Goal: Task Accomplishment & Management: Complete application form

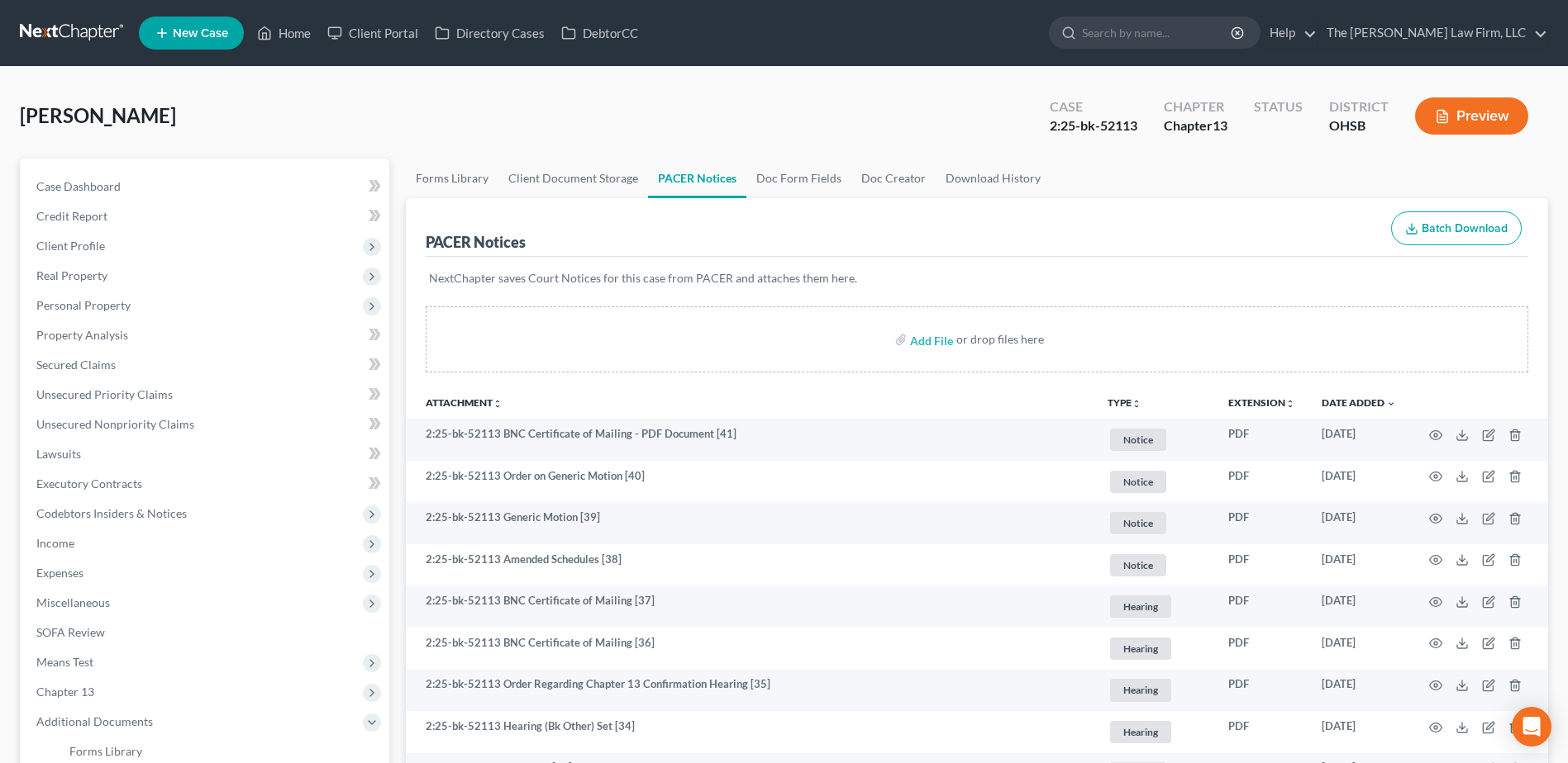
click at [84, 35] on link at bounding box center [73, 33] width 106 height 29
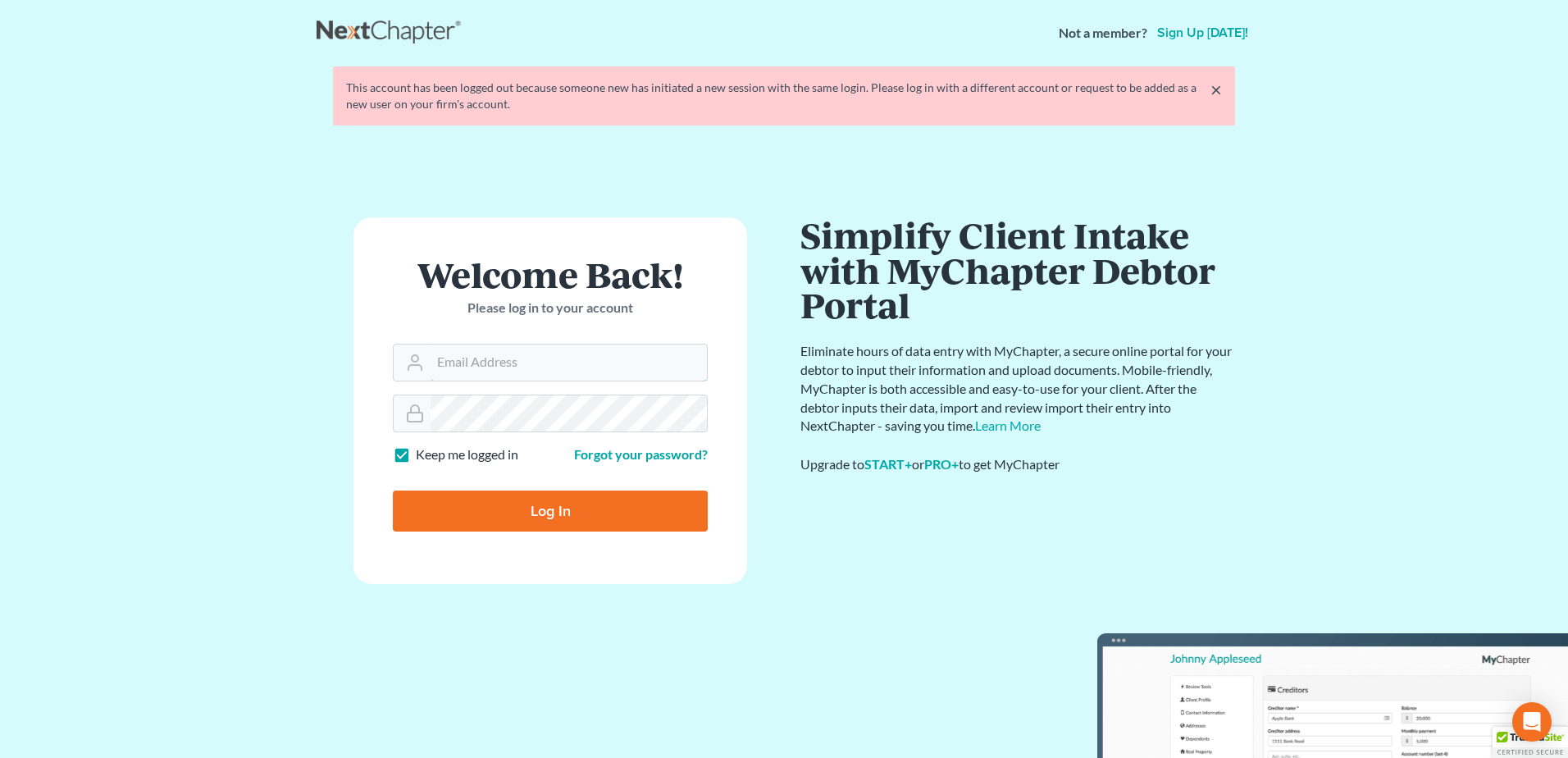
type input "[EMAIL_ADDRESS][DOMAIN_NAME]"
click at [539, 512] on input "Log In" at bounding box center [550, 510] width 315 height 41
type input "Thinking..."
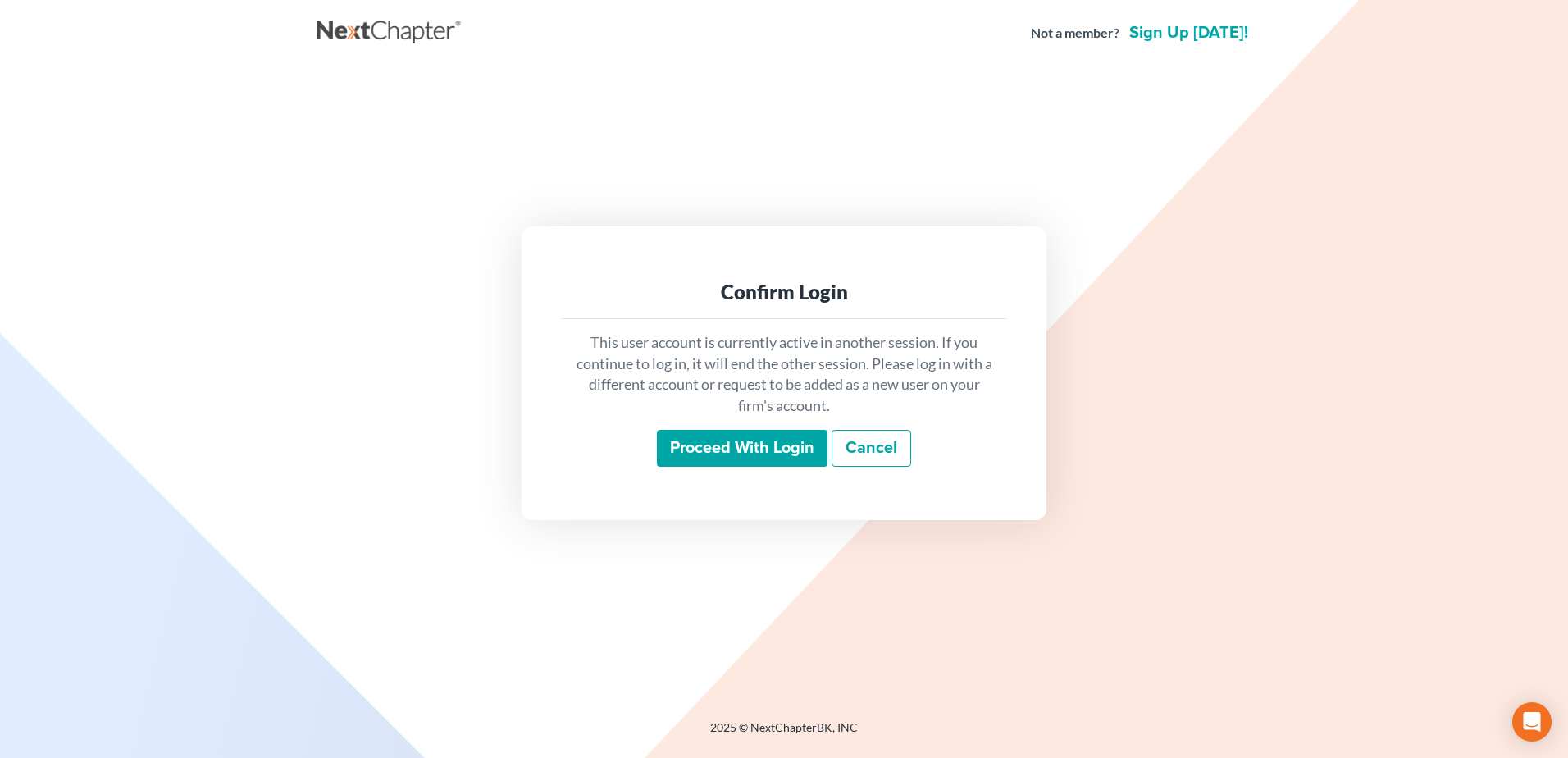
click at [772, 474] on div "This user account is currently active in another session. If you continue to lo…" at bounding box center [784, 400] width 446 height 162
click at [766, 453] on input "Proceed with login" at bounding box center [742, 449] width 171 height 38
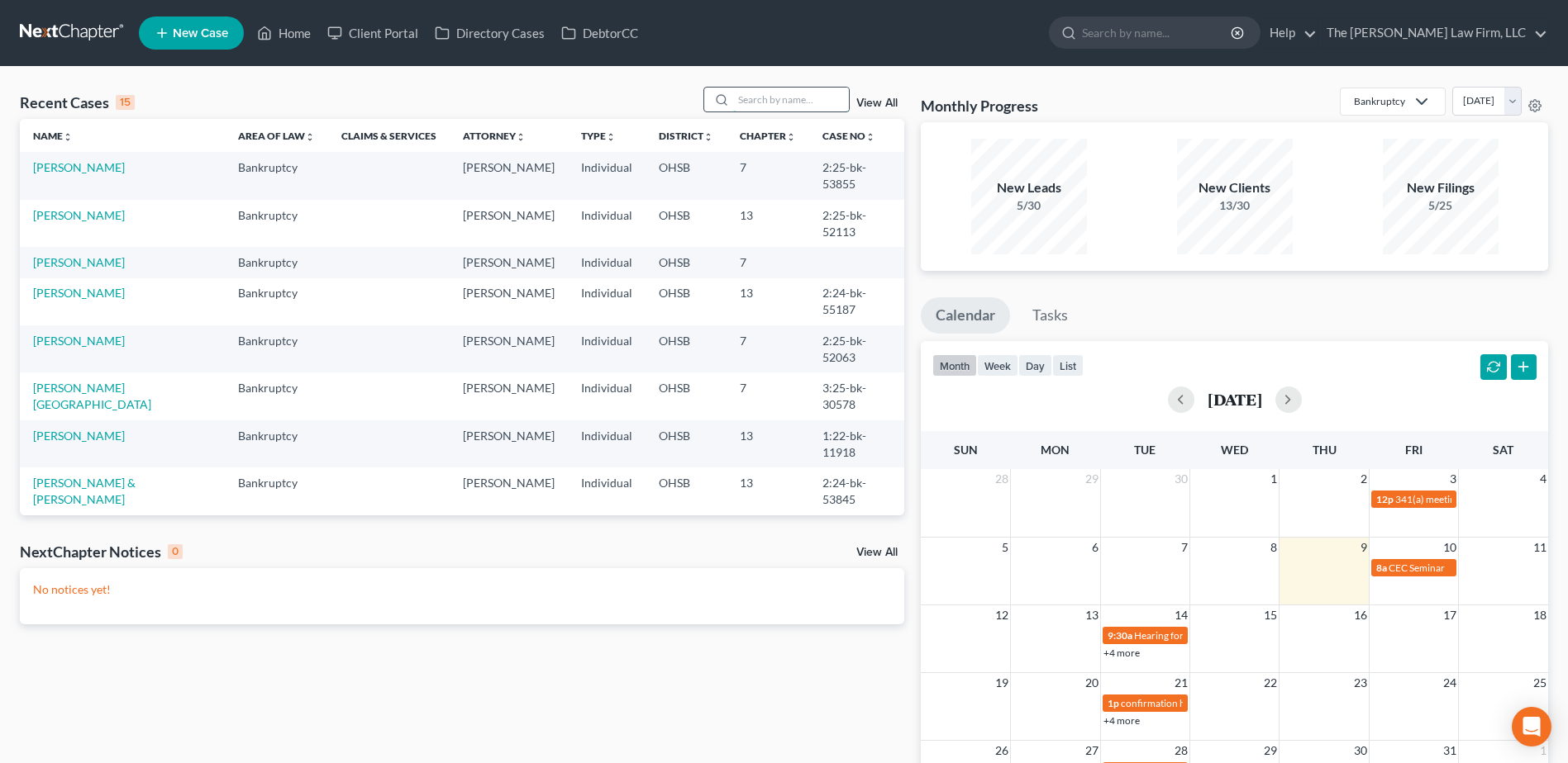
click at [788, 96] on input "search" at bounding box center [791, 99] width 116 height 24
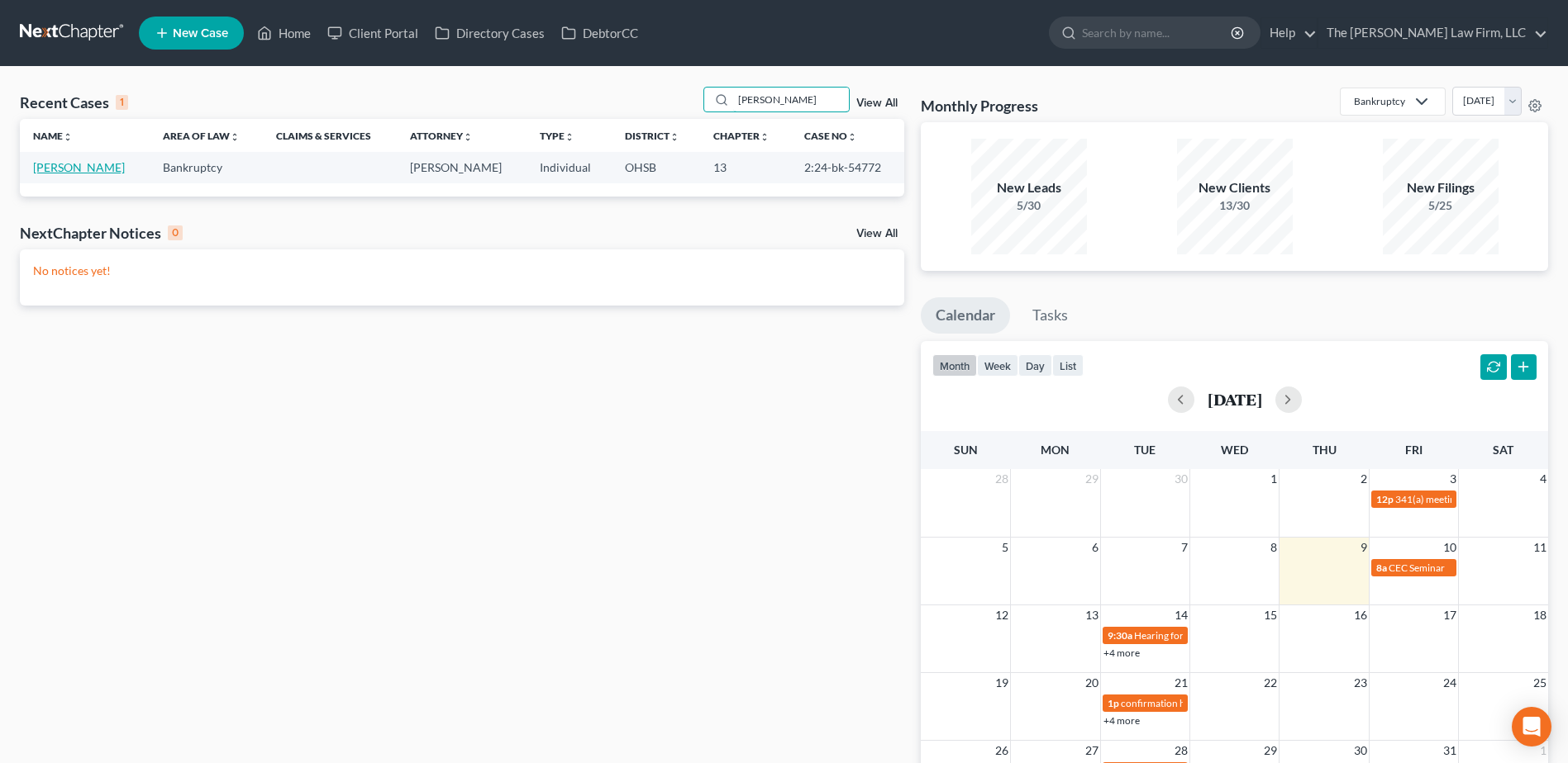
type input "[PERSON_NAME]"
click at [97, 165] on link "[PERSON_NAME]" at bounding box center [78, 167] width 92 height 14
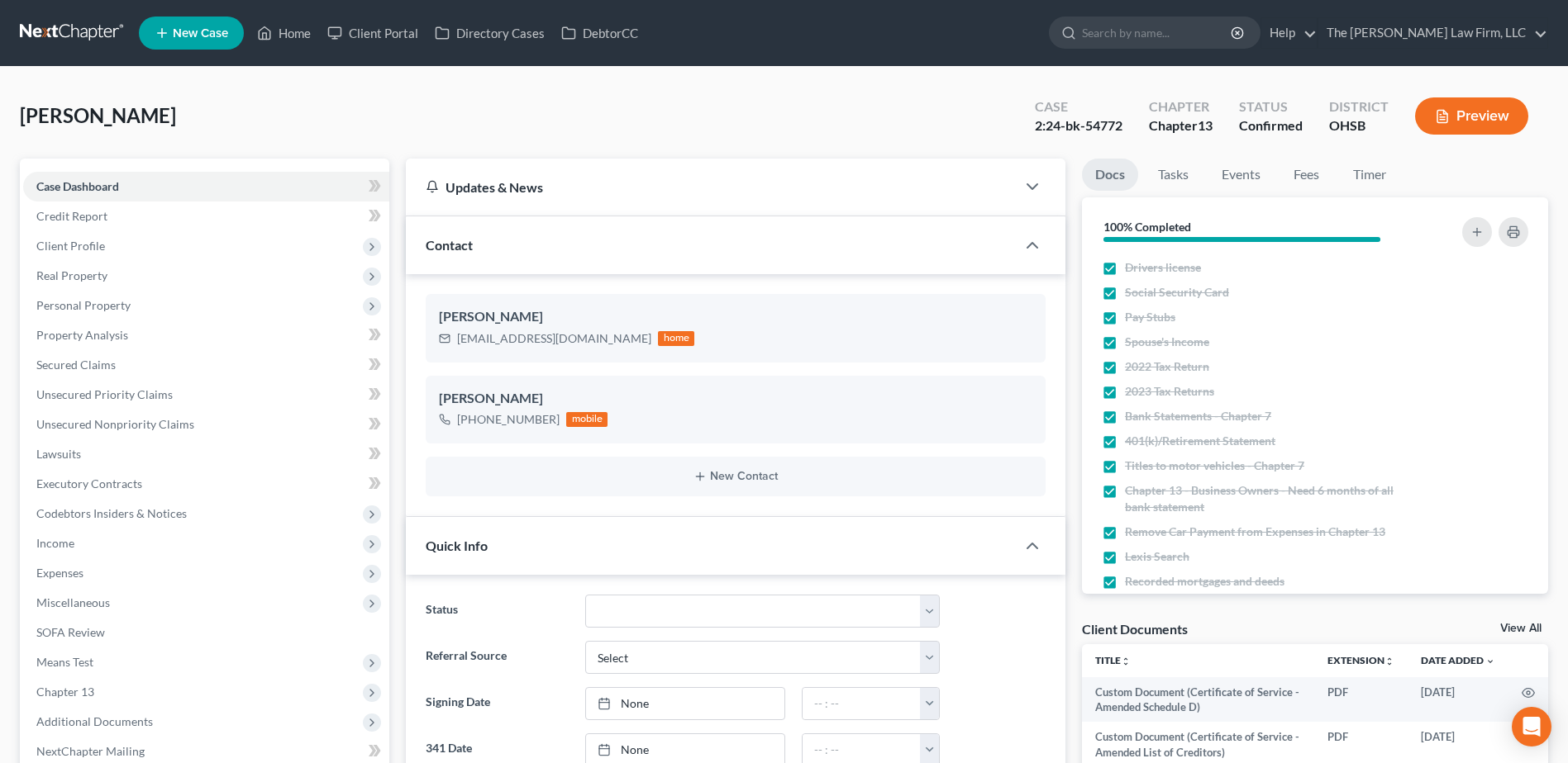
scroll to position [207, 0]
drag, startPoint x: 76, startPoint y: 364, endPoint x: 104, endPoint y: 375, distance: 30.1
click at [76, 364] on span "Secured Claims" at bounding box center [76, 364] width 79 height 14
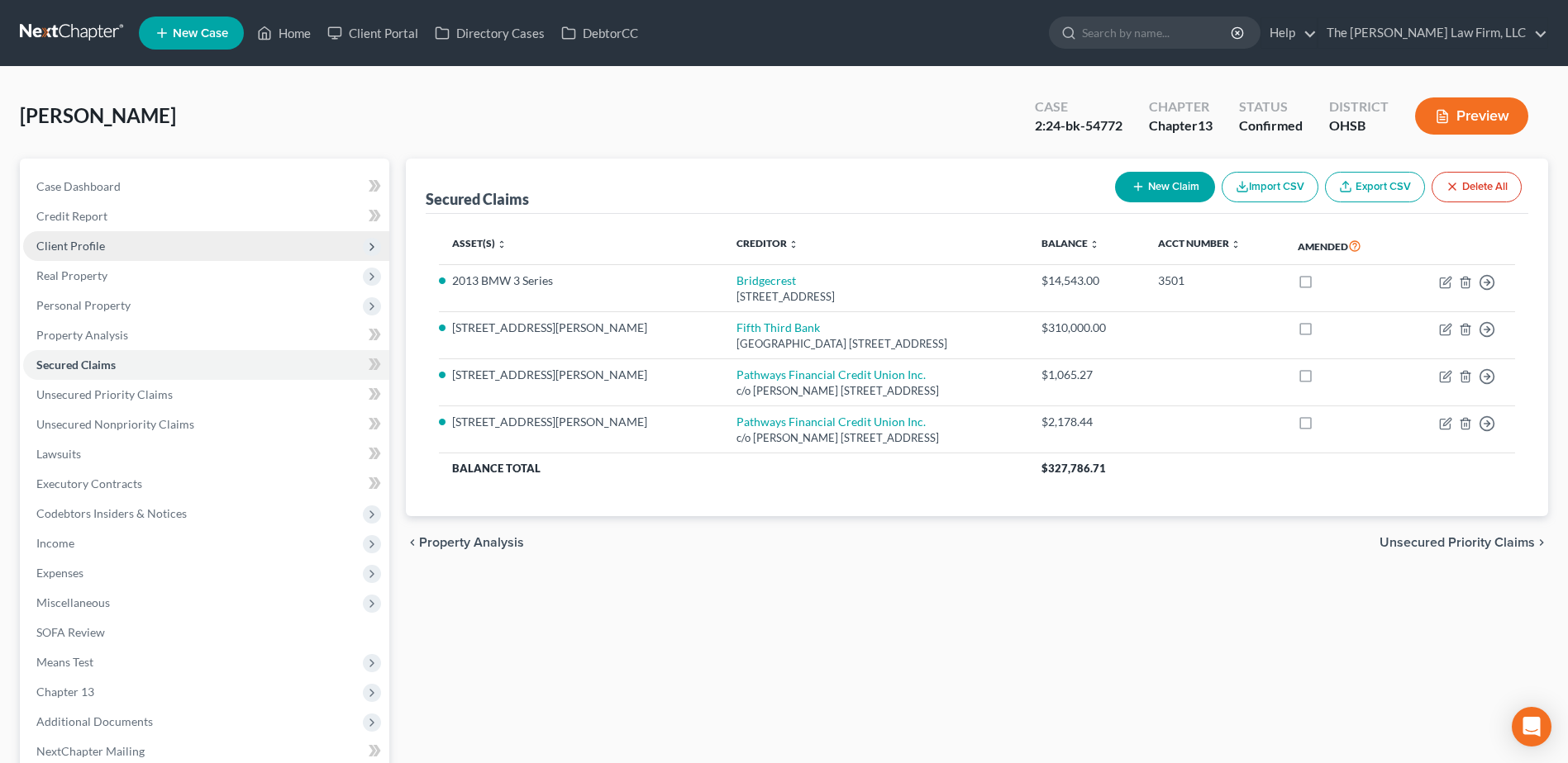
click at [53, 251] on span "Client Profile" at bounding box center [71, 245] width 69 height 14
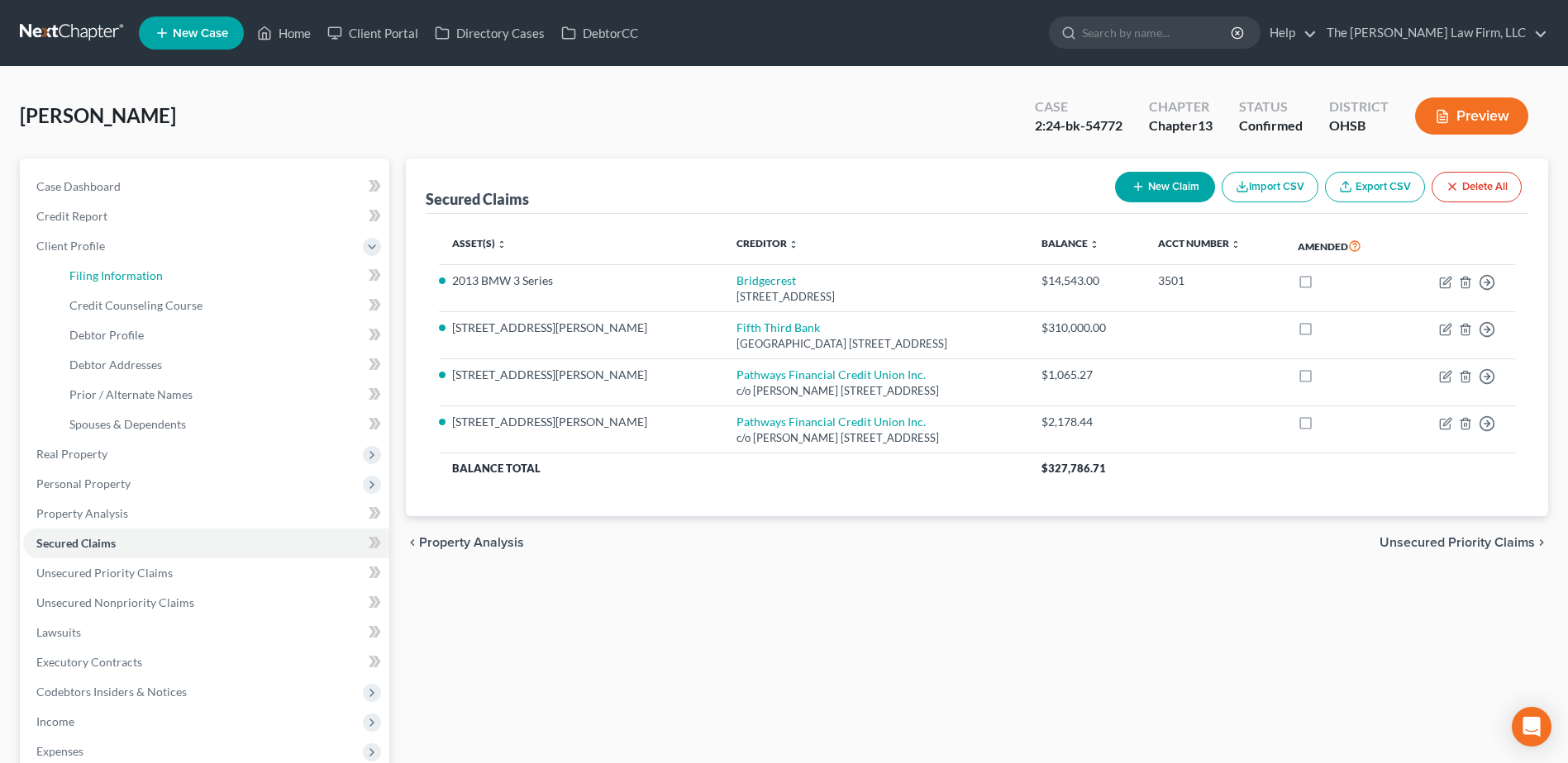
drag, startPoint x: 89, startPoint y: 278, endPoint x: 5, endPoint y: 312, distance: 90.6
click at [89, 278] on span "Filing Information" at bounding box center [116, 275] width 93 height 14
select select "1"
select select "0"
select select "3"
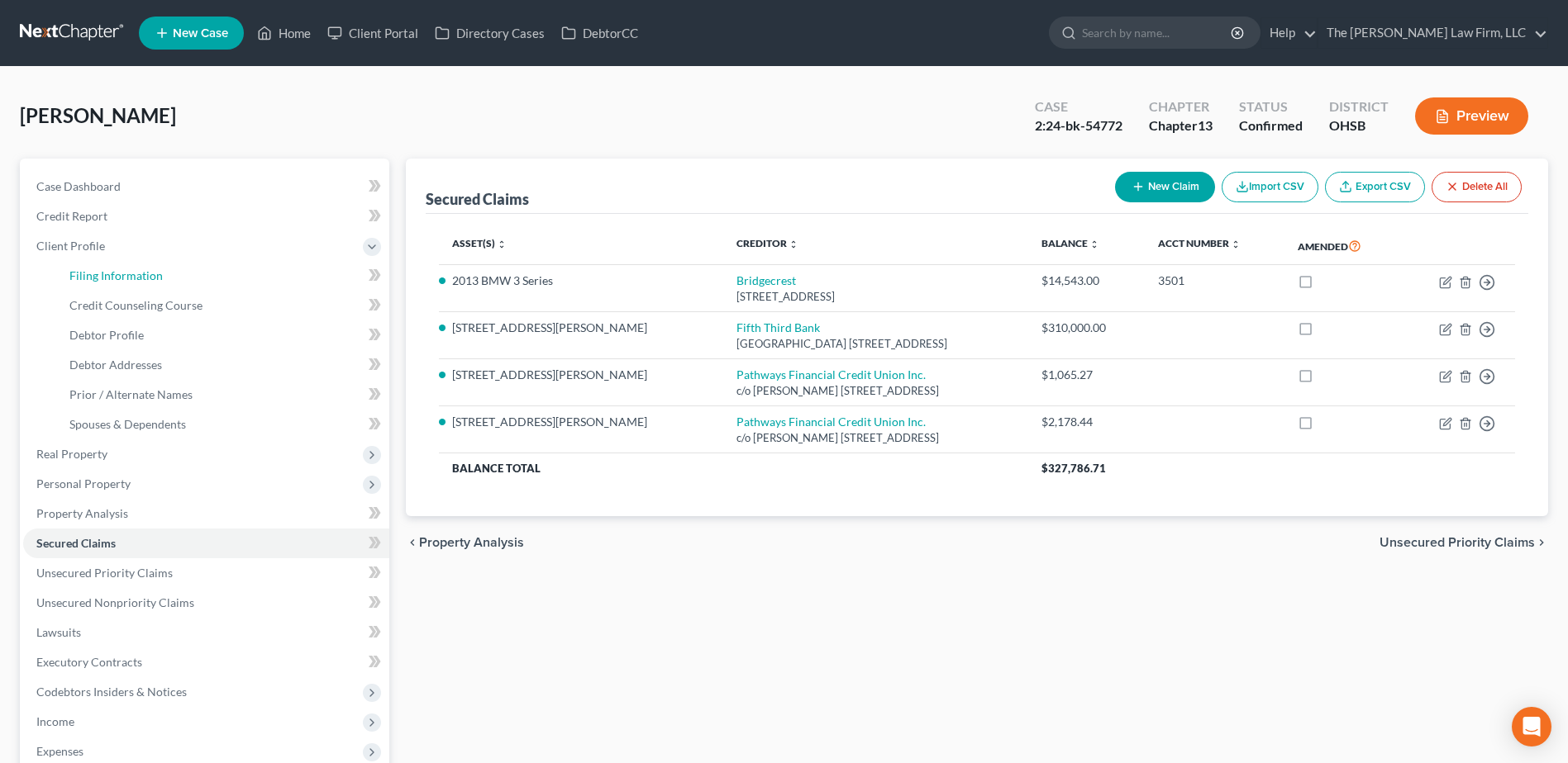
select select "36"
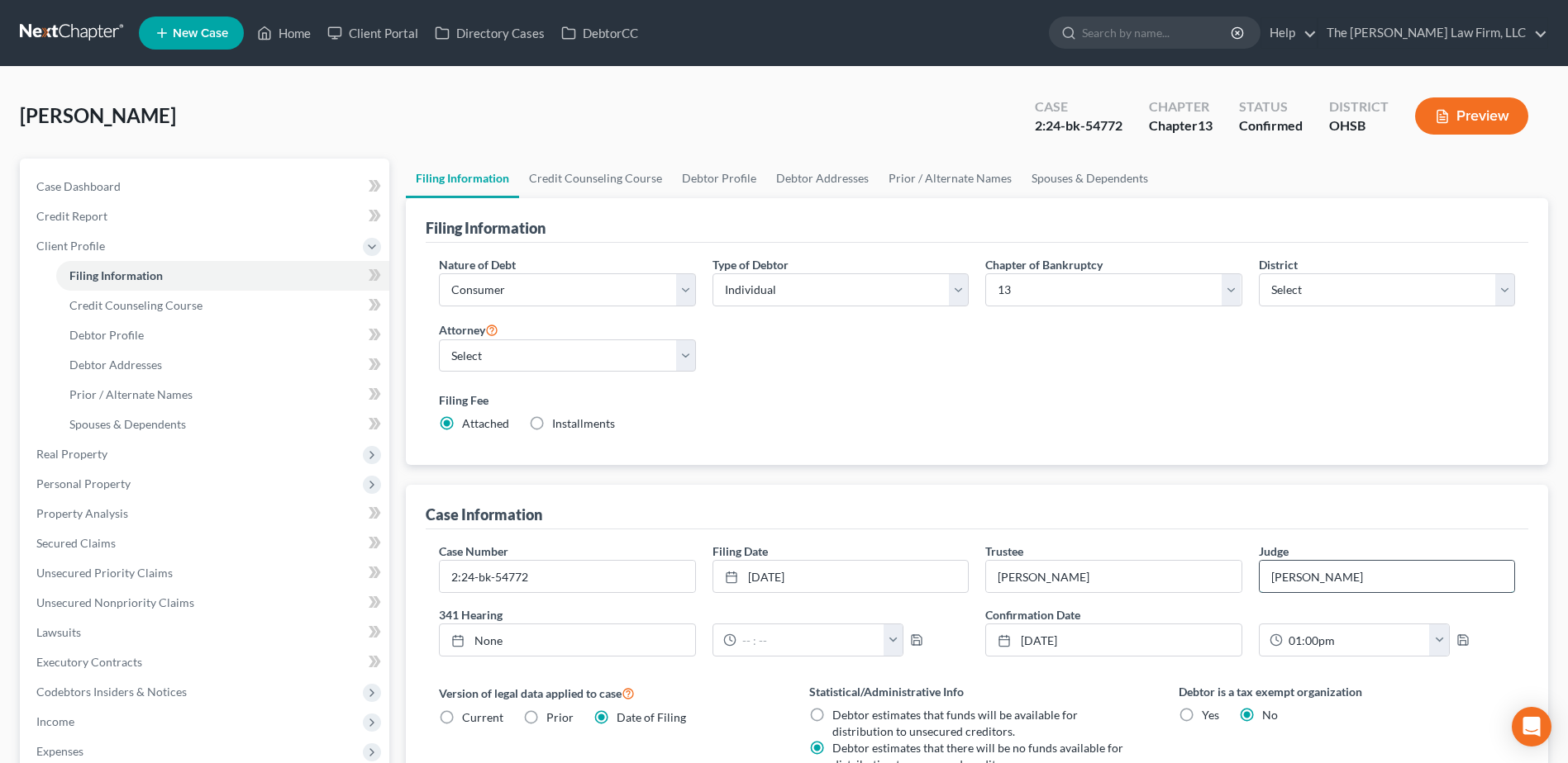
click at [1316, 580] on input "Hoffman" at bounding box center [1387, 576] width 254 height 31
type input "Strelow Cobb"
click at [87, 541] on span "Secured Claims" at bounding box center [76, 543] width 79 height 14
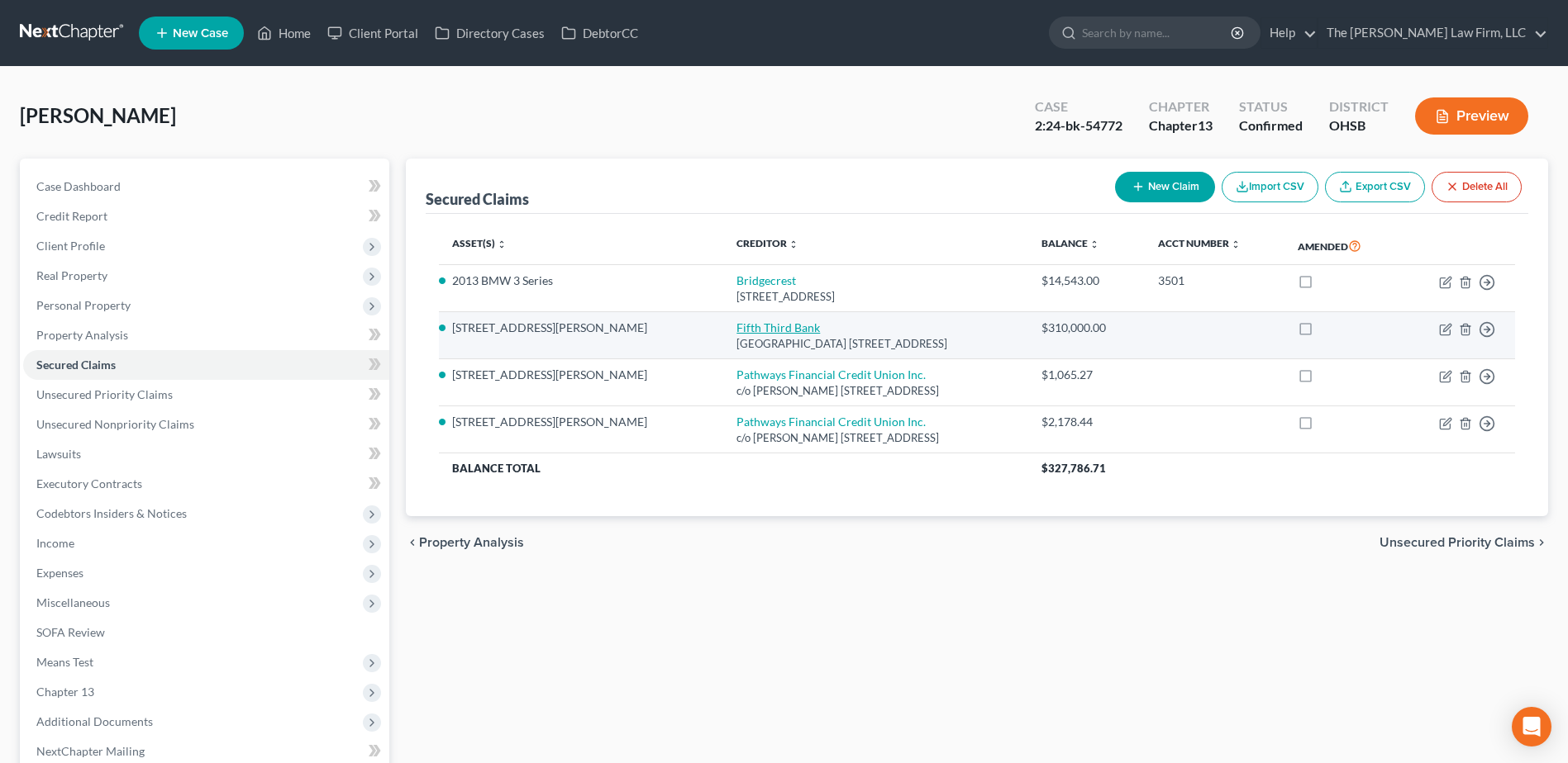
click at [737, 333] on link "Fifth Third Bank" at bounding box center [778, 327] width 83 height 14
select select "36"
select select "2"
select select "0"
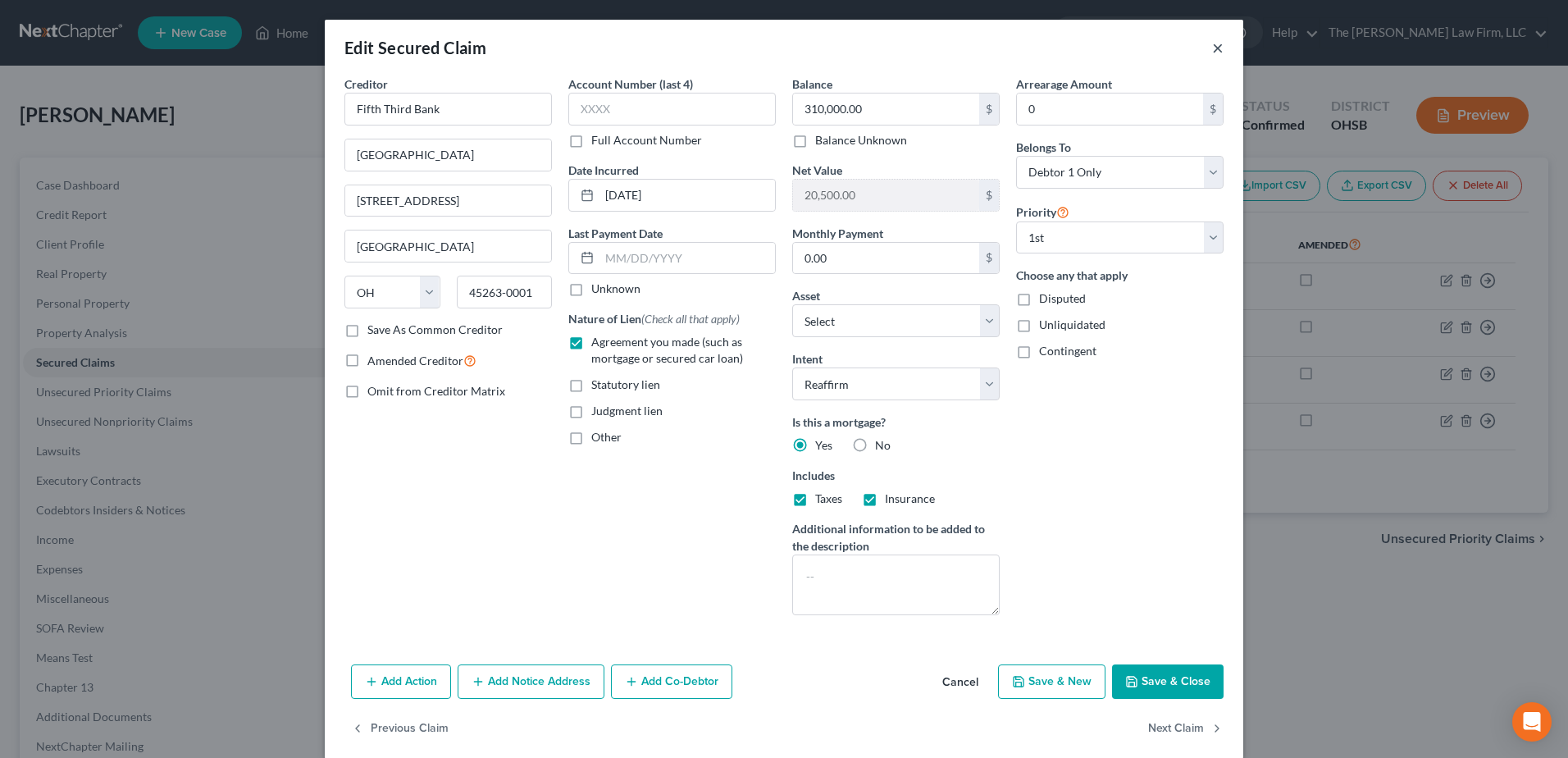
click at [1212, 51] on button "×" at bounding box center [1218, 48] width 12 height 20
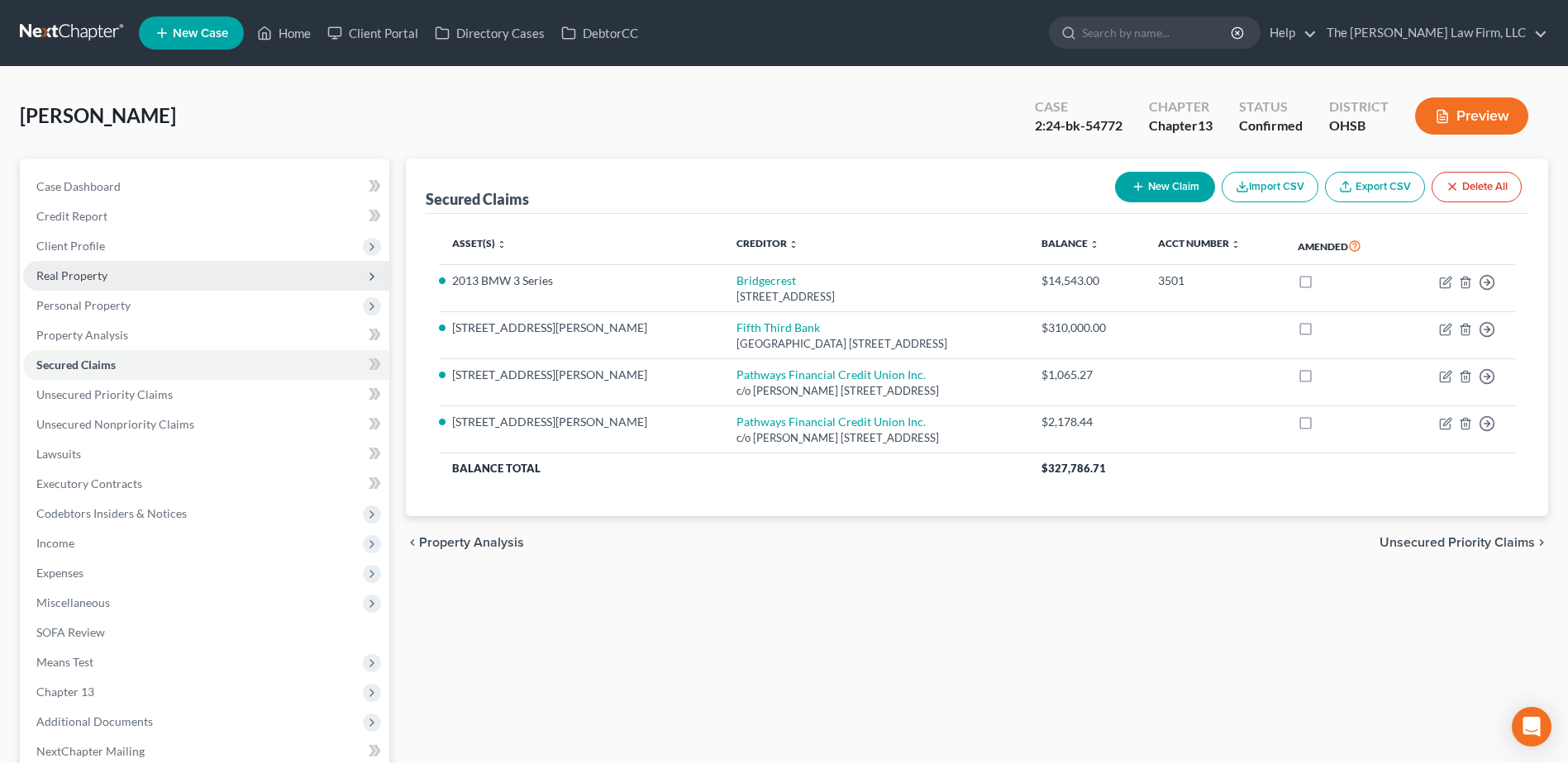
click at [126, 269] on span "Real Property" at bounding box center [207, 275] width 366 height 29
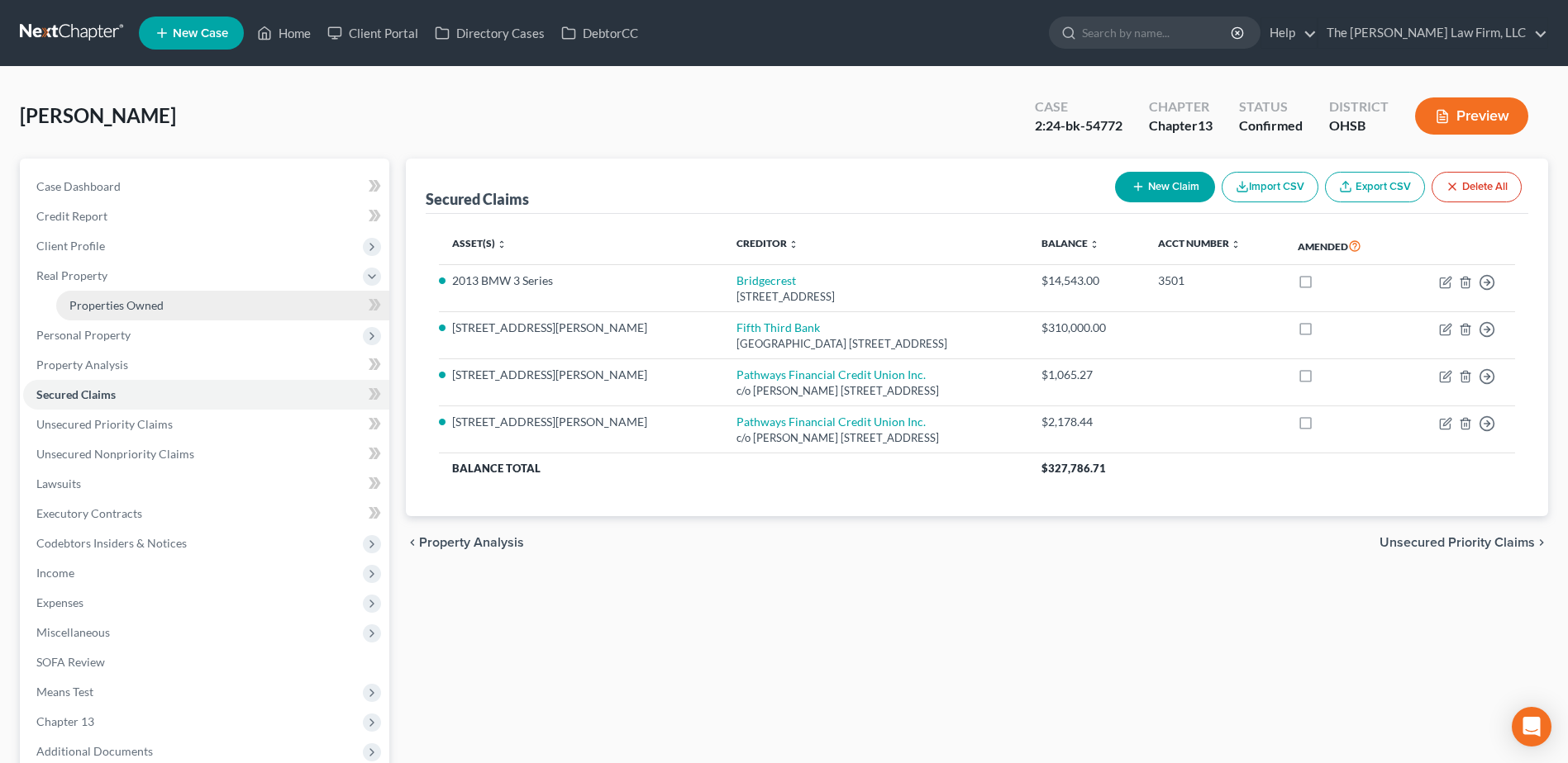
click at [110, 301] on span "Properties Owned" at bounding box center [117, 305] width 94 height 14
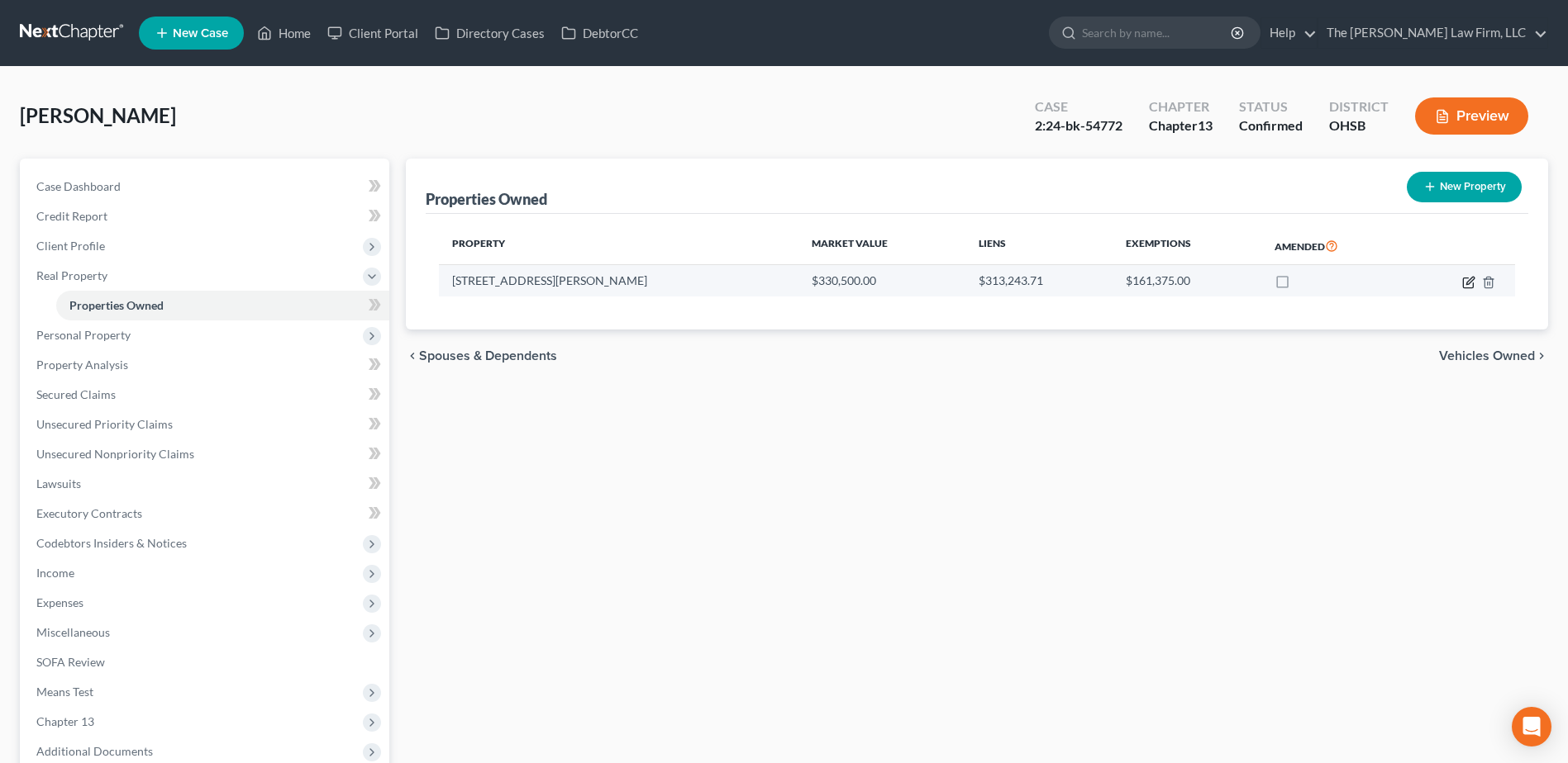
click at [1468, 280] on icon "button" at bounding box center [1469, 283] width 13 height 13
select select "36"
select select "0"
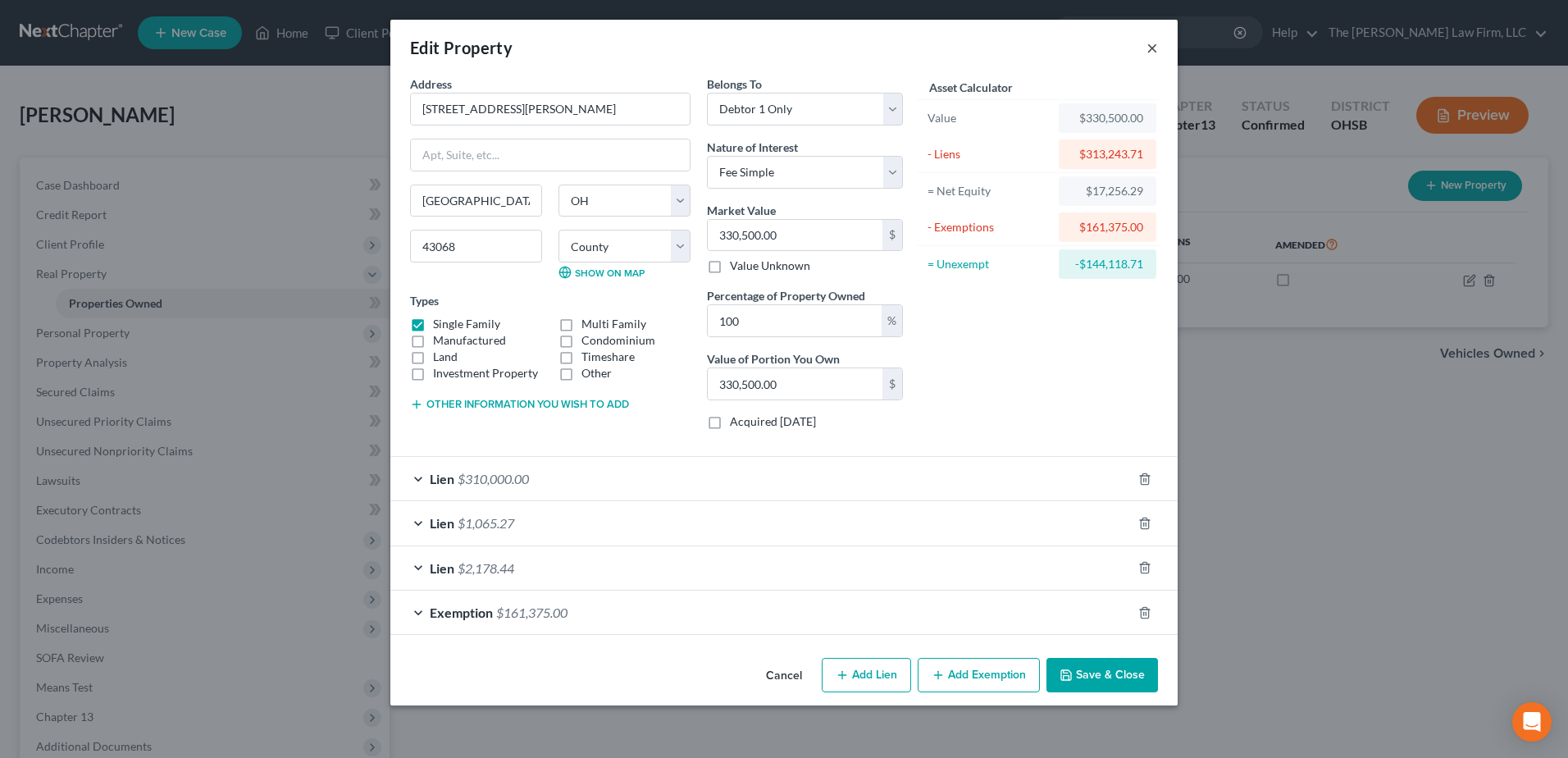
click at [1152, 48] on button "×" at bounding box center [1153, 48] width 12 height 20
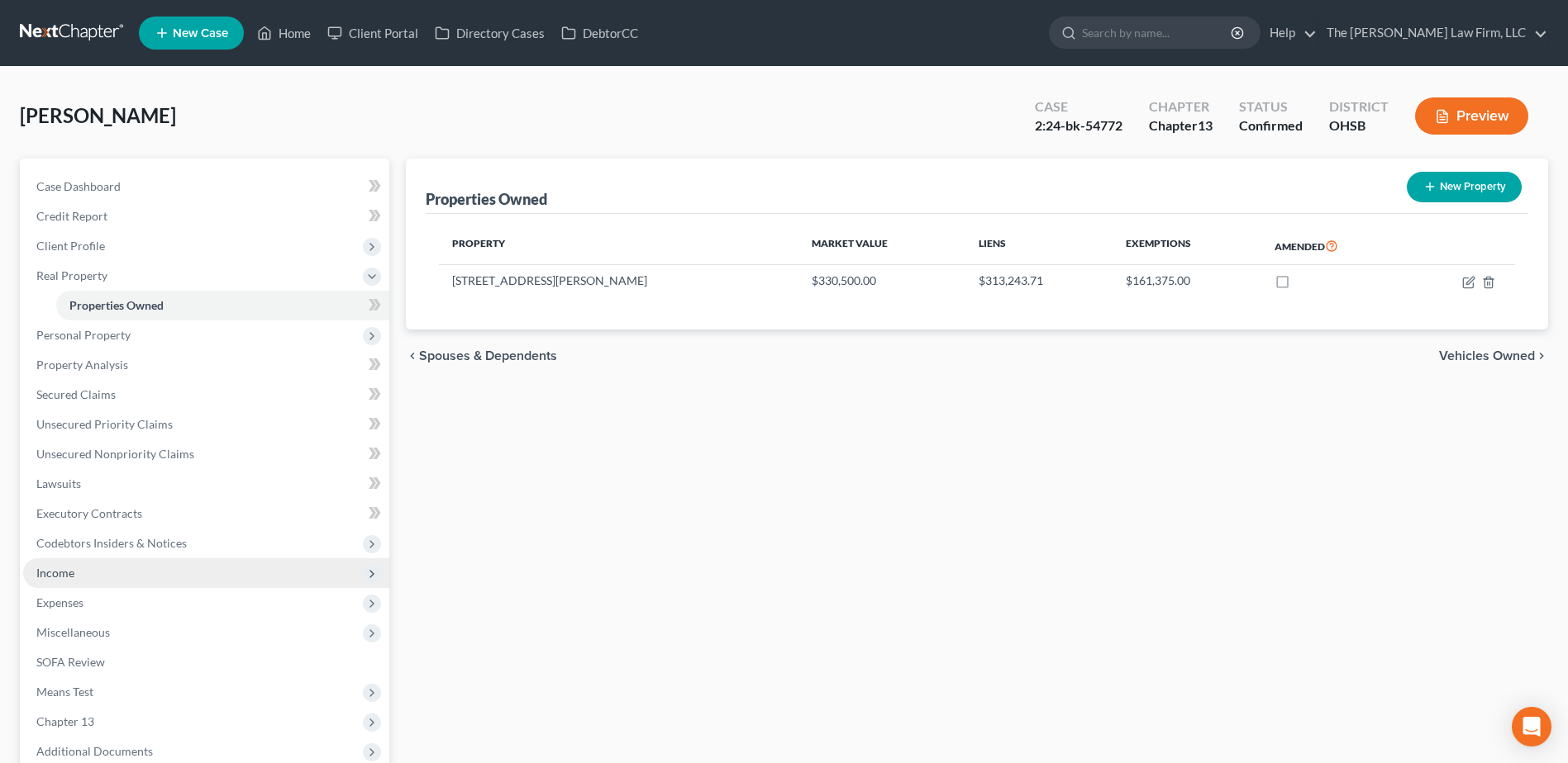
scroll to position [204, 0]
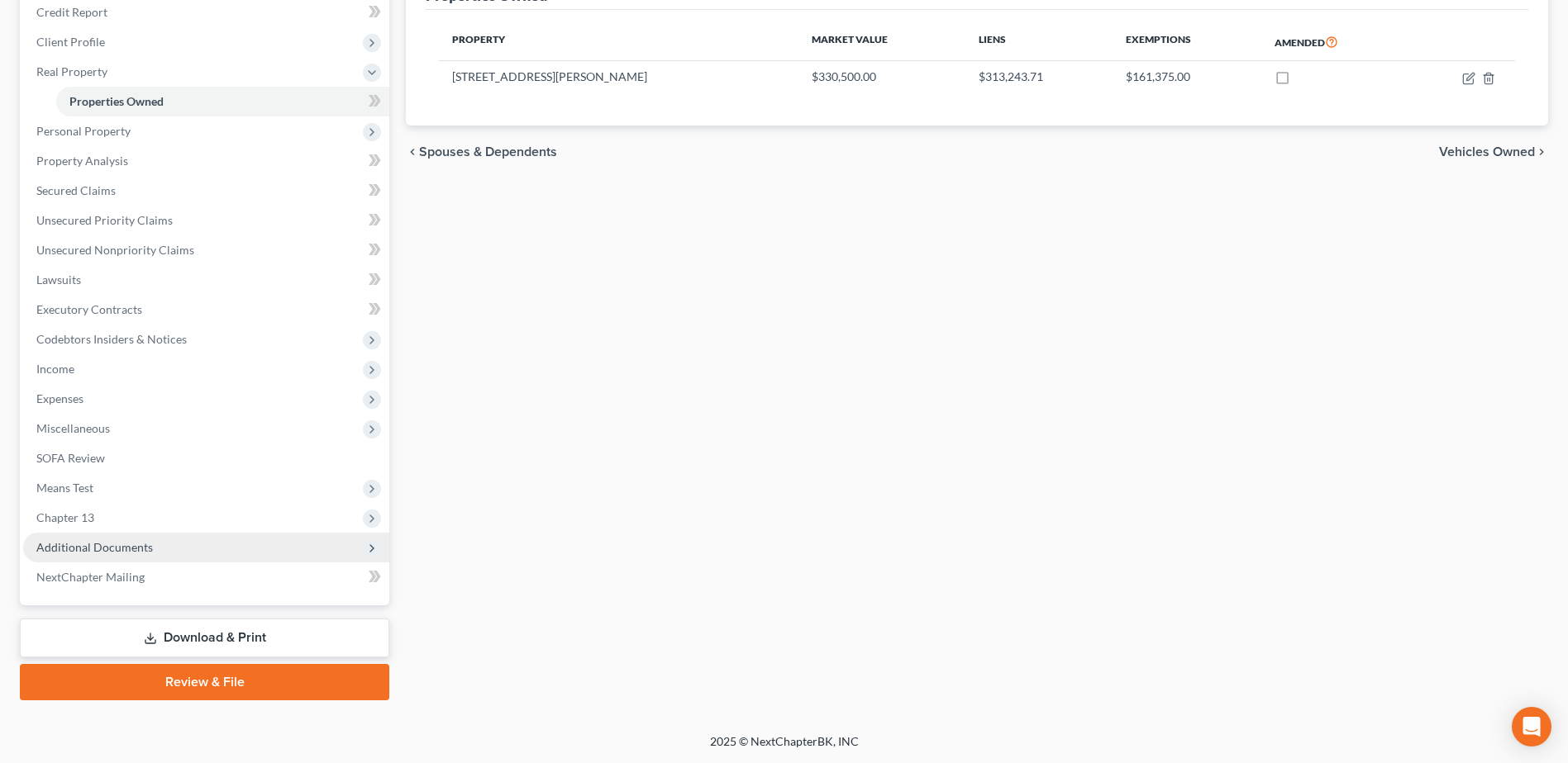
click at [118, 555] on span "Additional Documents" at bounding box center [207, 547] width 366 height 29
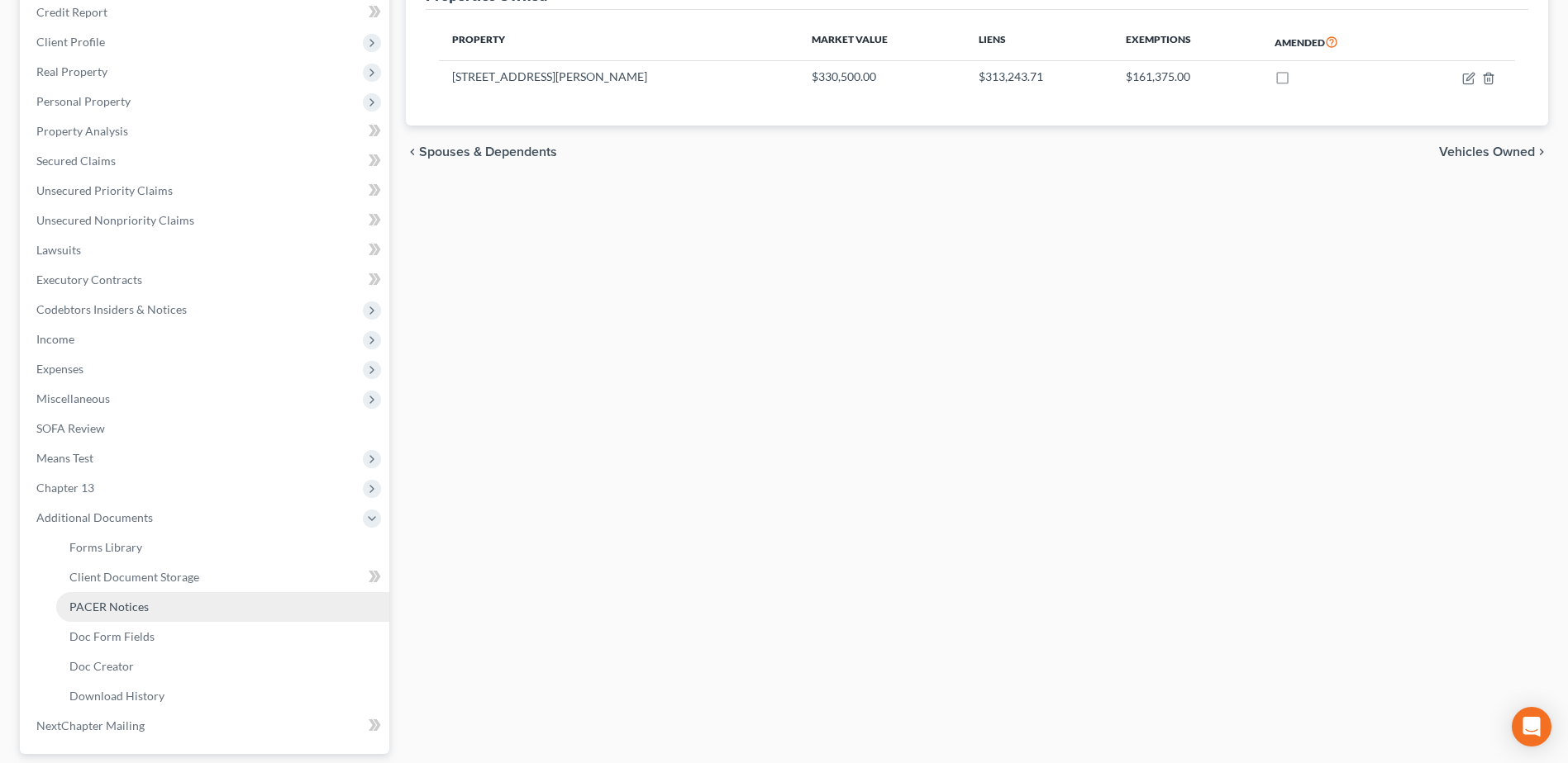
click at [102, 604] on span "PACER Notices" at bounding box center [109, 606] width 79 height 14
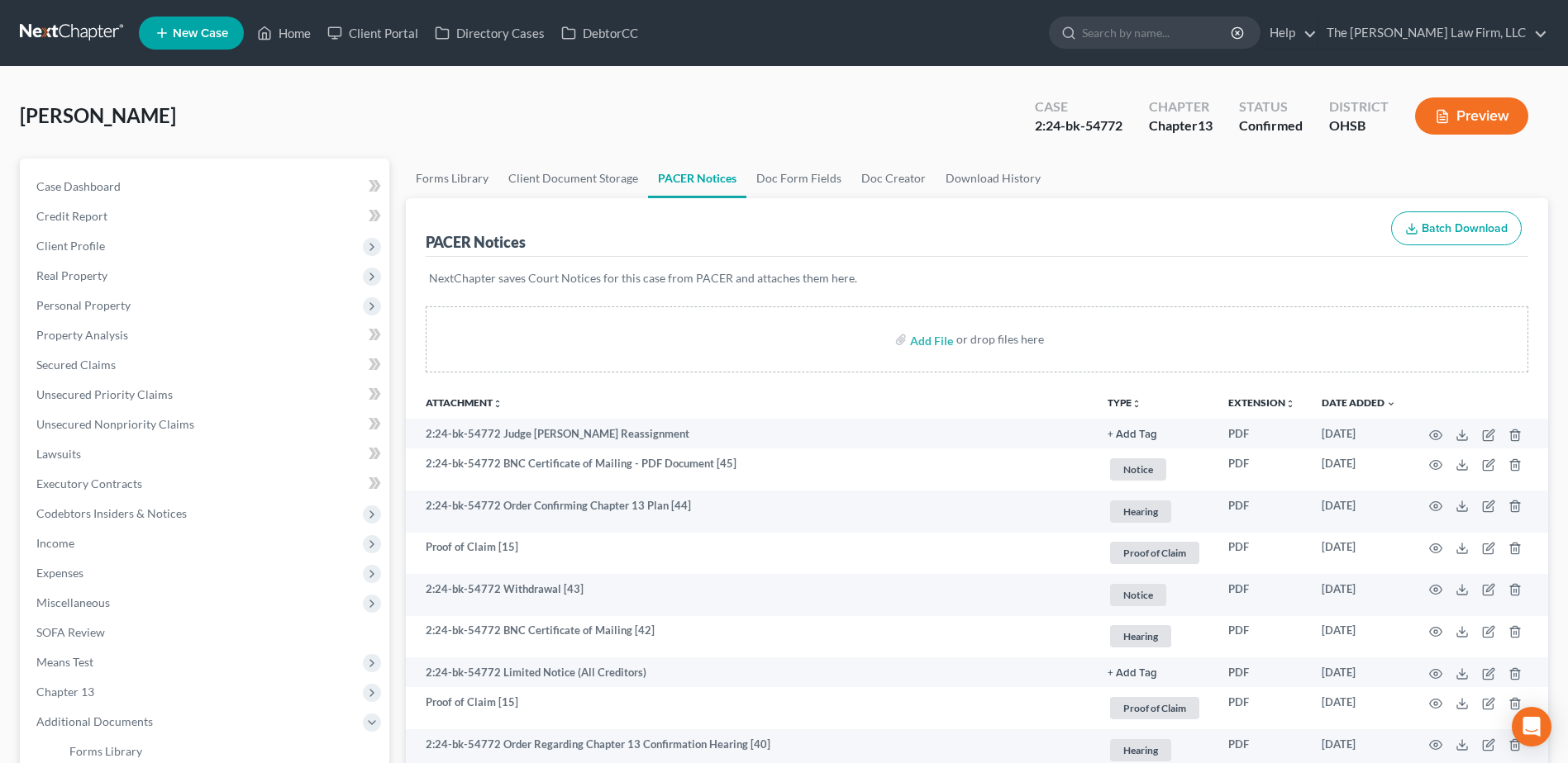
click at [1126, 402] on button "TYPE unfold_more" at bounding box center [1125, 403] width 34 height 11
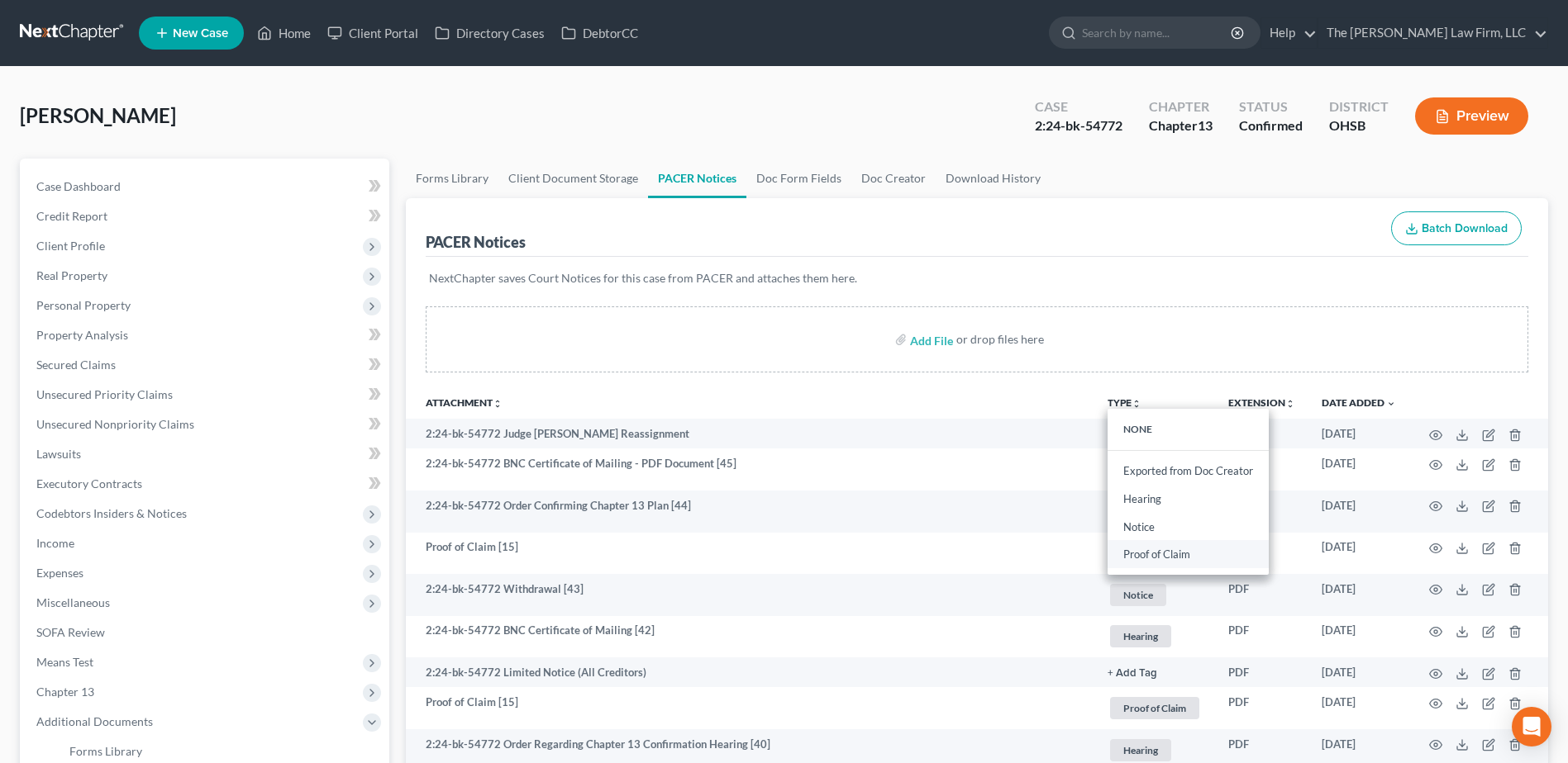
click at [1157, 551] on link "Proof of Claim" at bounding box center [1188, 555] width 161 height 28
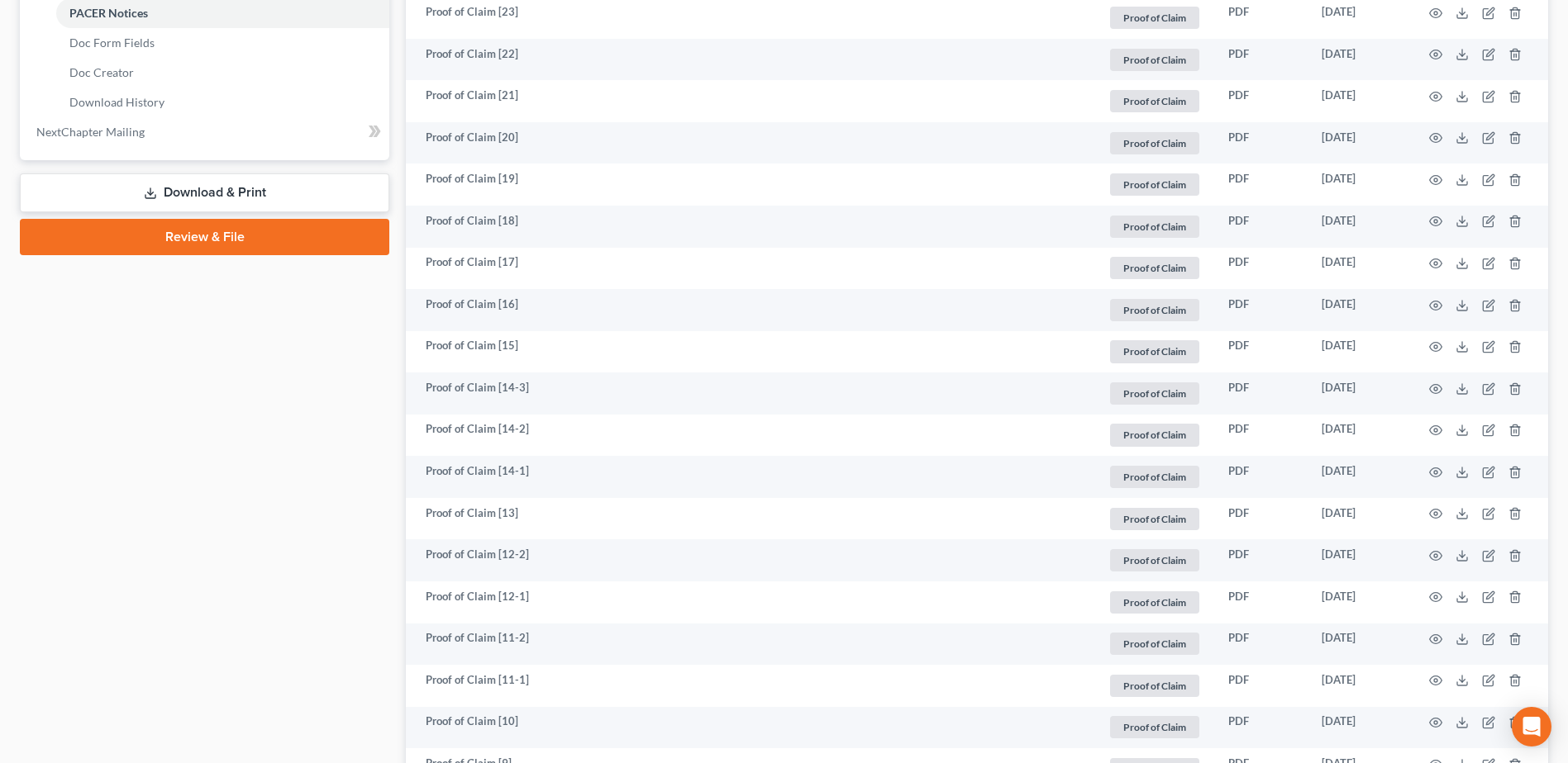
scroll to position [1074, 0]
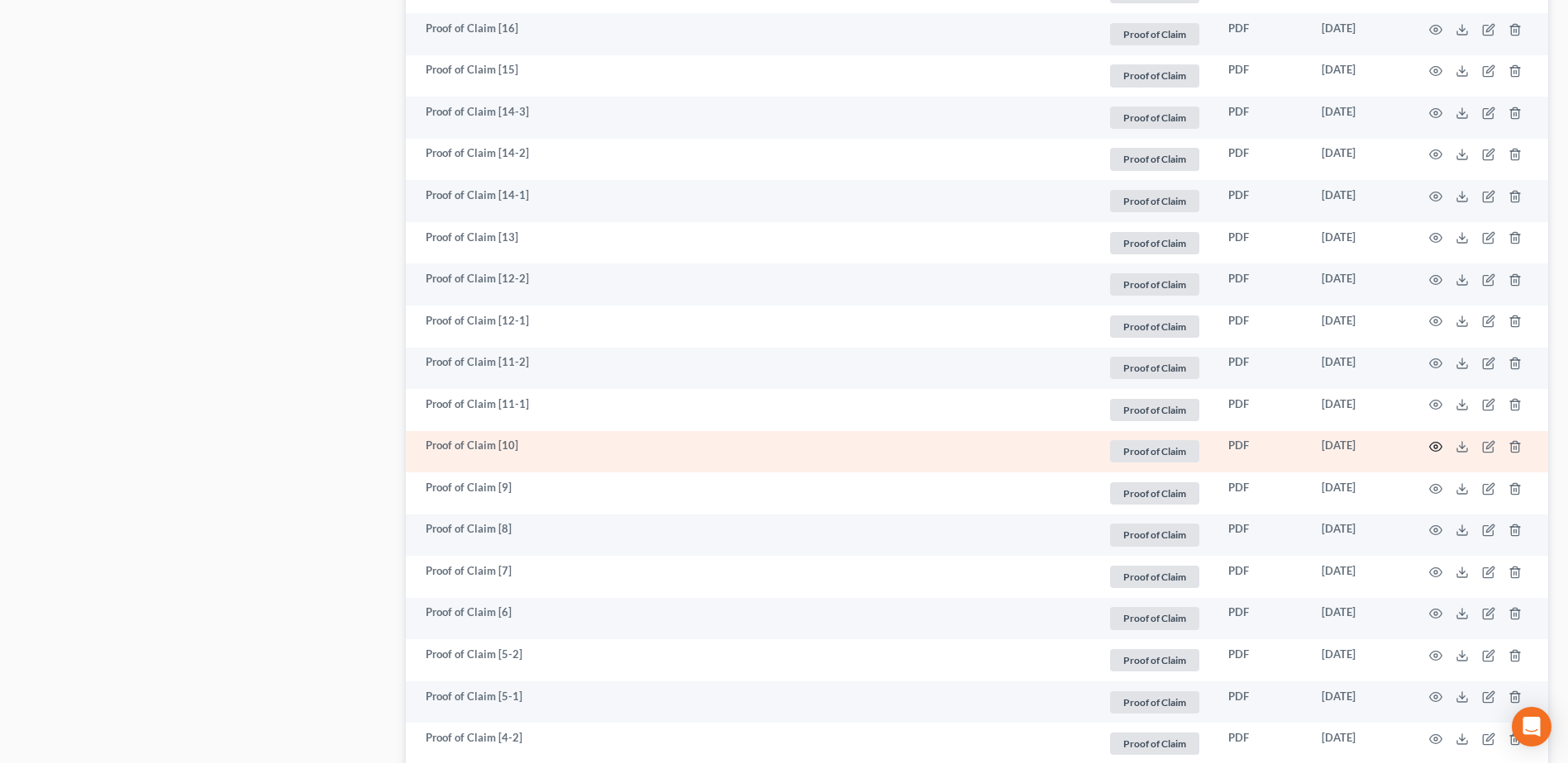
click at [1440, 443] on td at bounding box center [1478, 452] width 139 height 42
click at [1440, 445] on icon "button" at bounding box center [1435, 447] width 13 height 9
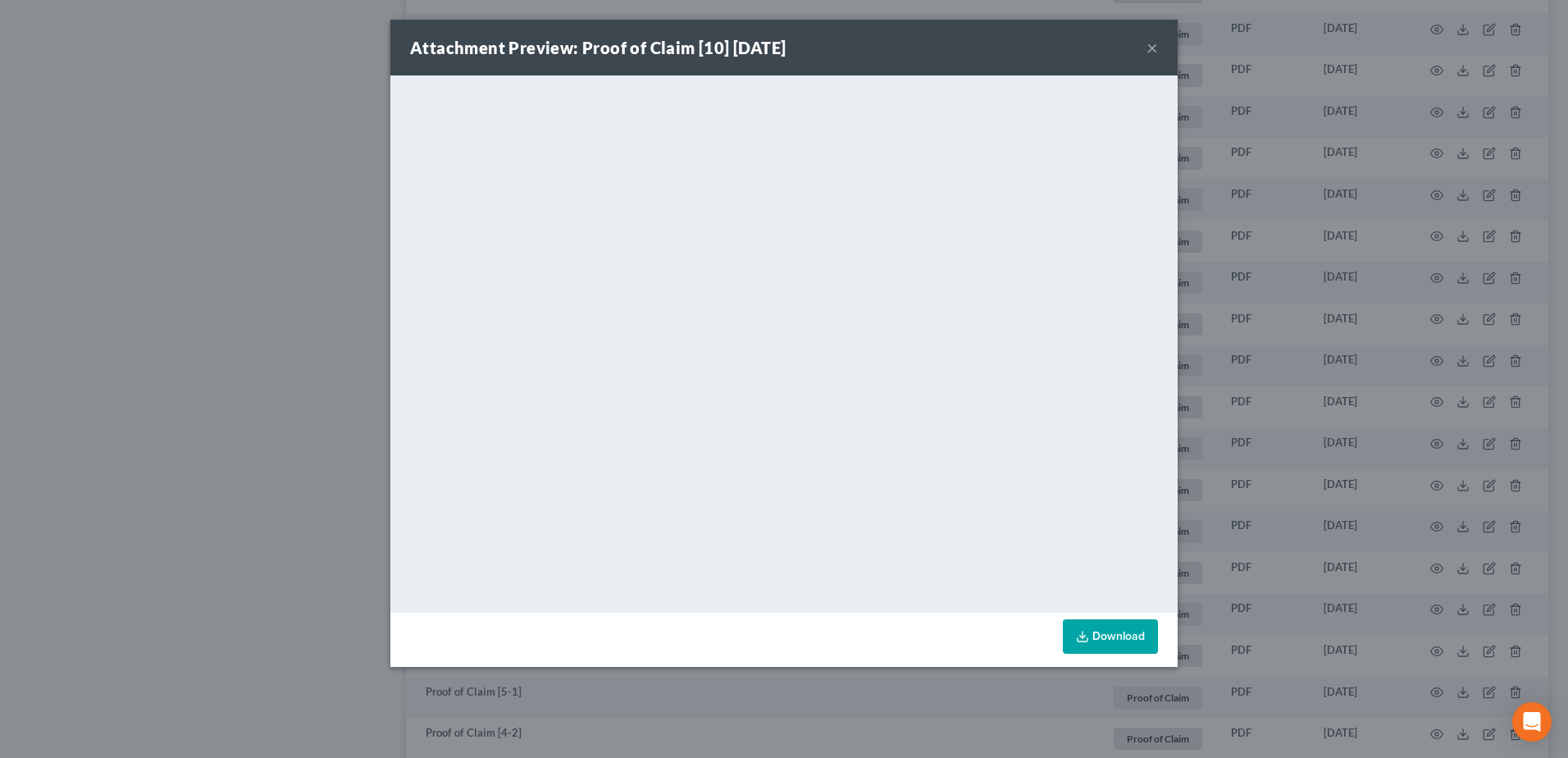
click at [1149, 48] on button "×" at bounding box center [1153, 48] width 12 height 20
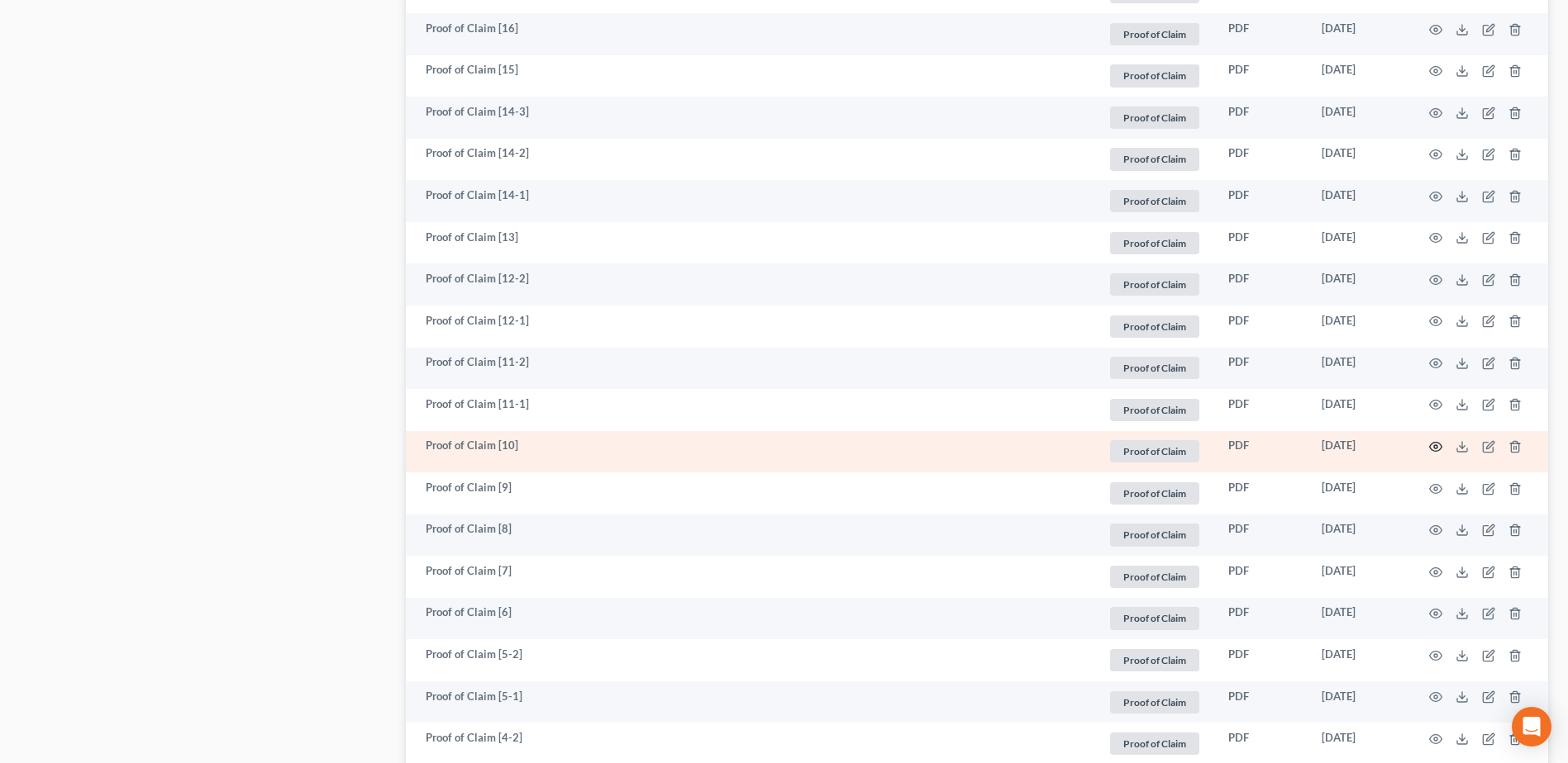
click at [1434, 447] on circle "button" at bounding box center [1435, 447] width 3 height 3
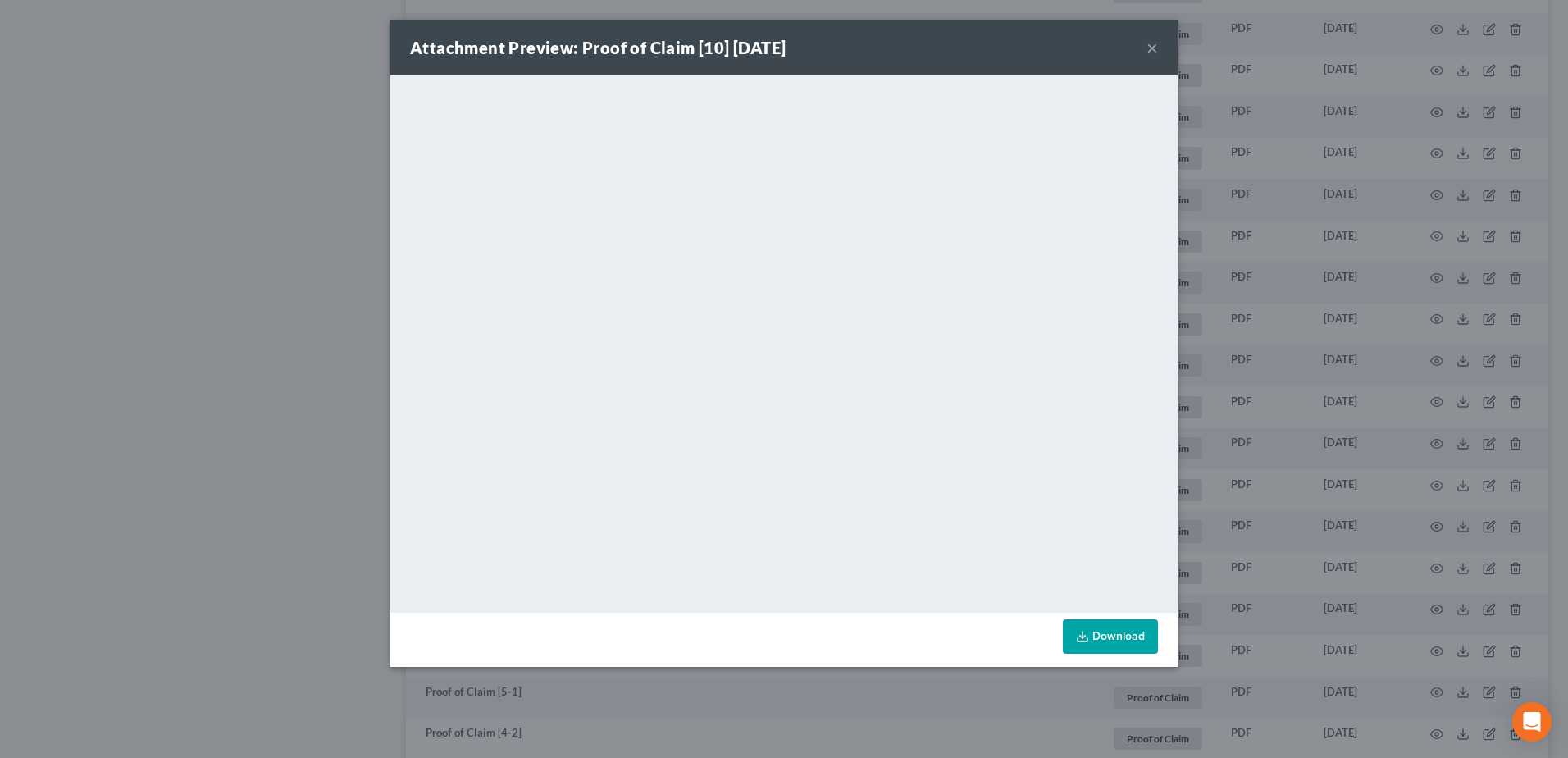
click at [1150, 51] on button "×" at bounding box center [1153, 48] width 12 height 20
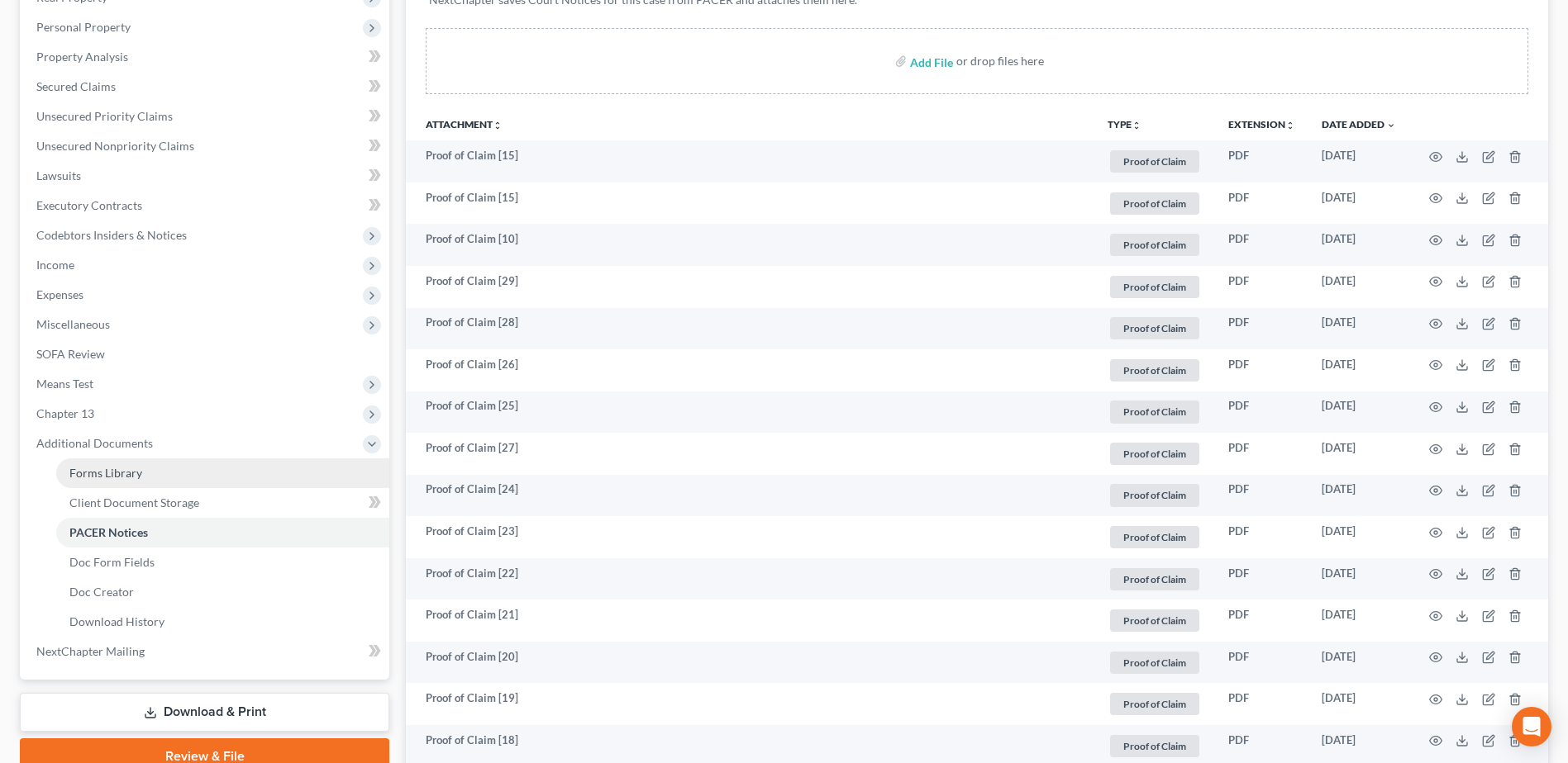
scroll to position [0, 0]
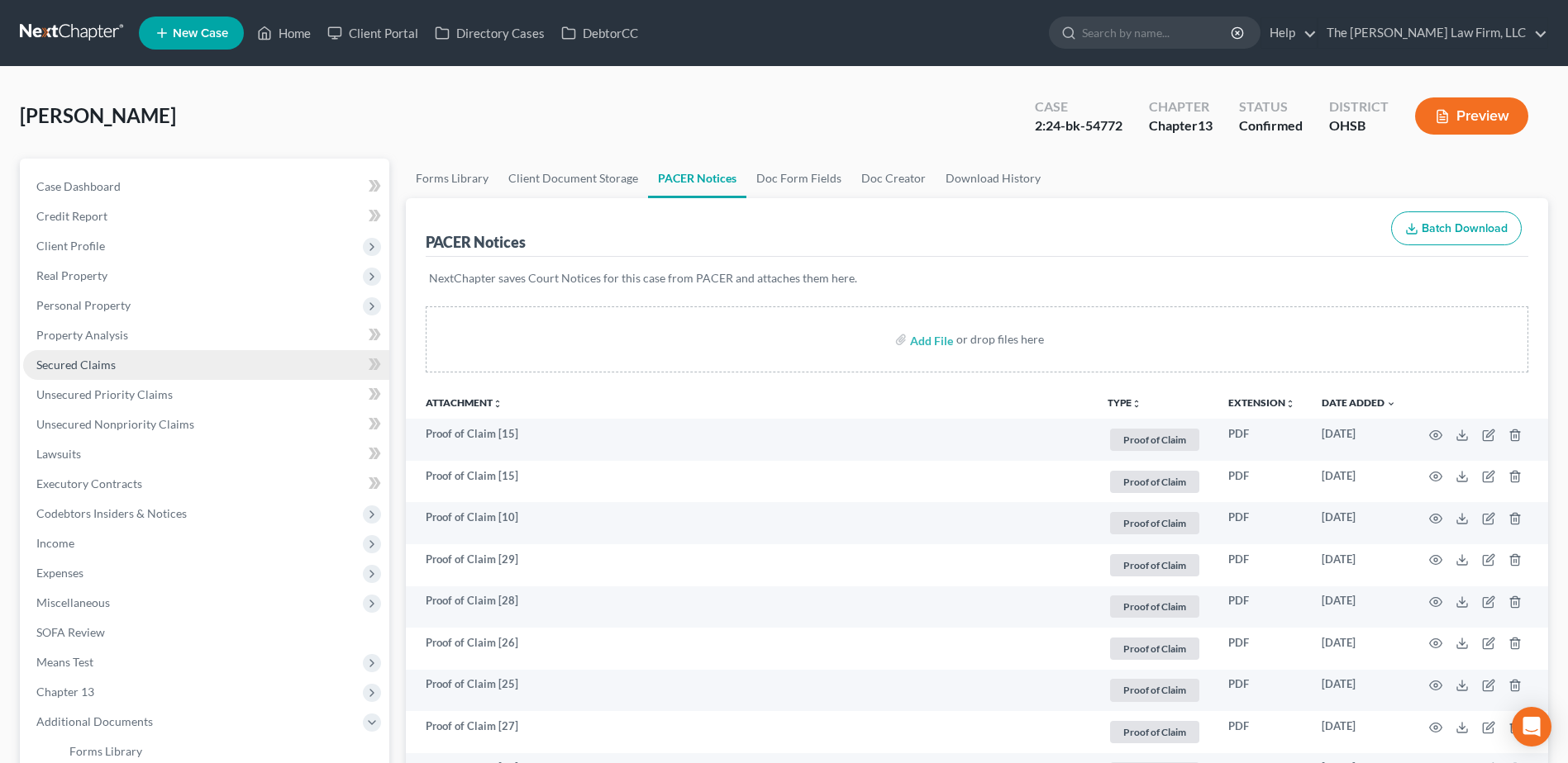
click at [100, 366] on span "Secured Claims" at bounding box center [76, 364] width 79 height 14
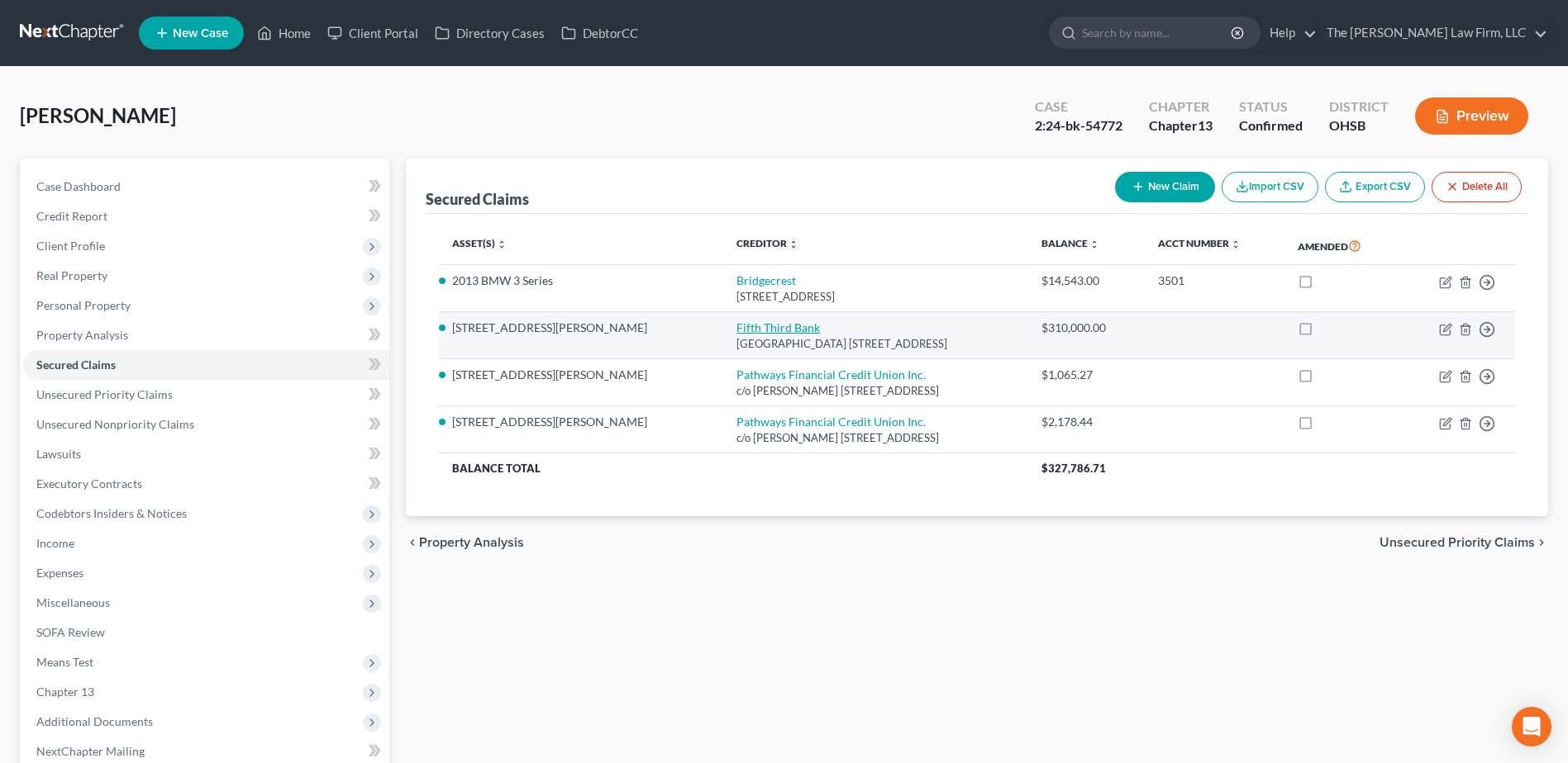
click at [737, 327] on link "Fifth Third Bank" at bounding box center [778, 327] width 83 height 14
select select "36"
select select "7"
select select "2"
select select "0"
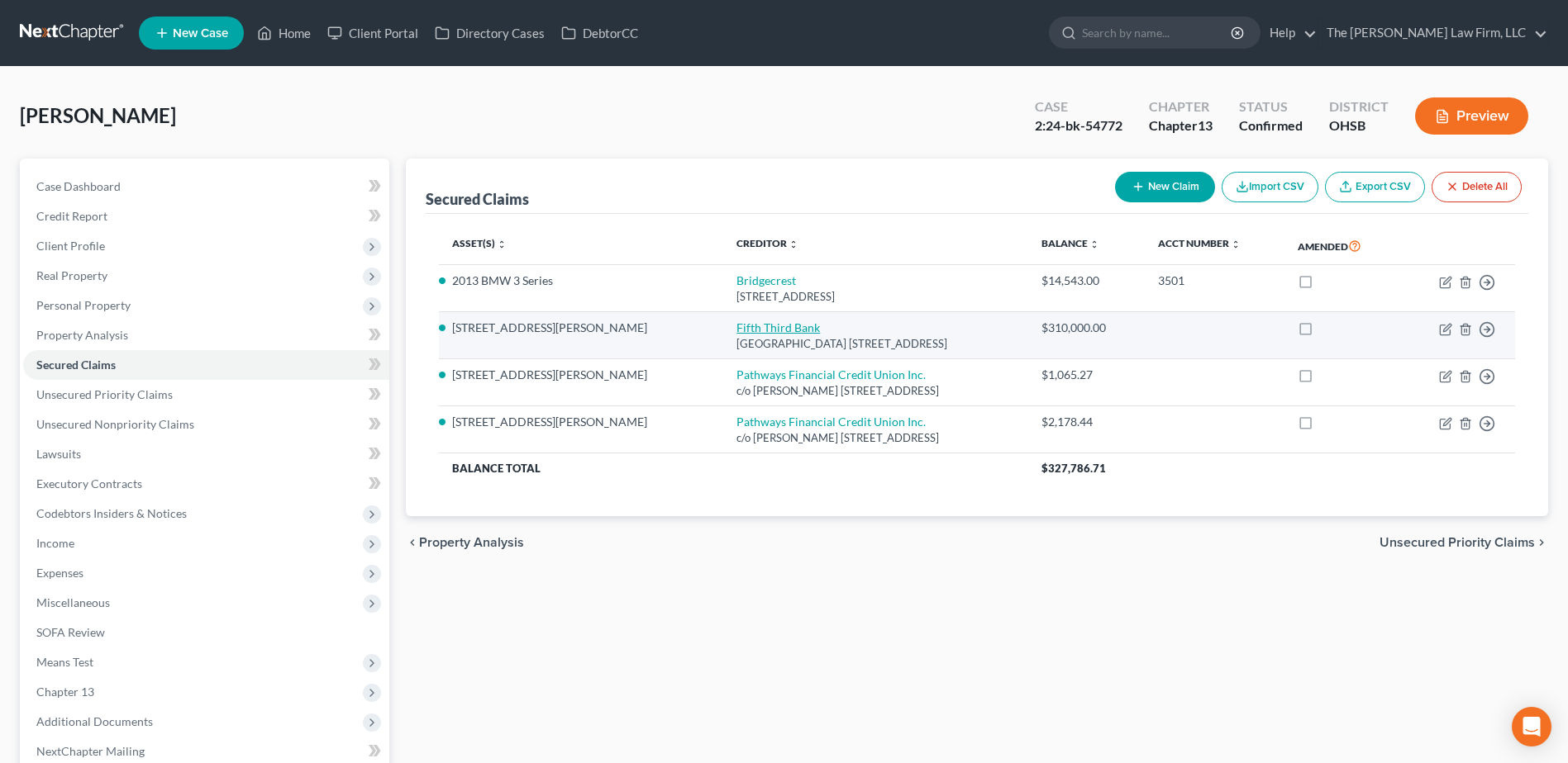
select select "0"
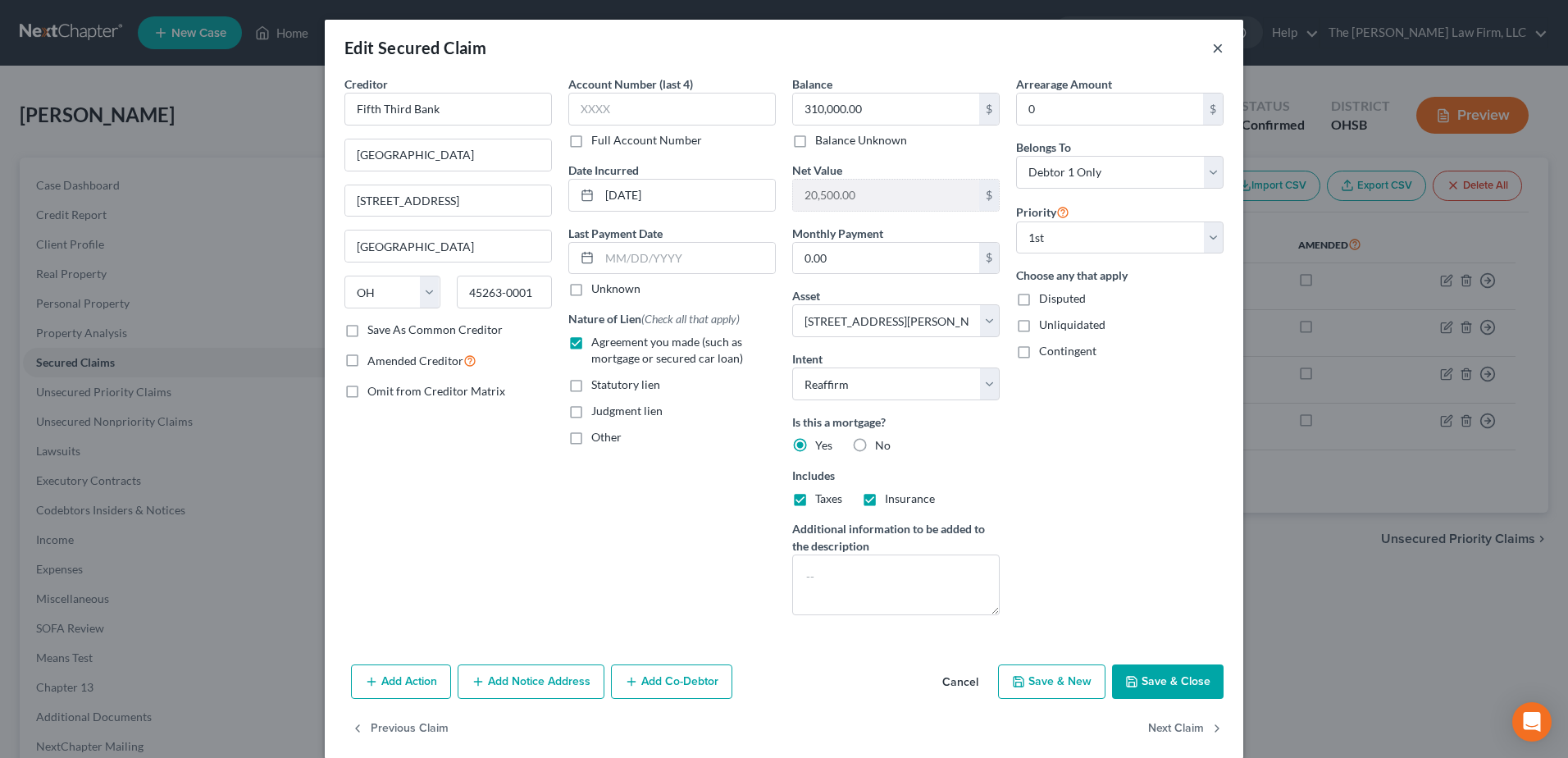
click at [1217, 41] on div "Edit Secured Claim ×" at bounding box center [784, 48] width 919 height 56
click at [1214, 48] on button "×" at bounding box center [1218, 48] width 12 height 20
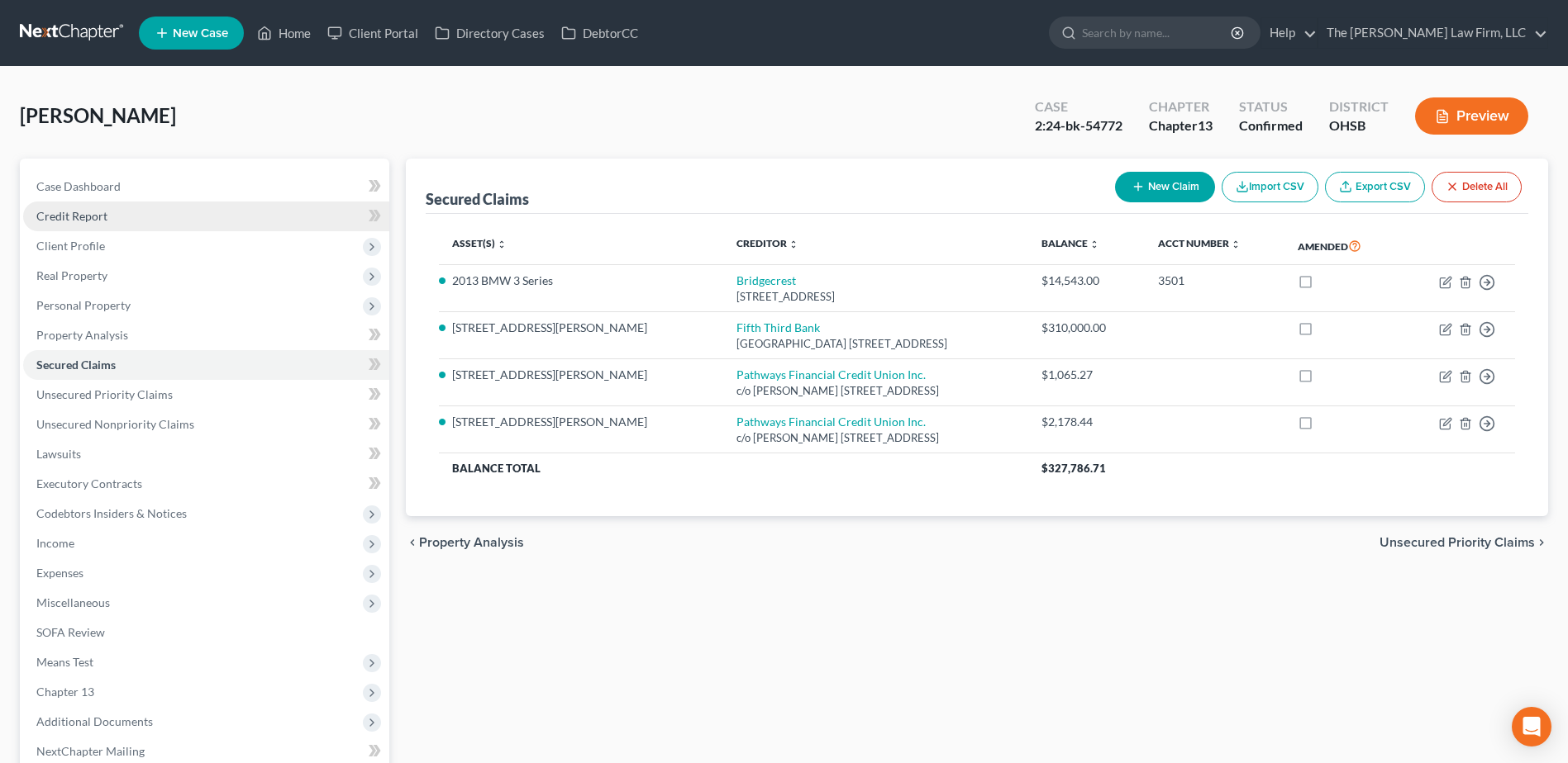
click at [81, 218] on span "Credit Report" at bounding box center [71, 216] width 71 height 14
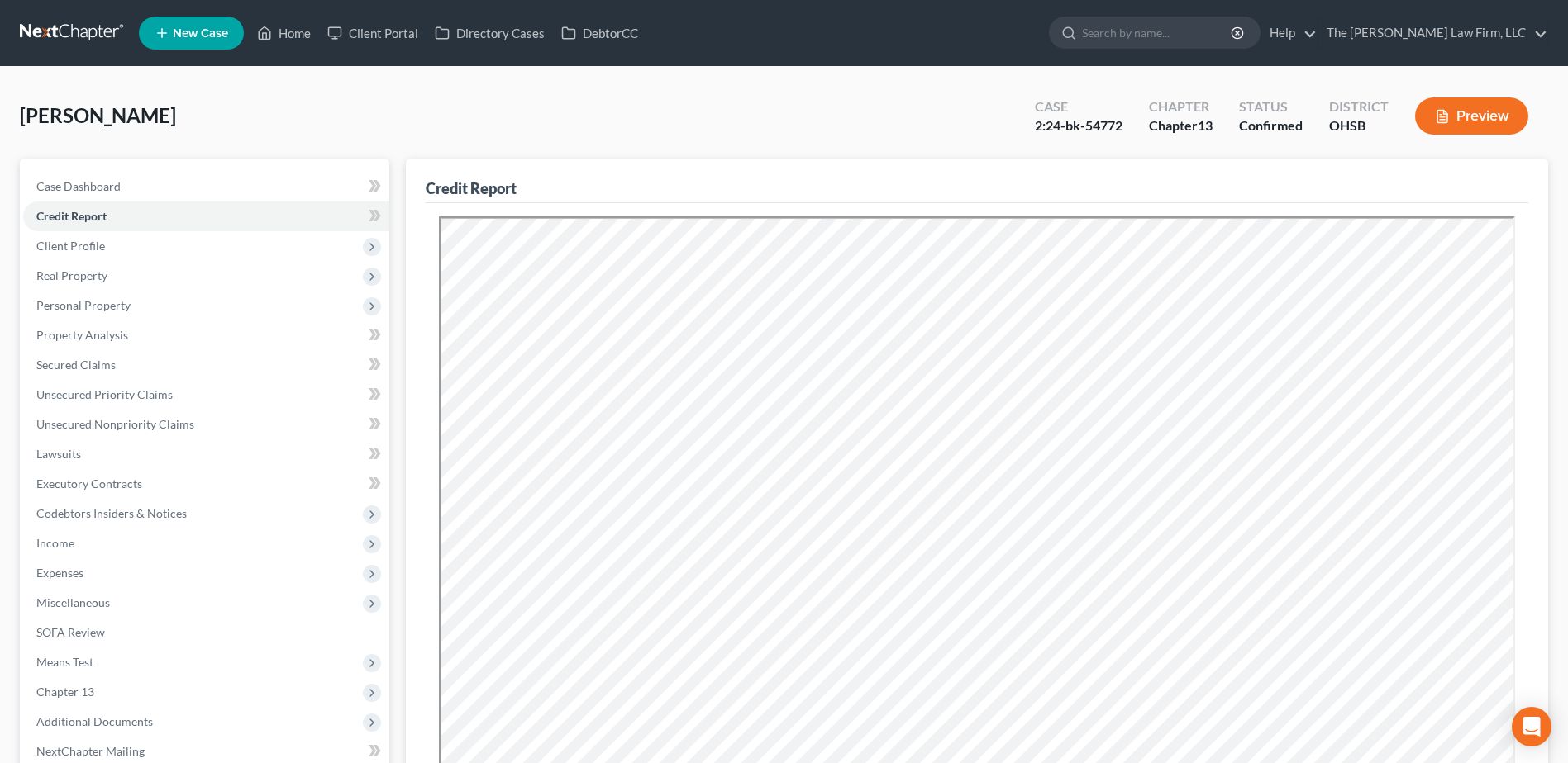
scroll to position [321, 0]
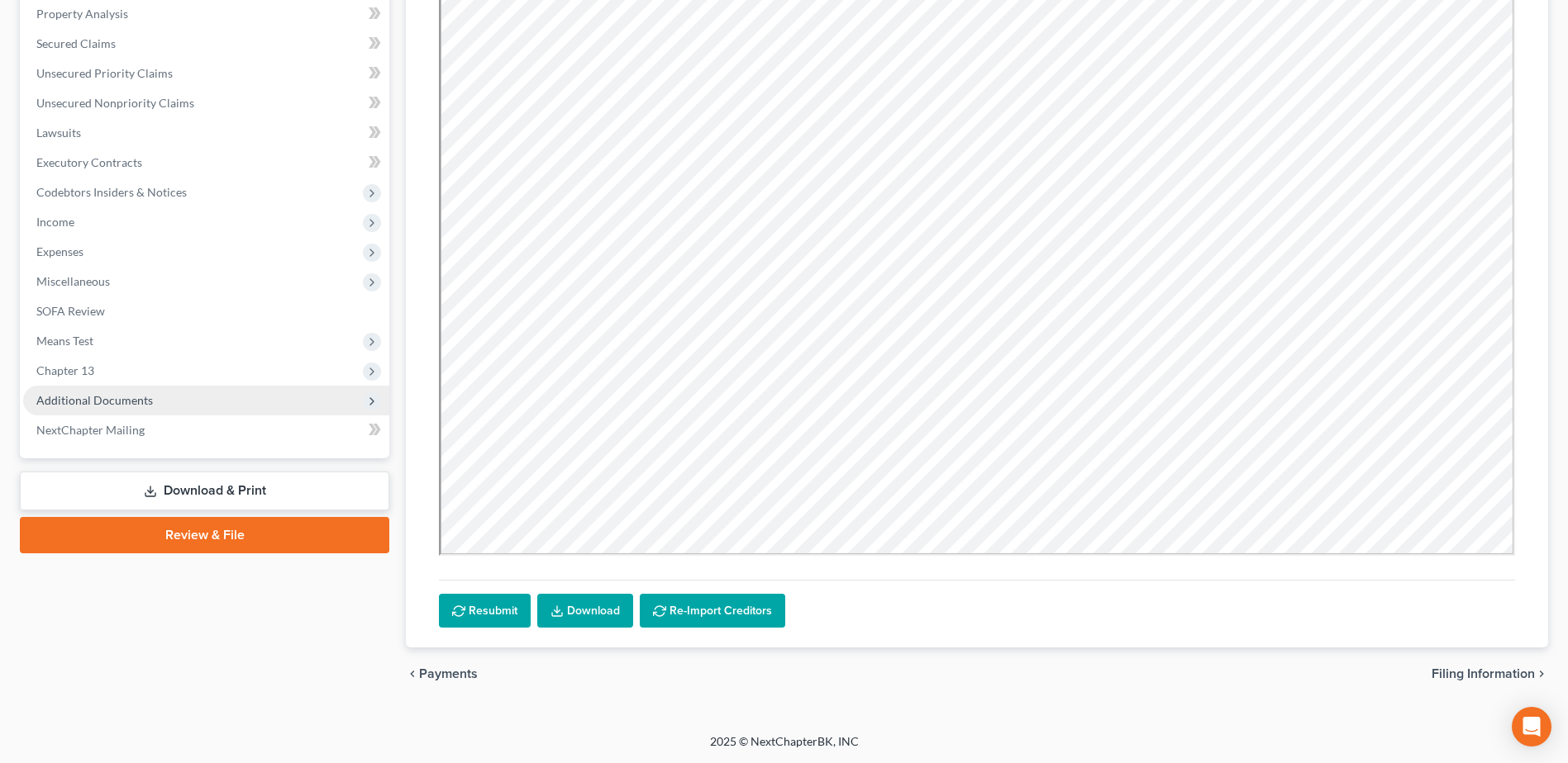
click at [156, 401] on span "Additional Documents" at bounding box center [207, 400] width 366 height 29
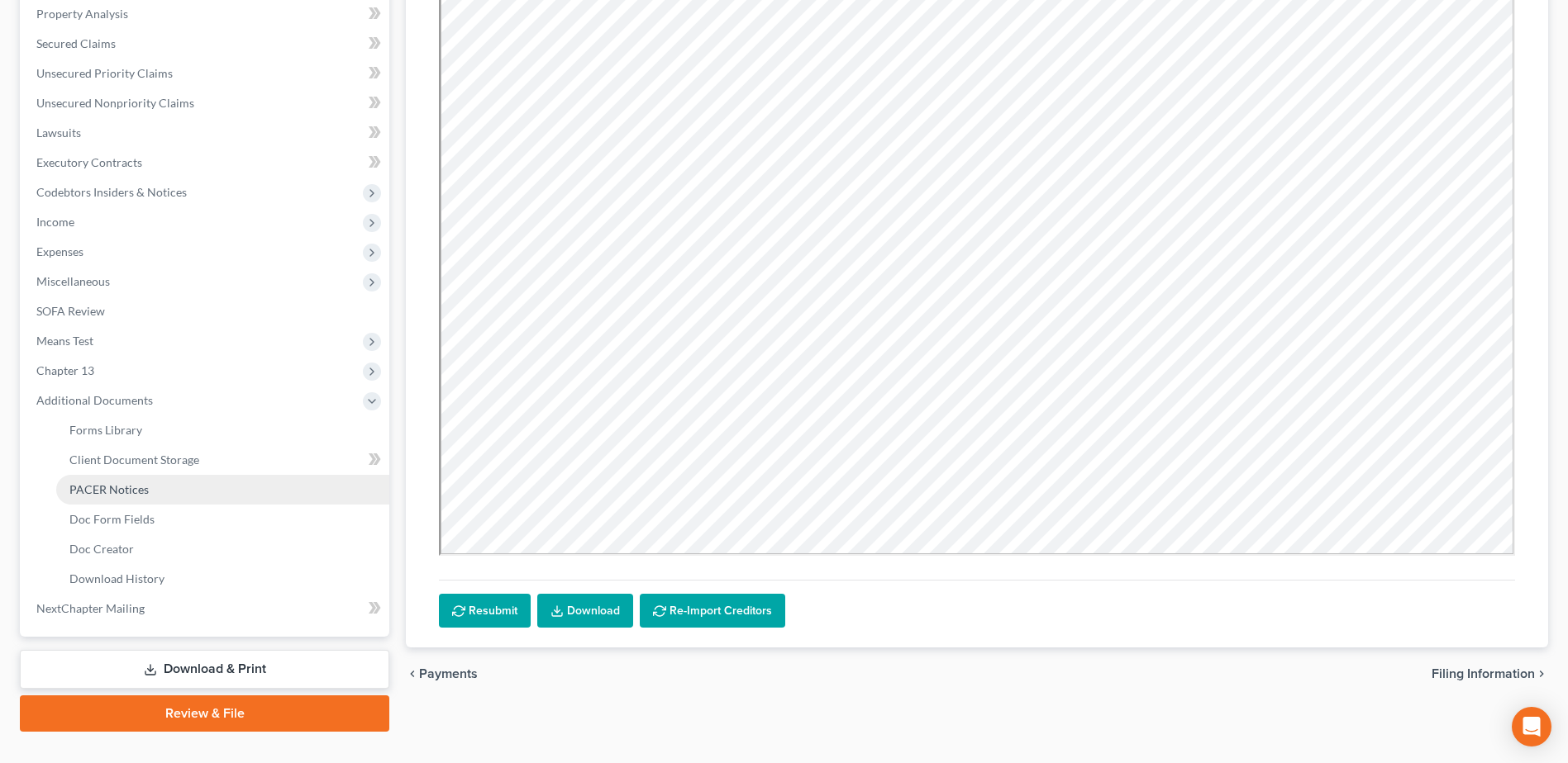
click at [139, 487] on span "PACER Notices" at bounding box center [109, 489] width 79 height 14
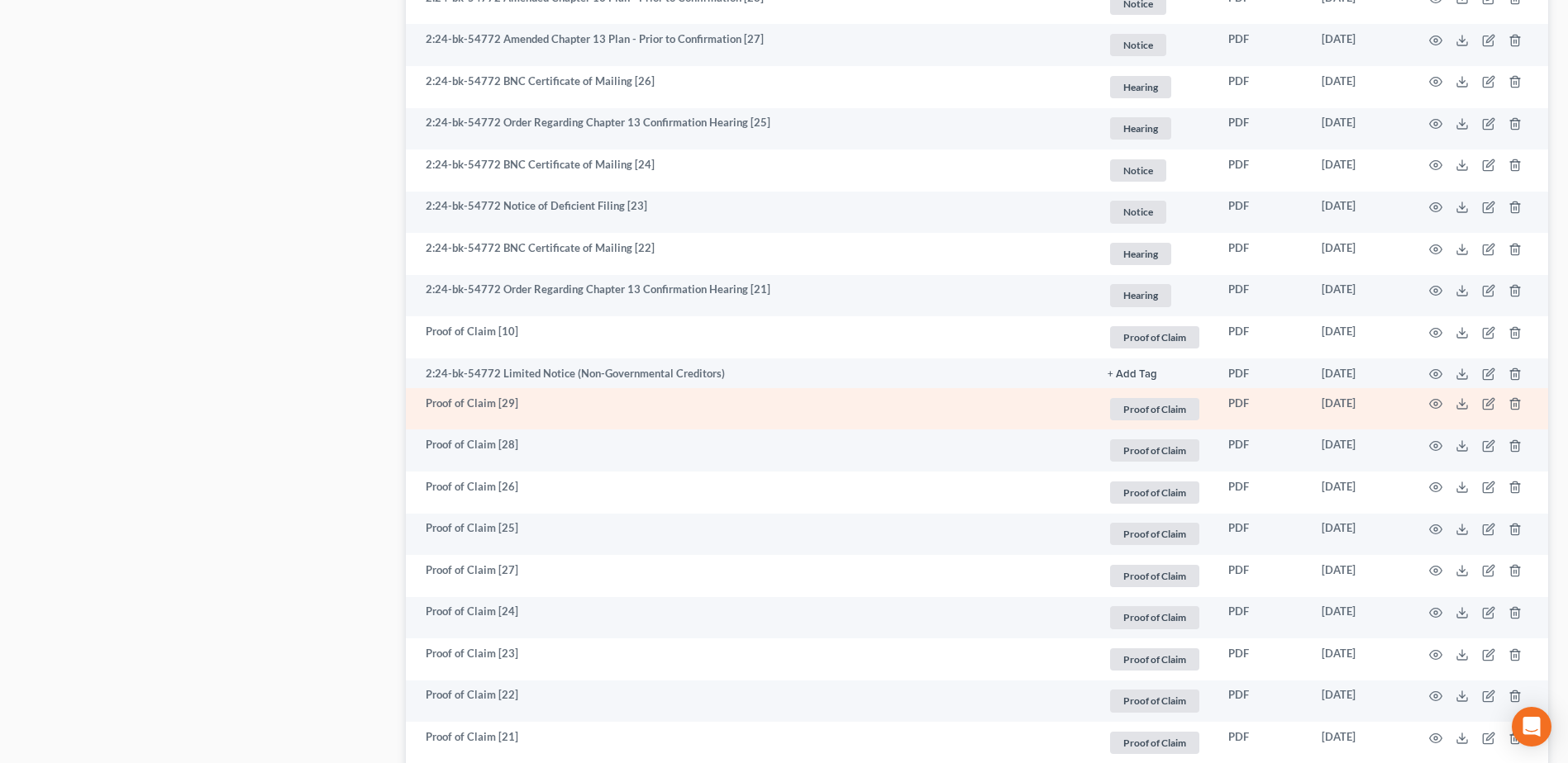
scroll to position [1157, 0]
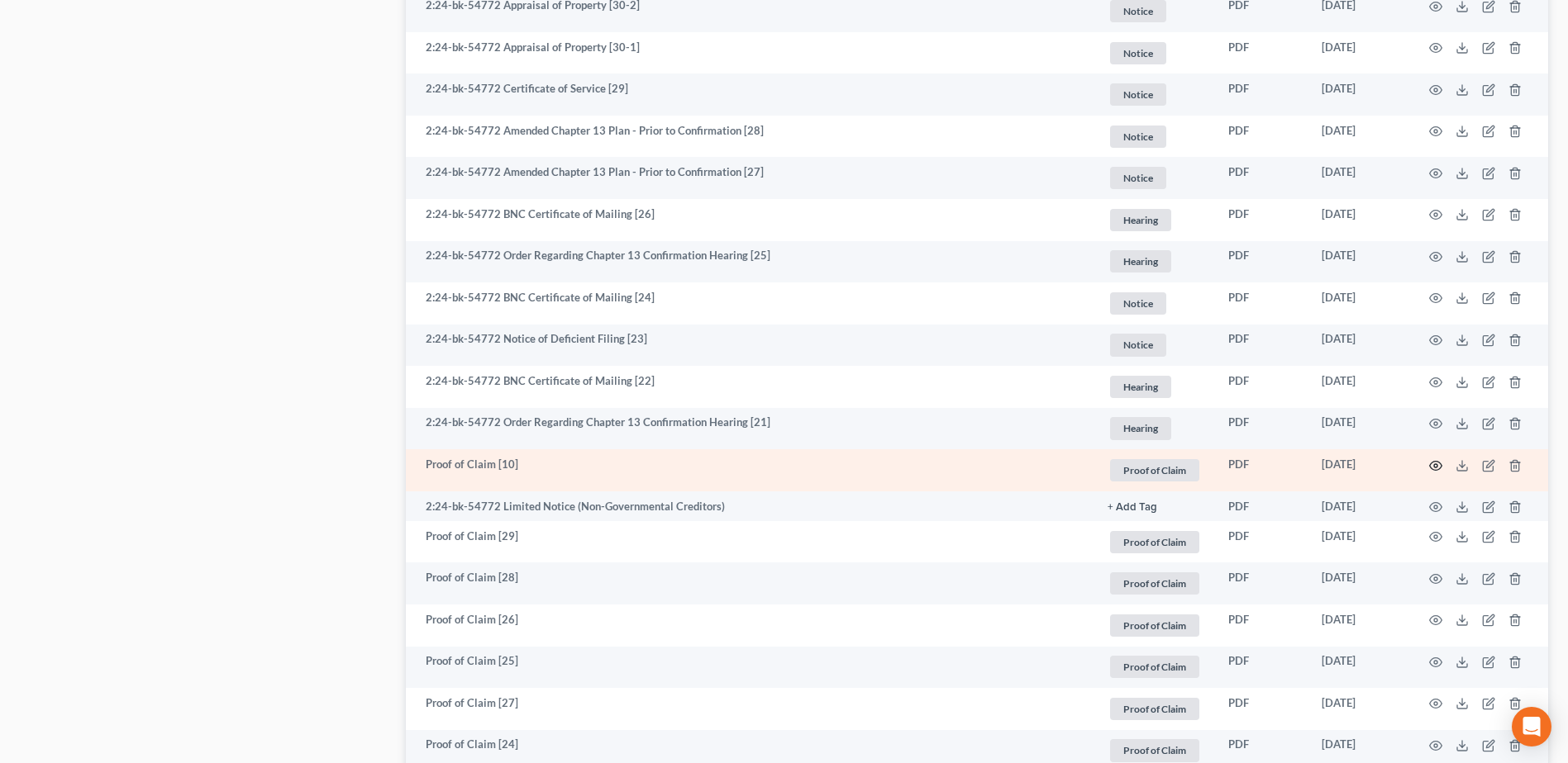
click at [1434, 463] on icon "button" at bounding box center [1435, 466] width 13 height 13
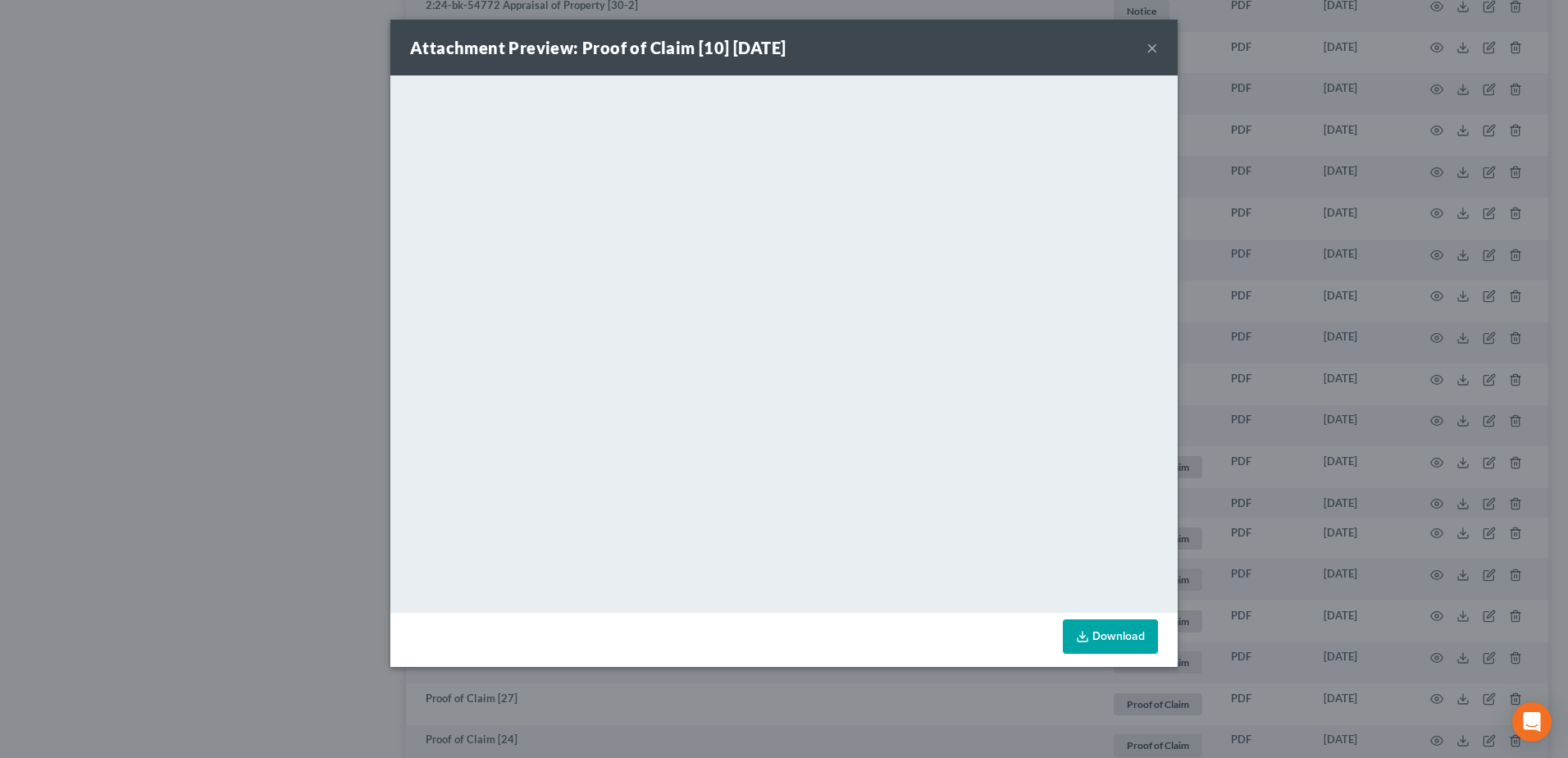
drag, startPoint x: 1148, startPoint y: 43, endPoint x: 1139, endPoint y: 50, distance: 11.4
click at [1149, 43] on button "×" at bounding box center [1153, 48] width 12 height 20
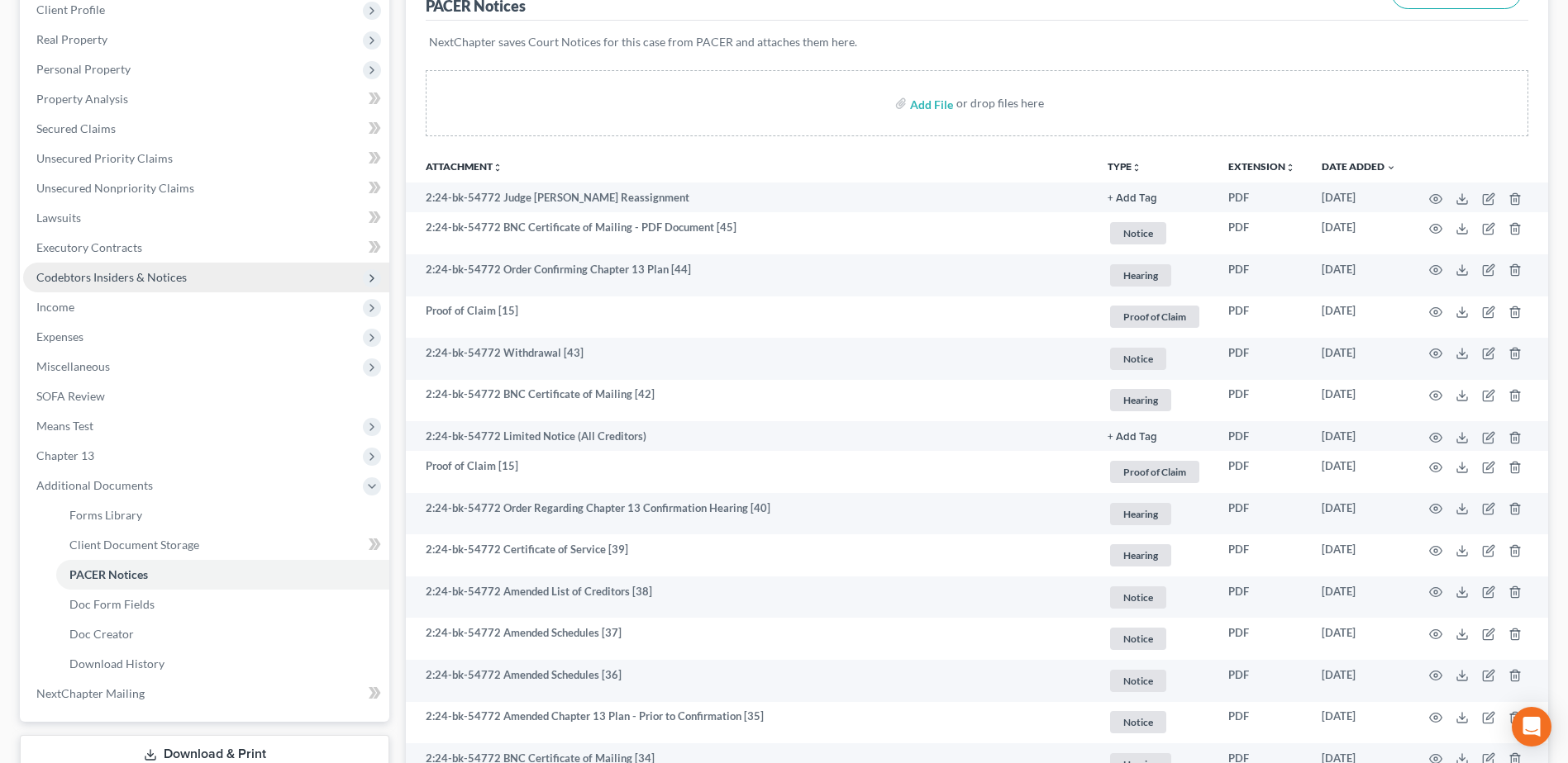
scroll to position [0, 0]
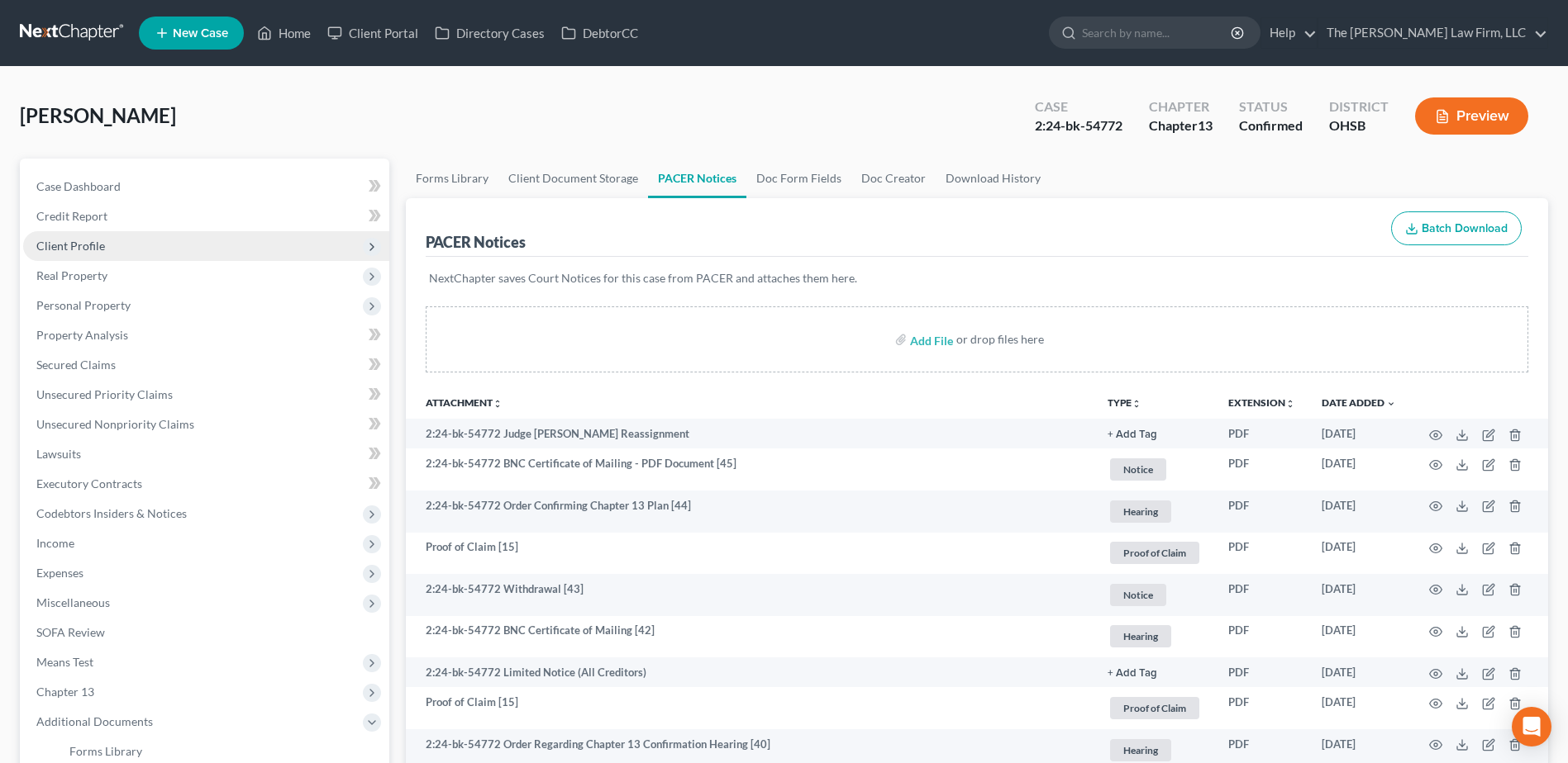
click at [80, 245] on span "Client Profile" at bounding box center [71, 245] width 69 height 14
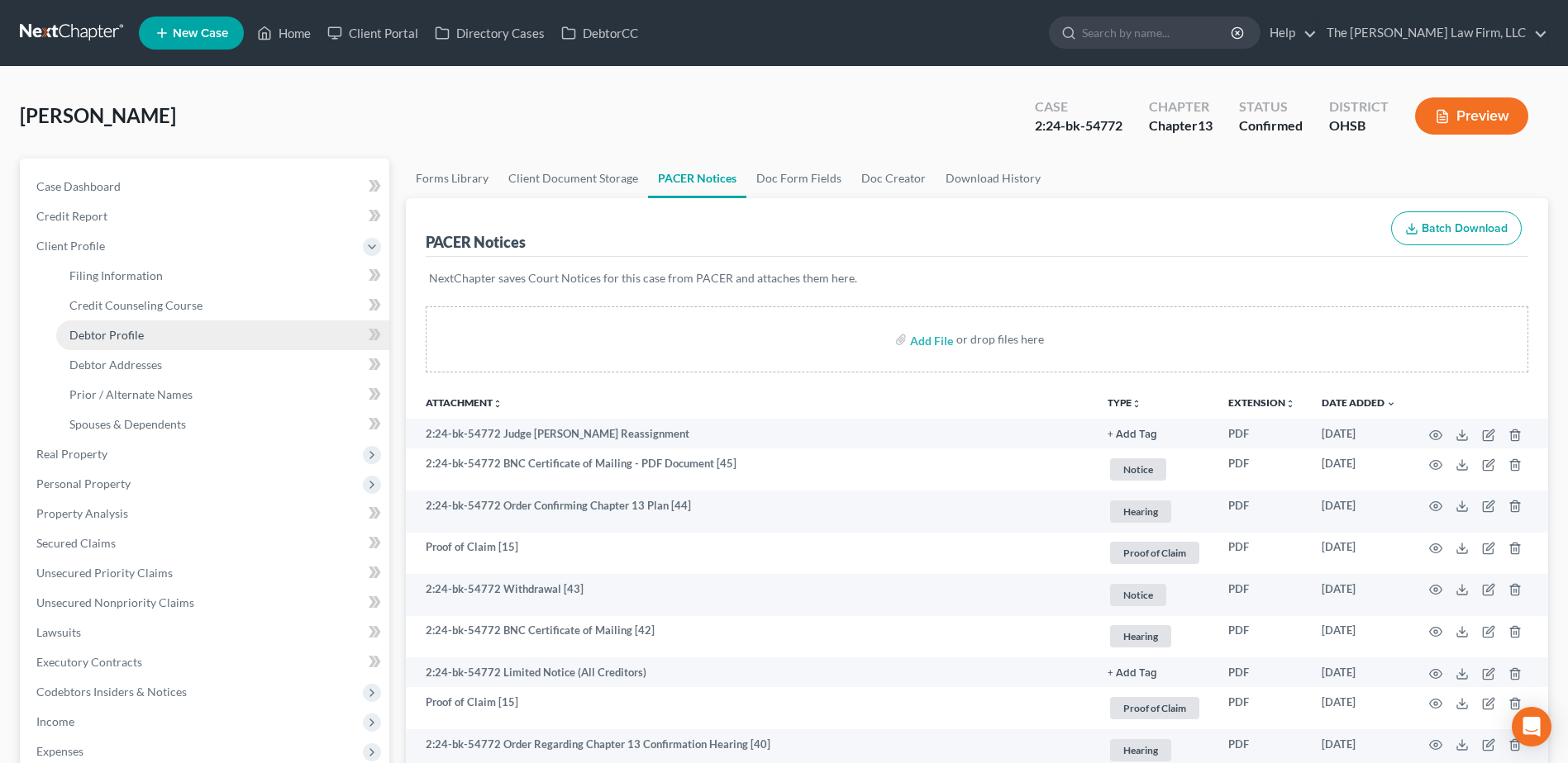
click at [108, 332] on span "Debtor Profile" at bounding box center [107, 335] width 75 height 14
select select "0"
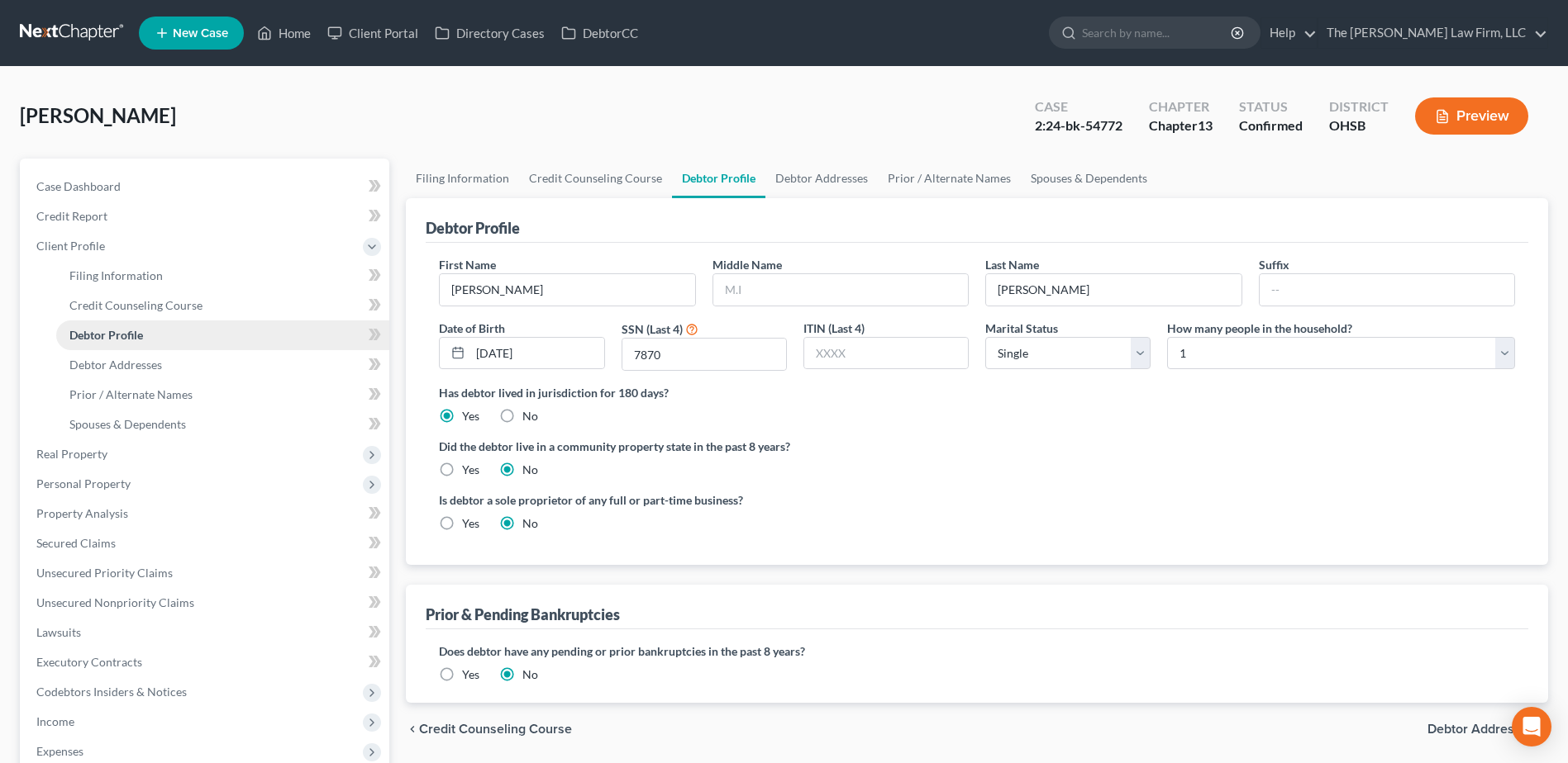
radio input "true"
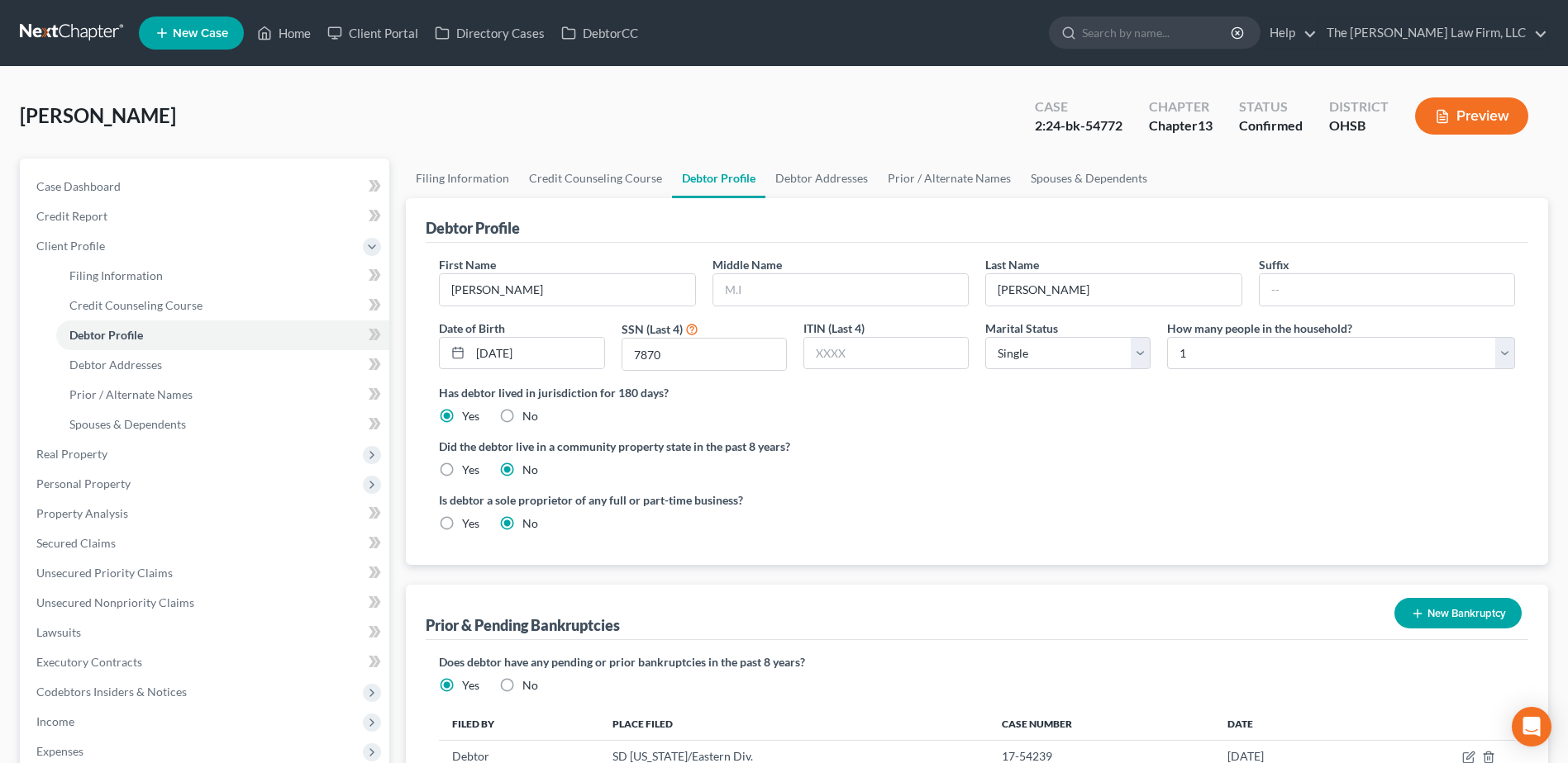
click at [79, 26] on link at bounding box center [73, 33] width 106 height 29
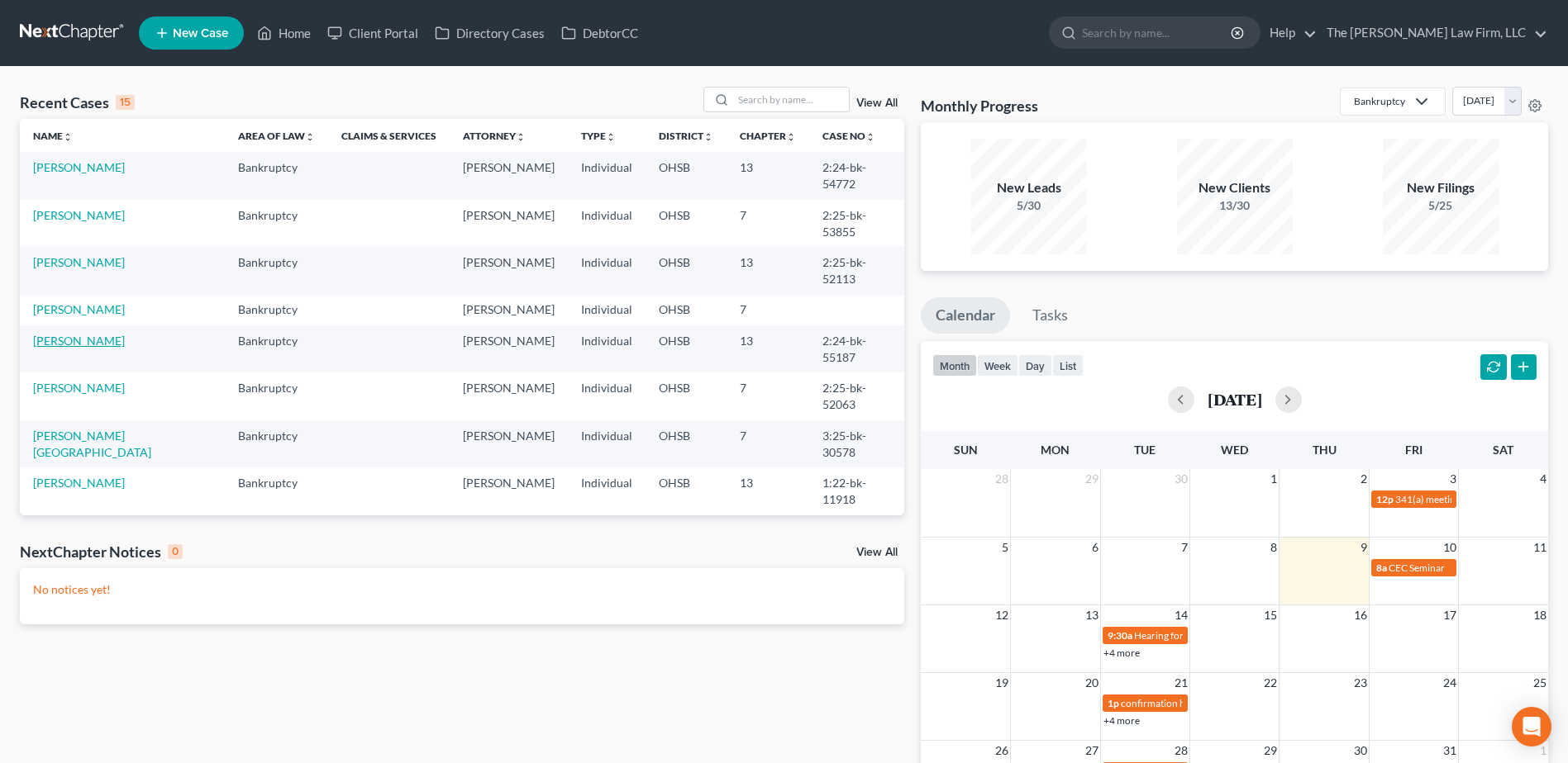
click at [76, 334] on link "[PERSON_NAME]" at bounding box center [78, 341] width 92 height 14
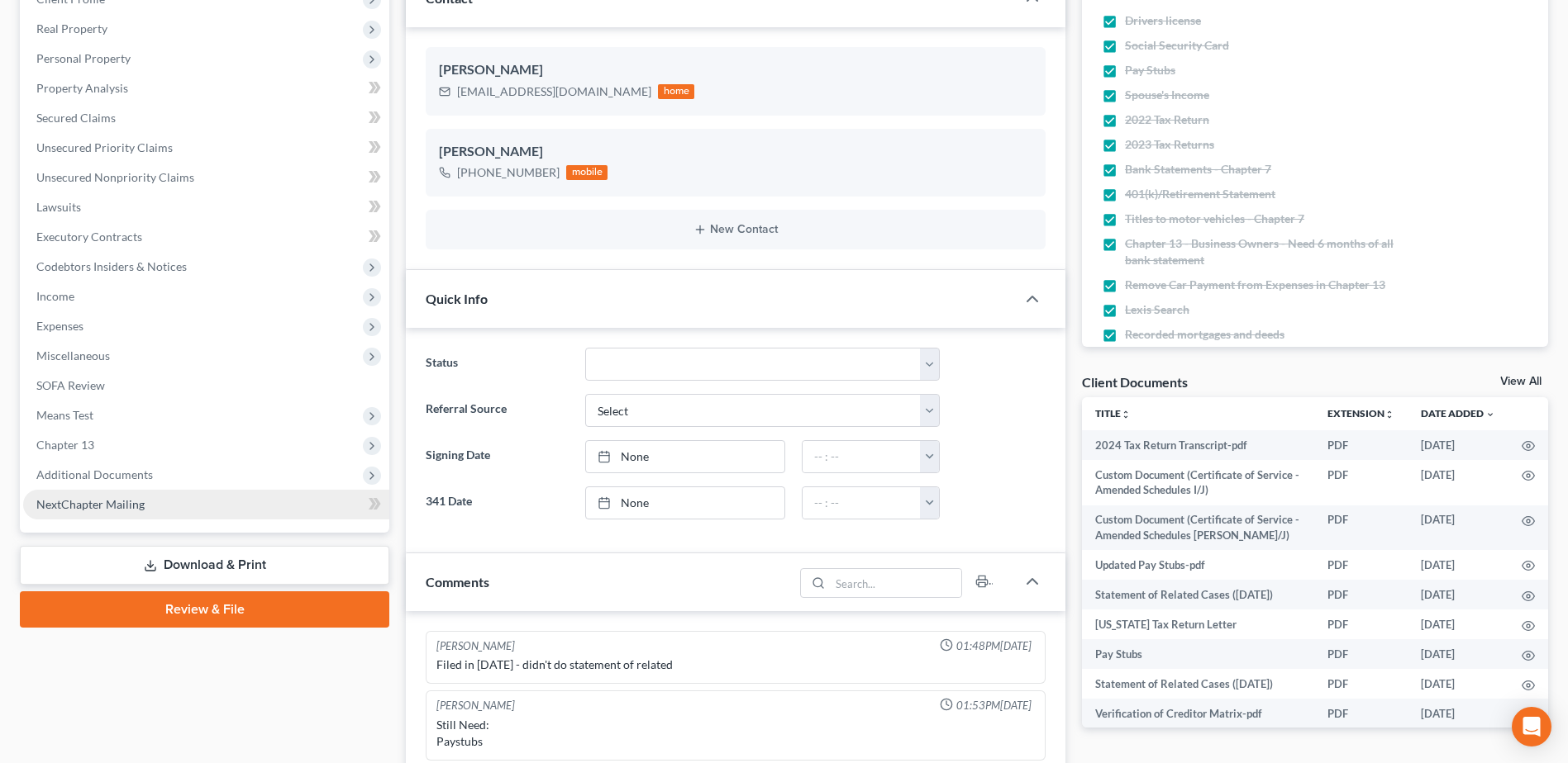
scroll to position [248, 0]
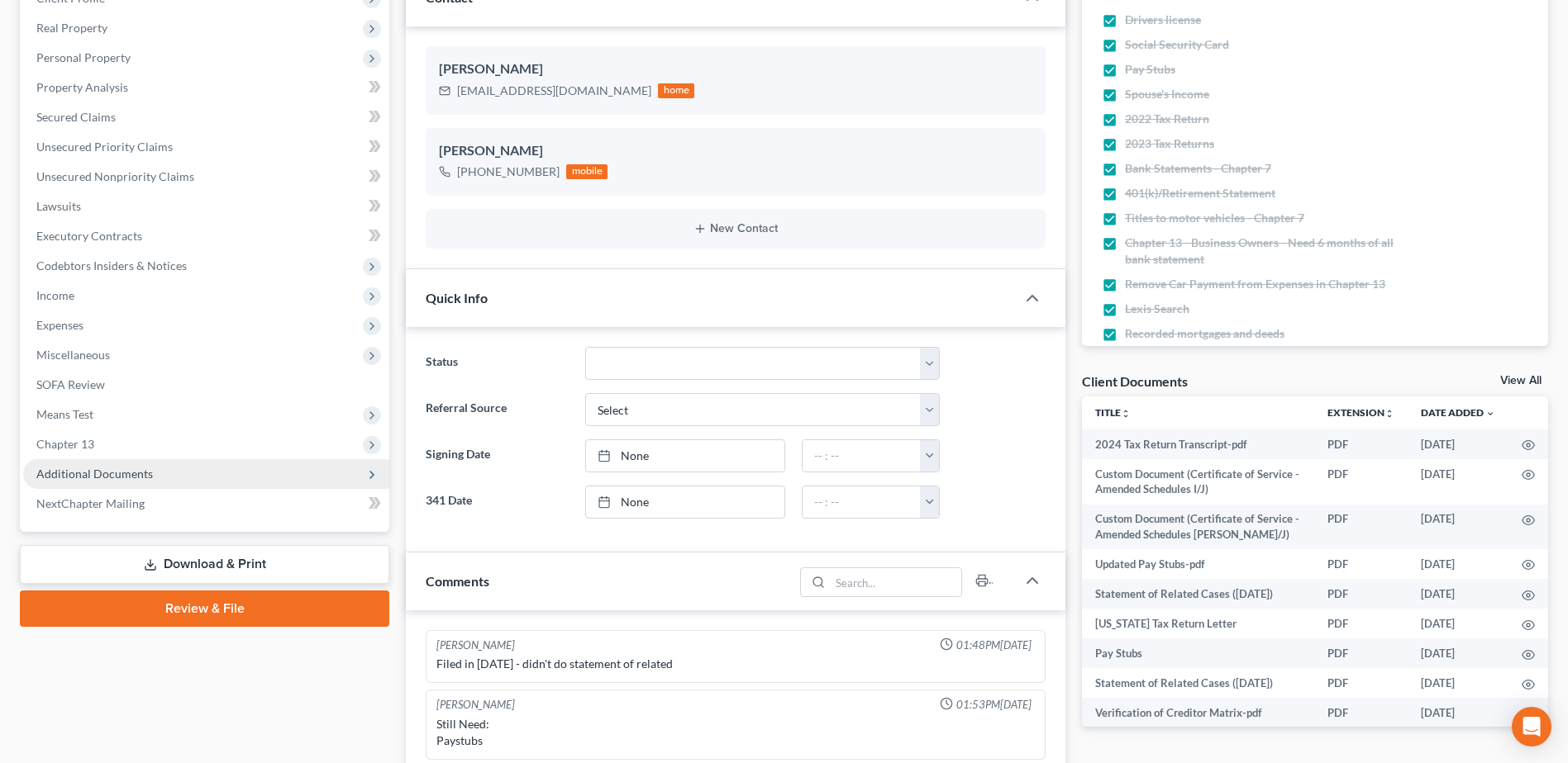
click at [79, 471] on span "Additional Documents" at bounding box center [94, 473] width 117 height 14
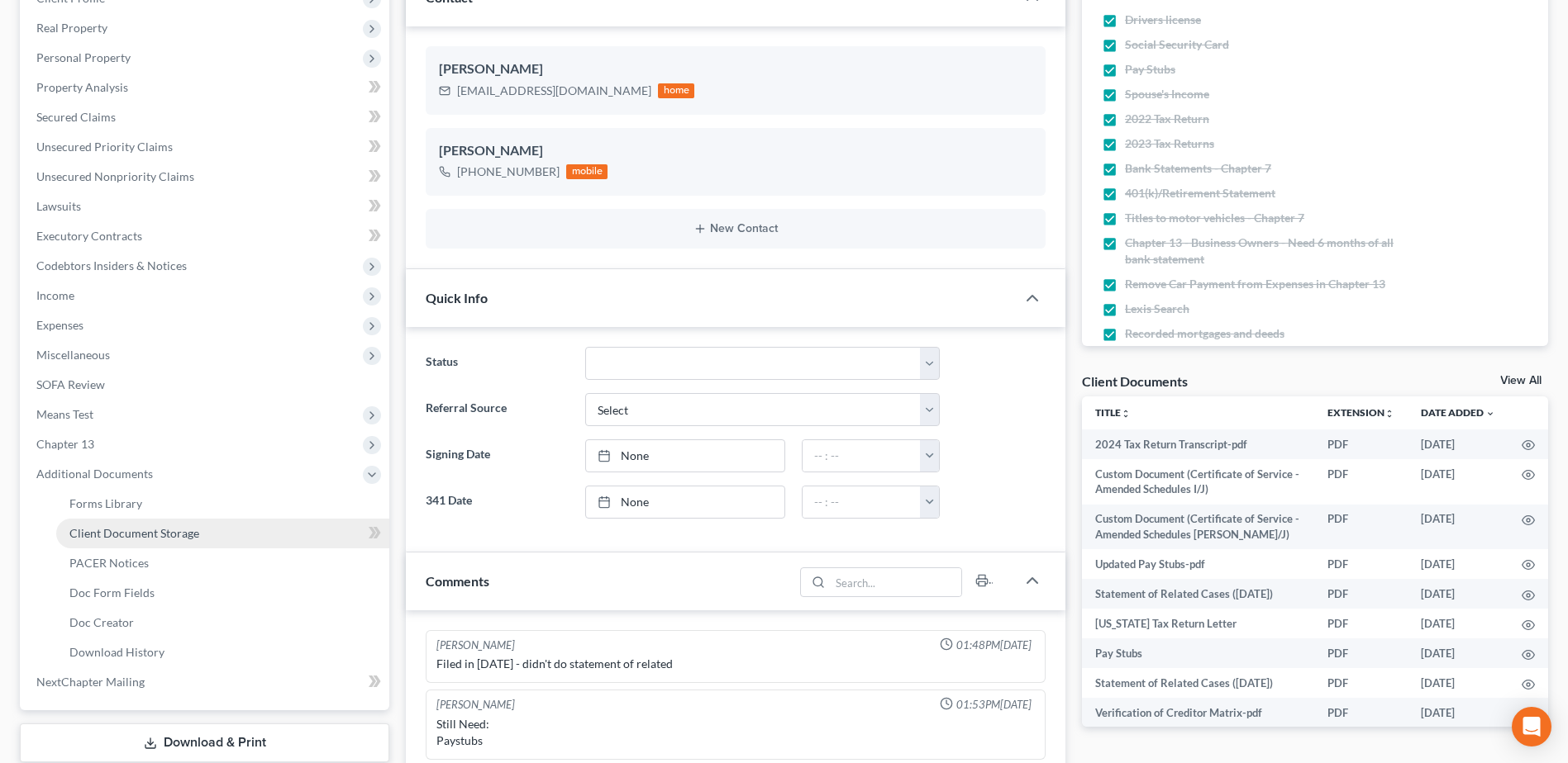
scroll to position [7, 0]
click at [88, 563] on span "PACER Notices" at bounding box center [109, 562] width 79 height 14
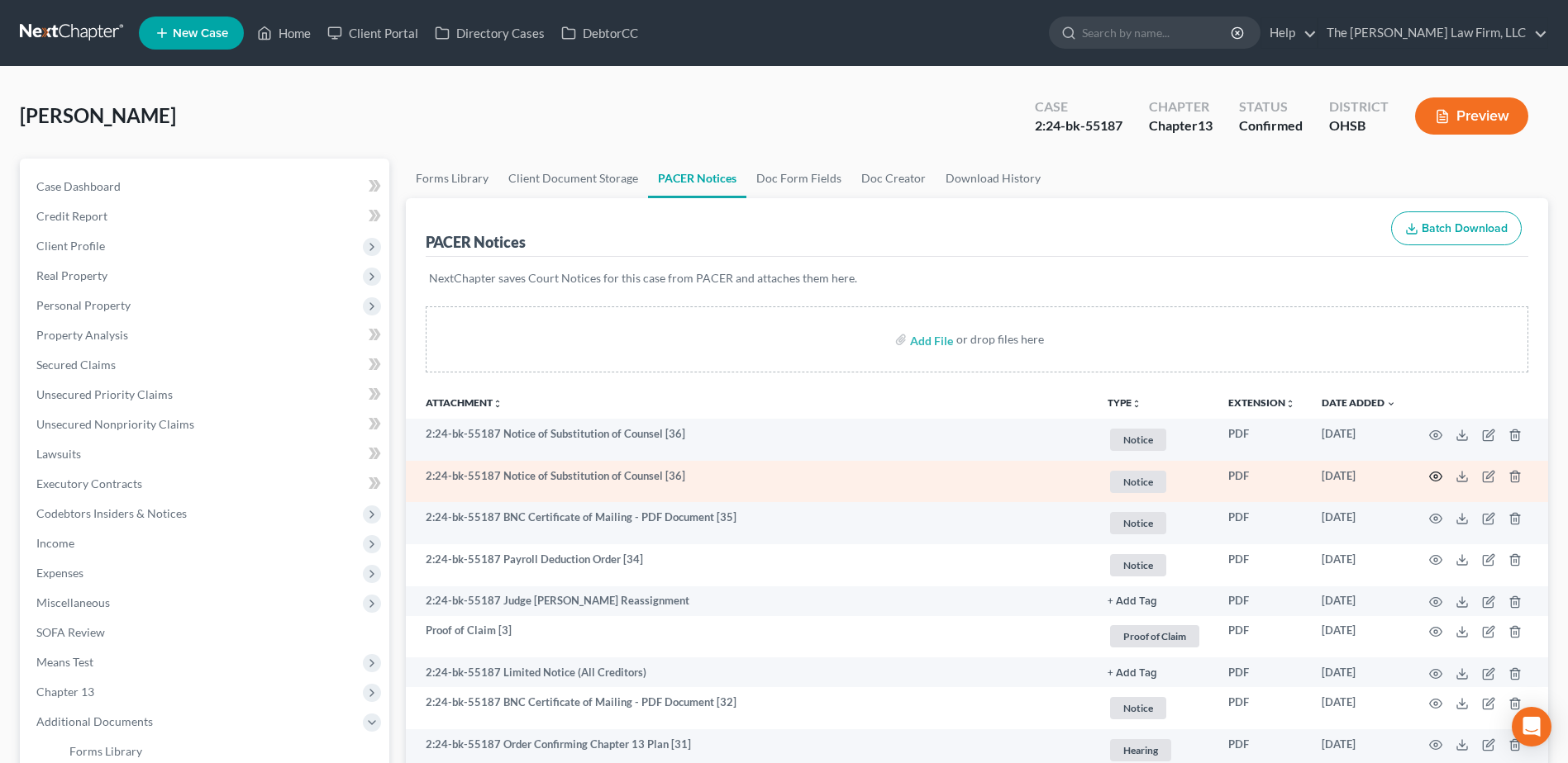
click at [1433, 478] on icon "button" at bounding box center [1435, 477] width 13 height 13
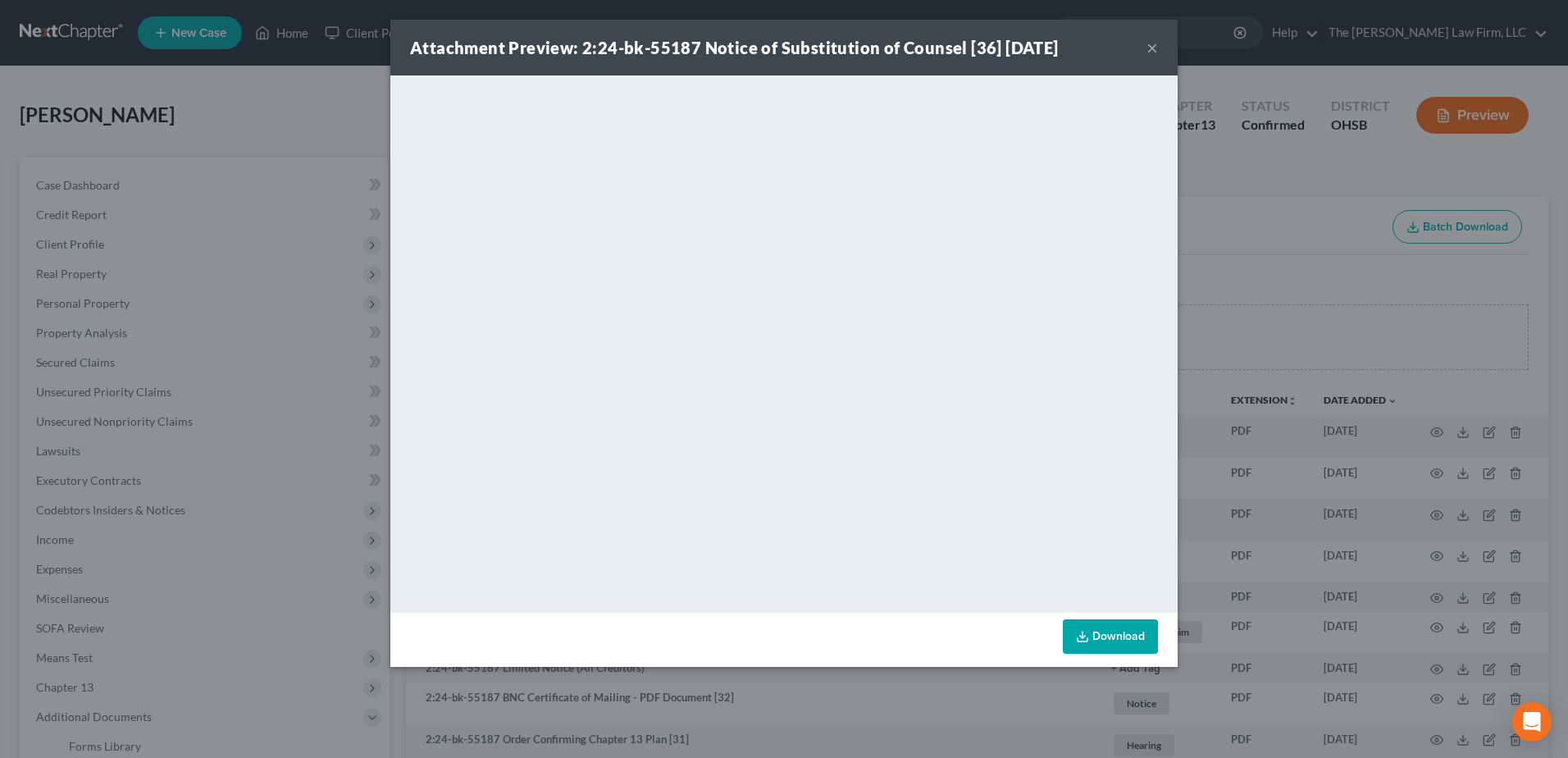
drag, startPoint x: 1147, startPoint y: 48, endPoint x: 1129, endPoint y: 52, distance: 18.4
click at [1147, 48] on button "×" at bounding box center [1153, 48] width 12 height 20
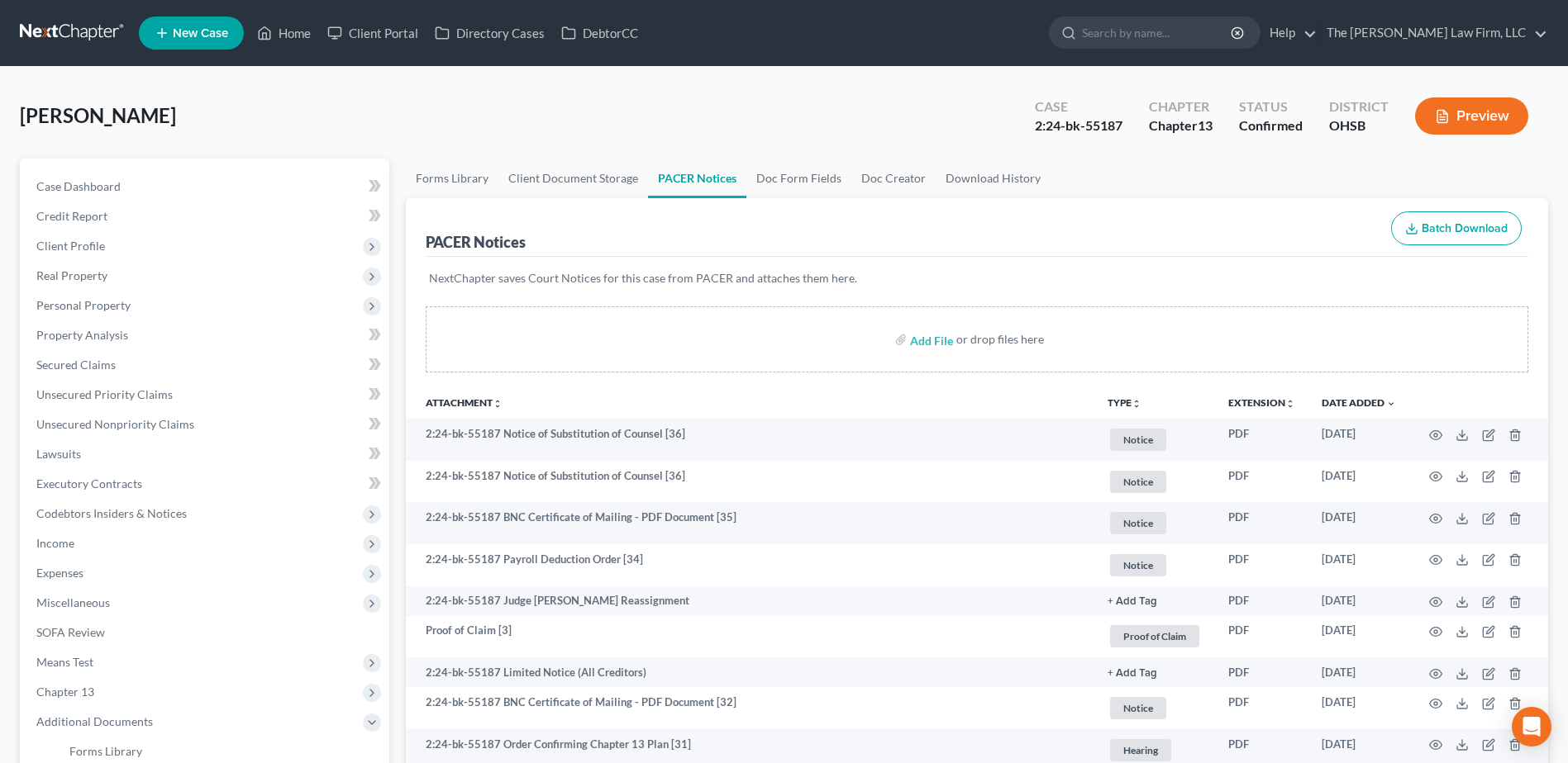
click at [77, 39] on link at bounding box center [73, 33] width 106 height 29
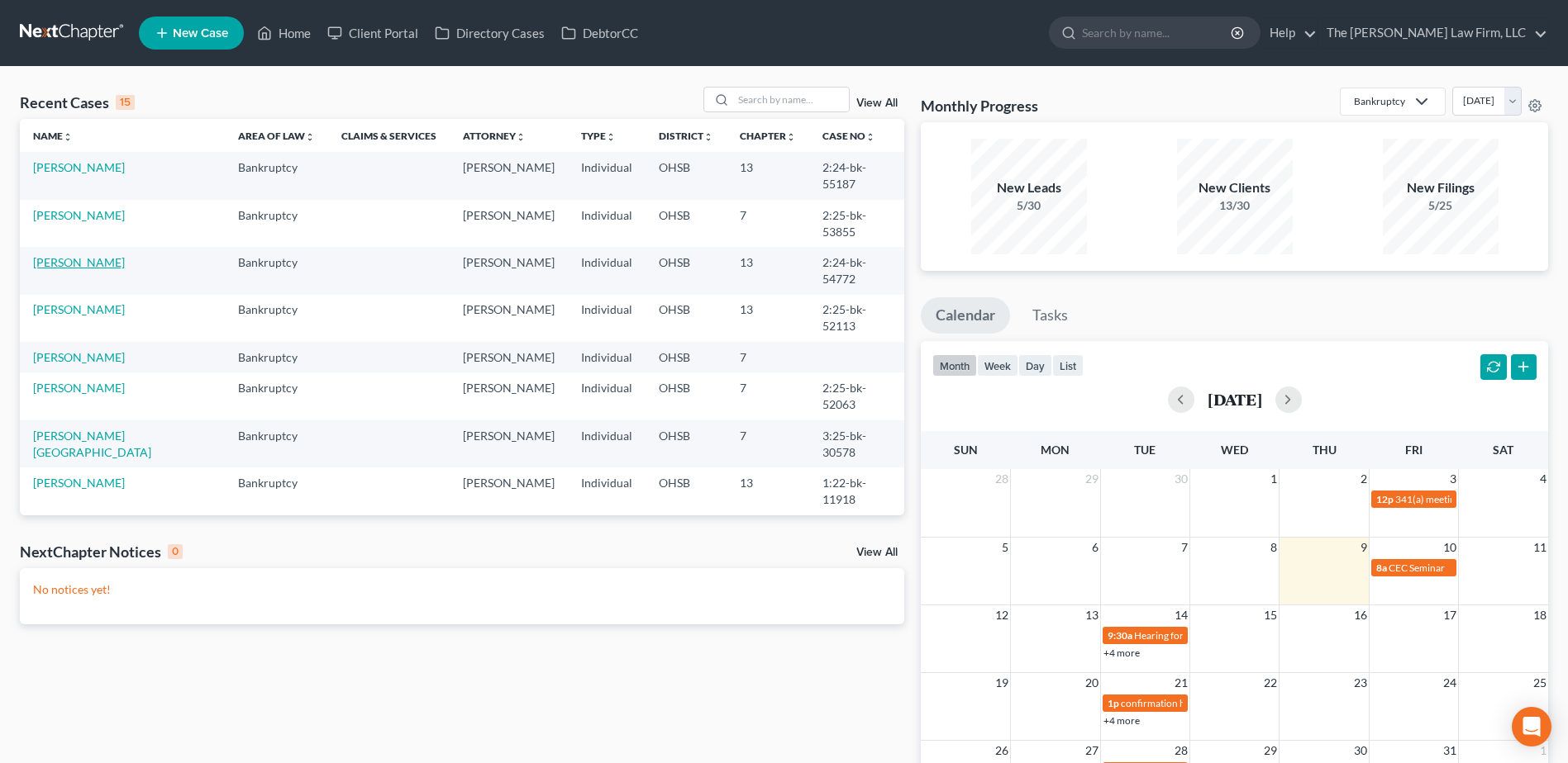
click at [83, 255] on link "[PERSON_NAME]" at bounding box center [78, 262] width 92 height 14
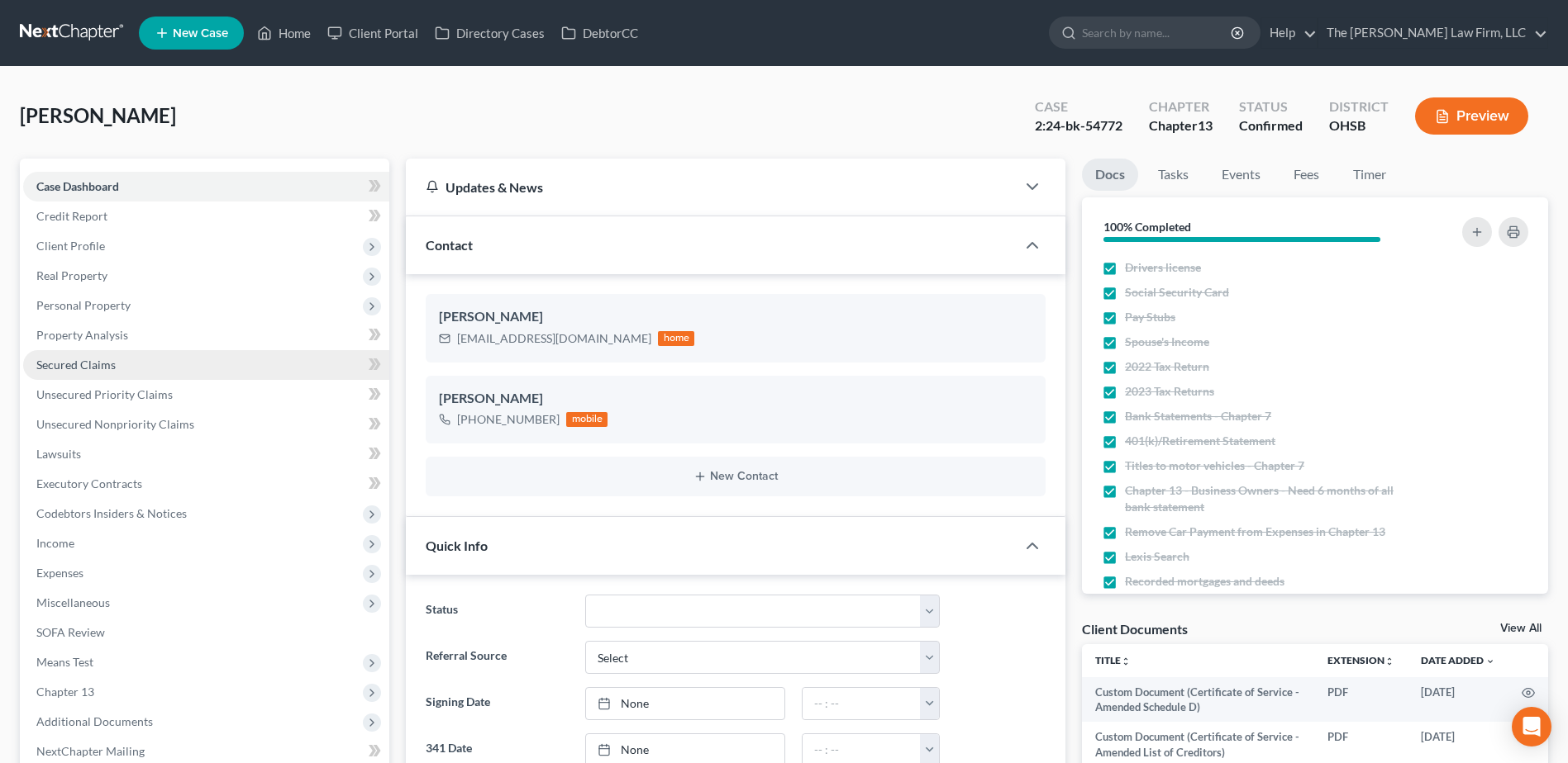
click at [61, 358] on span "Secured Claims" at bounding box center [76, 364] width 79 height 14
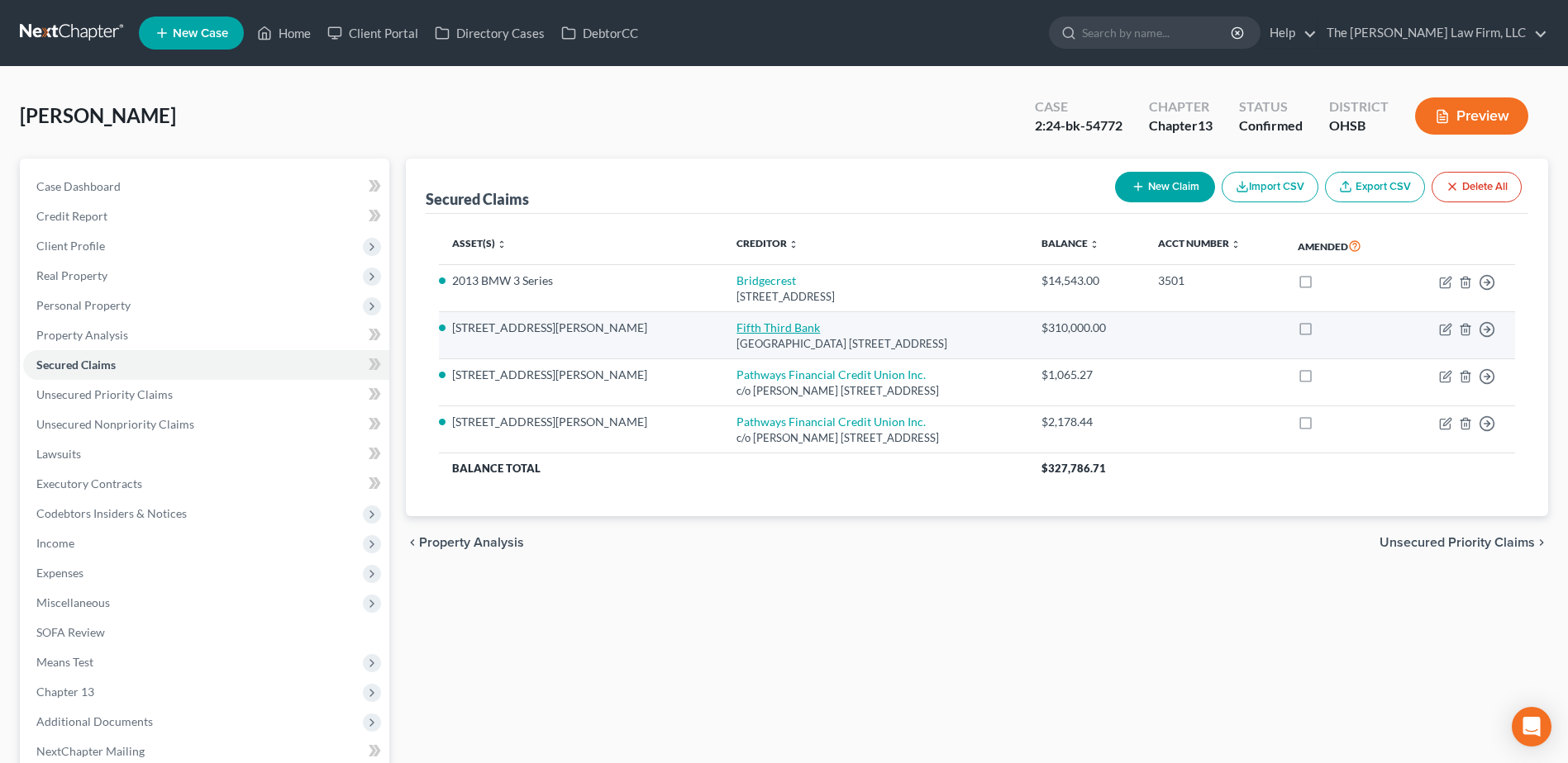
click at [737, 327] on link "Fifth Third Bank" at bounding box center [778, 327] width 83 height 14
select select "36"
select select "7"
select select "2"
select select "0"
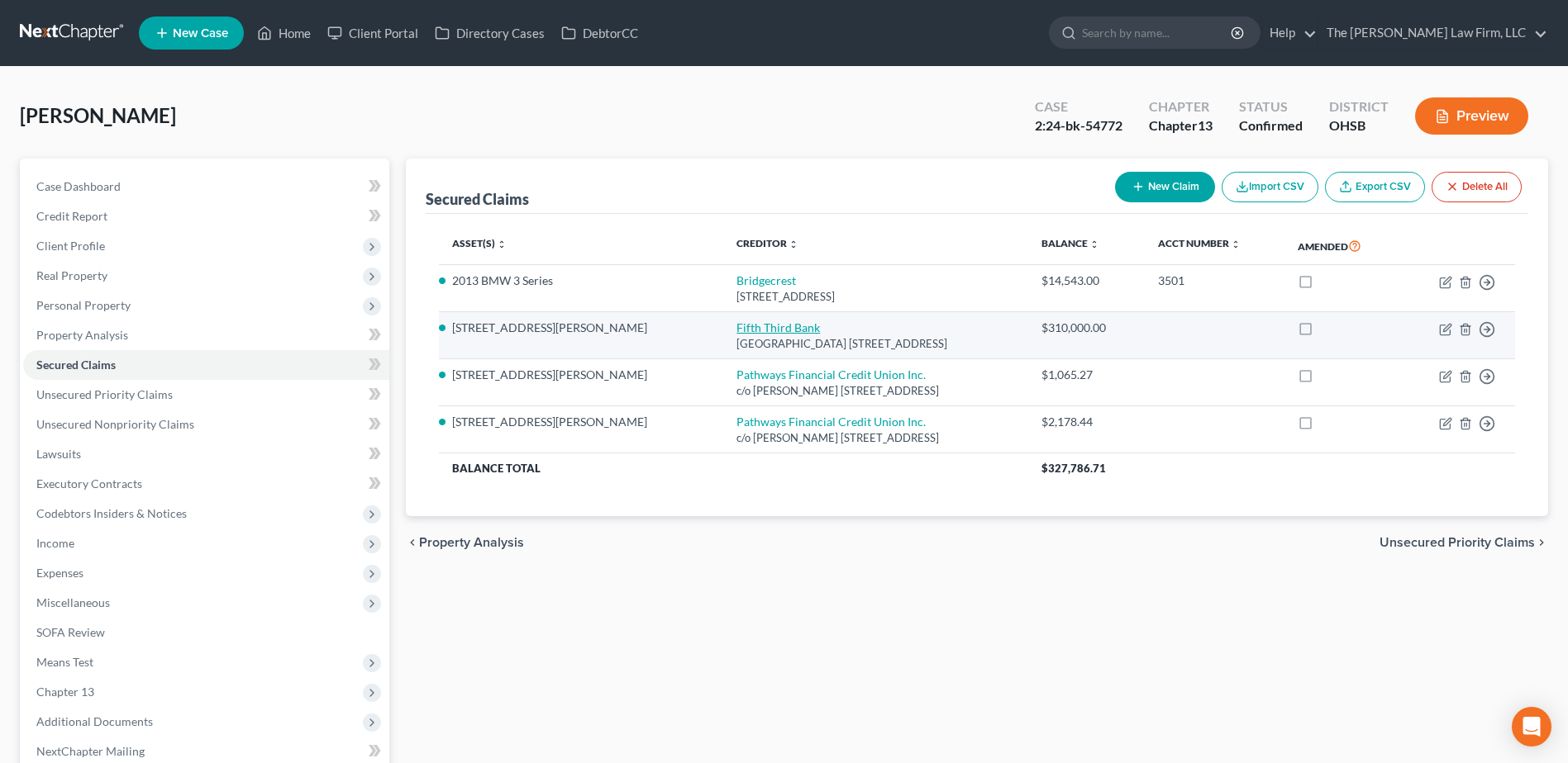
select select "0"
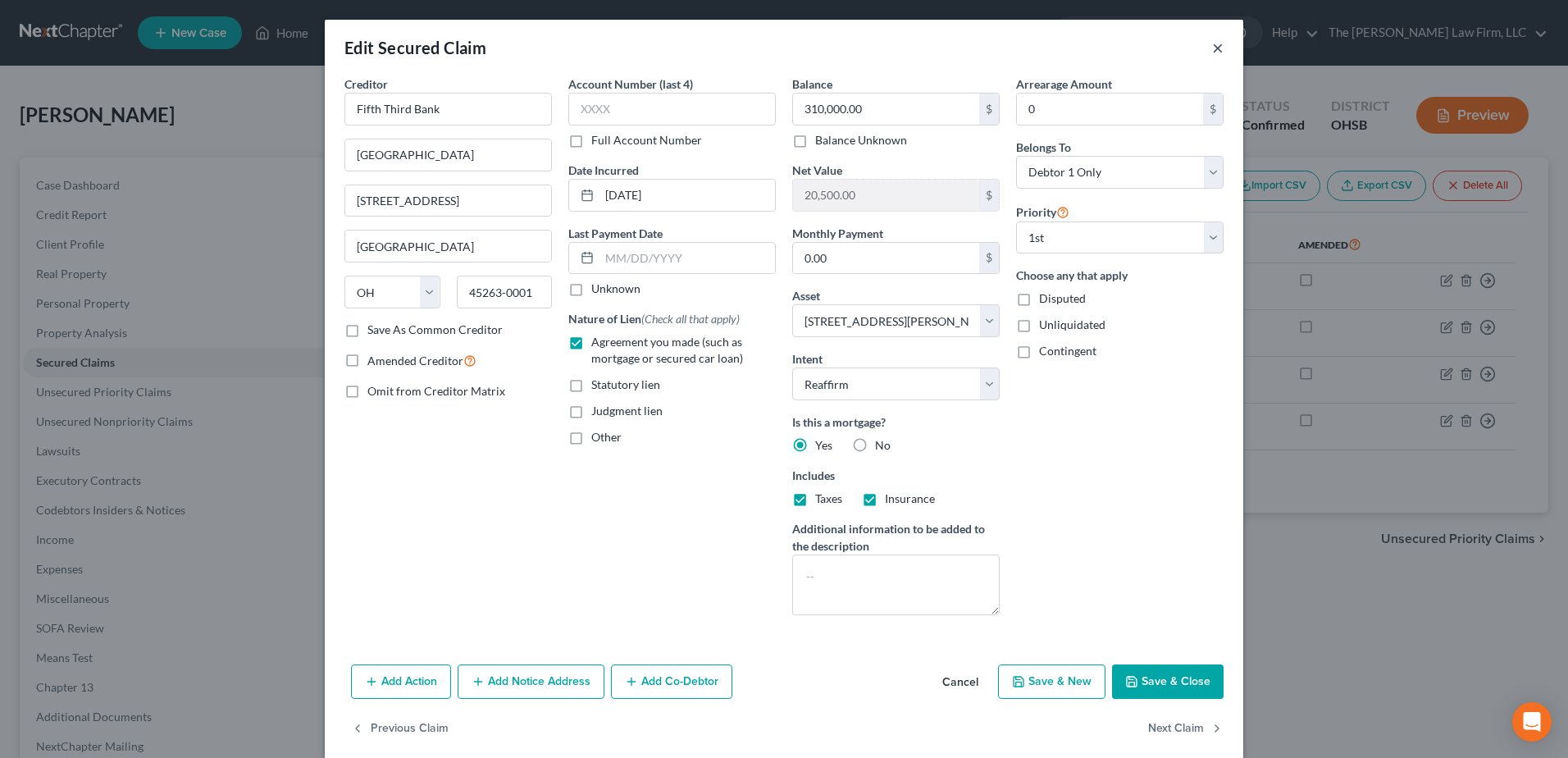
click at [1212, 50] on button "×" at bounding box center [1218, 48] width 12 height 20
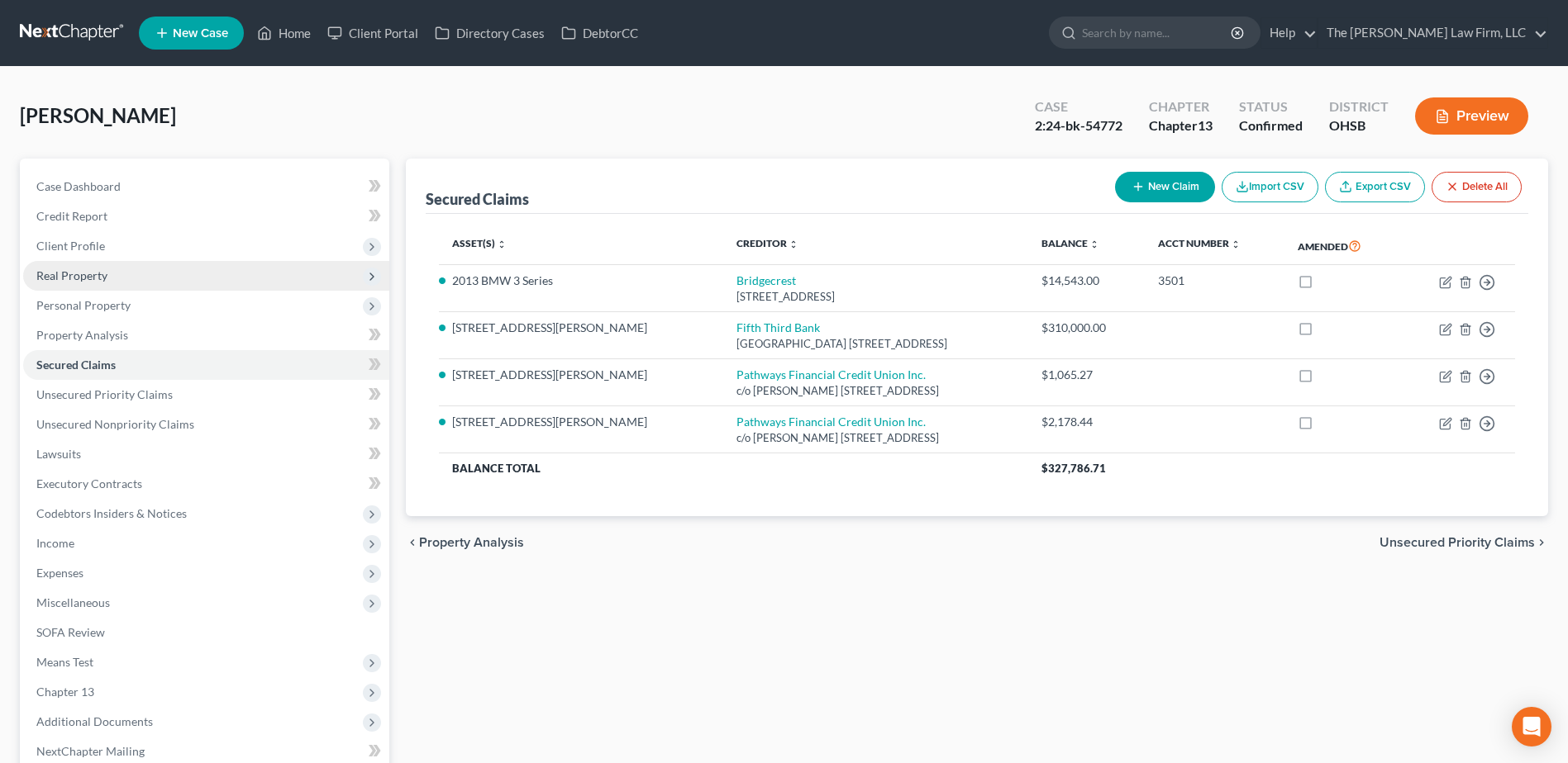
click at [112, 269] on span "Real Property" at bounding box center [207, 275] width 366 height 29
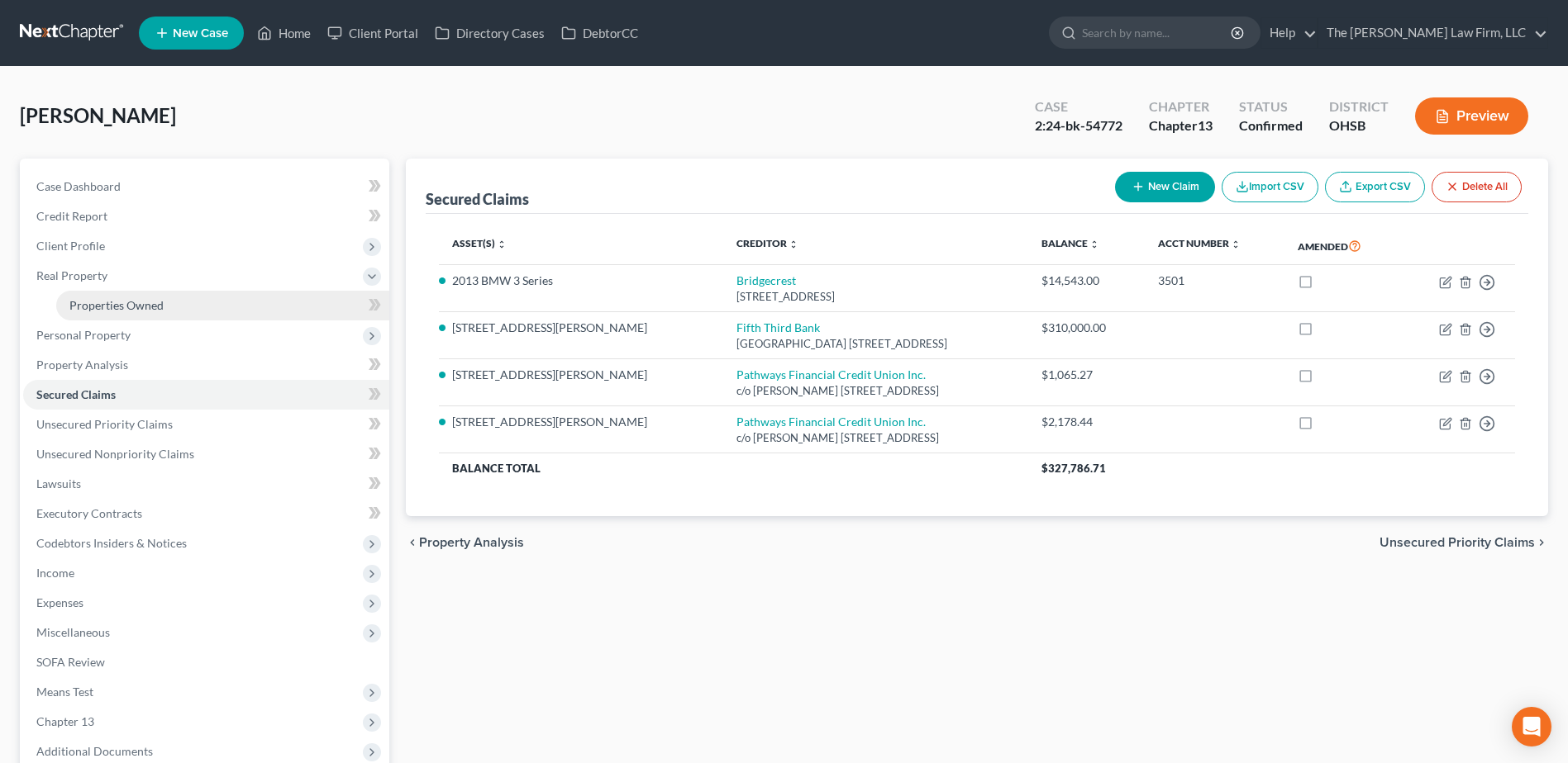
click at [113, 301] on span "Properties Owned" at bounding box center [117, 305] width 94 height 14
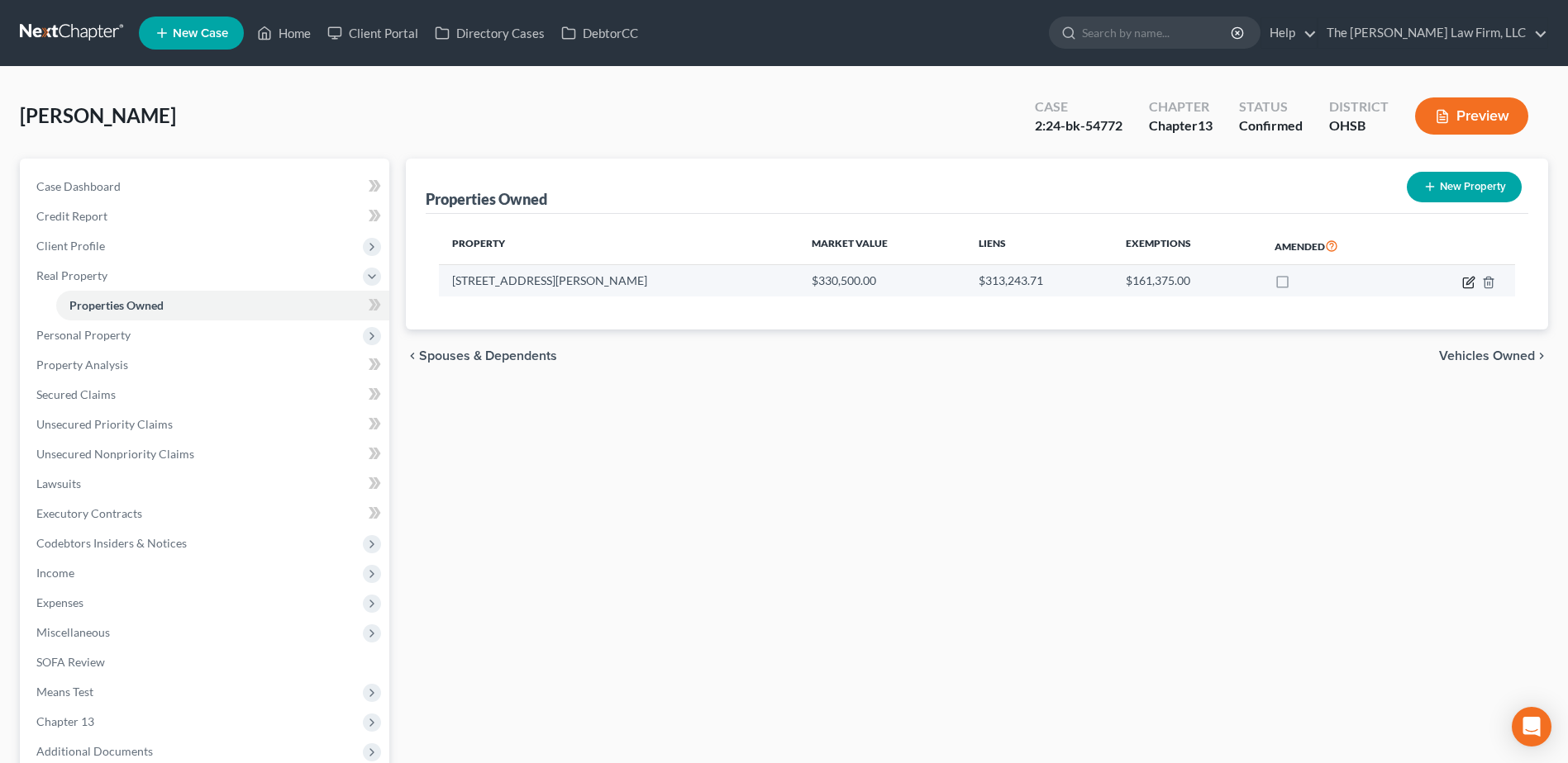
click at [1467, 280] on icon "button" at bounding box center [1469, 283] width 13 height 13
select select "36"
select select "0"
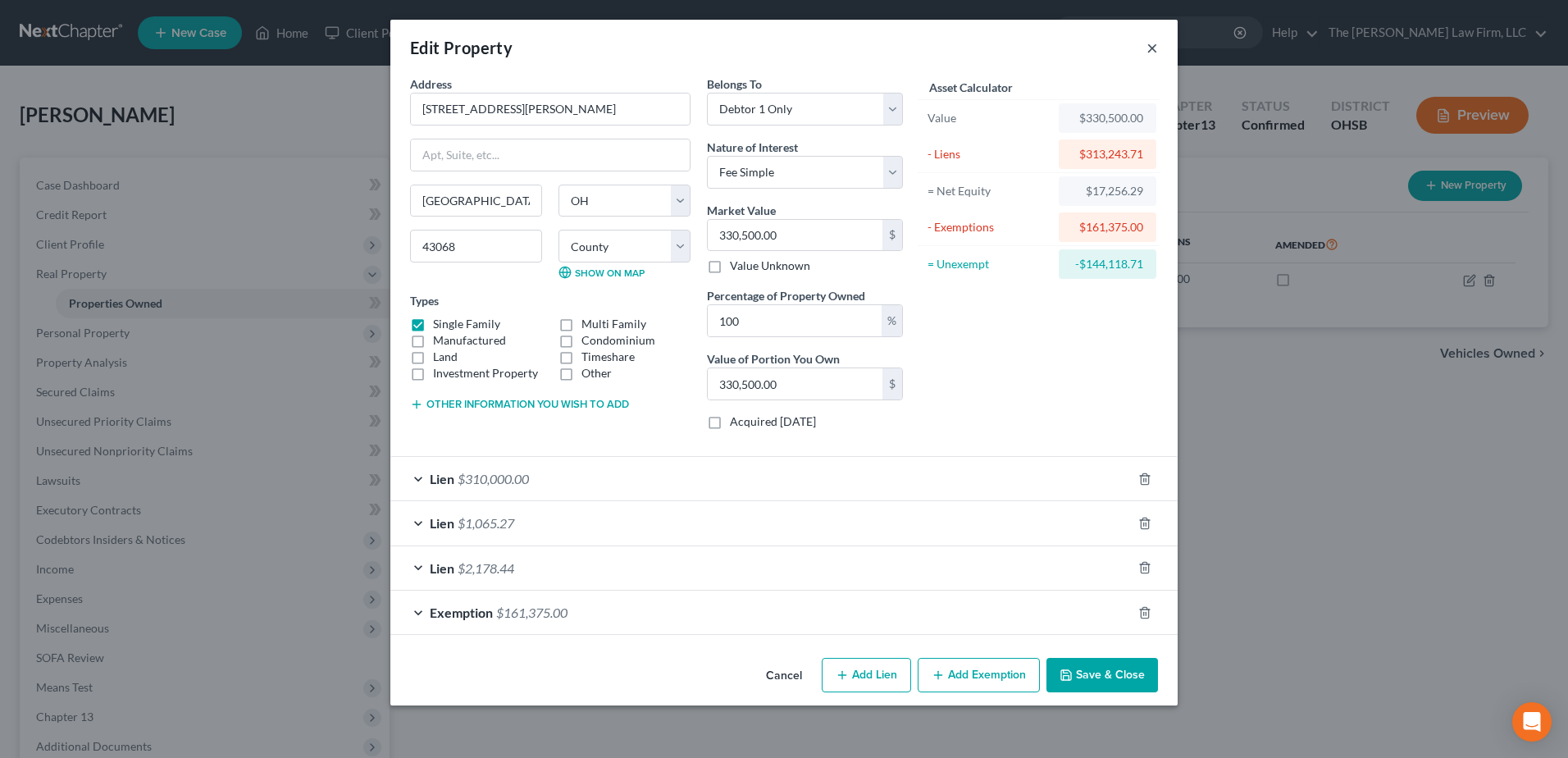
click at [1154, 52] on button "×" at bounding box center [1153, 48] width 12 height 20
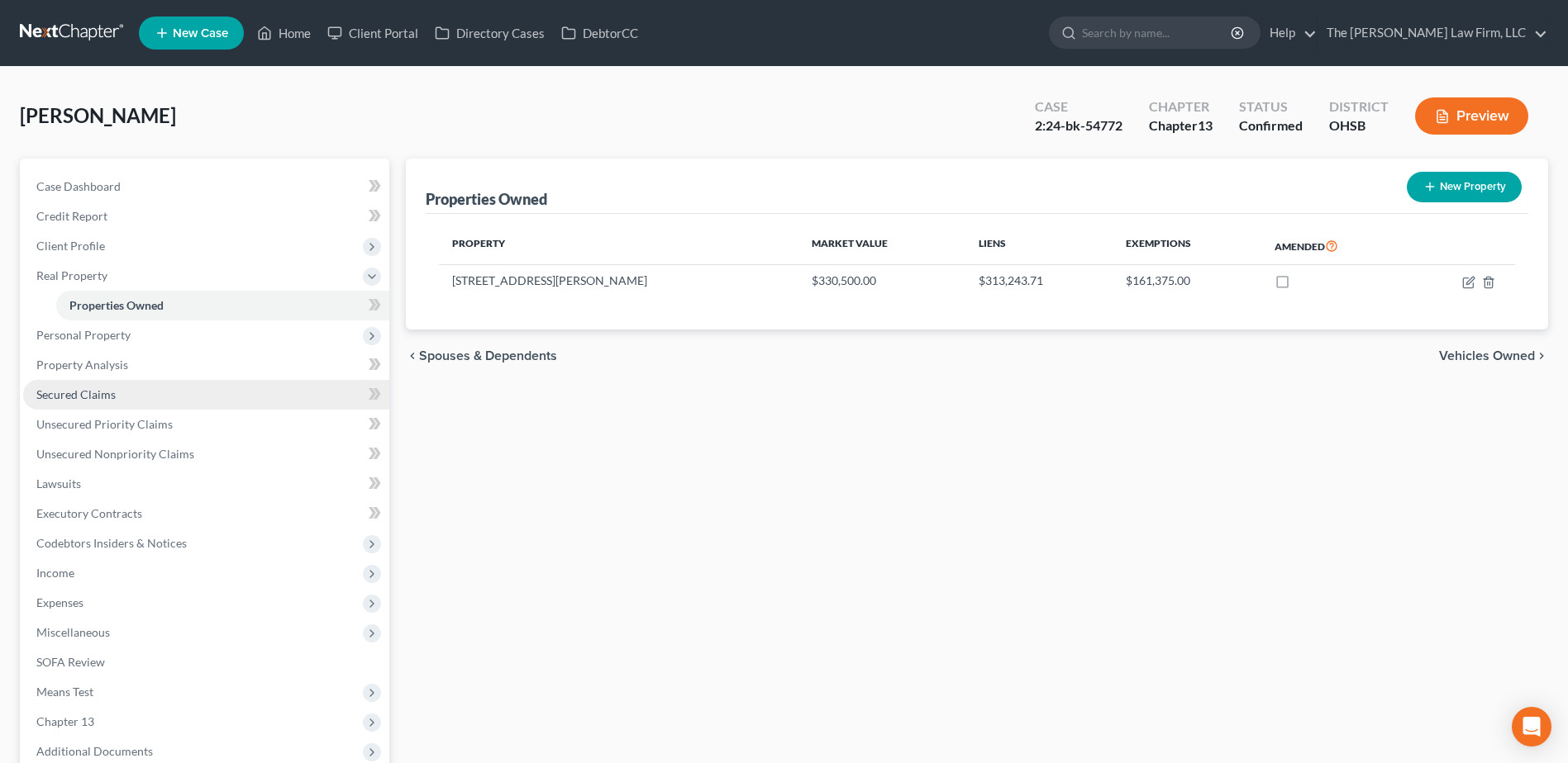
click at [92, 389] on span "Secured Claims" at bounding box center [76, 395] width 79 height 14
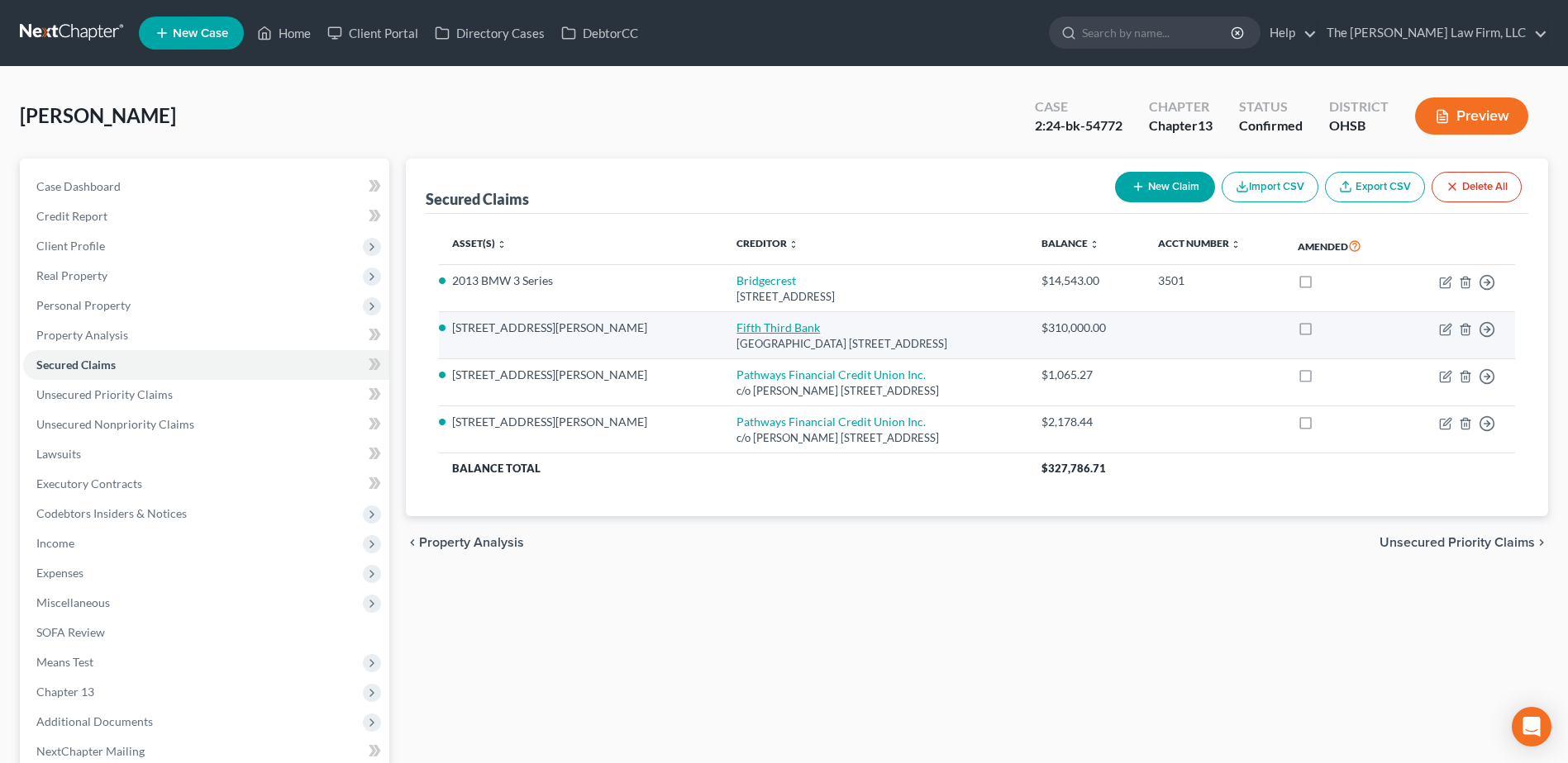
click at [737, 324] on link "Fifth Third Bank" at bounding box center [778, 327] width 83 height 14
select select "36"
select select "7"
select select "2"
select select "0"
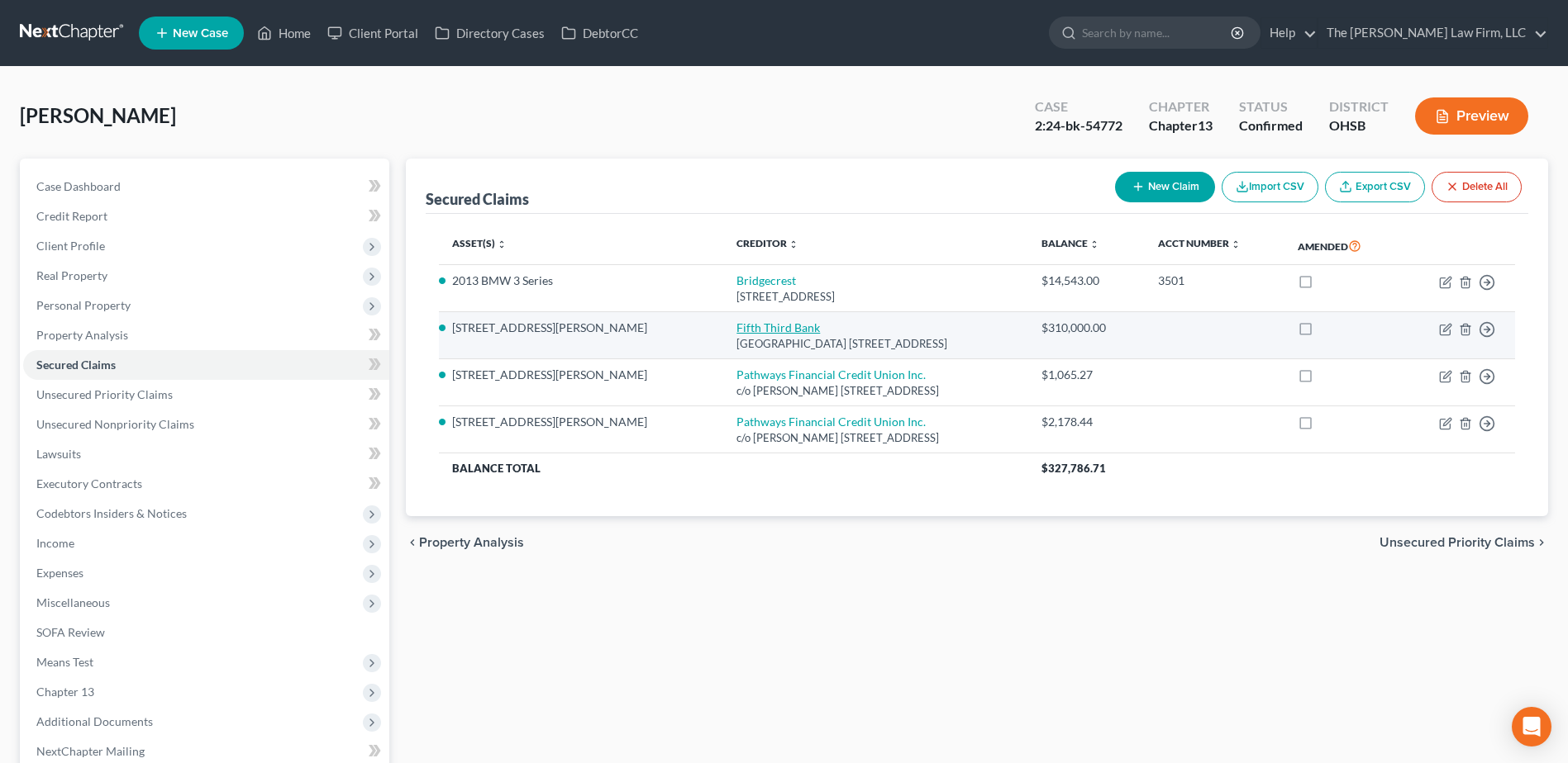
select select "0"
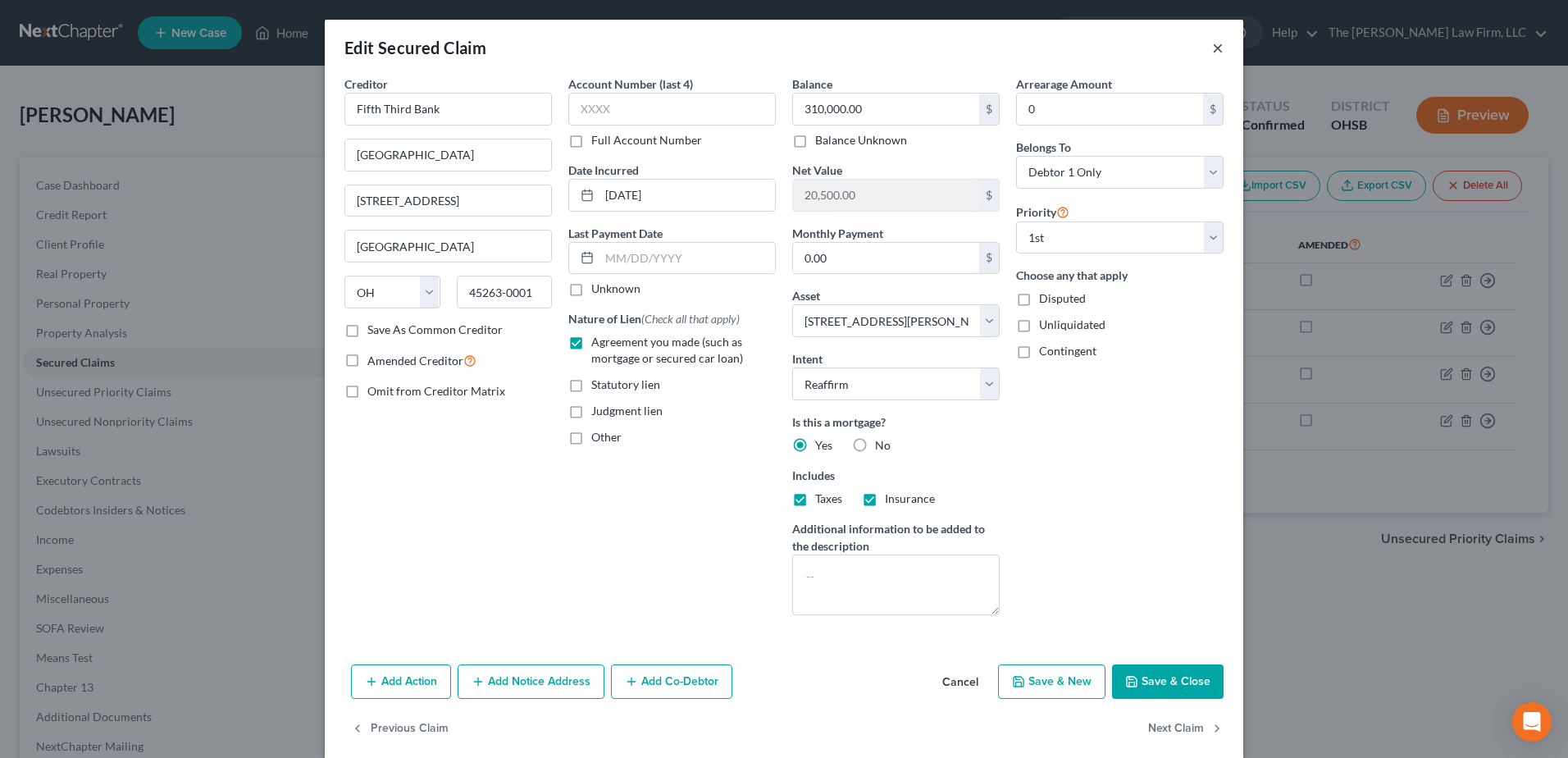
click at [1212, 51] on button "×" at bounding box center [1218, 48] width 12 height 20
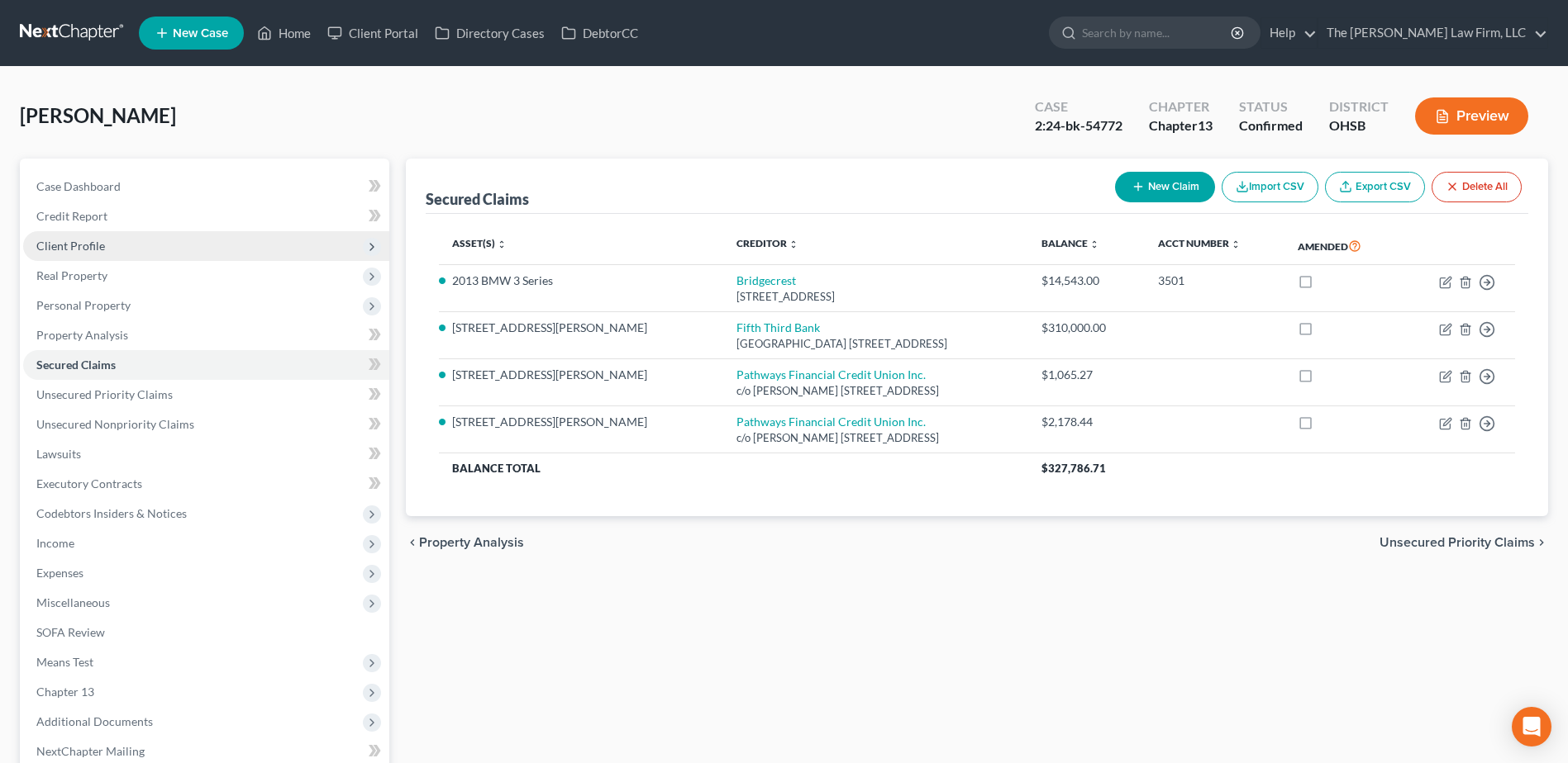
click at [77, 247] on span "Client Profile" at bounding box center [71, 245] width 69 height 14
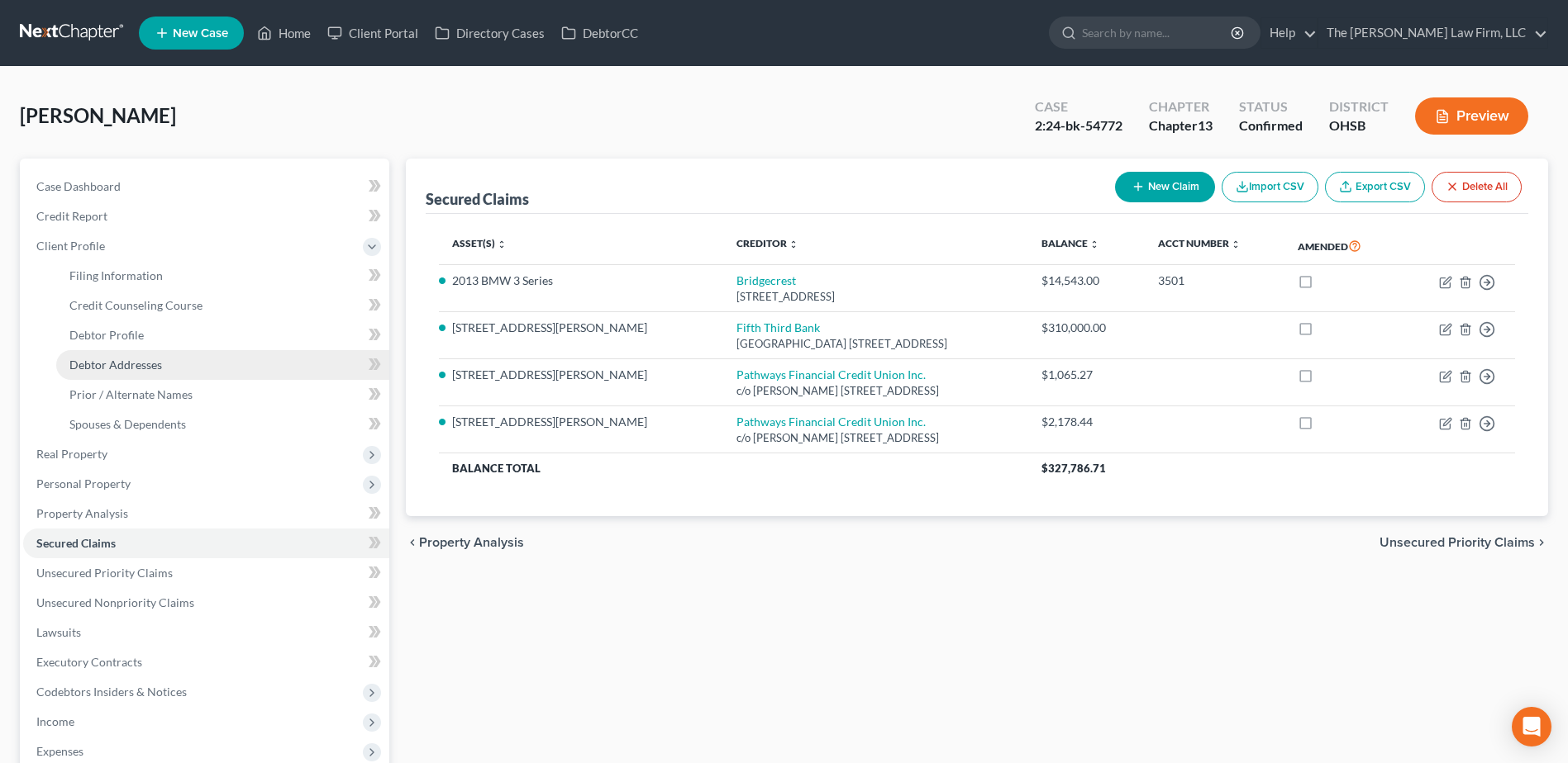
click at [115, 358] on span "Debtor Addresses" at bounding box center [116, 364] width 92 height 14
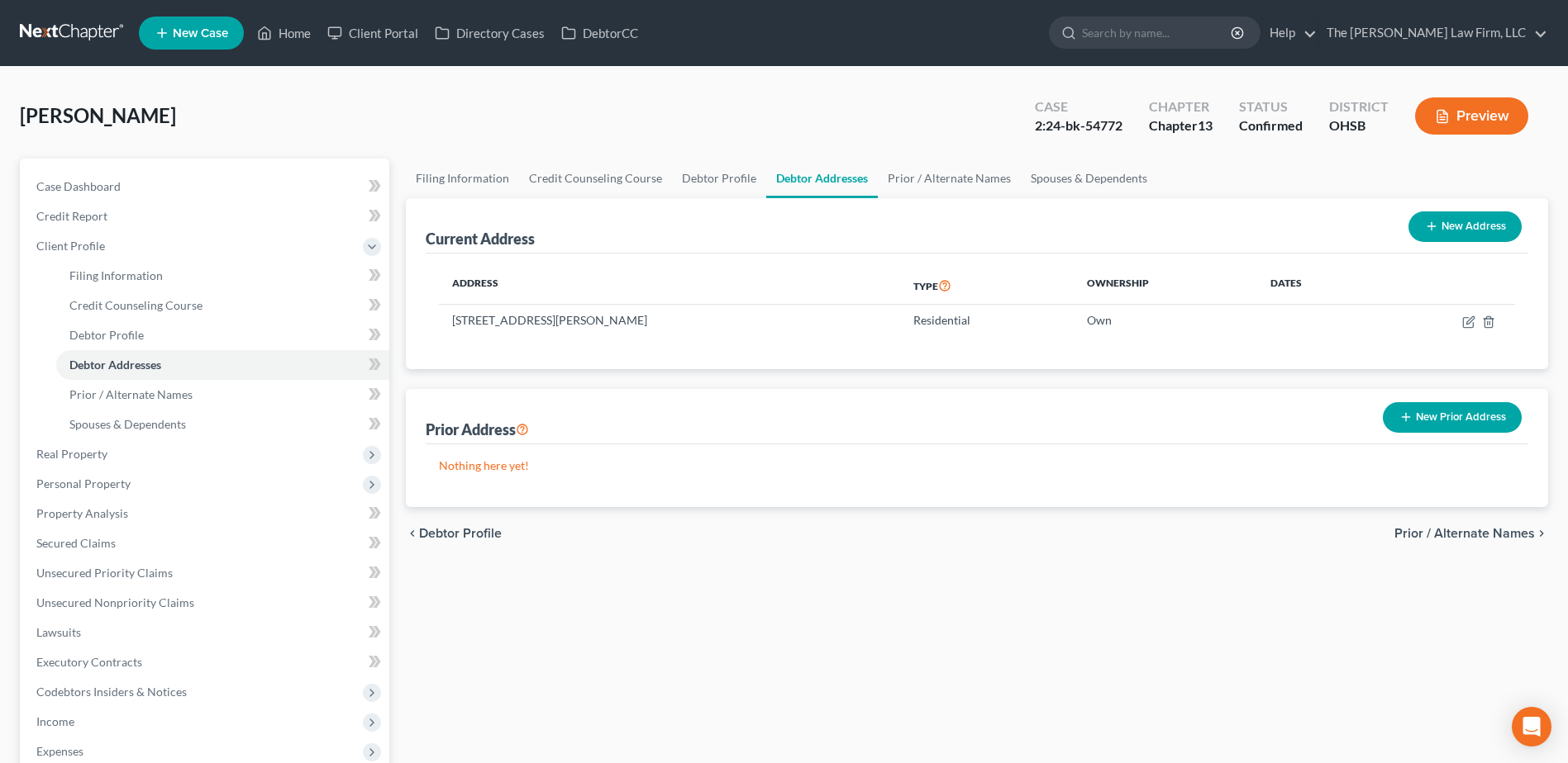
drag, startPoint x: 88, startPoint y: 22, endPoint x: 79, endPoint y: 27, distance: 10.3
click at [86, 22] on link at bounding box center [73, 33] width 106 height 29
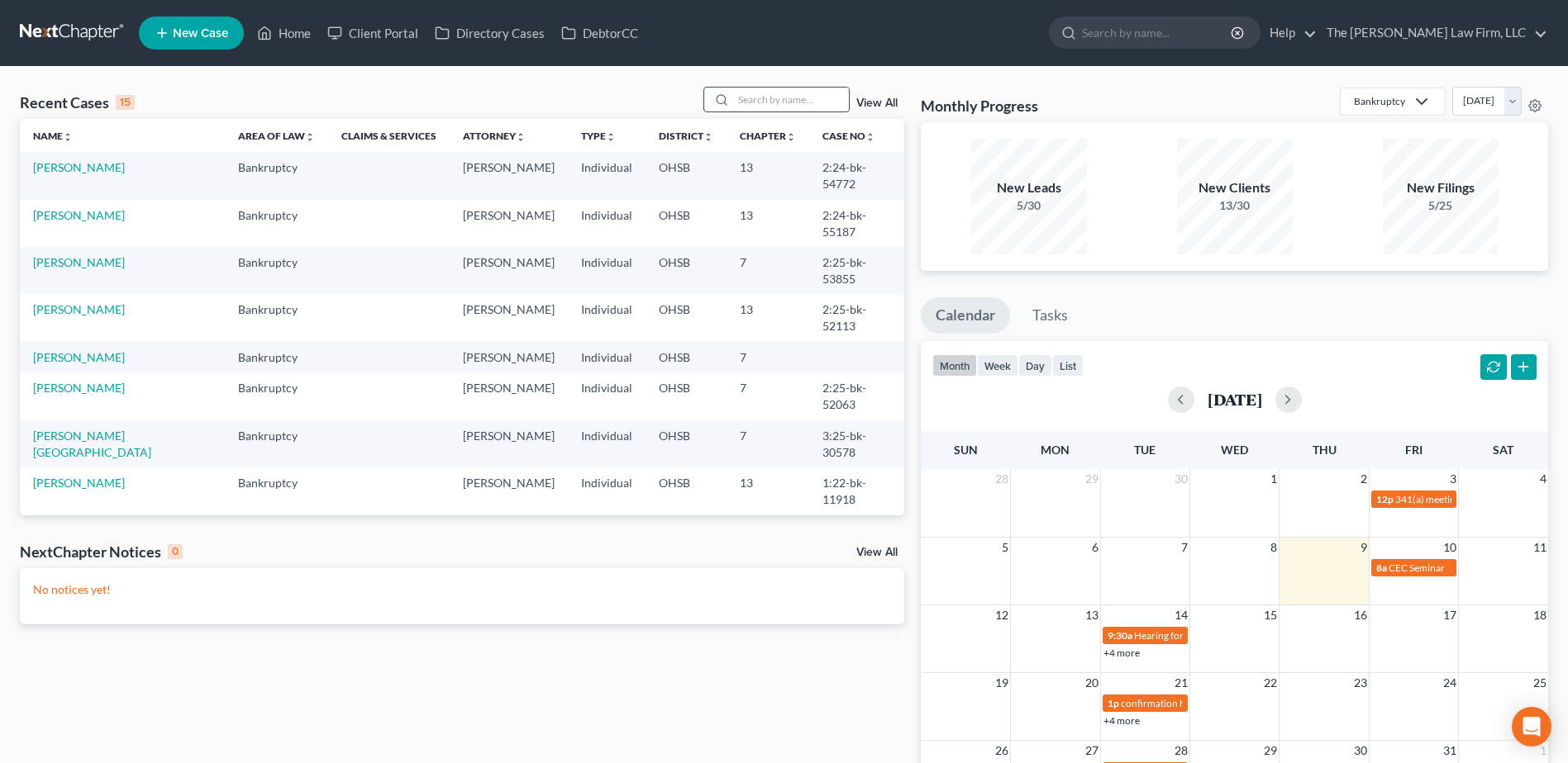
click at [753, 99] on input "search" at bounding box center [791, 99] width 116 height 24
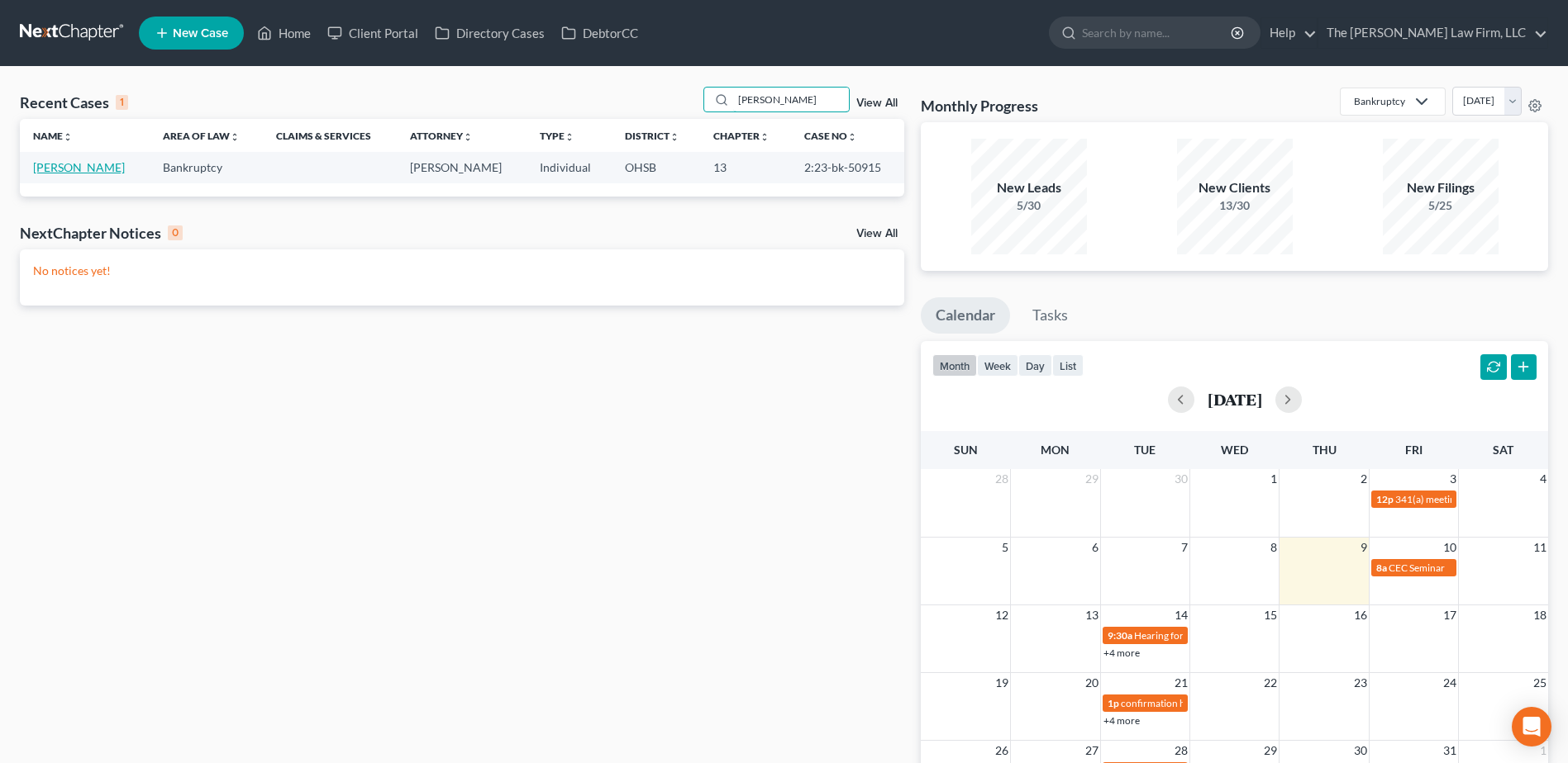
type input "[PERSON_NAME]"
click at [75, 167] on link "[PERSON_NAME]" at bounding box center [78, 167] width 92 height 14
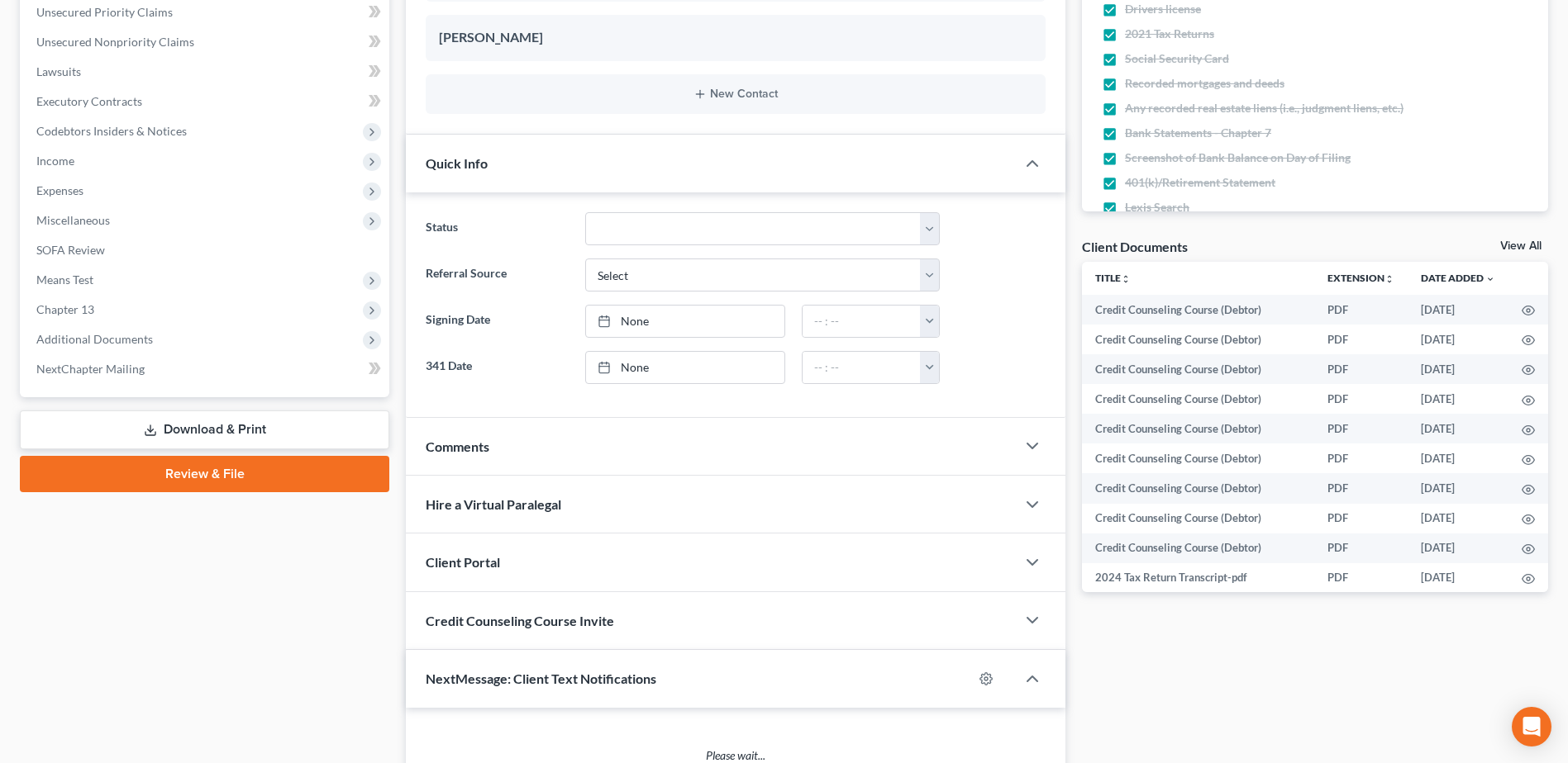
scroll to position [413, 0]
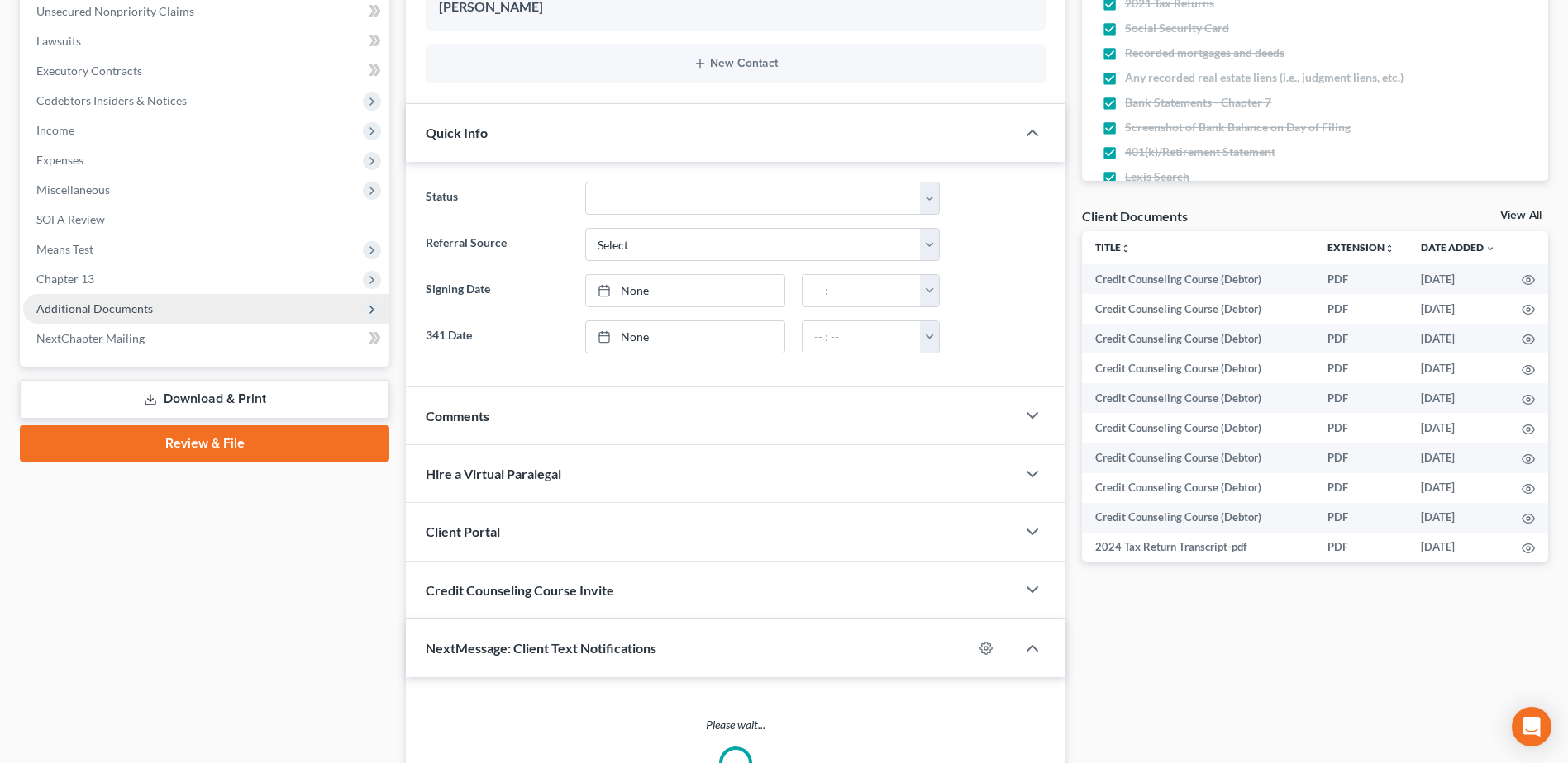
click at [118, 309] on span "Additional Documents" at bounding box center [94, 308] width 117 height 14
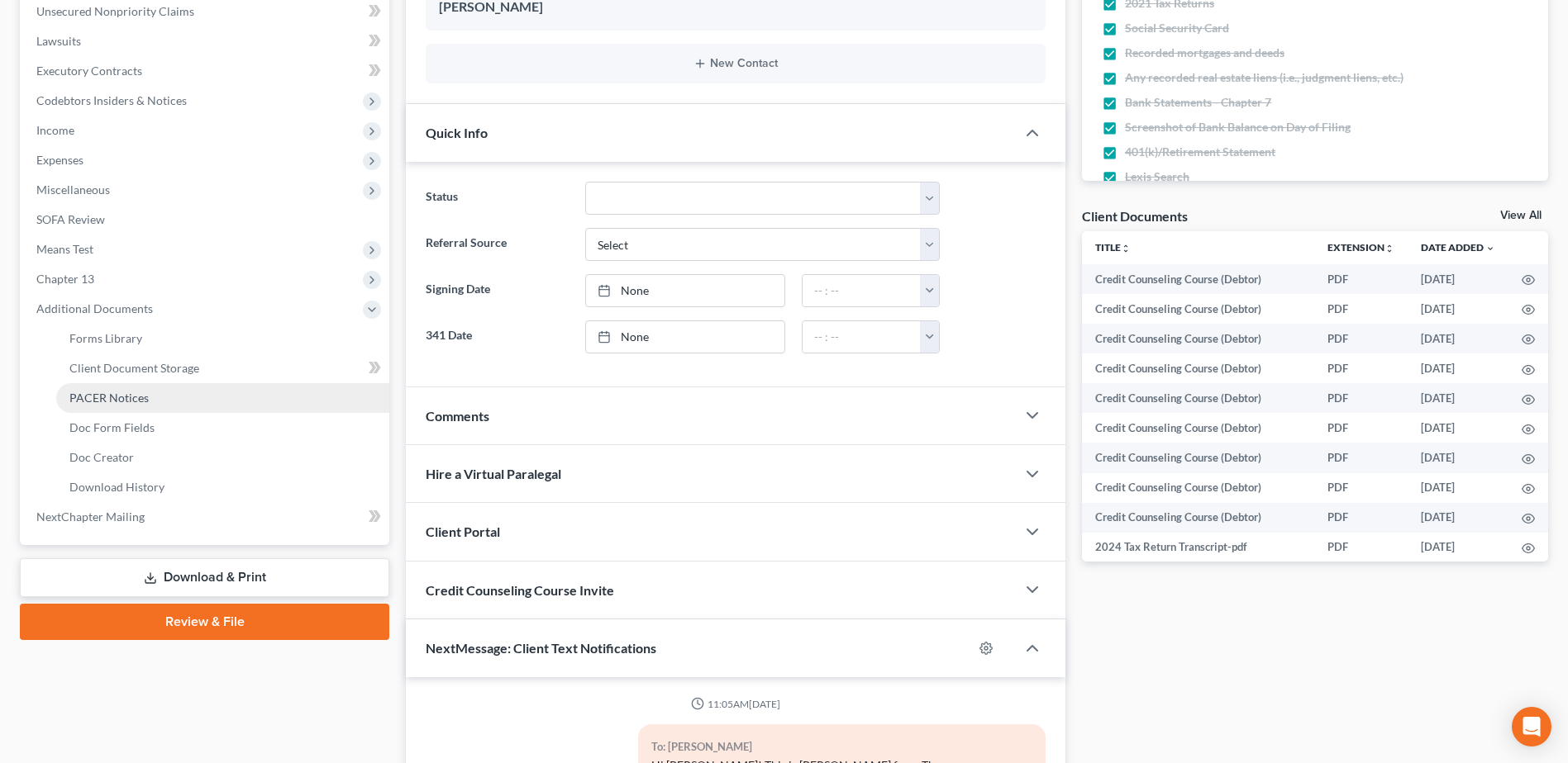
scroll to position [7906, 0]
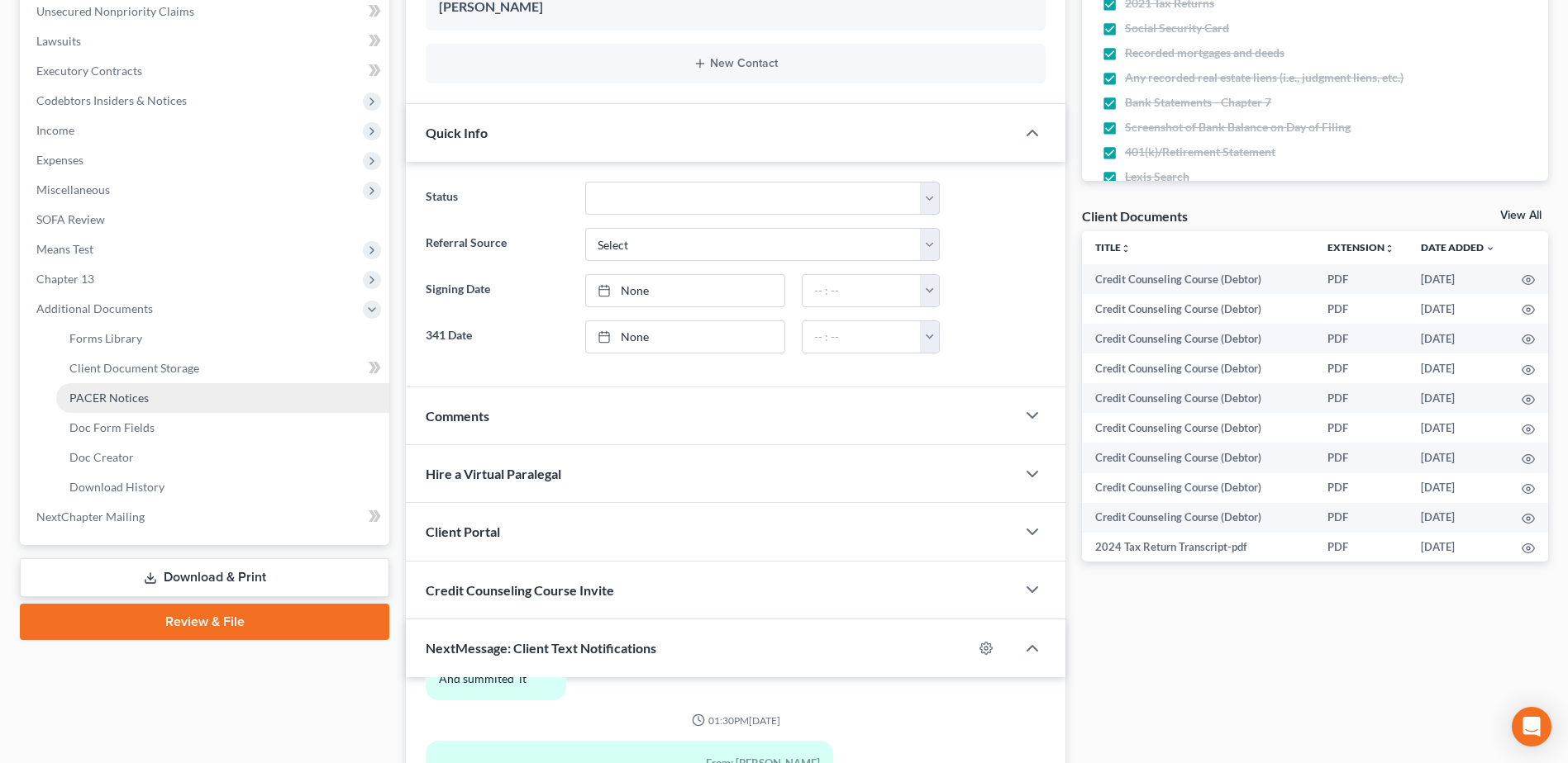
click at [113, 395] on span "PACER Notices" at bounding box center [109, 397] width 79 height 14
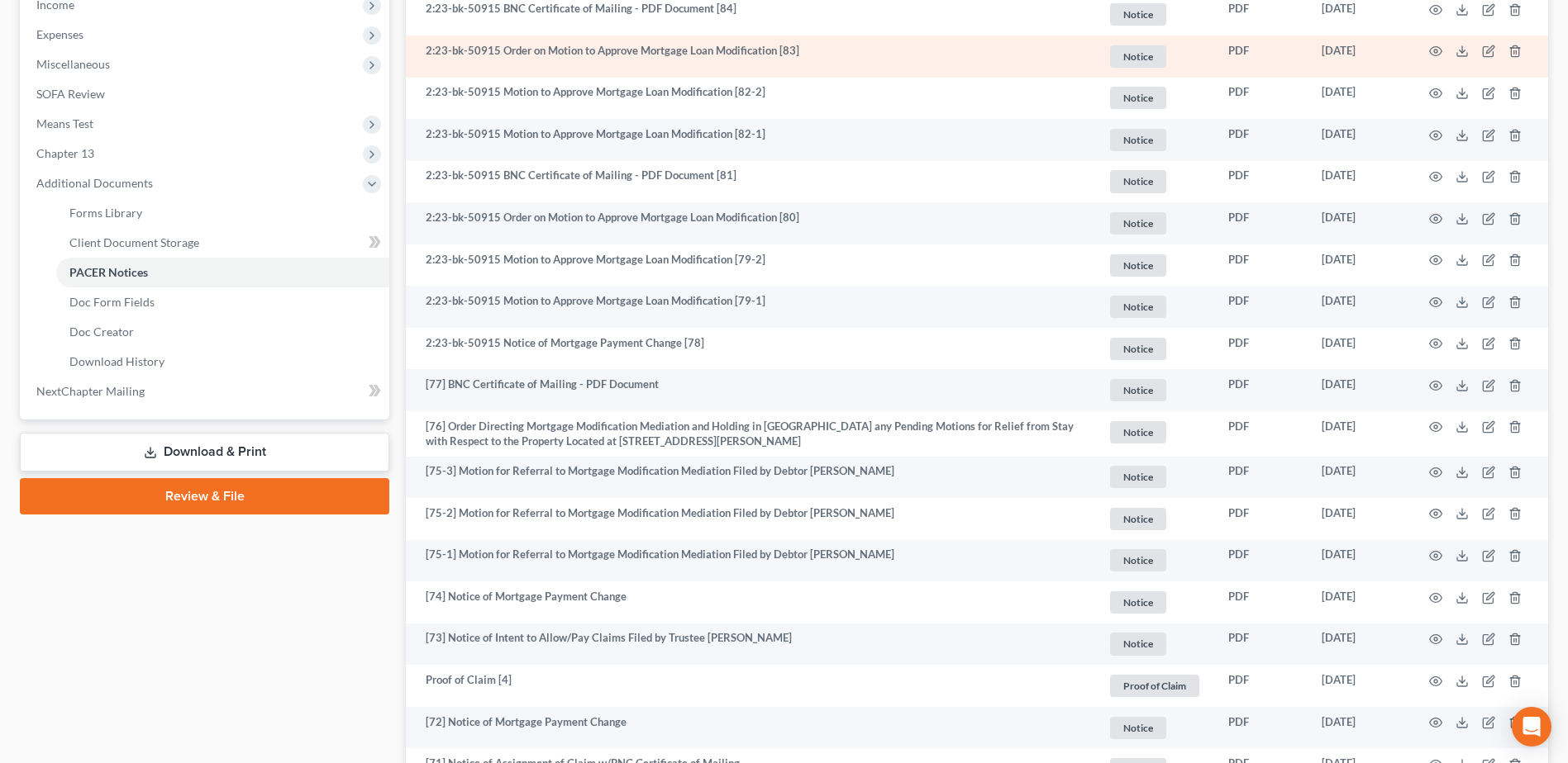
scroll to position [578, 0]
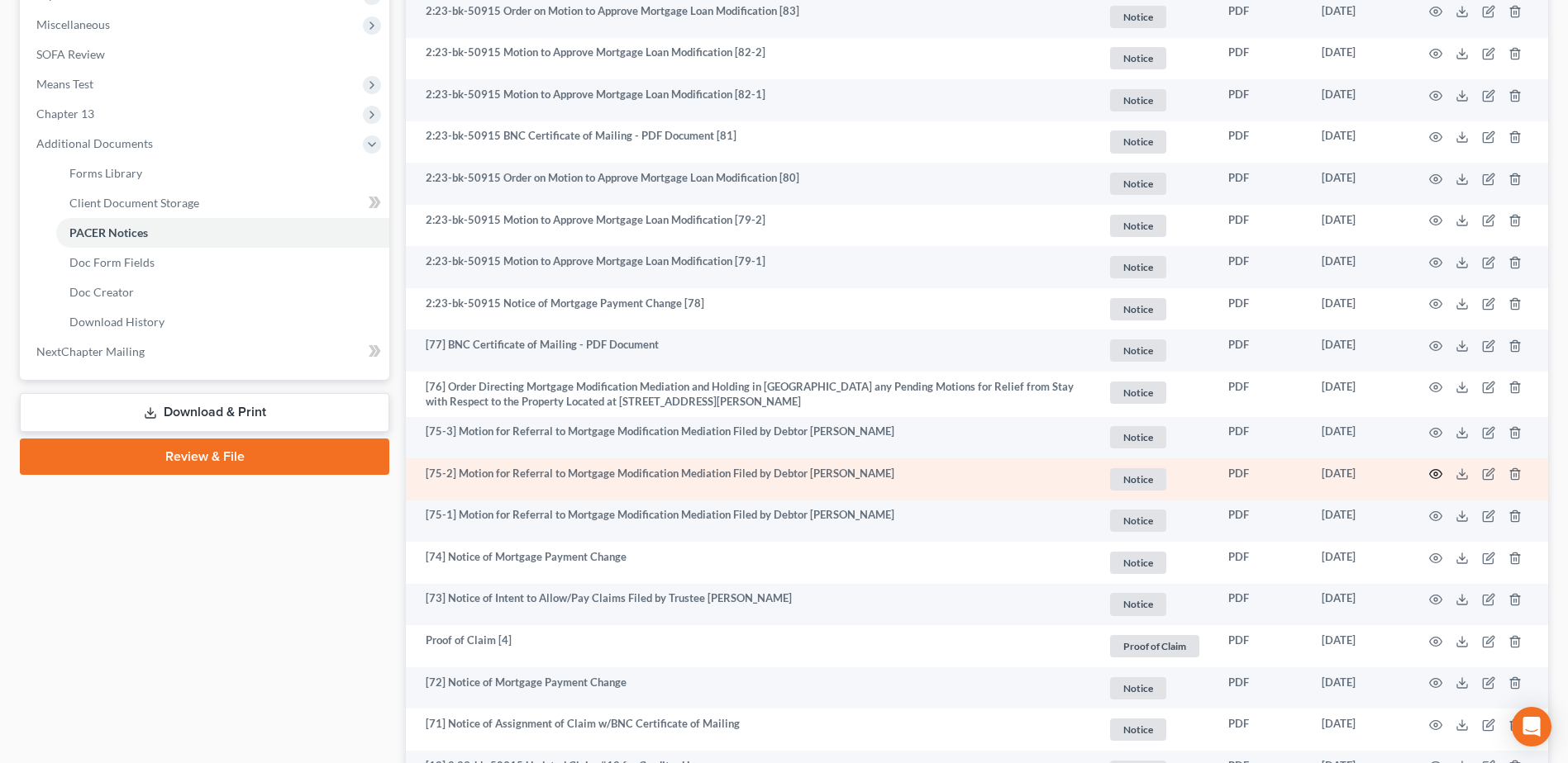
click at [1437, 477] on icon "button" at bounding box center [1435, 474] width 13 height 13
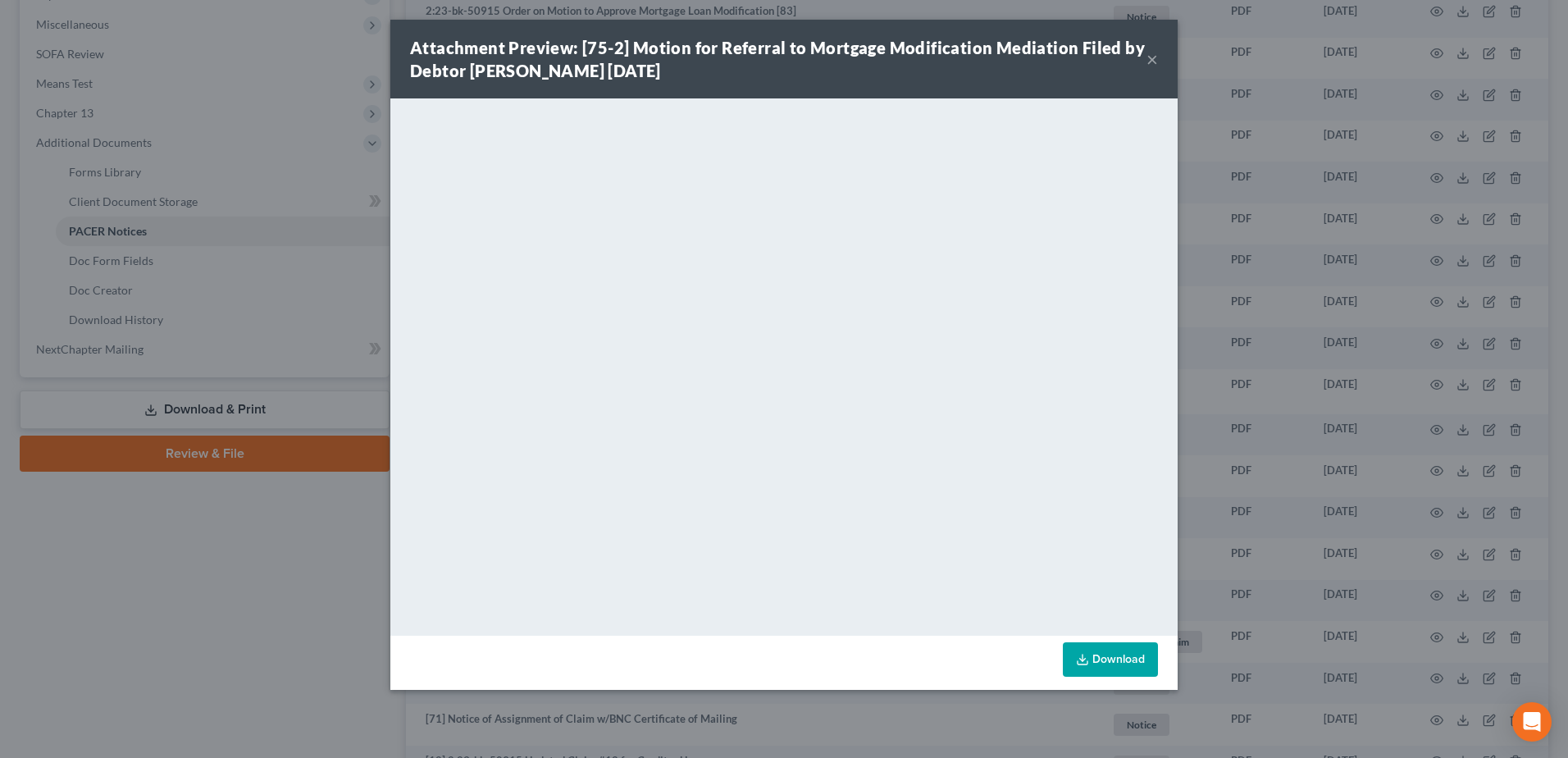
click at [1153, 58] on button "×" at bounding box center [1153, 59] width 12 height 20
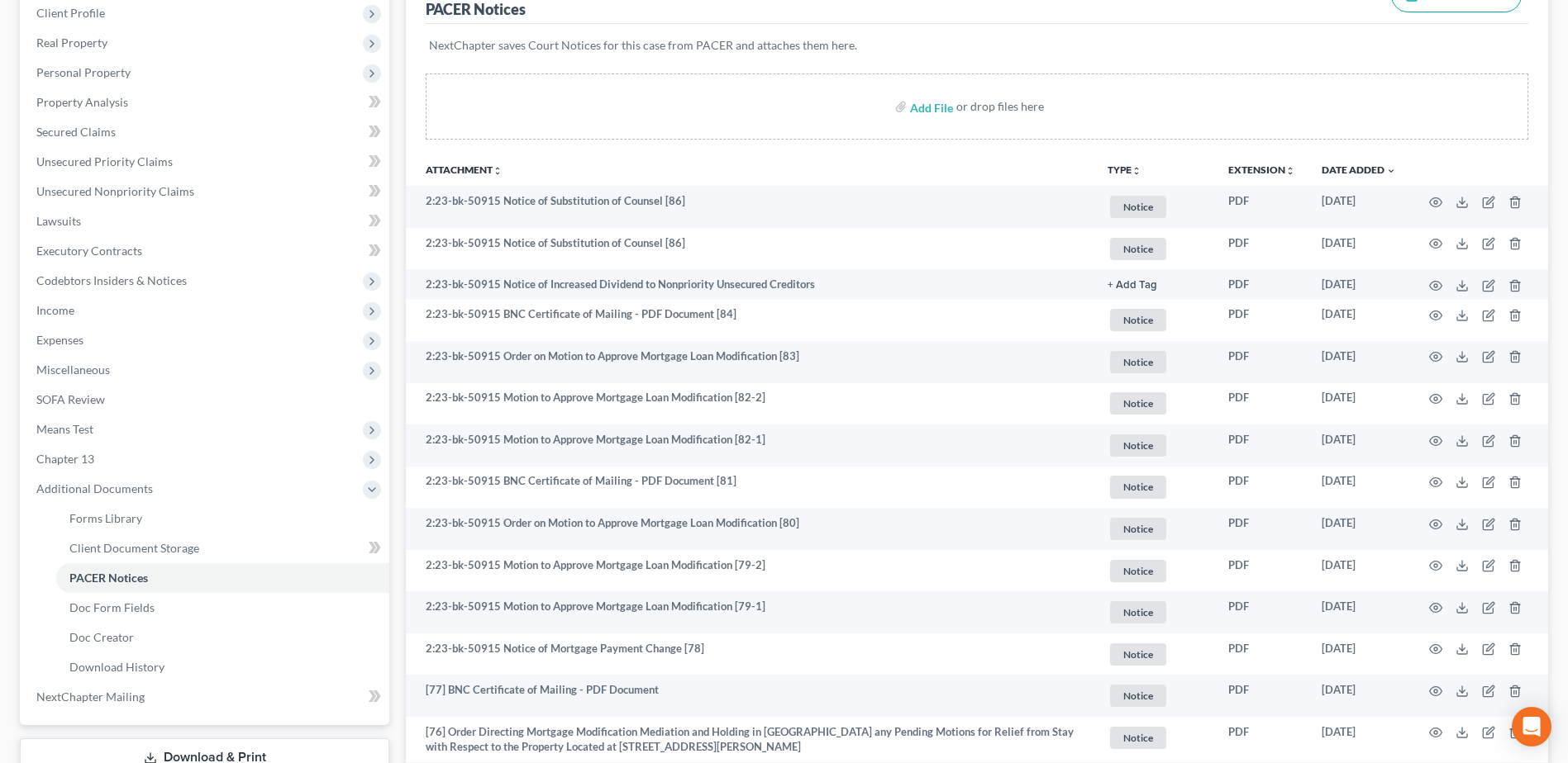
scroll to position [0, 0]
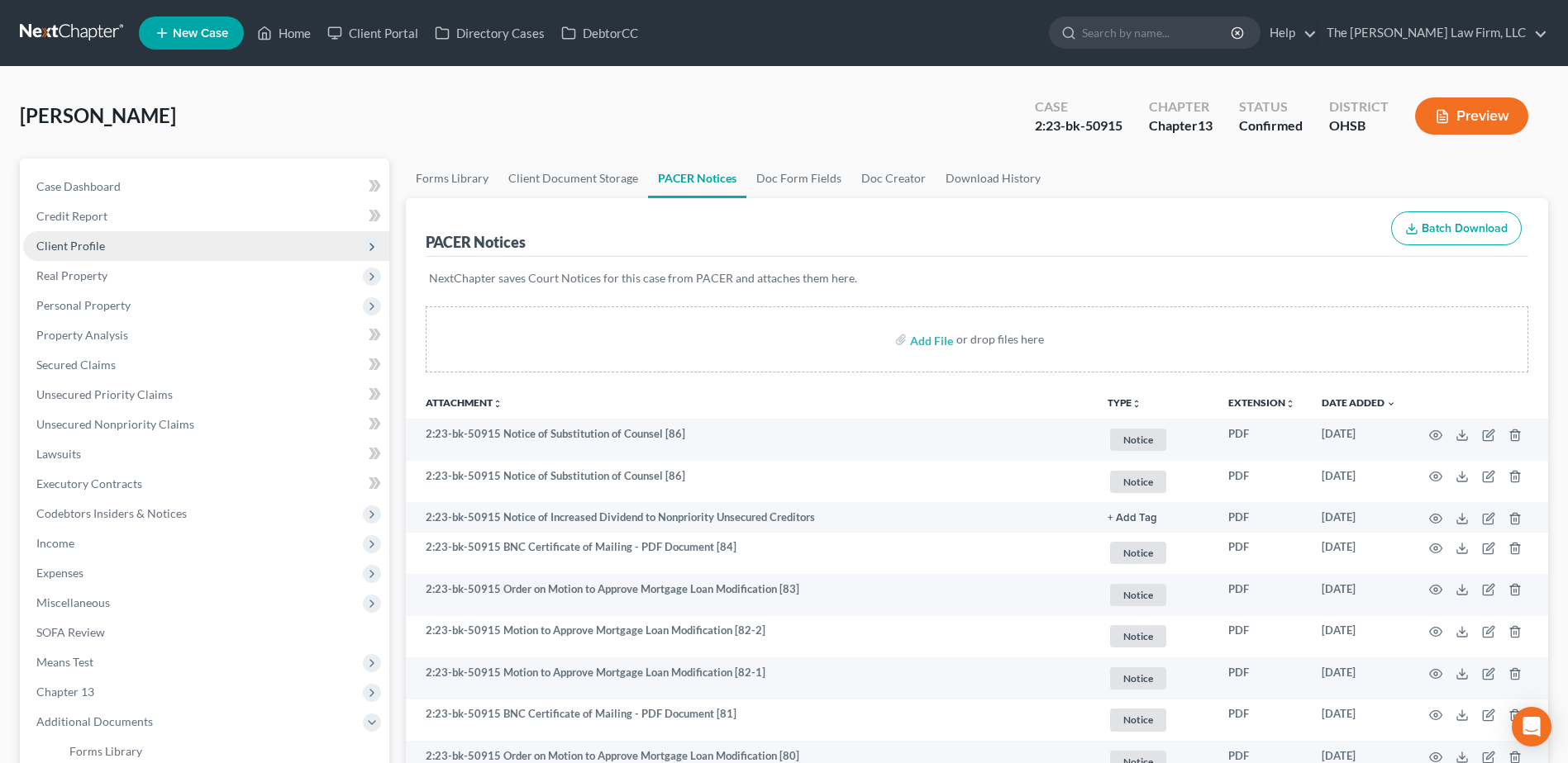
click at [71, 244] on span "Client Profile" at bounding box center [71, 245] width 69 height 14
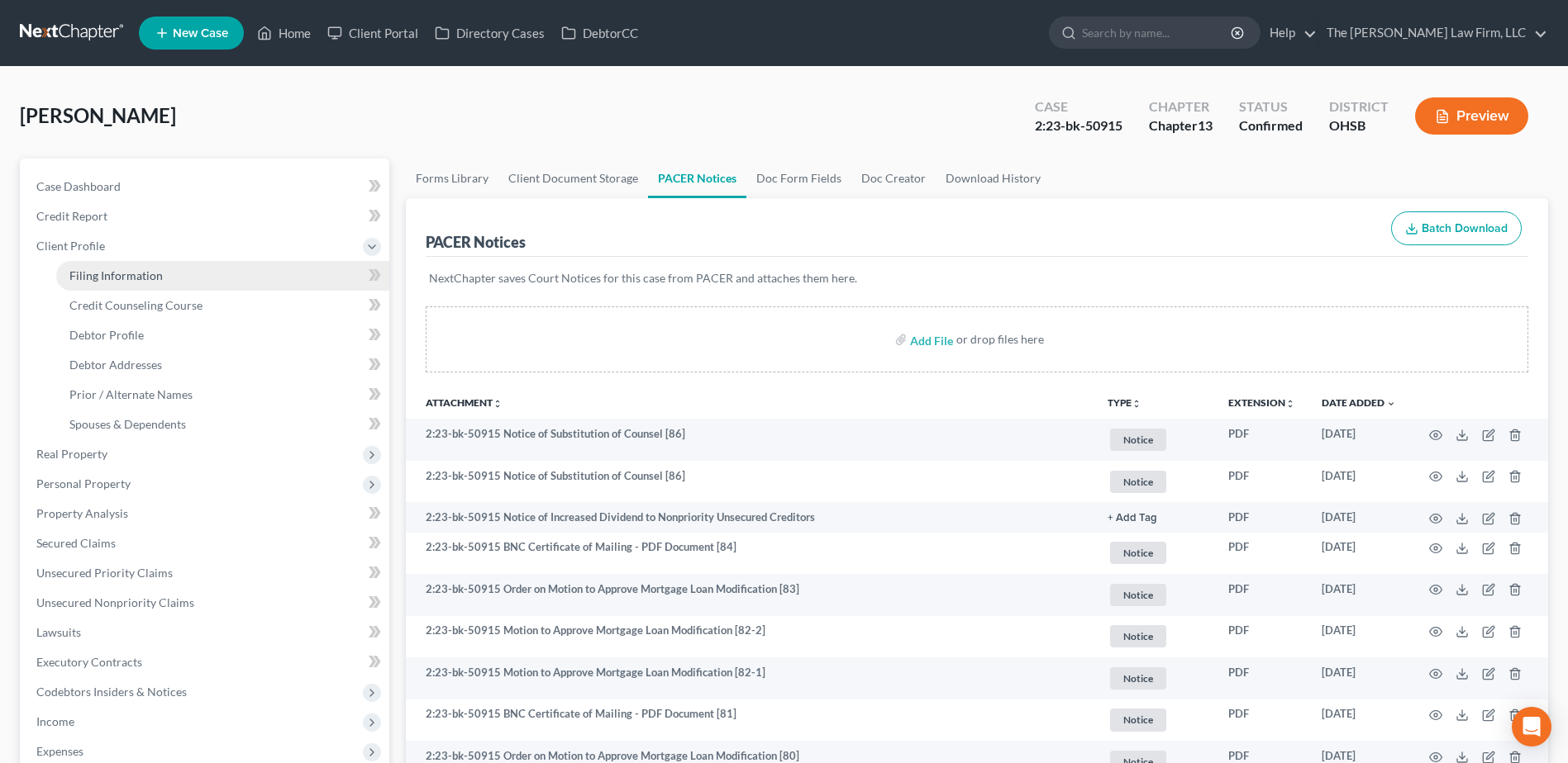
click at [83, 280] on span "Filing Information" at bounding box center [116, 275] width 93 height 14
select select "1"
select select "0"
select select "3"
select select "36"
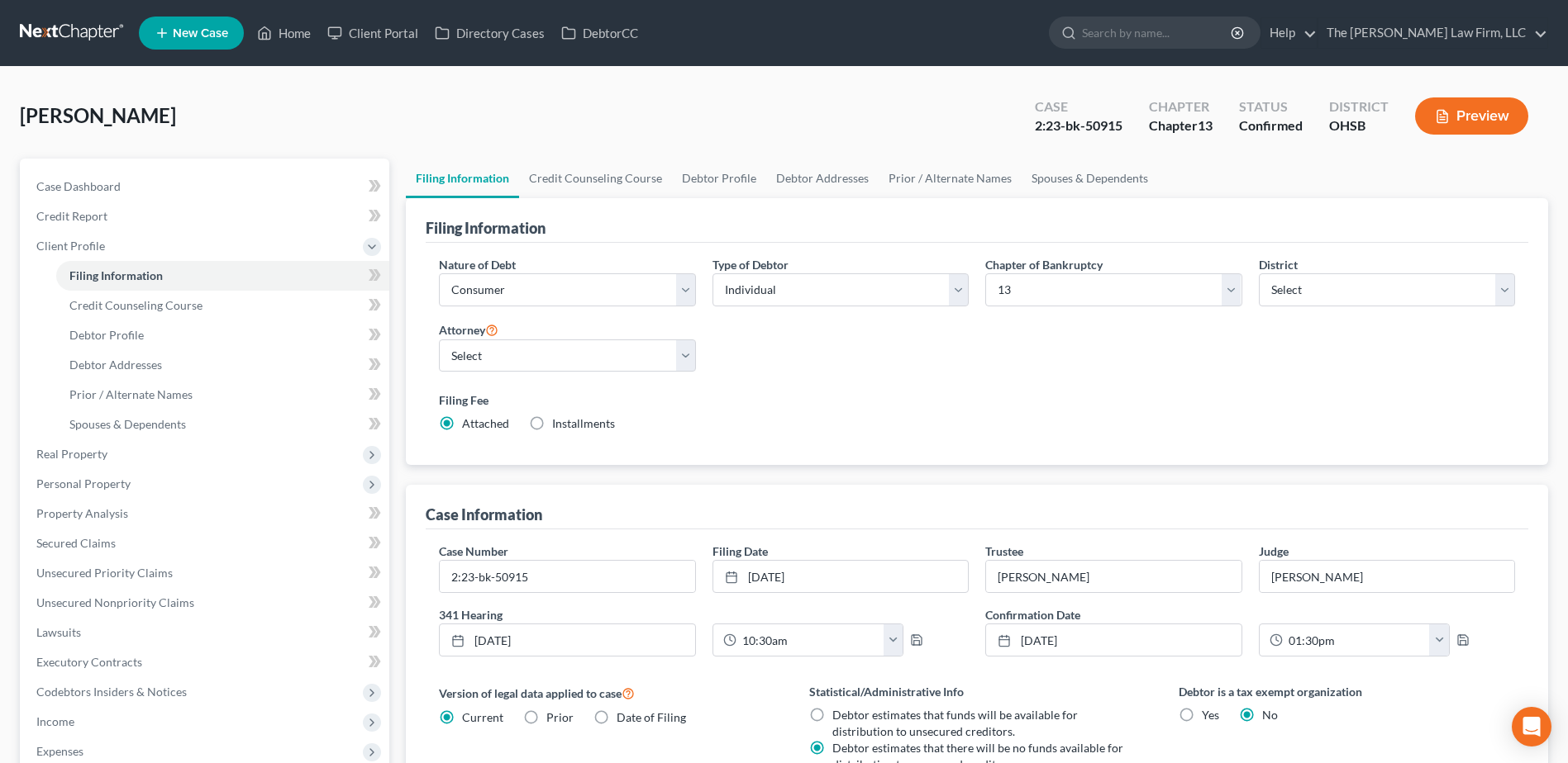
click at [71, 22] on link at bounding box center [73, 33] width 106 height 29
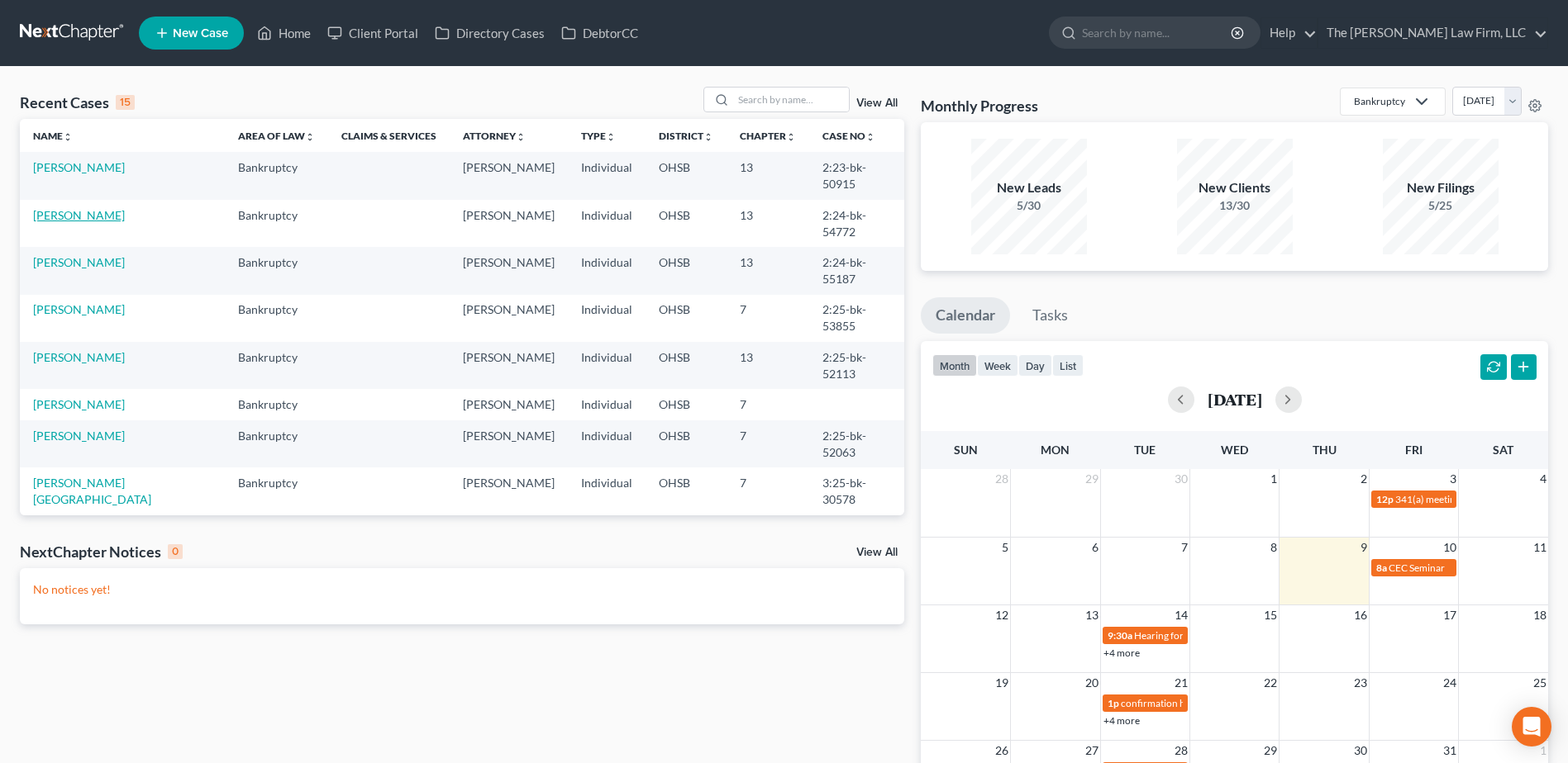
click at [87, 208] on link "[PERSON_NAME]" at bounding box center [78, 215] width 92 height 14
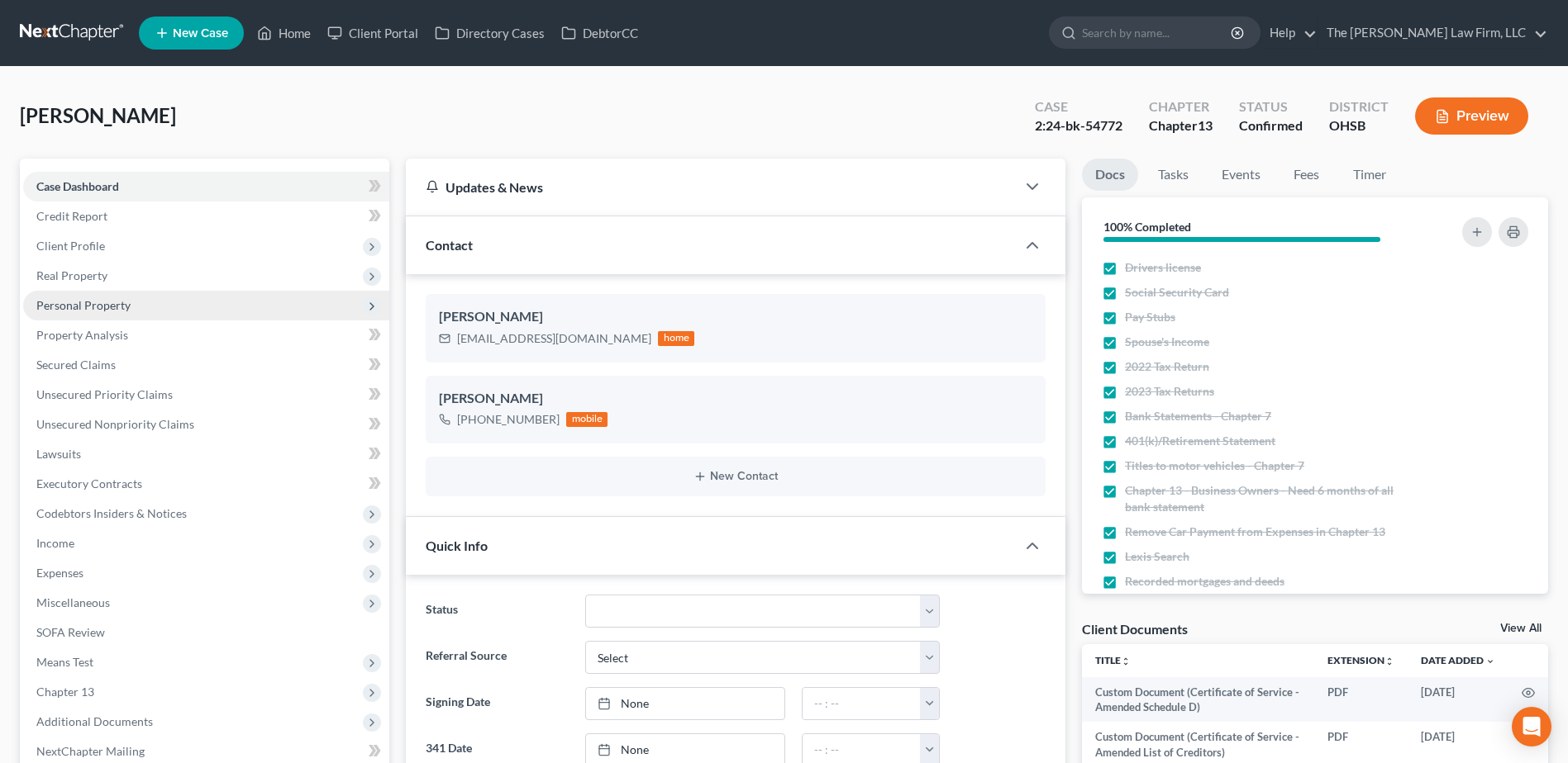
click at [73, 277] on span "Real Property" at bounding box center [71, 275] width 71 height 14
click at [100, 303] on span "Properties Owned" at bounding box center [117, 305] width 94 height 14
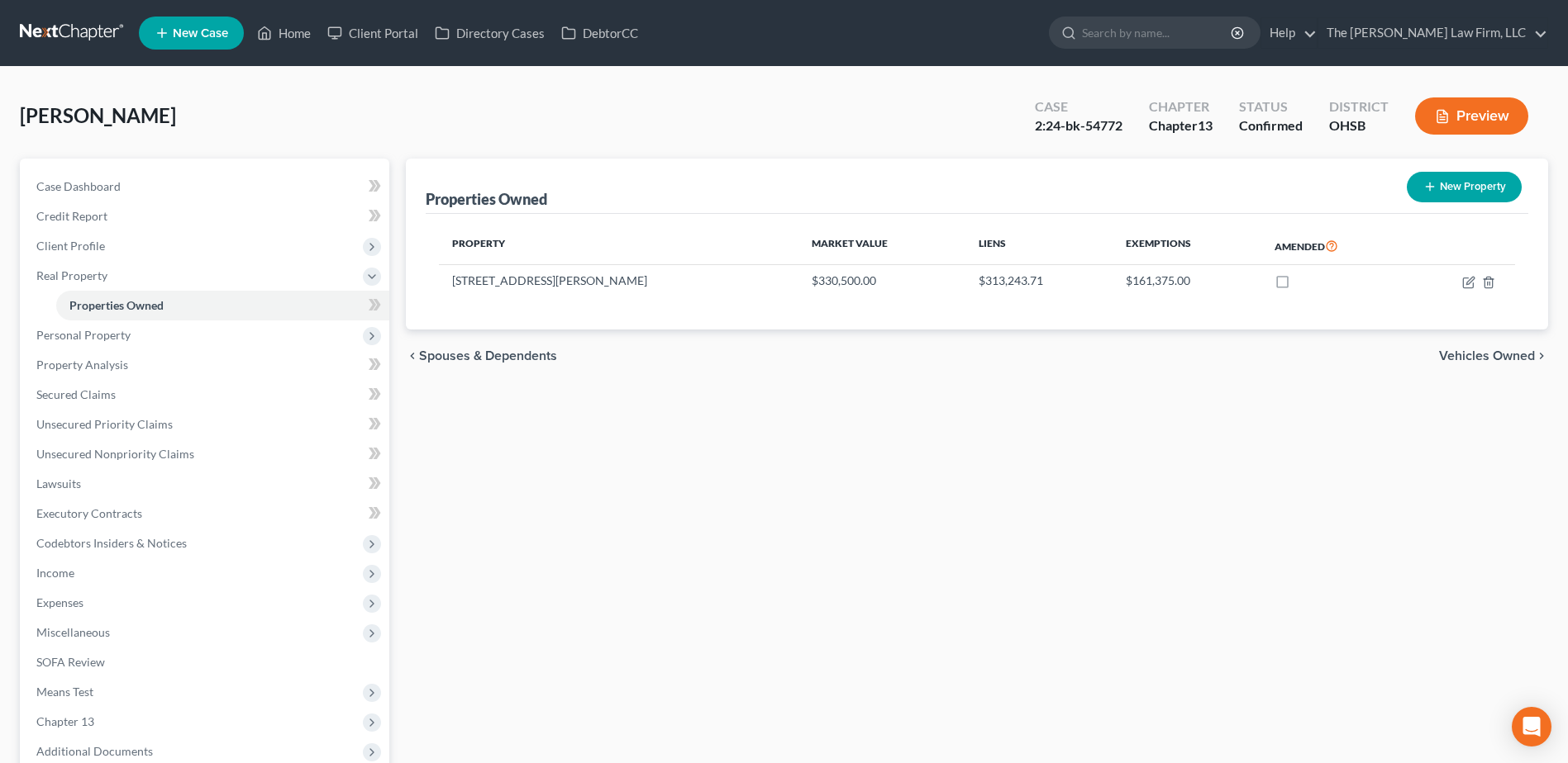
click at [80, 36] on link at bounding box center [73, 33] width 106 height 29
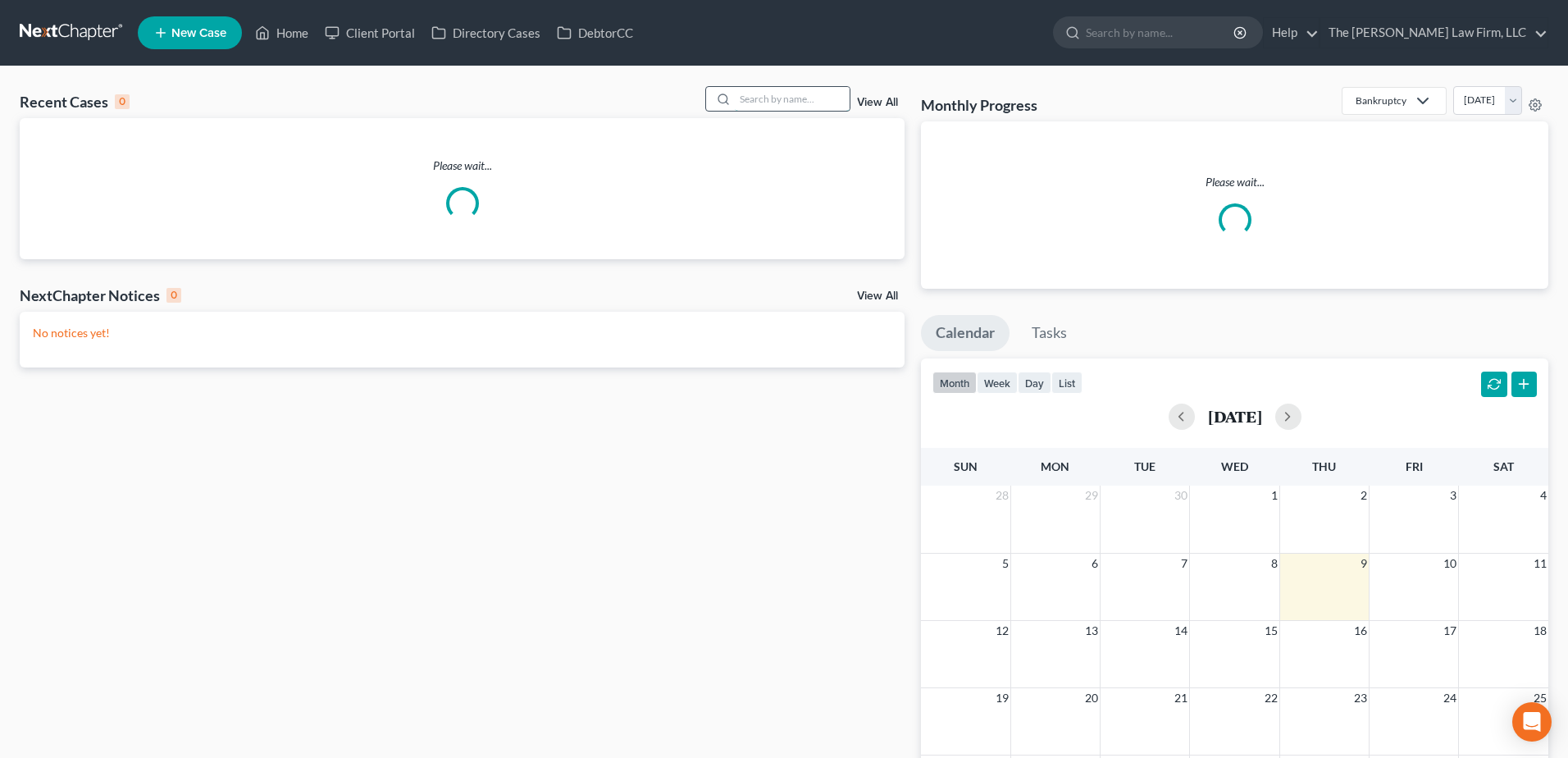
click at [786, 103] on input "search" at bounding box center [793, 98] width 115 height 24
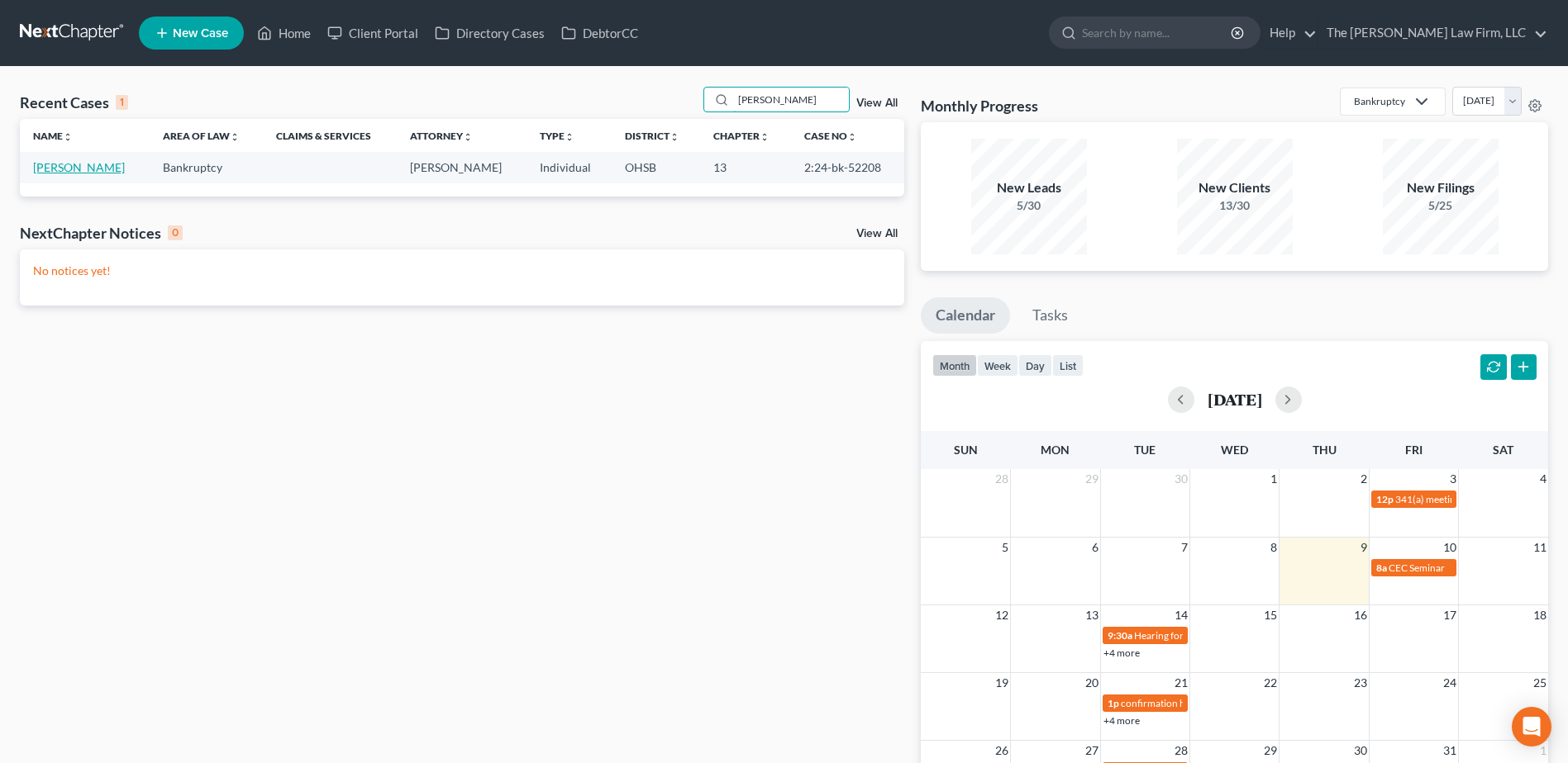
type input "[PERSON_NAME]"
click at [72, 167] on link "[PERSON_NAME]" at bounding box center [78, 167] width 92 height 14
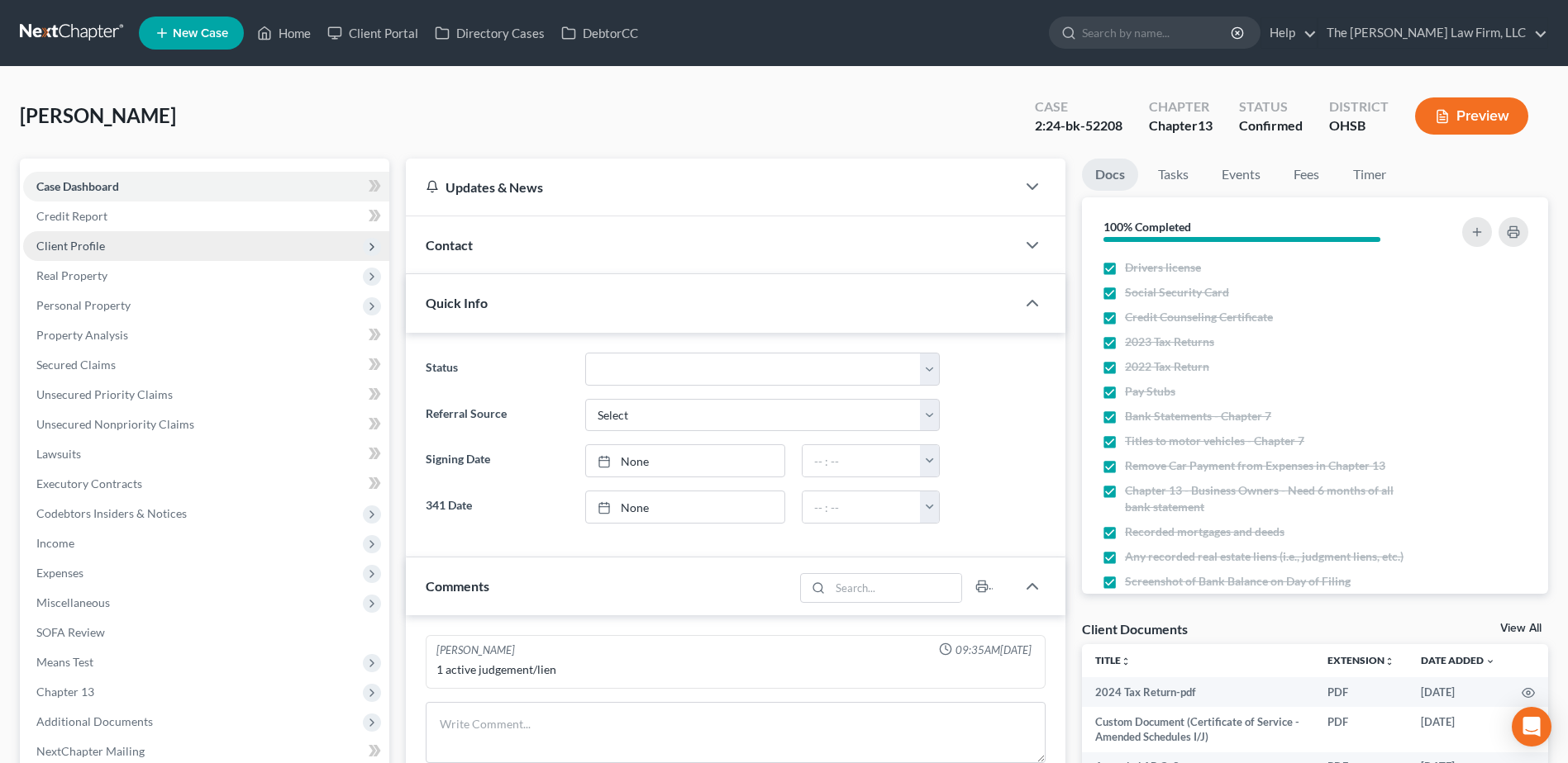
click at [61, 245] on span "Client Profile" at bounding box center [71, 245] width 69 height 14
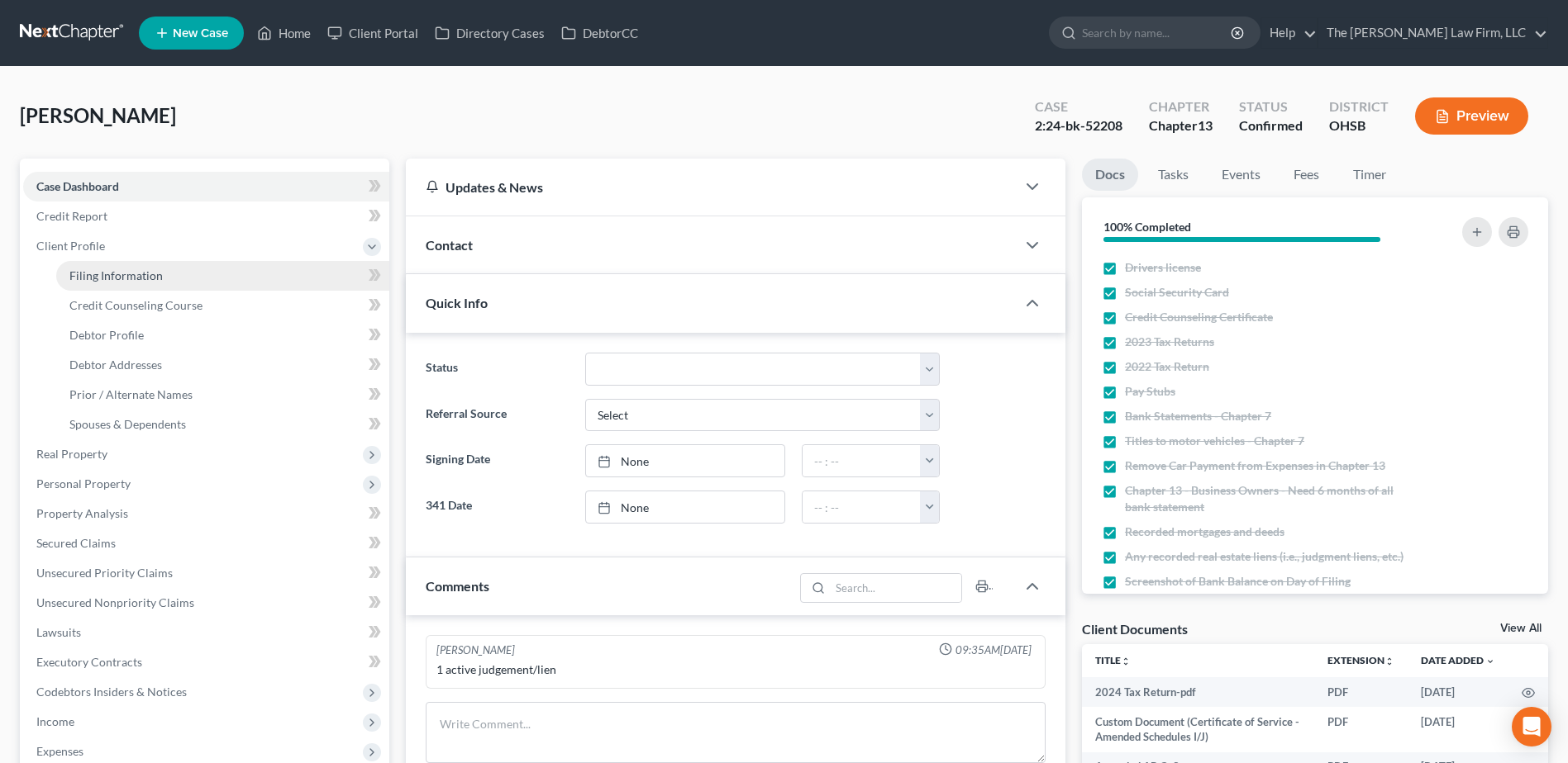
click at [131, 269] on span "Filing Information" at bounding box center [116, 275] width 93 height 14
select select "1"
select select "0"
select select "3"
select select "36"
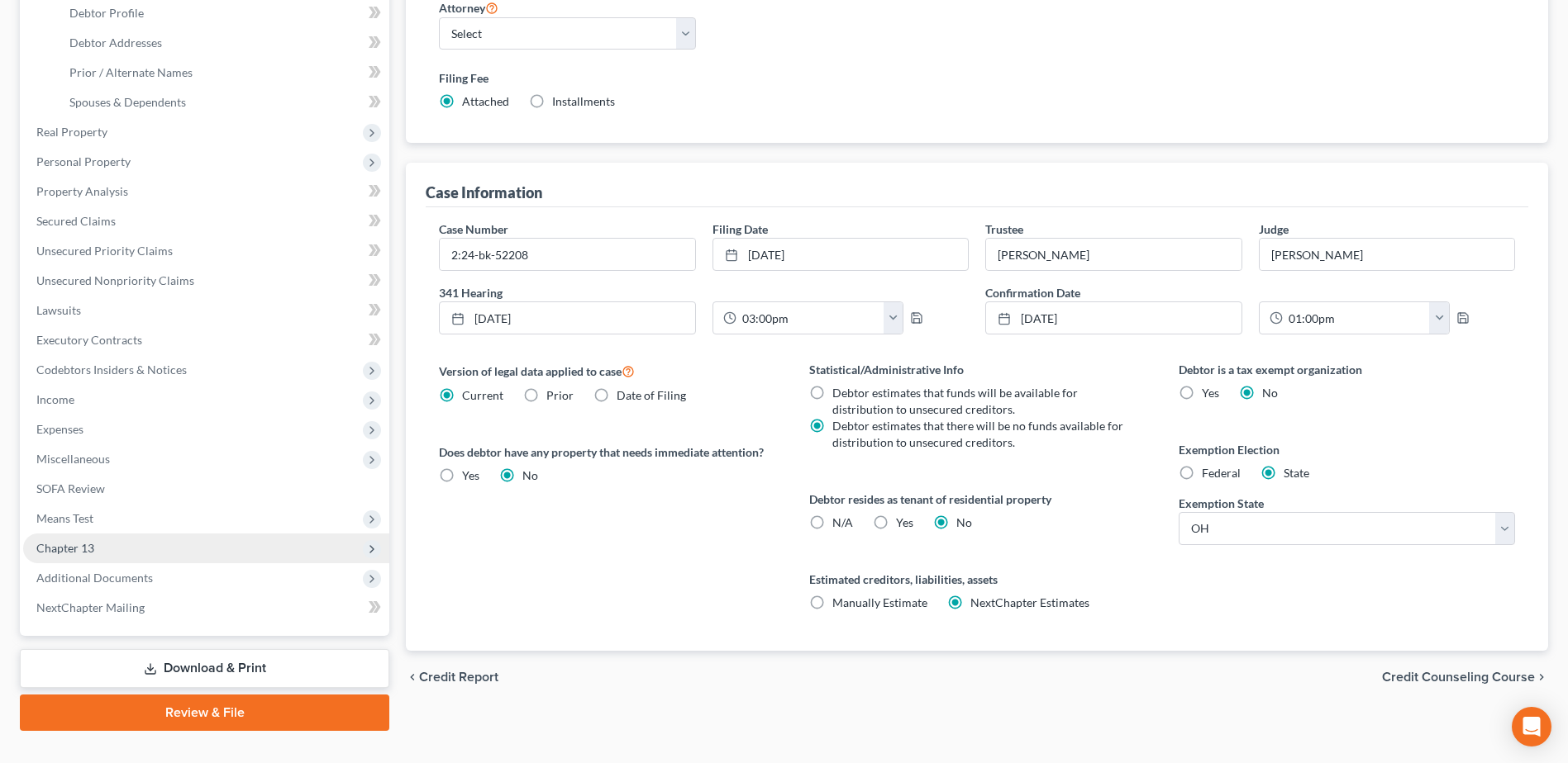
scroll to position [353, 0]
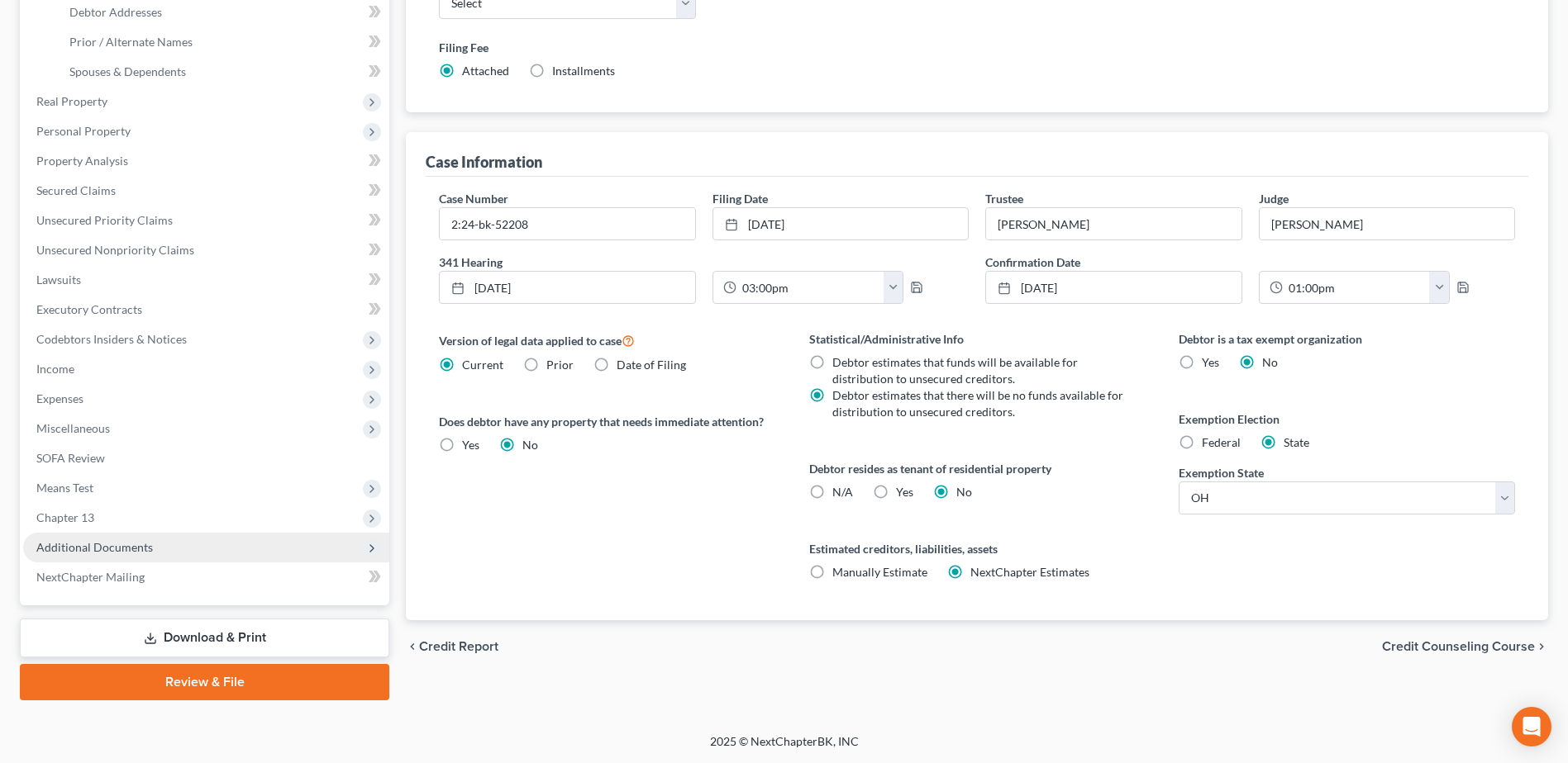
click at [84, 545] on span "Additional Documents" at bounding box center [94, 547] width 117 height 14
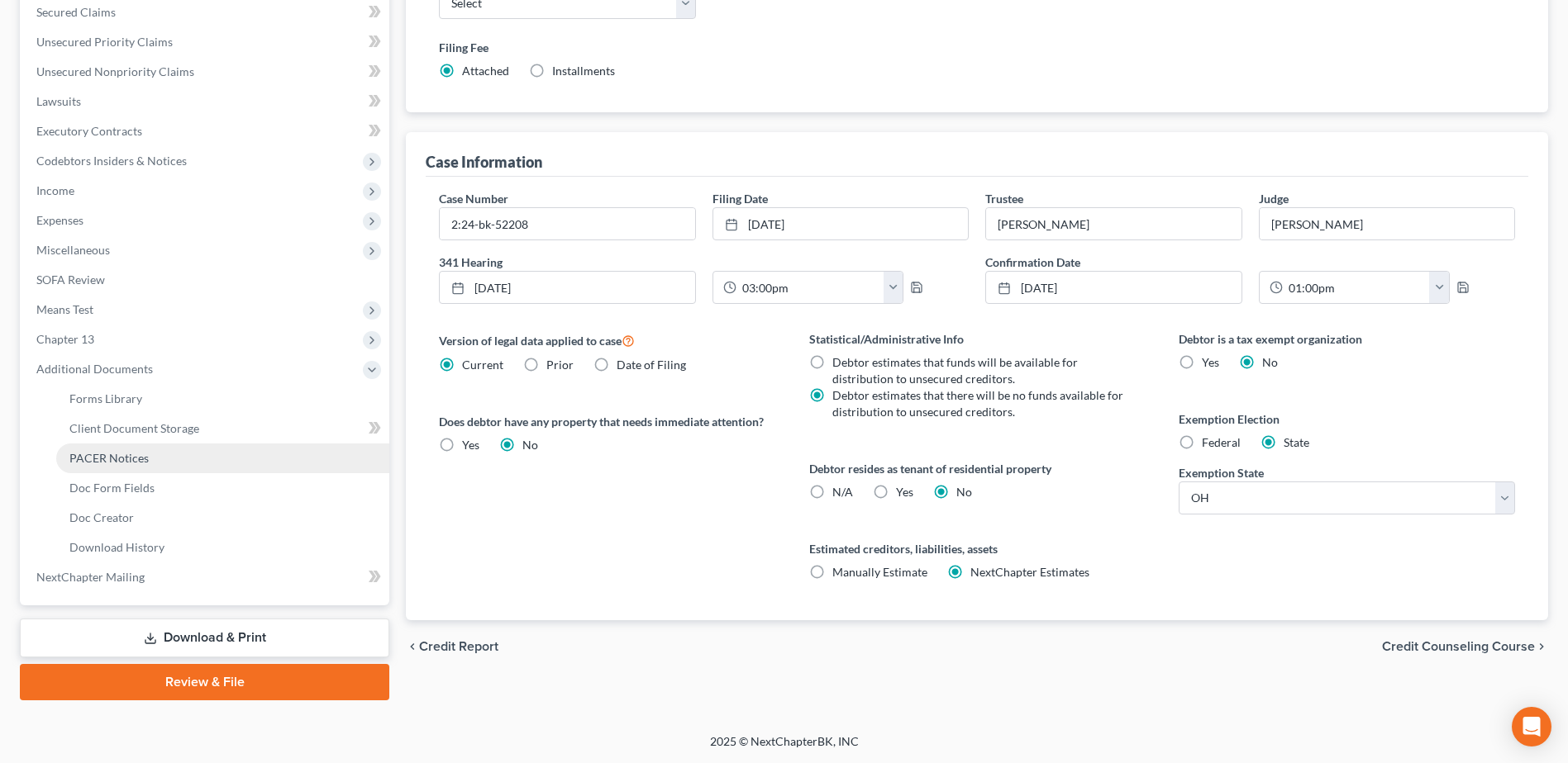
click at [91, 455] on span "PACER Notices" at bounding box center [109, 457] width 79 height 14
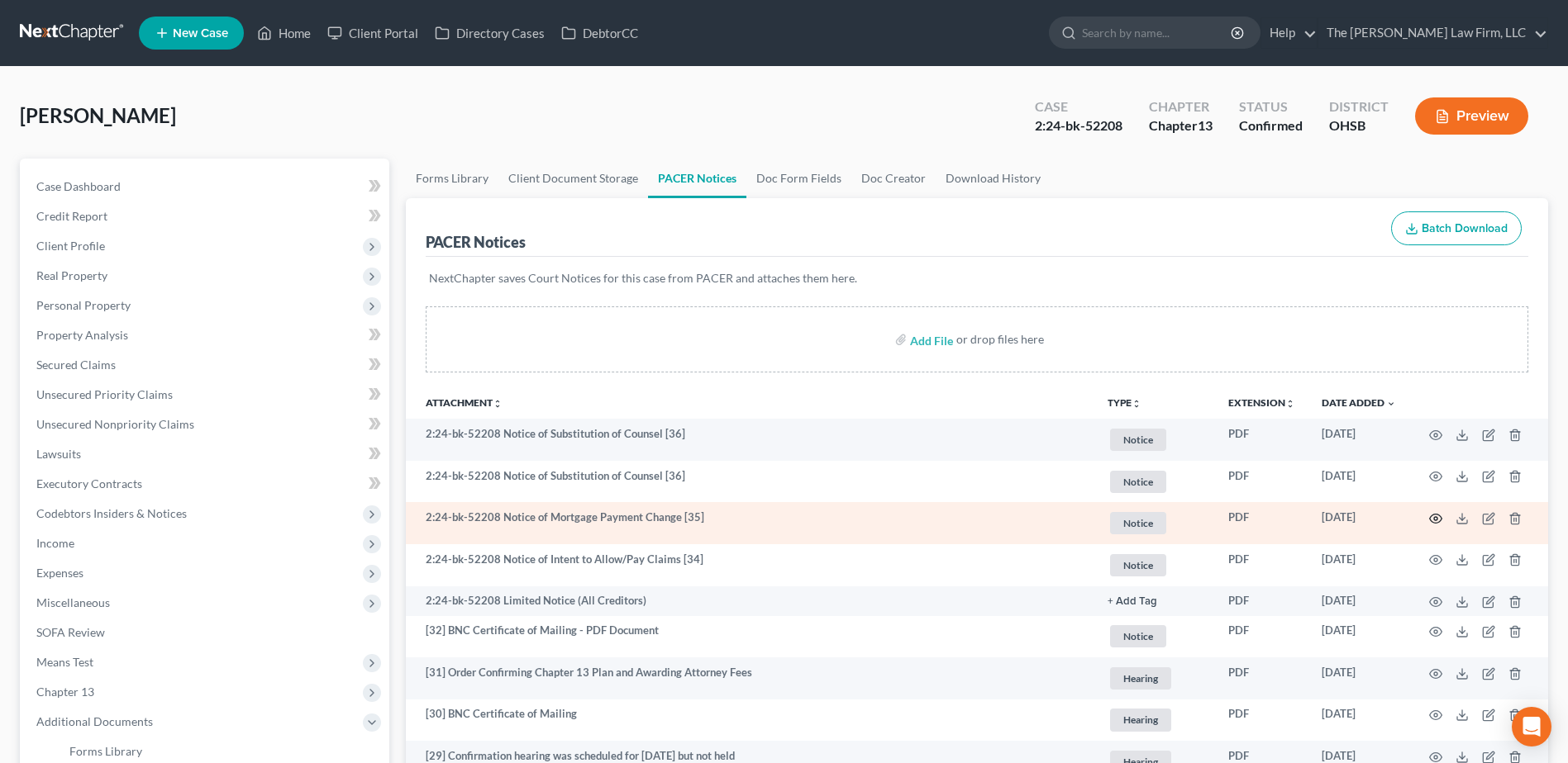
click at [1434, 520] on circle "button" at bounding box center [1435, 519] width 3 height 3
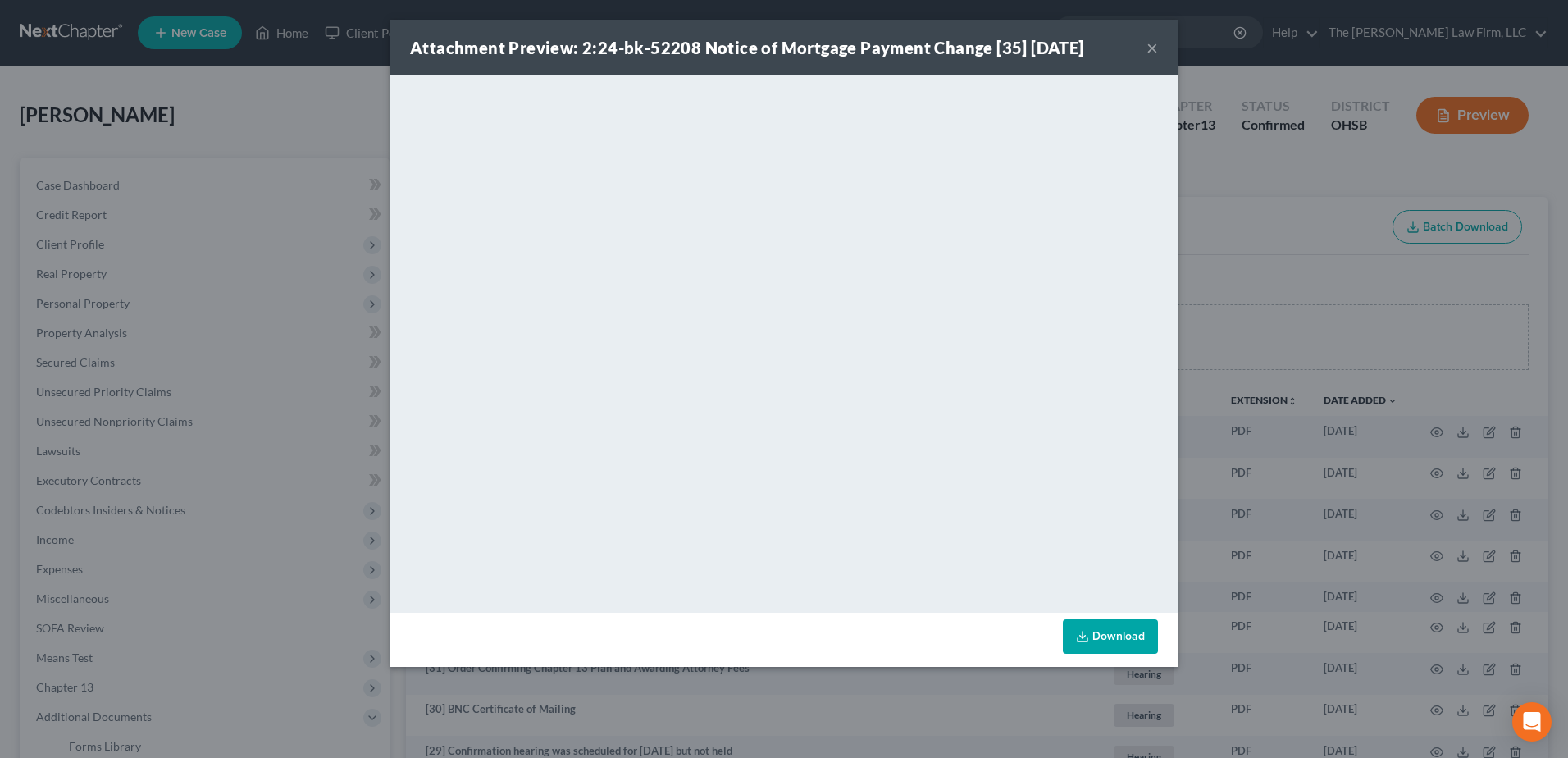
click at [1152, 48] on button "×" at bounding box center [1153, 48] width 12 height 20
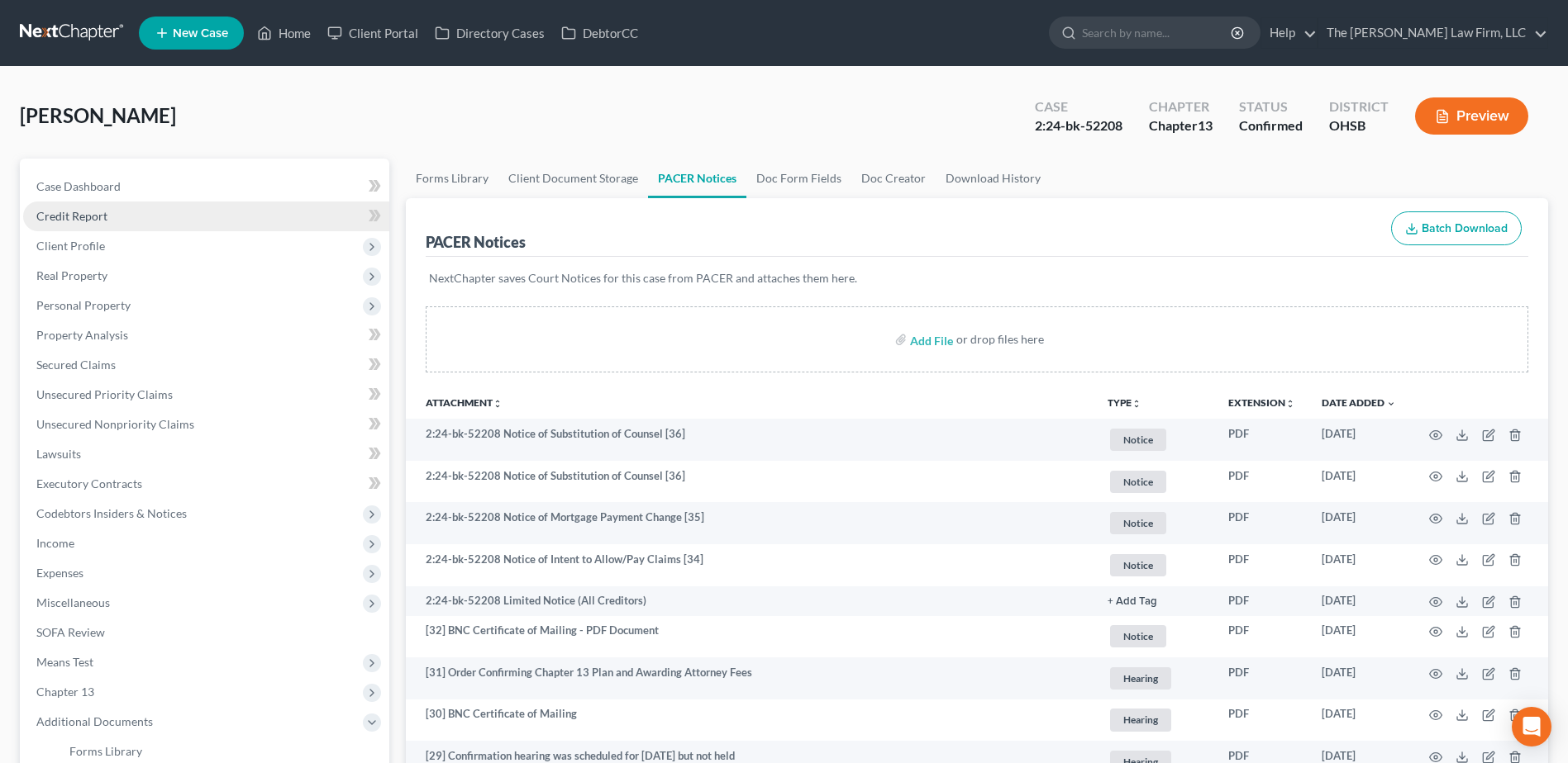
click at [110, 227] on link "Credit Report" at bounding box center [207, 216] width 366 height 29
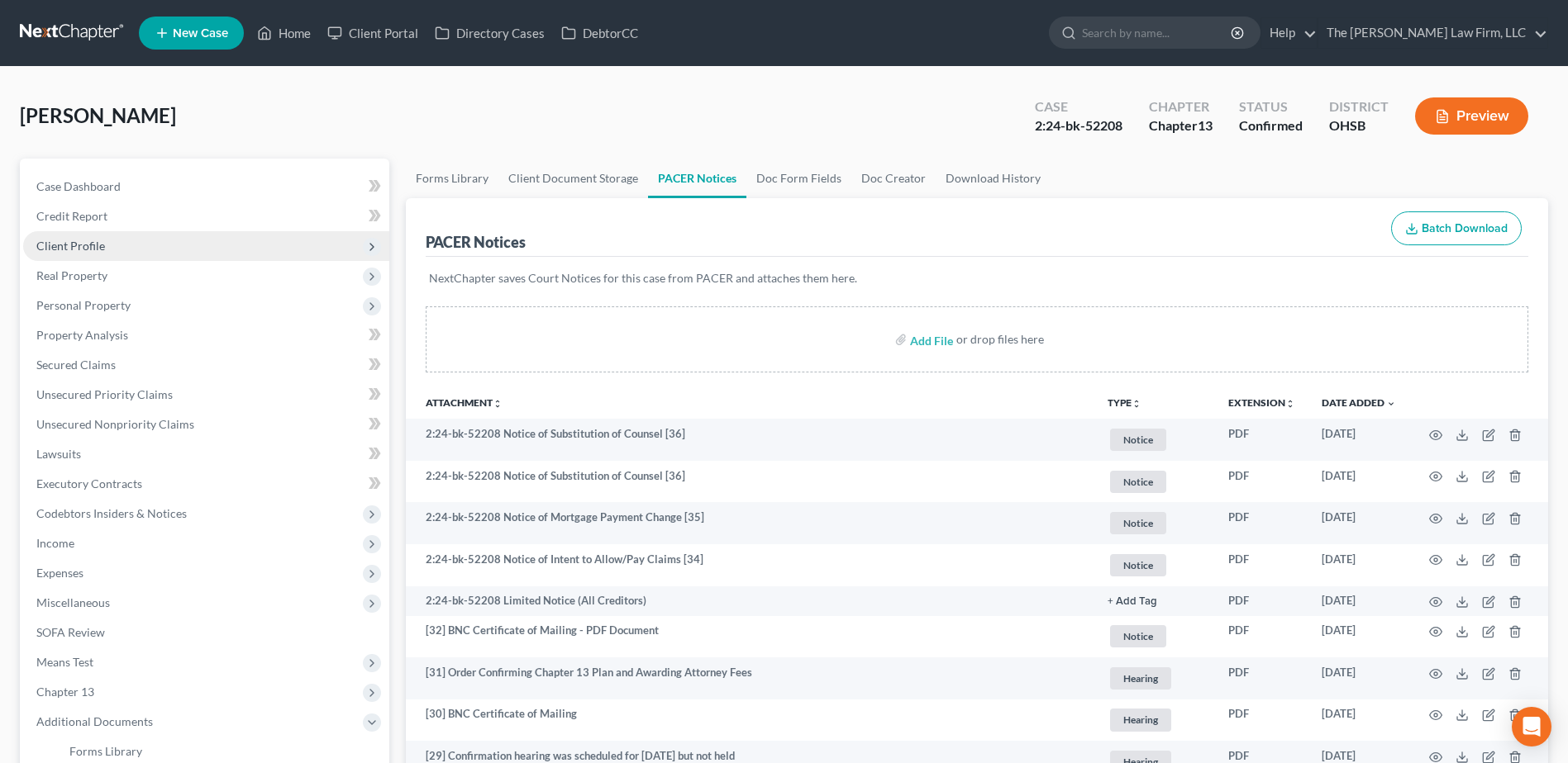
drag, startPoint x: 110, startPoint y: 245, endPoint x: 112, endPoint y: 254, distance: 9.2
click at [110, 246] on span "Client Profile" at bounding box center [207, 246] width 366 height 29
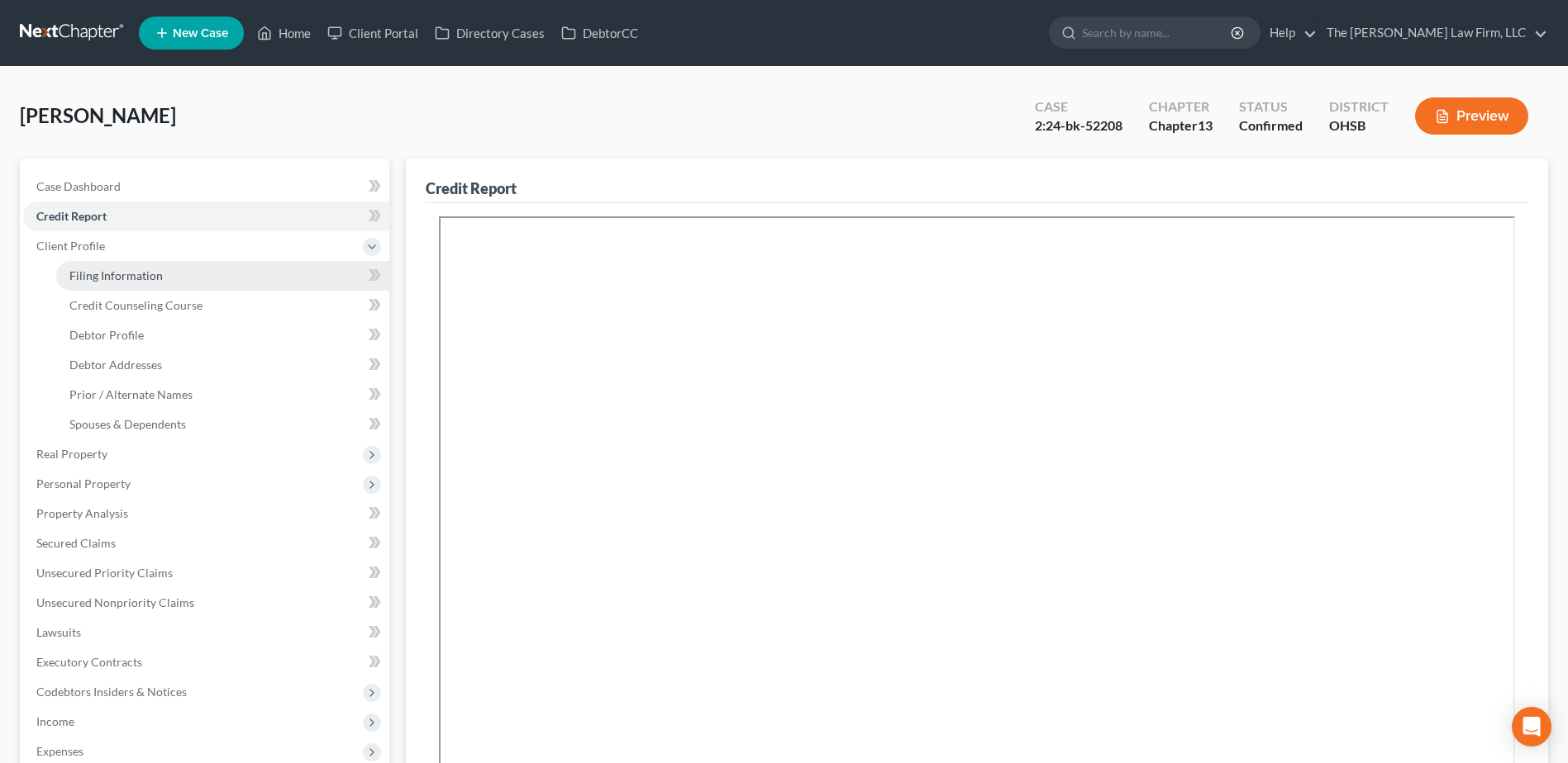
click at [111, 274] on span "Filing Information" at bounding box center [116, 275] width 93 height 14
select select "1"
select select "0"
select select "3"
select select "62"
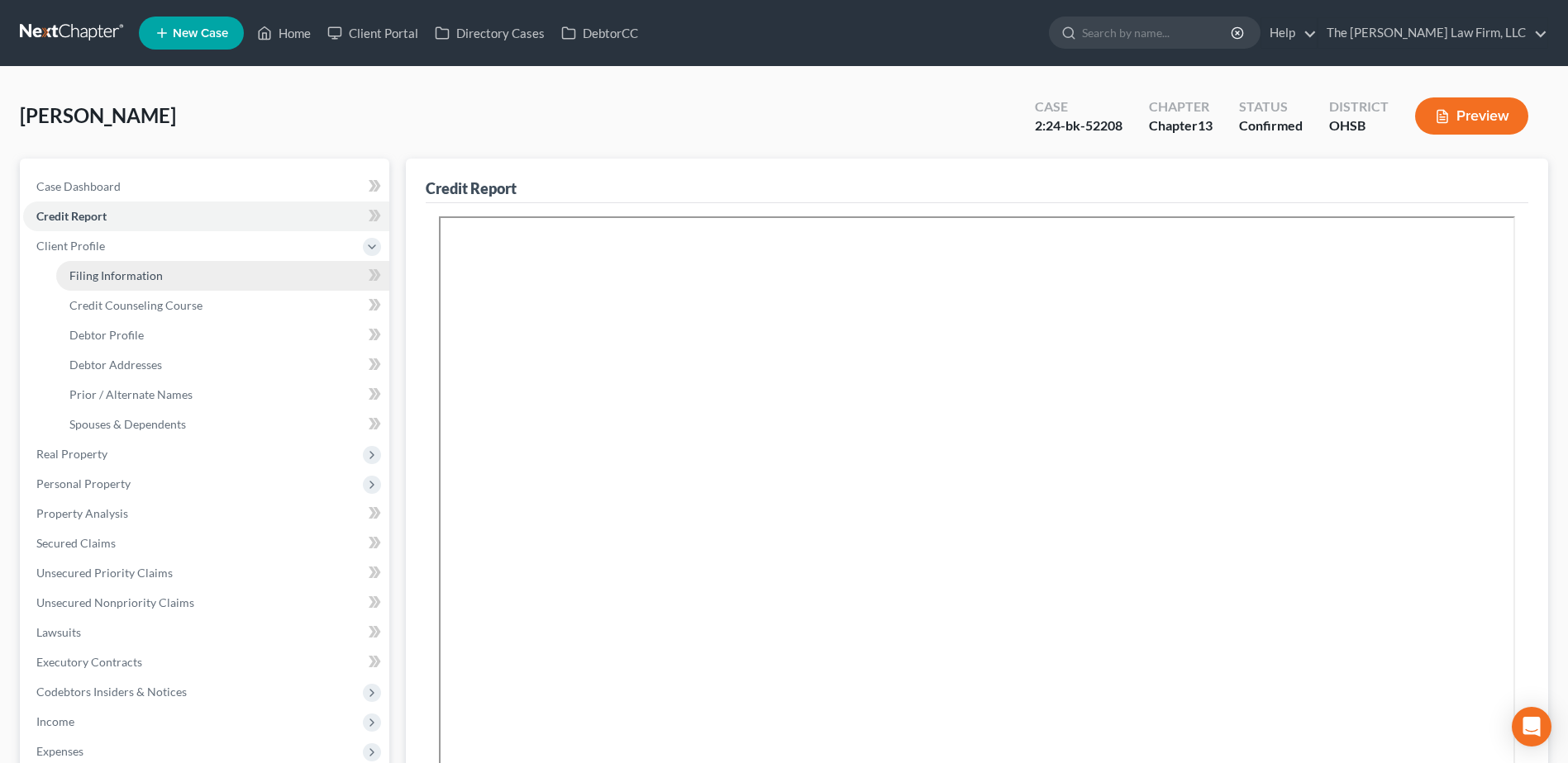
select select "2"
select select "36"
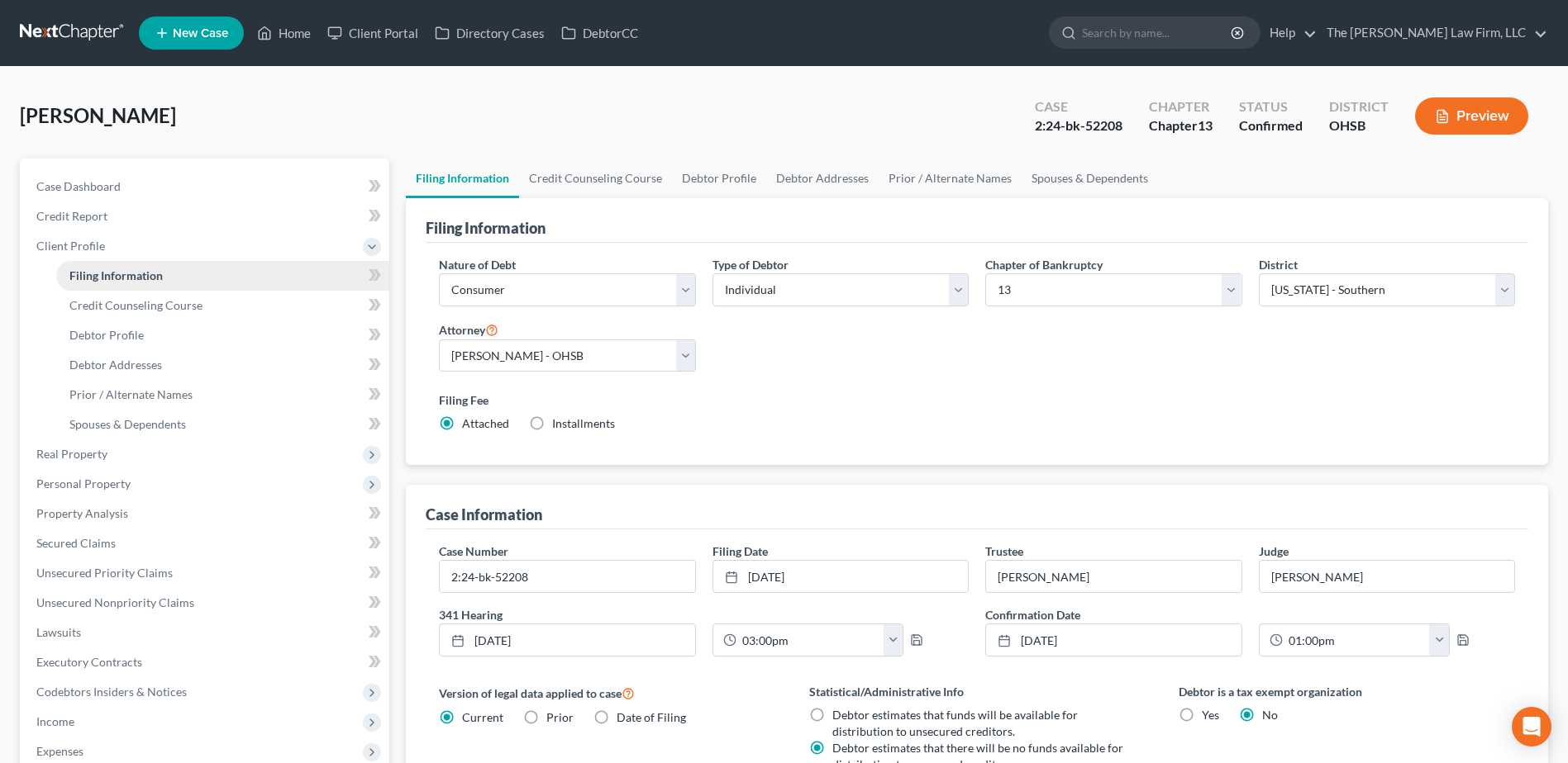
click at [114, 267] on link "Filing Information" at bounding box center [223, 275] width 333 height 29
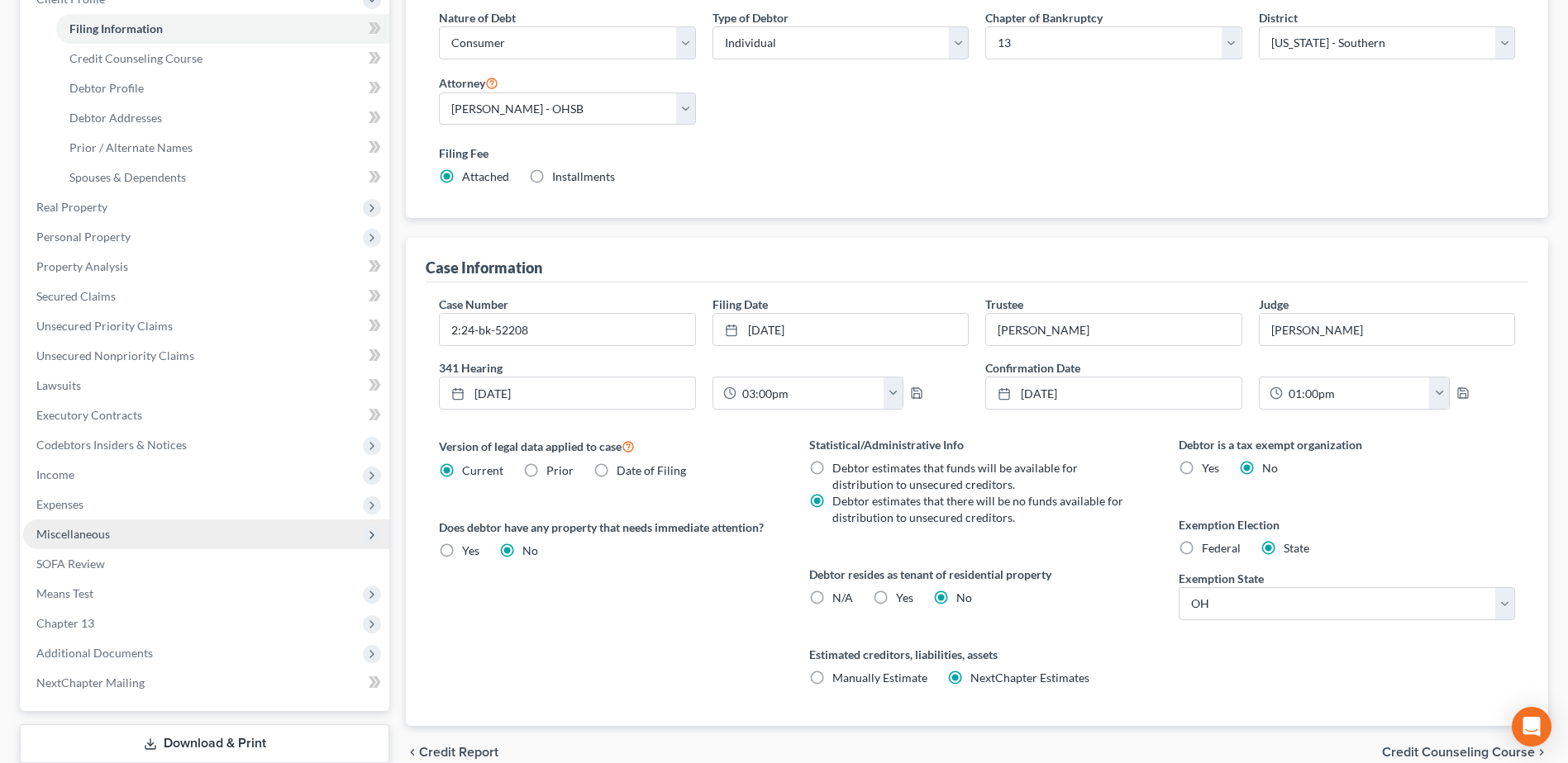
scroll to position [248, 0]
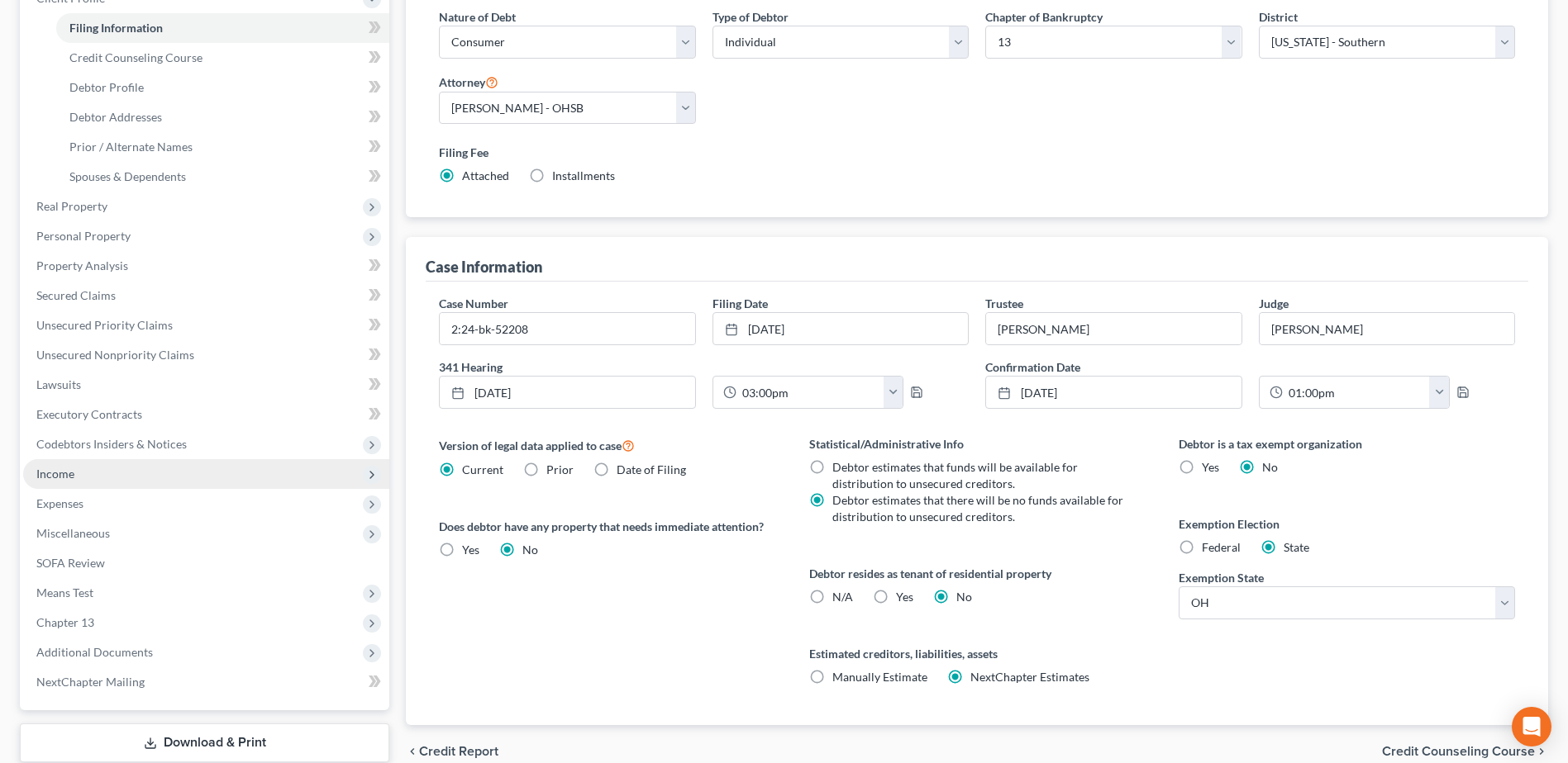
click at [62, 478] on span "Income" at bounding box center [55, 473] width 38 height 14
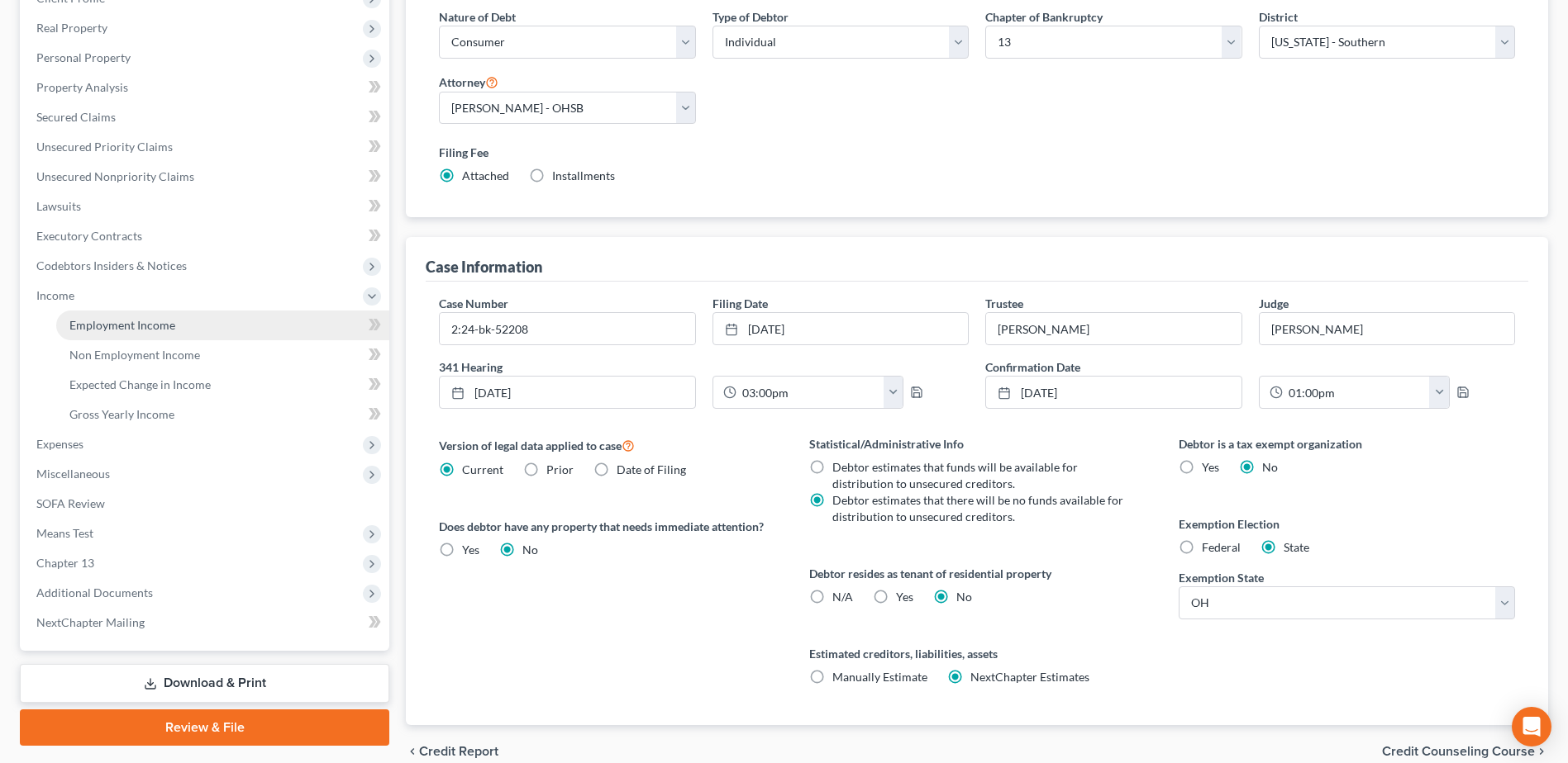
click at [129, 321] on span "Employment Income" at bounding box center [123, 325] width 106 height 14
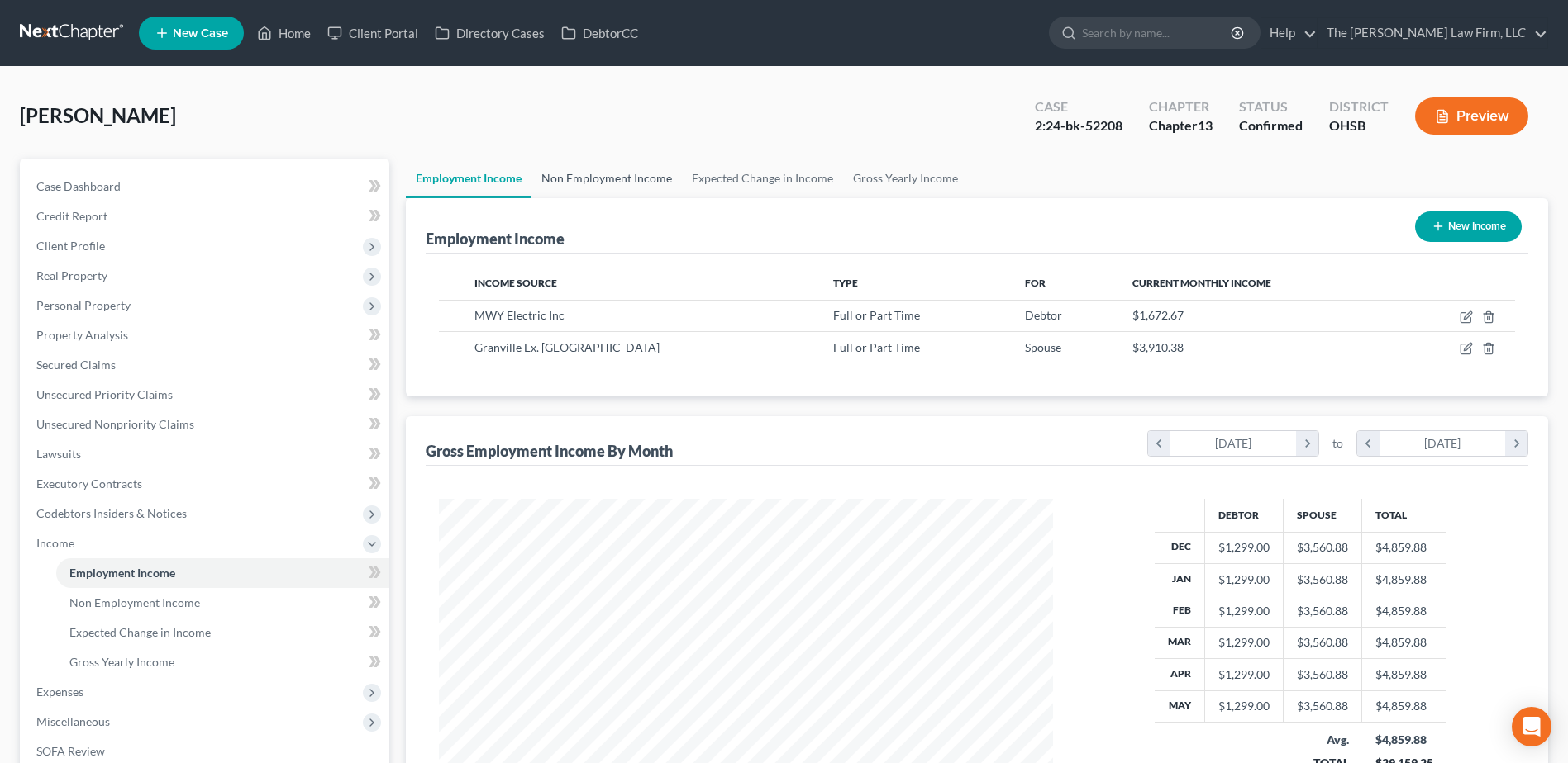
scroll to position [306, 647]
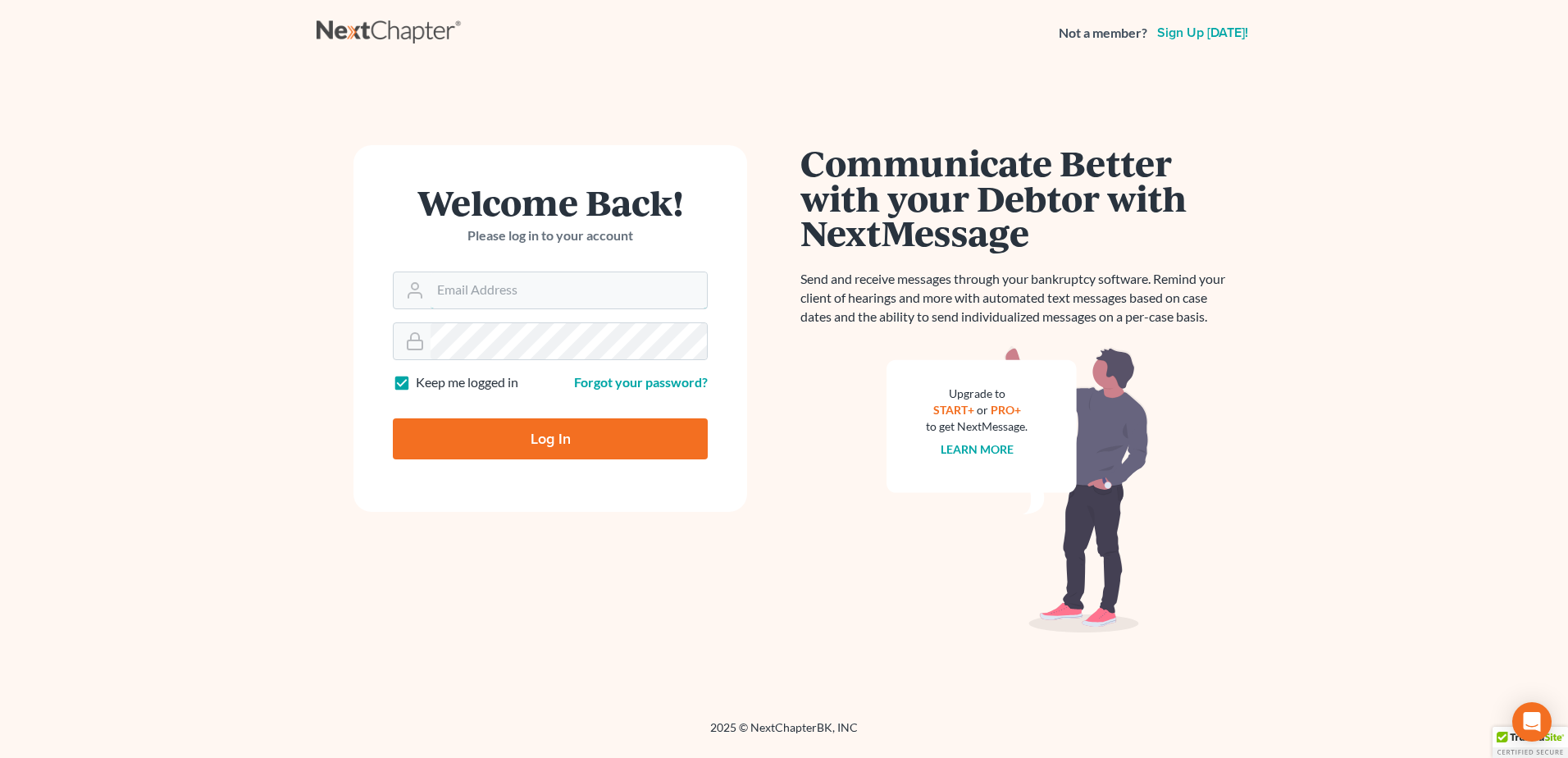
type input "mjones@jonesbankruptcy.com"
click at [539, 423] on input "Log In" at bounding box center [550, 439] width 315 height 41
type input "Thinking..."
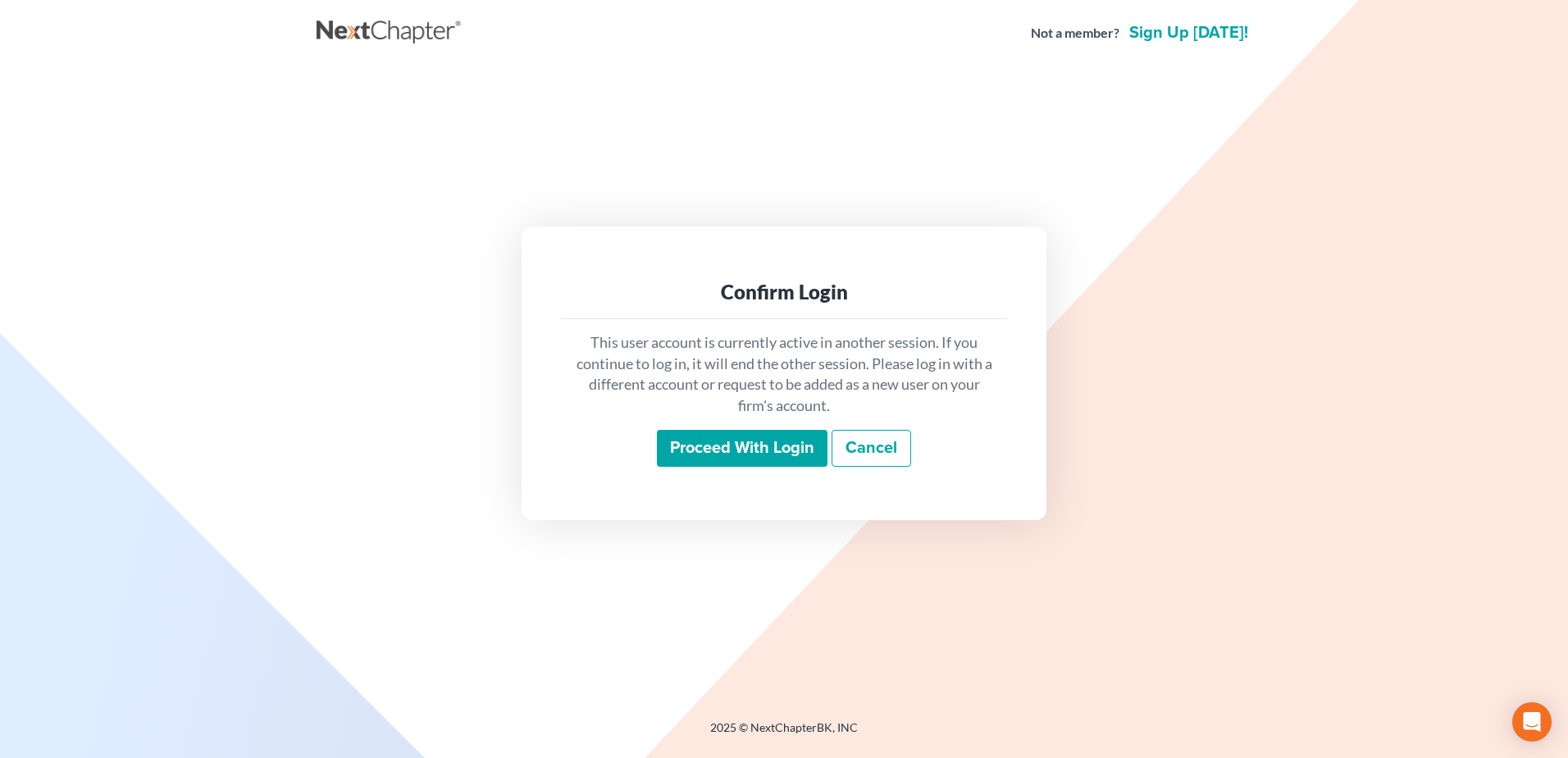
click at [714, 446] on input "Proceed with login" at bounding box center [742, 449] width 171 height 38
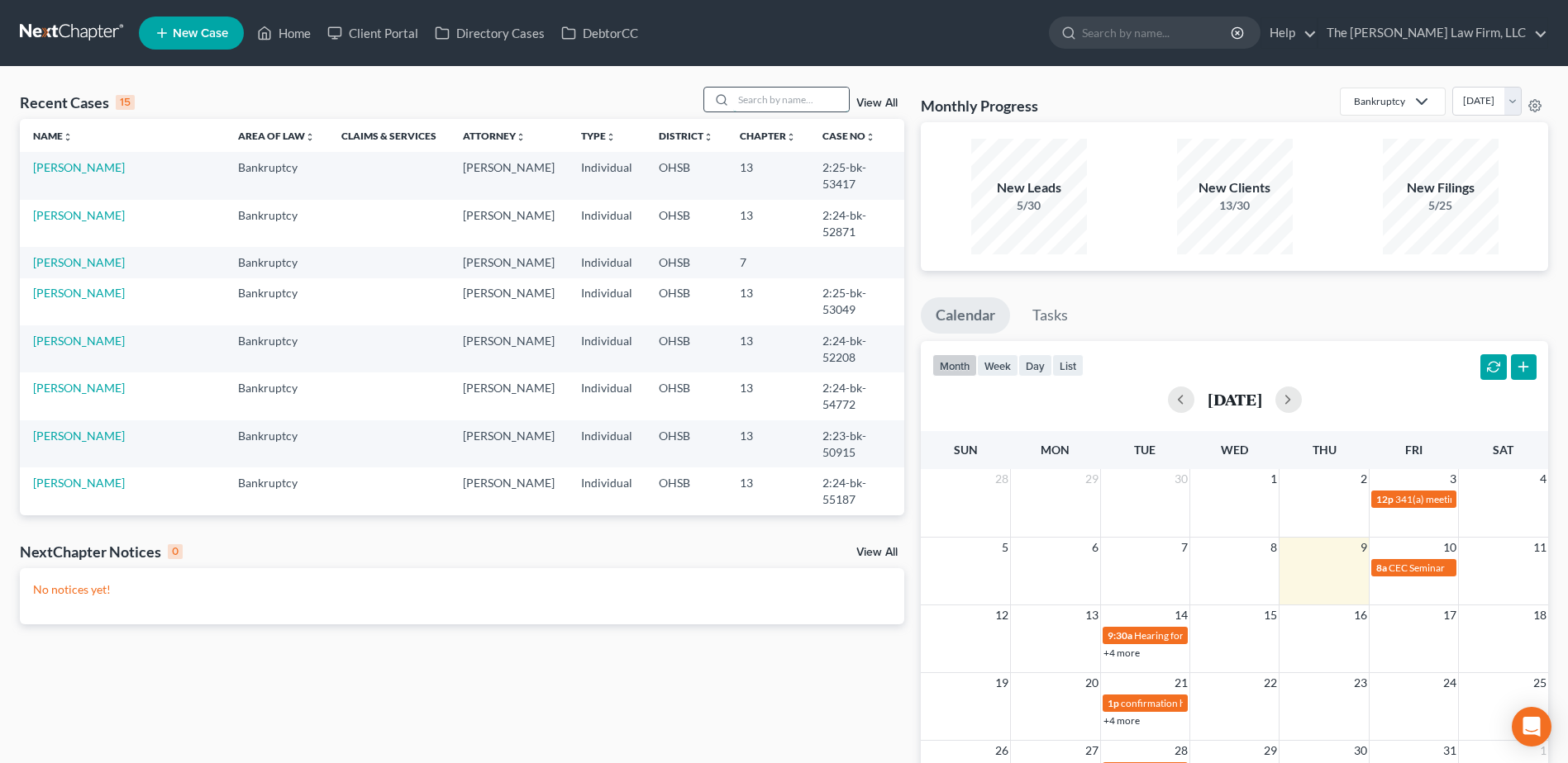
click at [769, 95] on input "search" at bounding box center [791, 99] width 116 height 24
click at [768, 99] on input "search" at bounding box center [791, 99] width 116 height 24
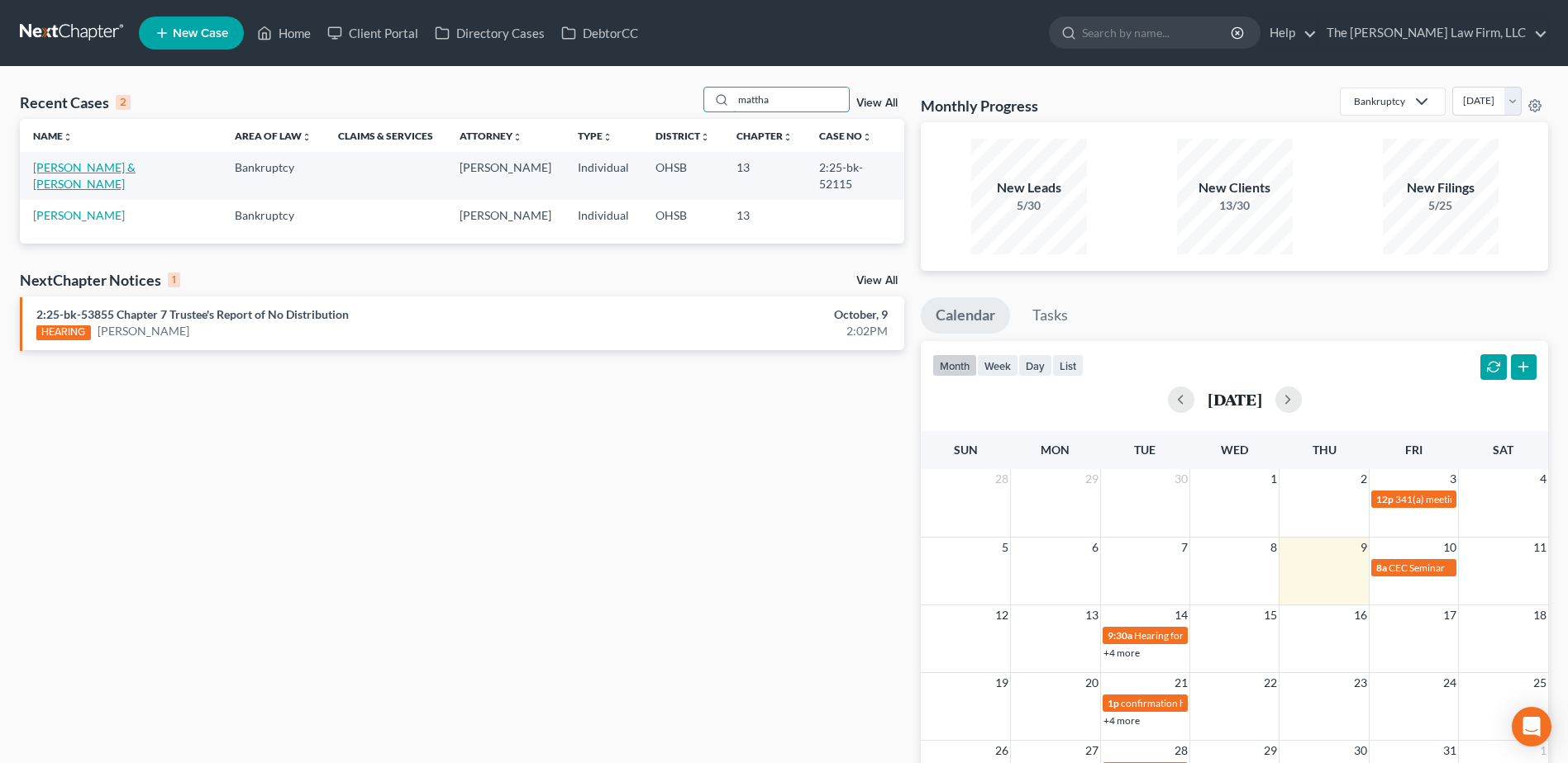
type input "mattha"
click at [62, 169] on link "[PERSON_NAME] & [PERSON_NAME]" at bounding box center [84, 175] width 102 height 30
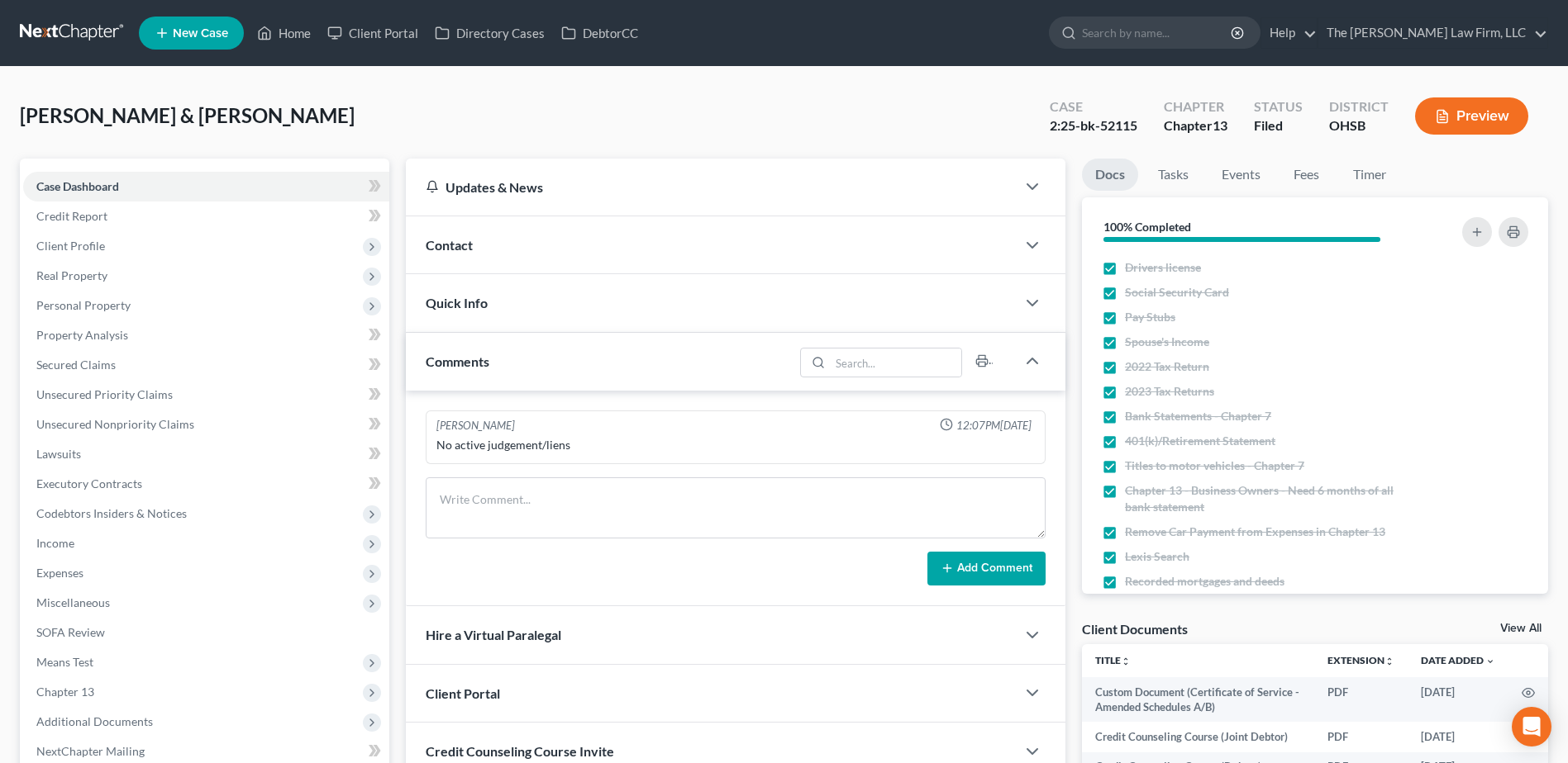
scroll to position [224, 0]
click at [45, 358] on span "Secured Claims" at bounding box center [76, 364] width 79 height 14
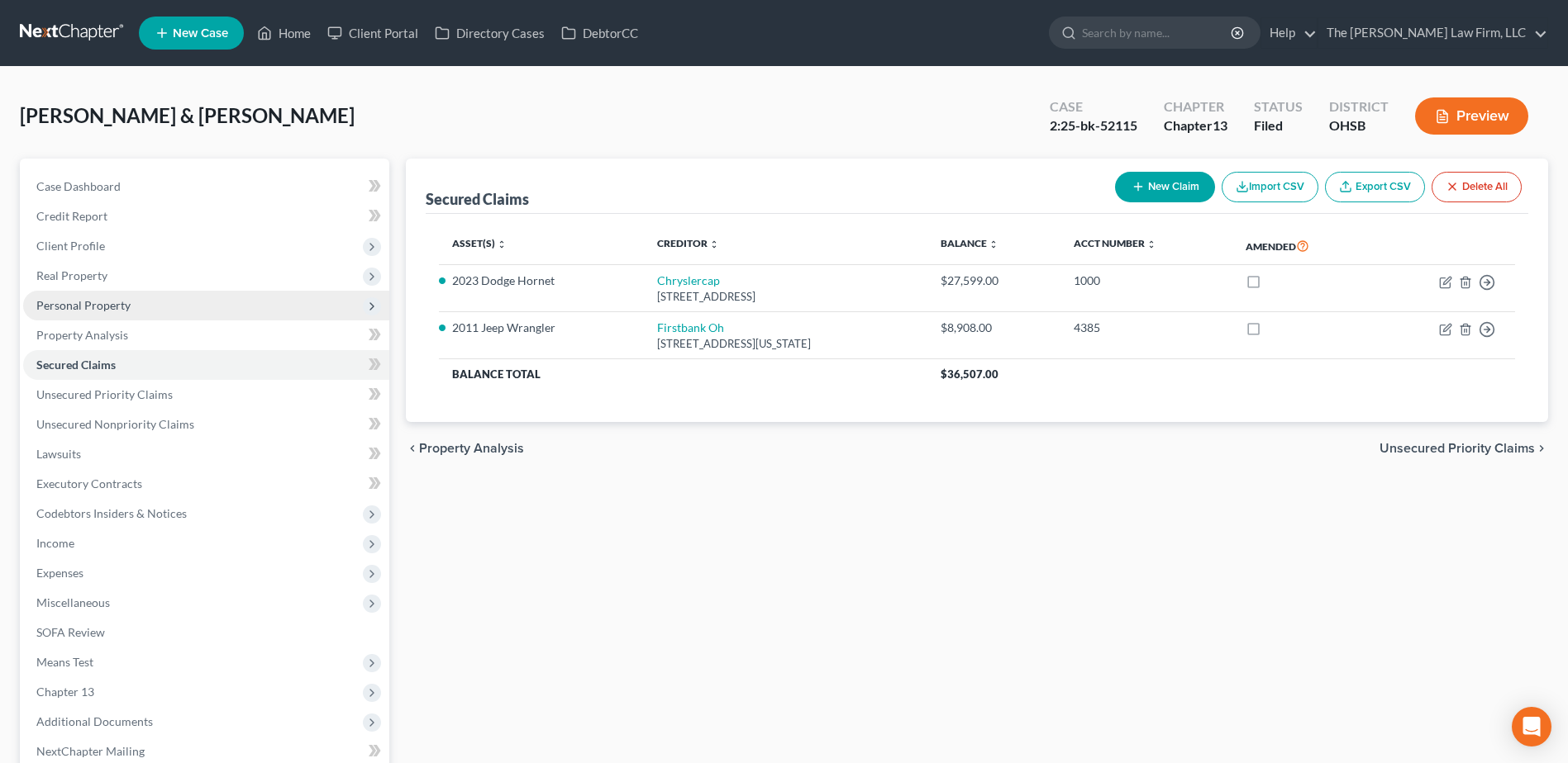
click at [105, 300] on span "Personal Property" at bounding box center [83, 305] width 94 height 14
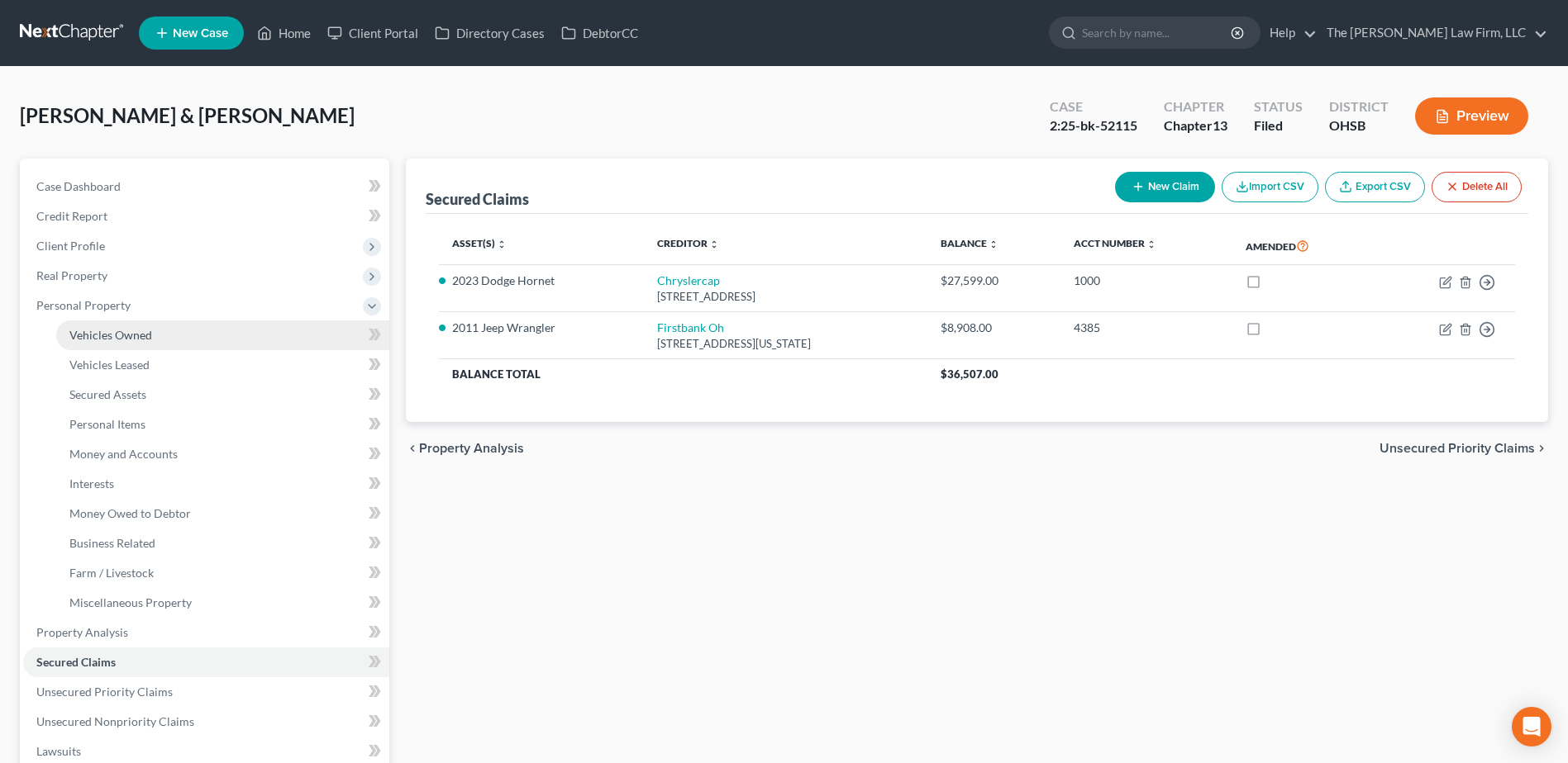
click at [111, 326] on link "Vehicles Owned" at bounding box center [223, 335] width 333 height 29
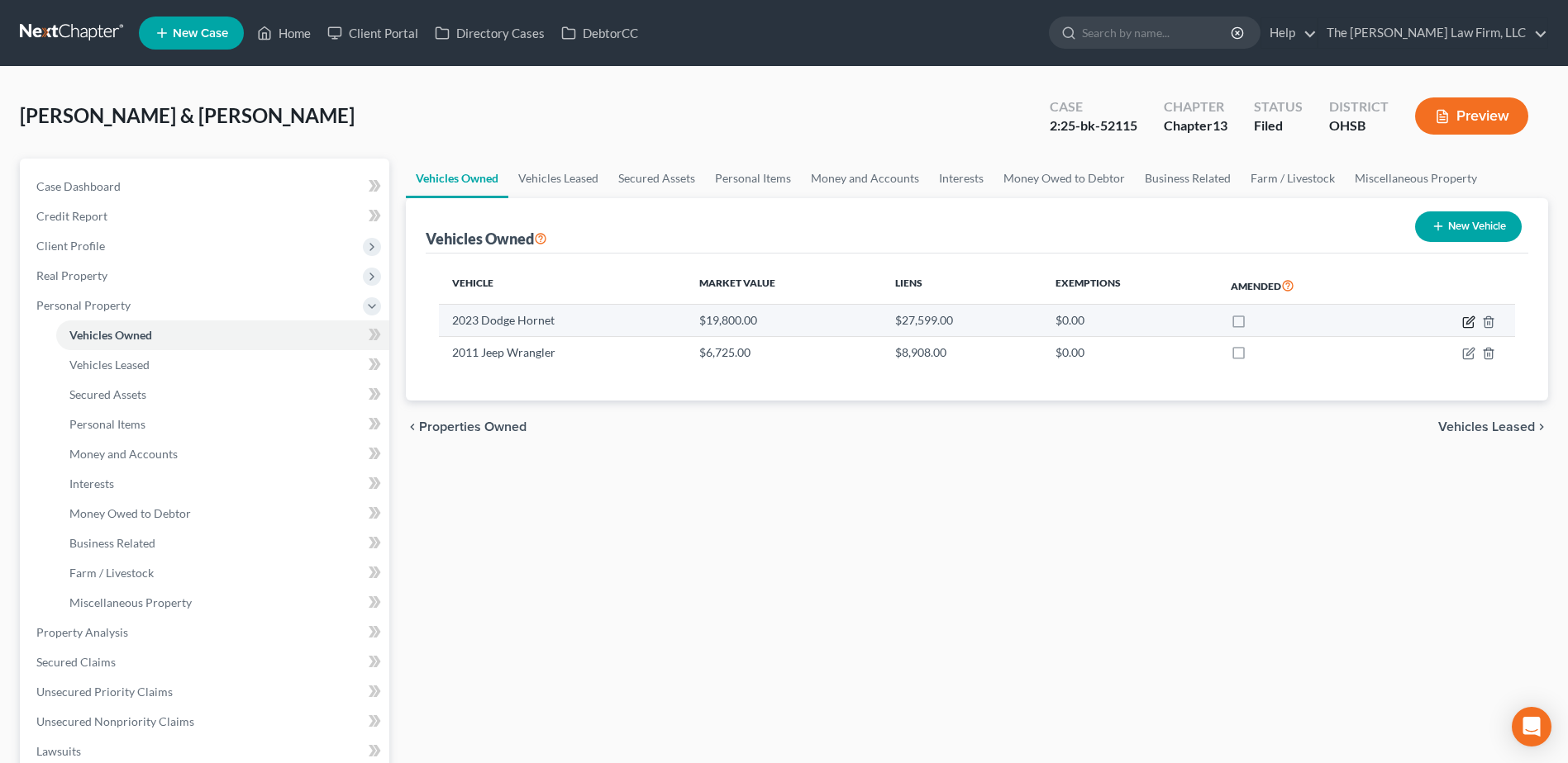
click at [1466, 321] on icon "button" at bounding box center [1469, 322] width 13 height 13
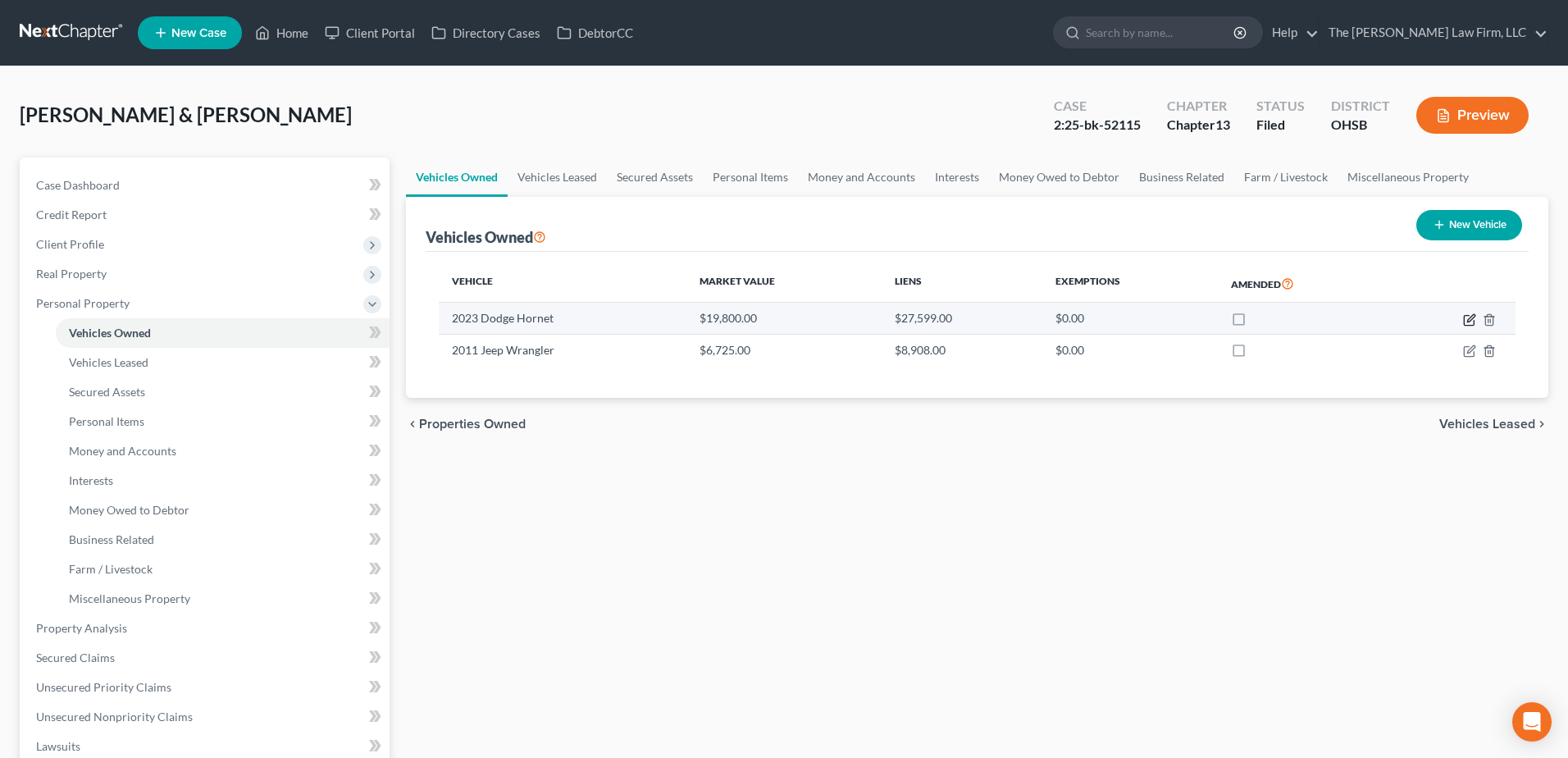
select select "0"
select select "3"
select select "2"
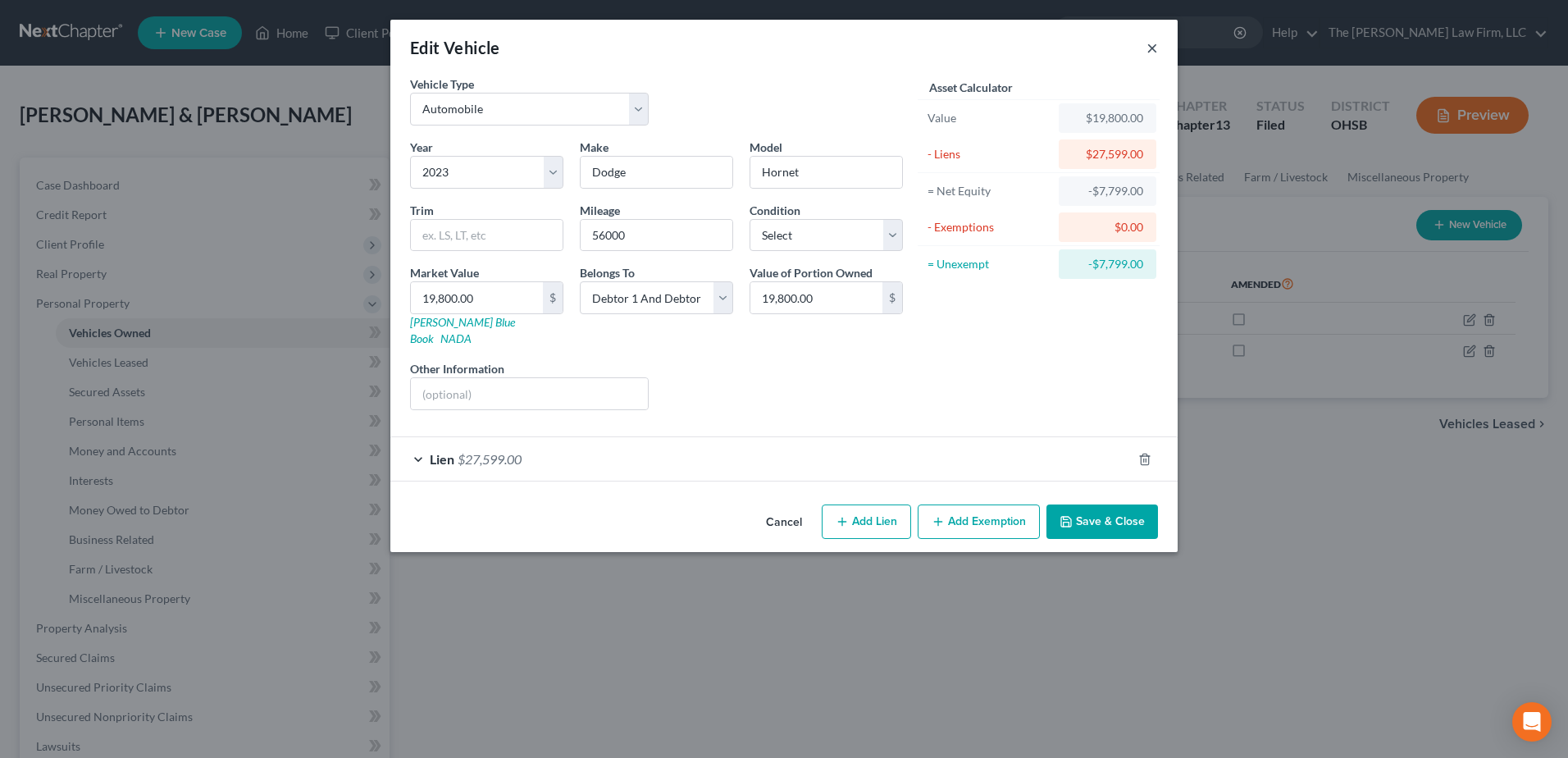
click at [1155, 43] on button "×" at bounding box center [1153, 48] width 12 height 20
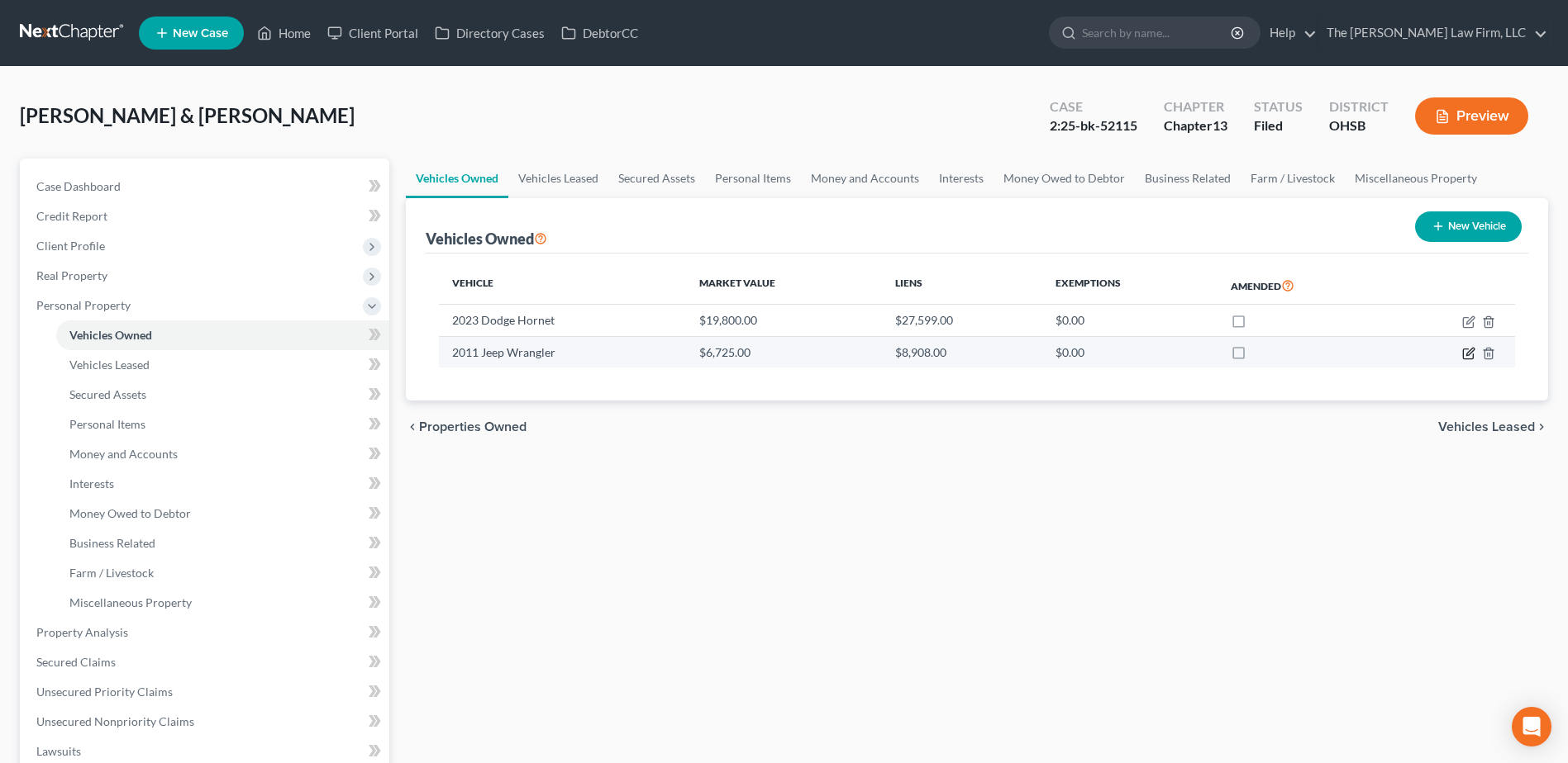
click at [1466, 353] on icon "button" at bounding box center [1469, 353] width 13 height 13
select select "0"
select select "15"
select select "2"
select select "0"
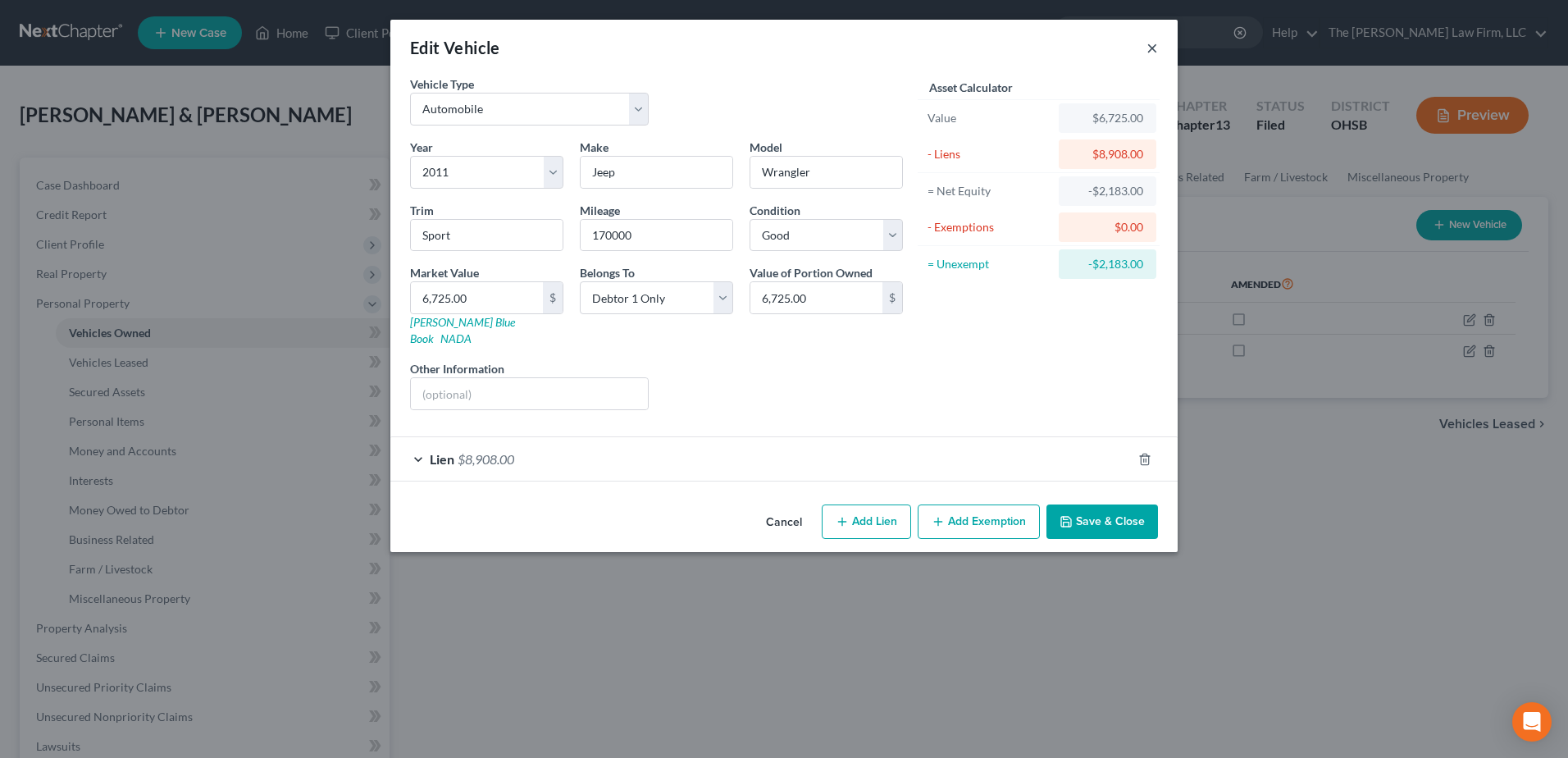
click at [1157, 50] on button "×" at bounding box center [1153, 48] width 12 height 20
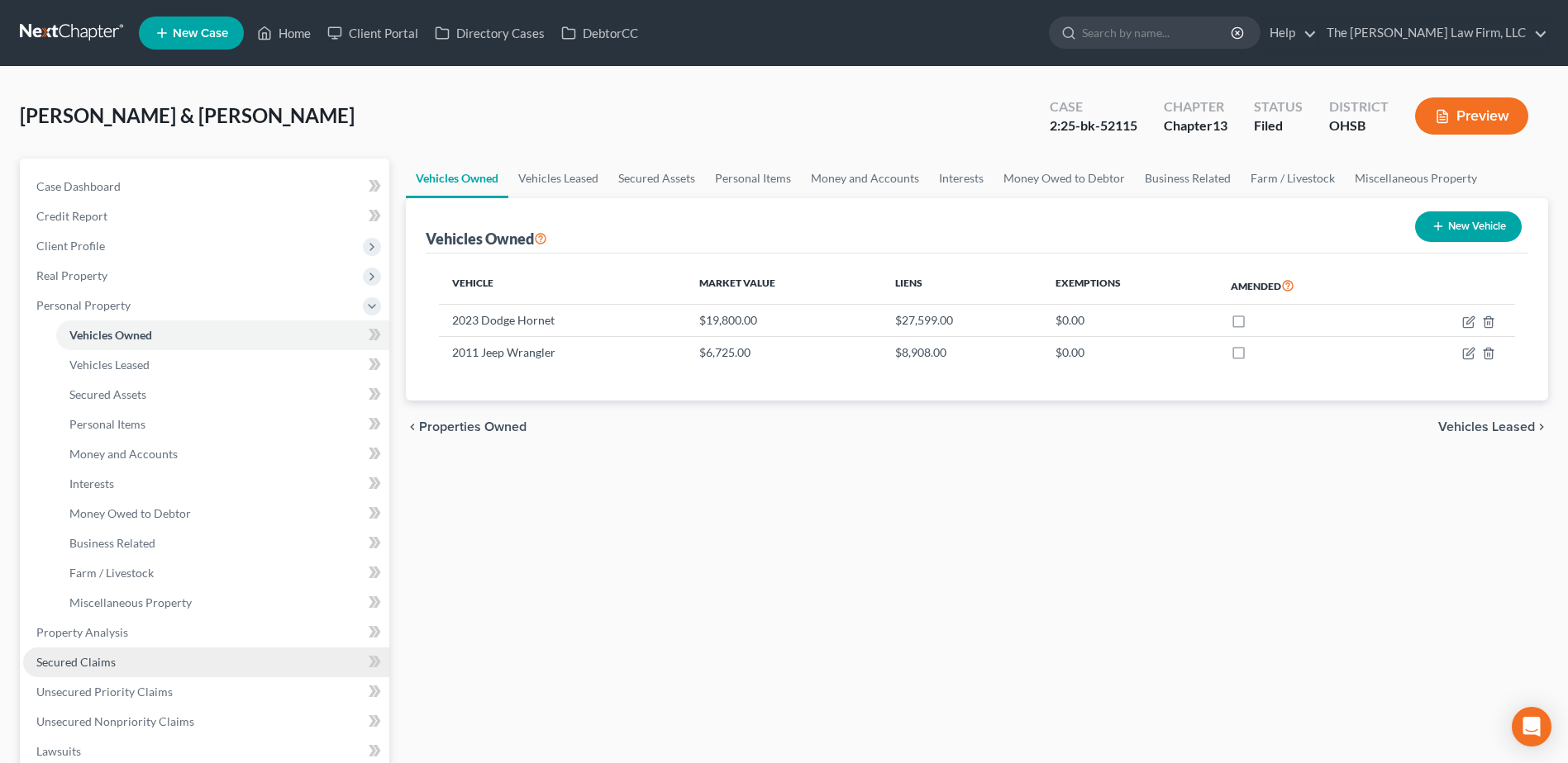
click at [85, 669] on link "Secured Claims" at bounding box center [207, 661] width 366 height 29
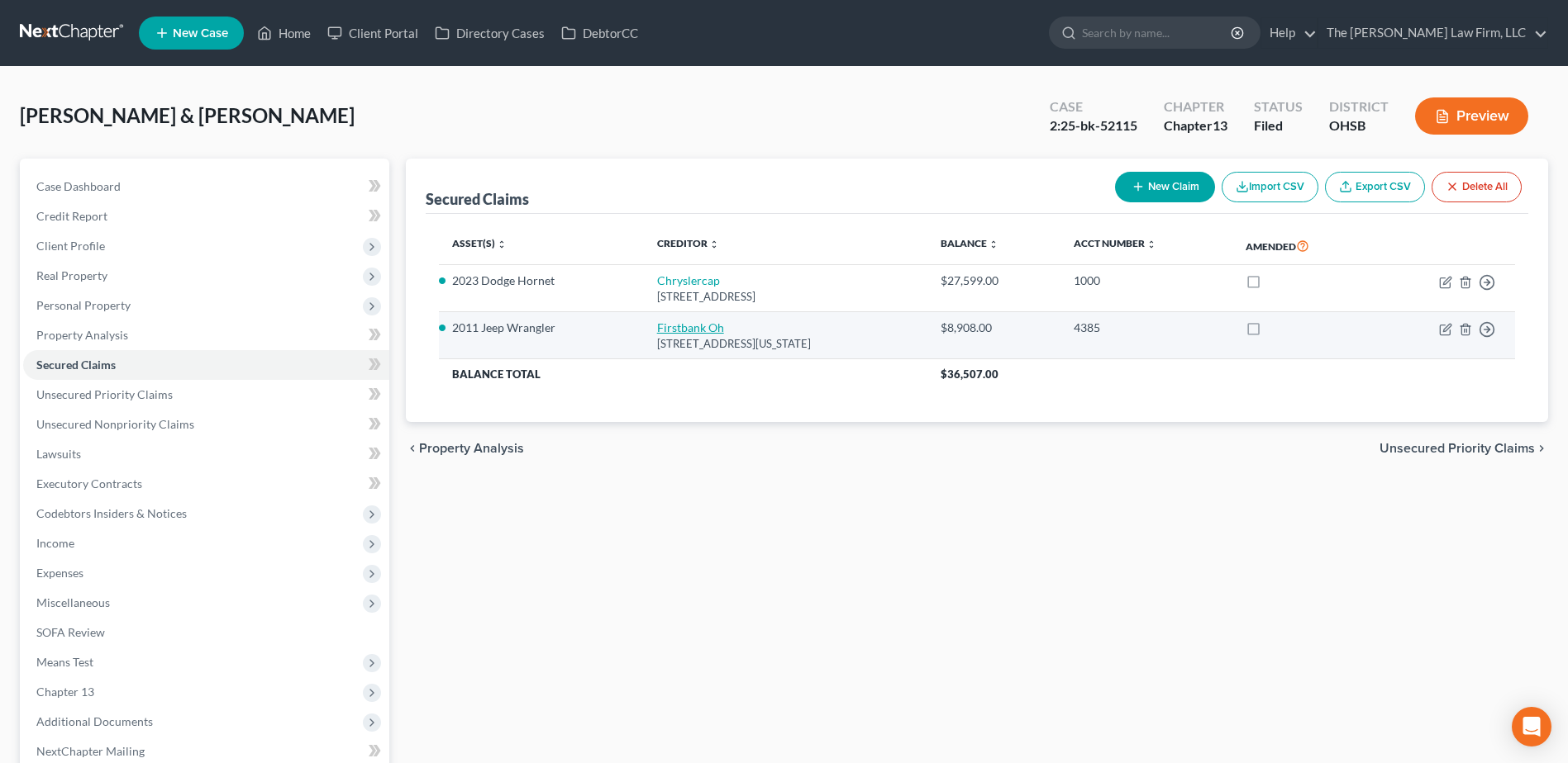
click at [674, 324] on link "Firstbank Oh" at bounding box center [690, 327] width 67 height 14
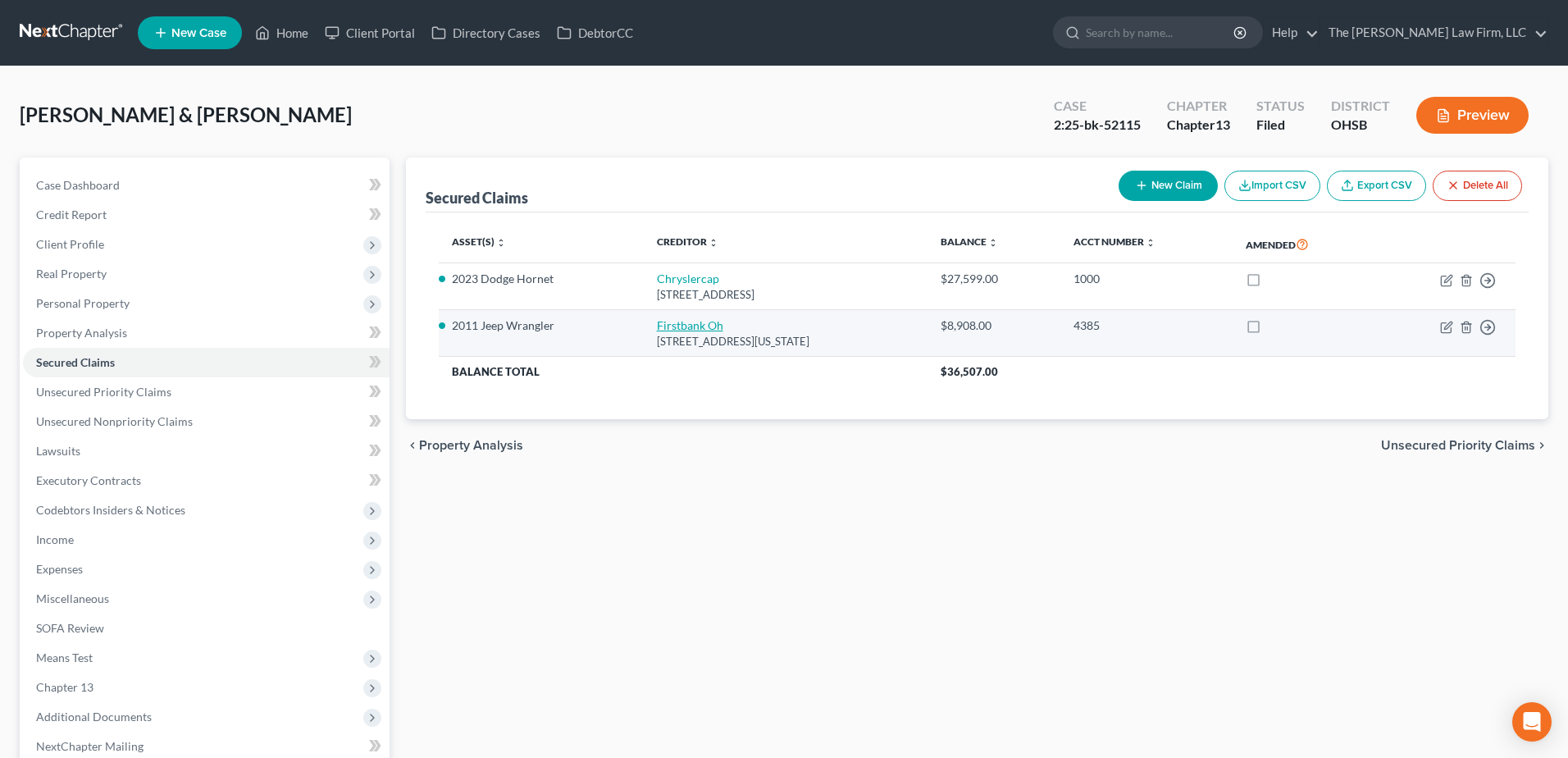
select select "36"
select select "0"
select select "2"
select select "0"
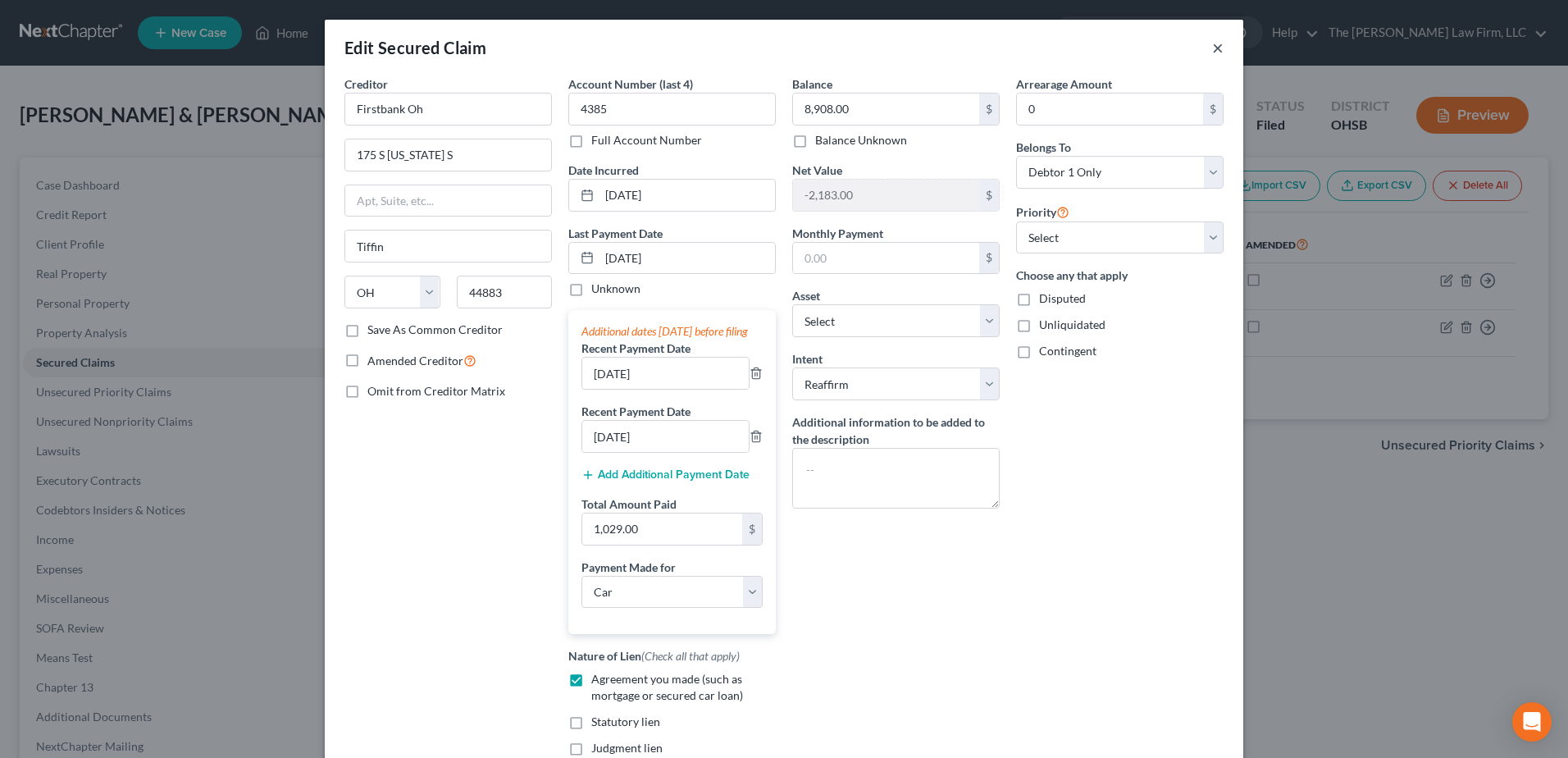
click at [1215, 46] on button "×" at bounding box center [1218, 48] width 12 height 20
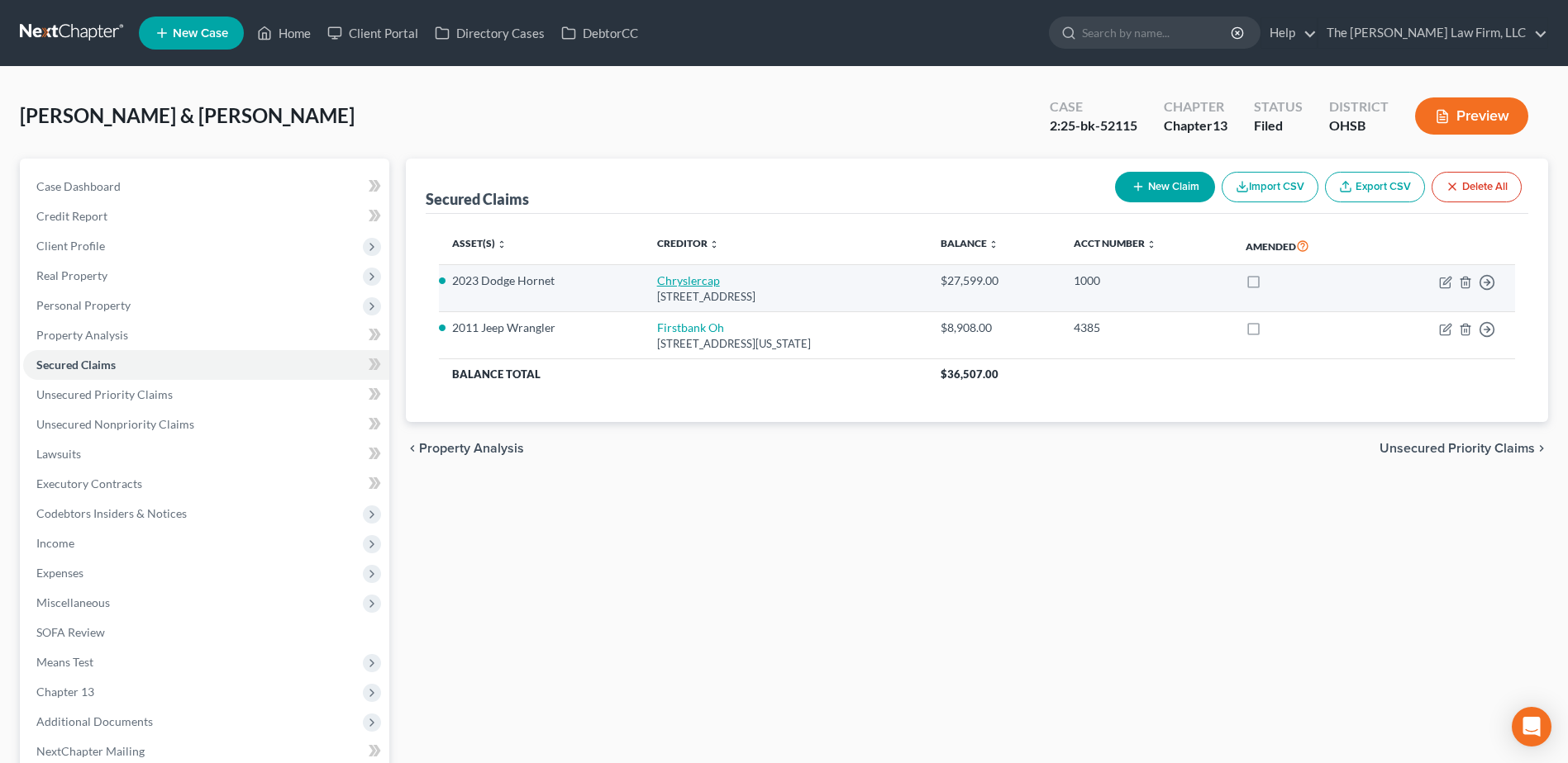
click at [677, 285] on link "Chryslercap" at bounding box center [688, 280] width 63 height 14
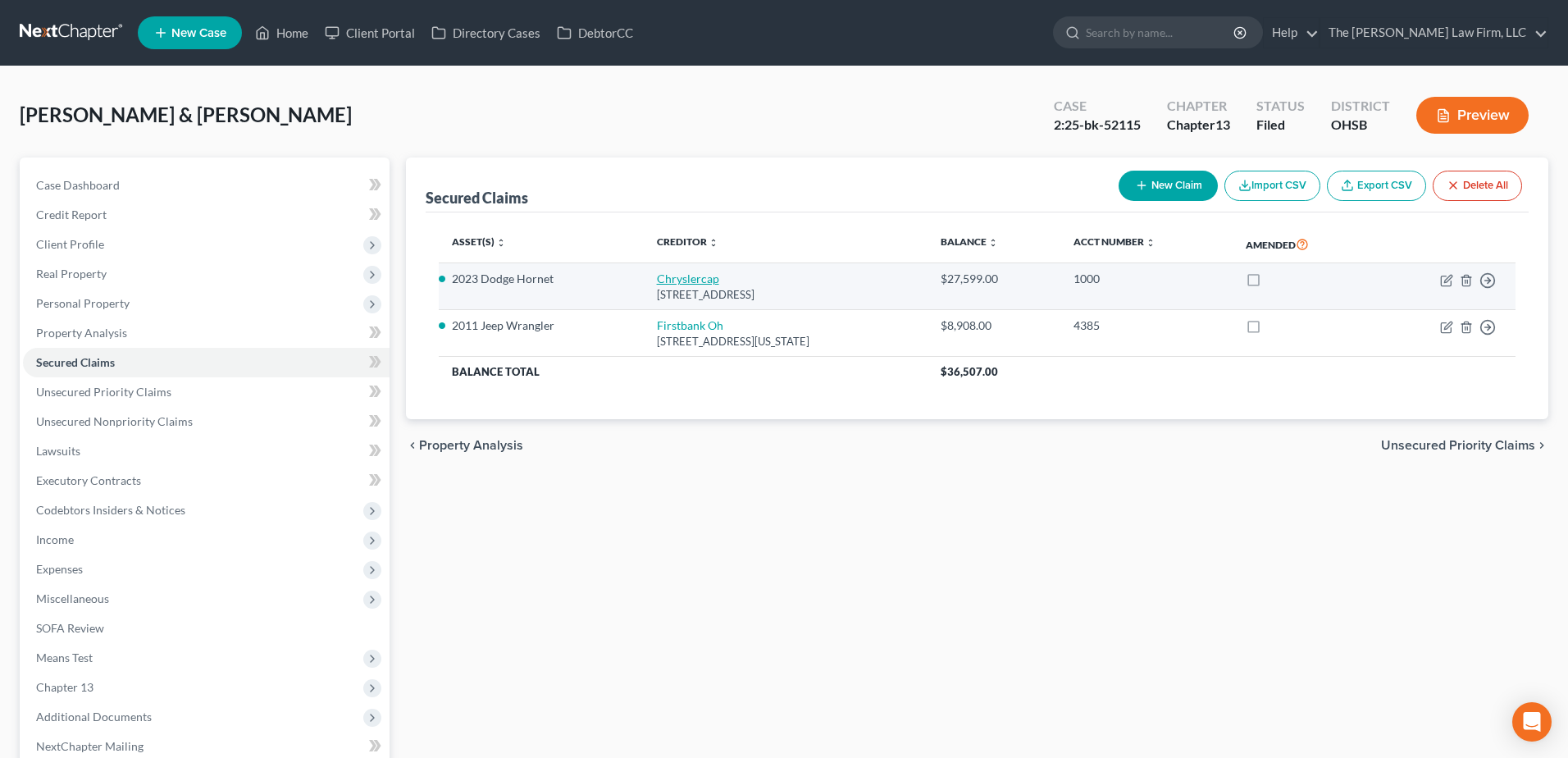
select select "45"
select select "0"
select select "6"
select select "2"
select select "0"
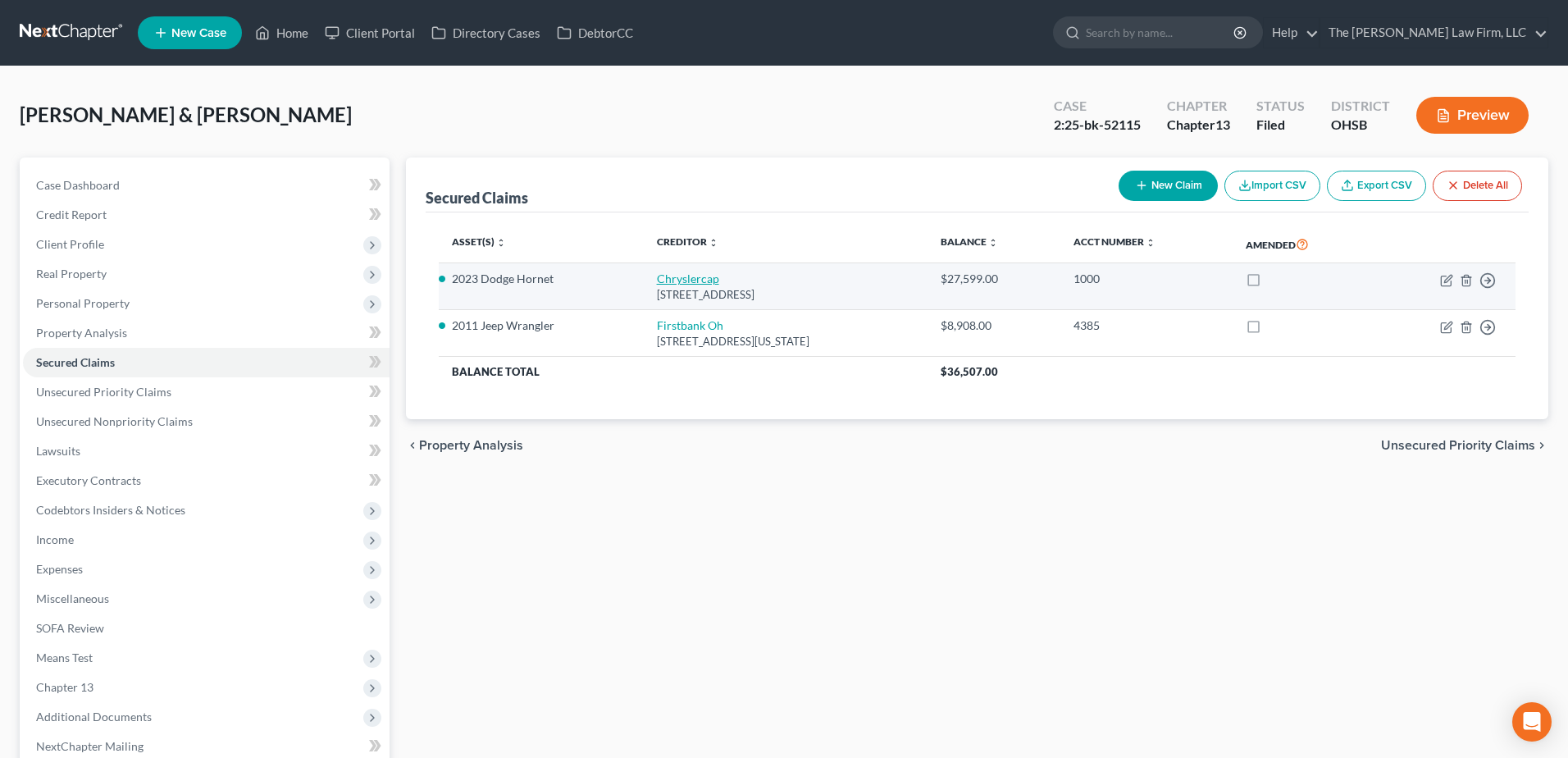
select select "0"
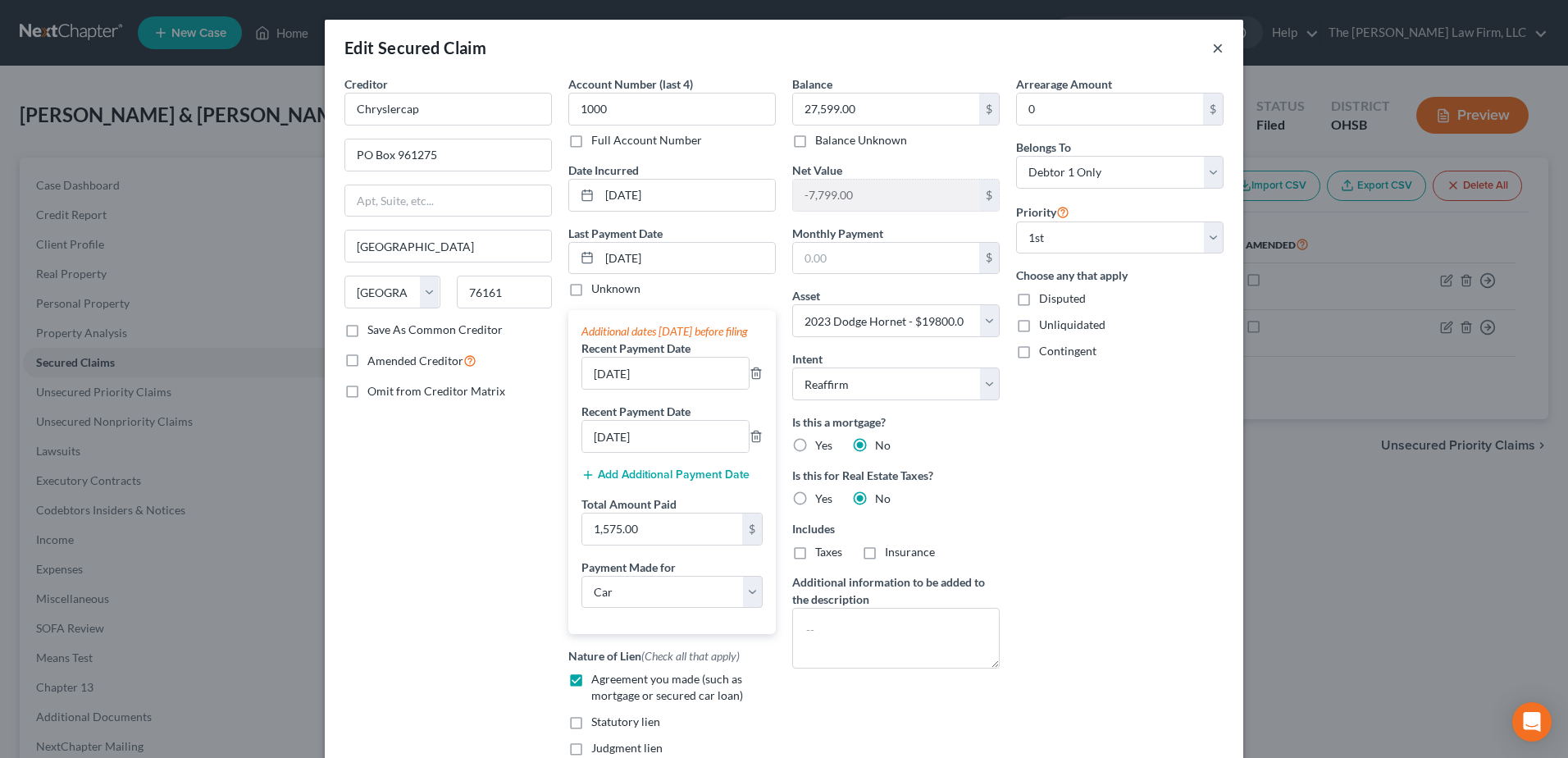
click at [1212, 50] on button "×" at bounding box center [1218, 48] width 12 height 20
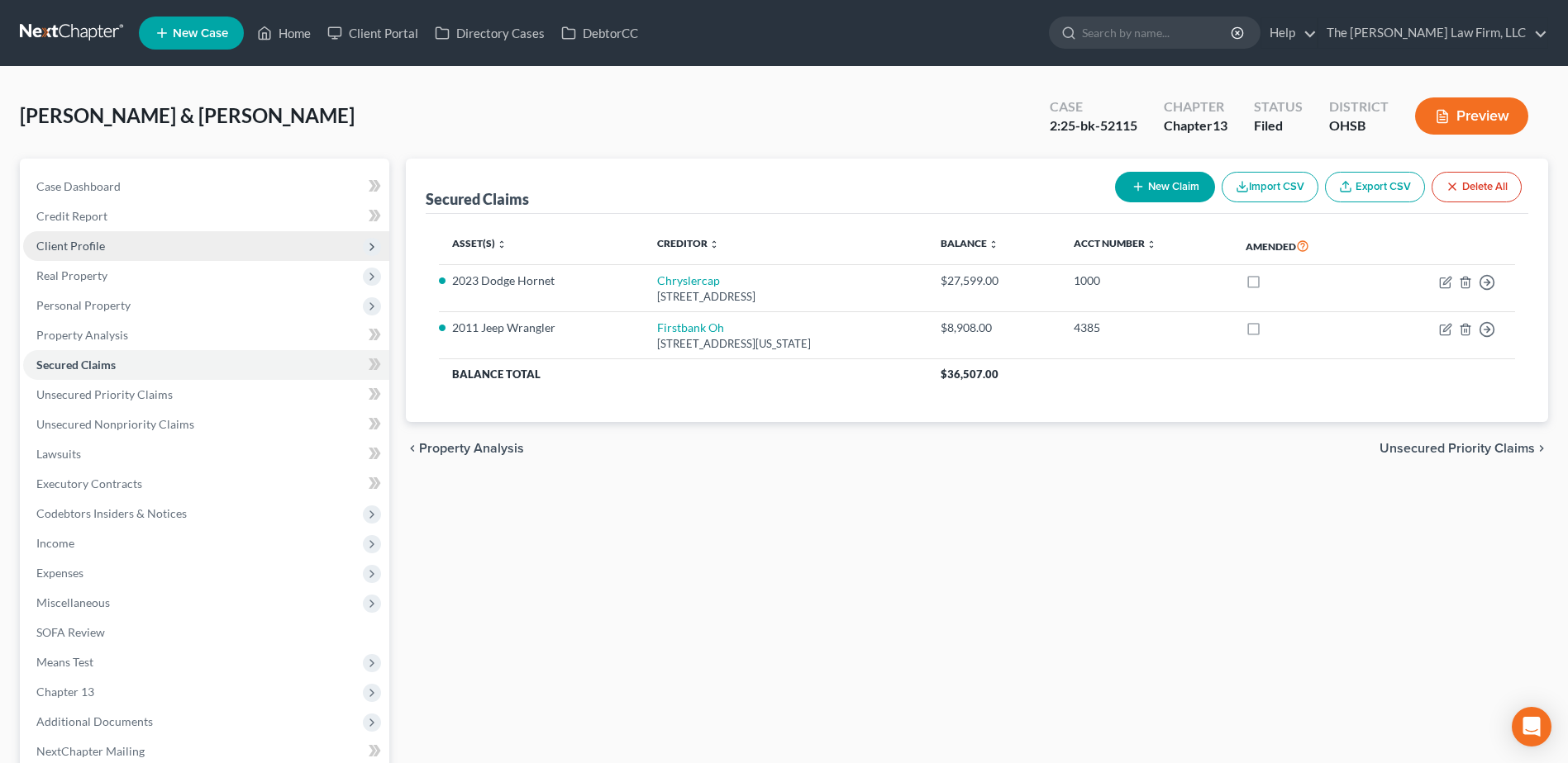
click at [139, 233] on span "Client Profile" at bounding box center [207, 246] width 366 height 29
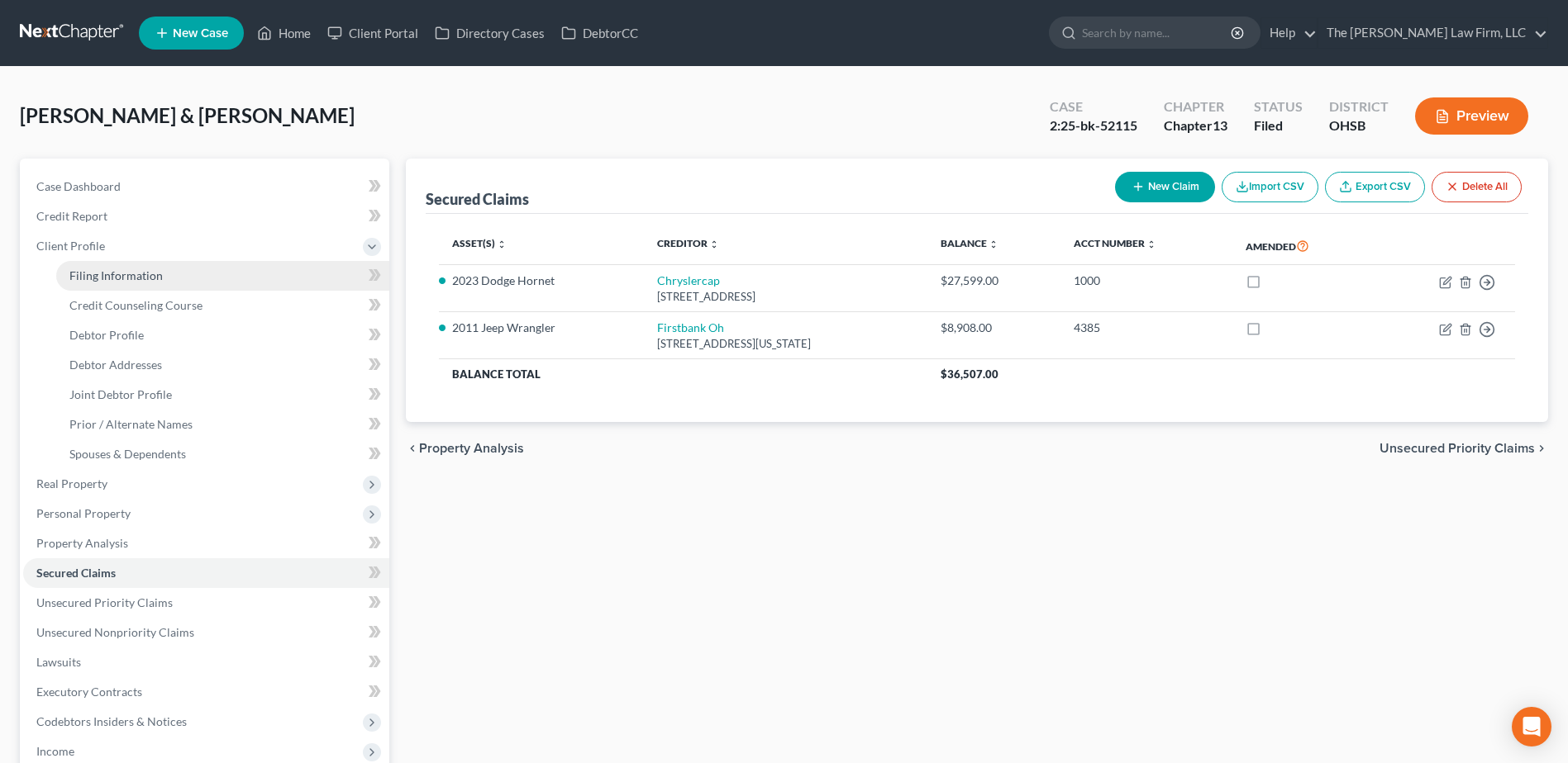
click at [139, 276] on span "Filing Information" at bounding box center [116, 275] width 93 height 14
select select "1"
select select "3"
select select "36"
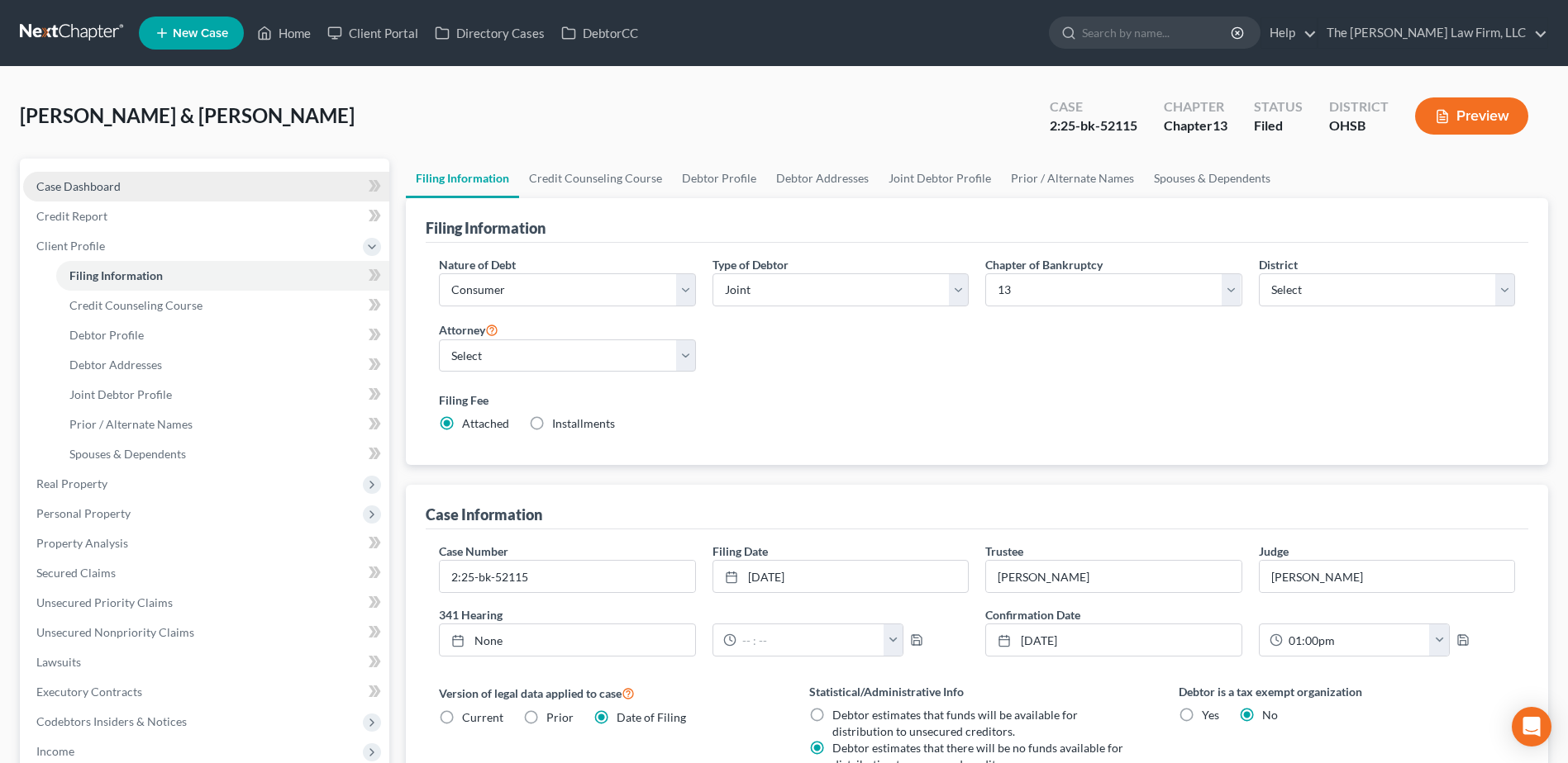
click at [86, 184] on span "Case Dashboard" at bounding box center [78, 186] width 84 height 14
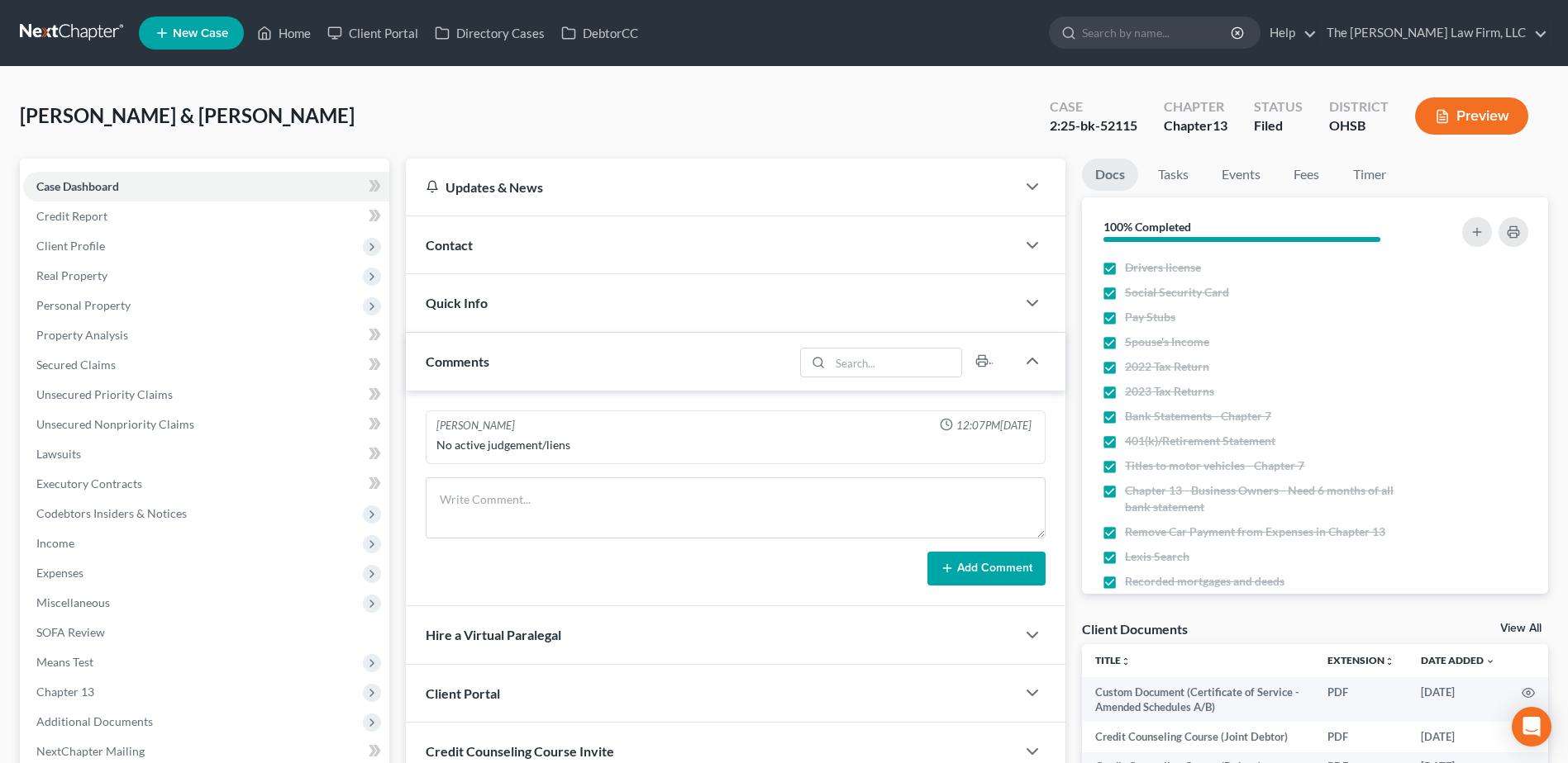
scroll to position [224, 0]
click at [85, 306] on span "Personal Property" at bounding box center [83, 305] width 94 height 14
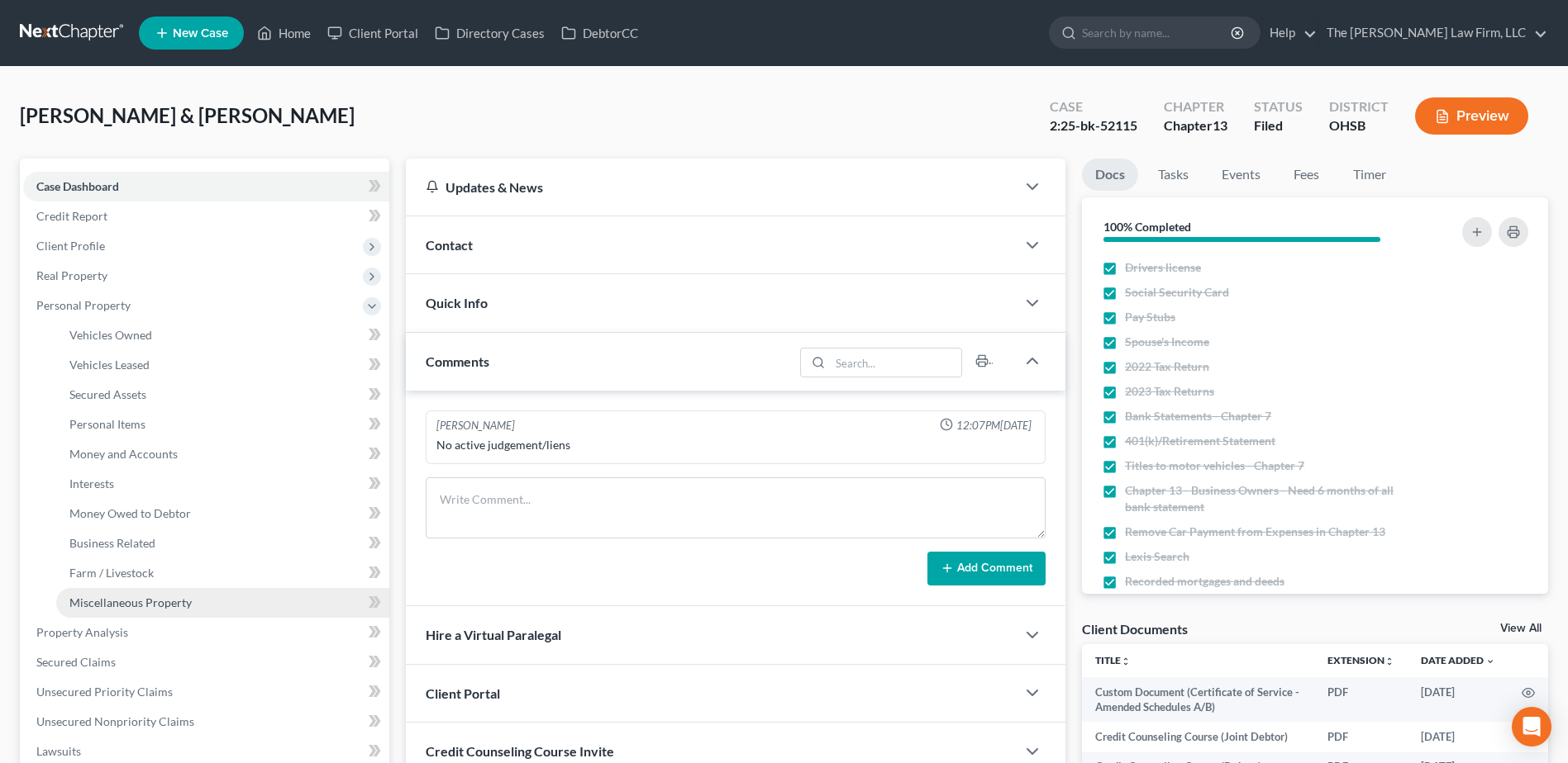
click at [154, 604] on span "Miscellaneous Property" at bounding box center [131, 602] width 123 height 14
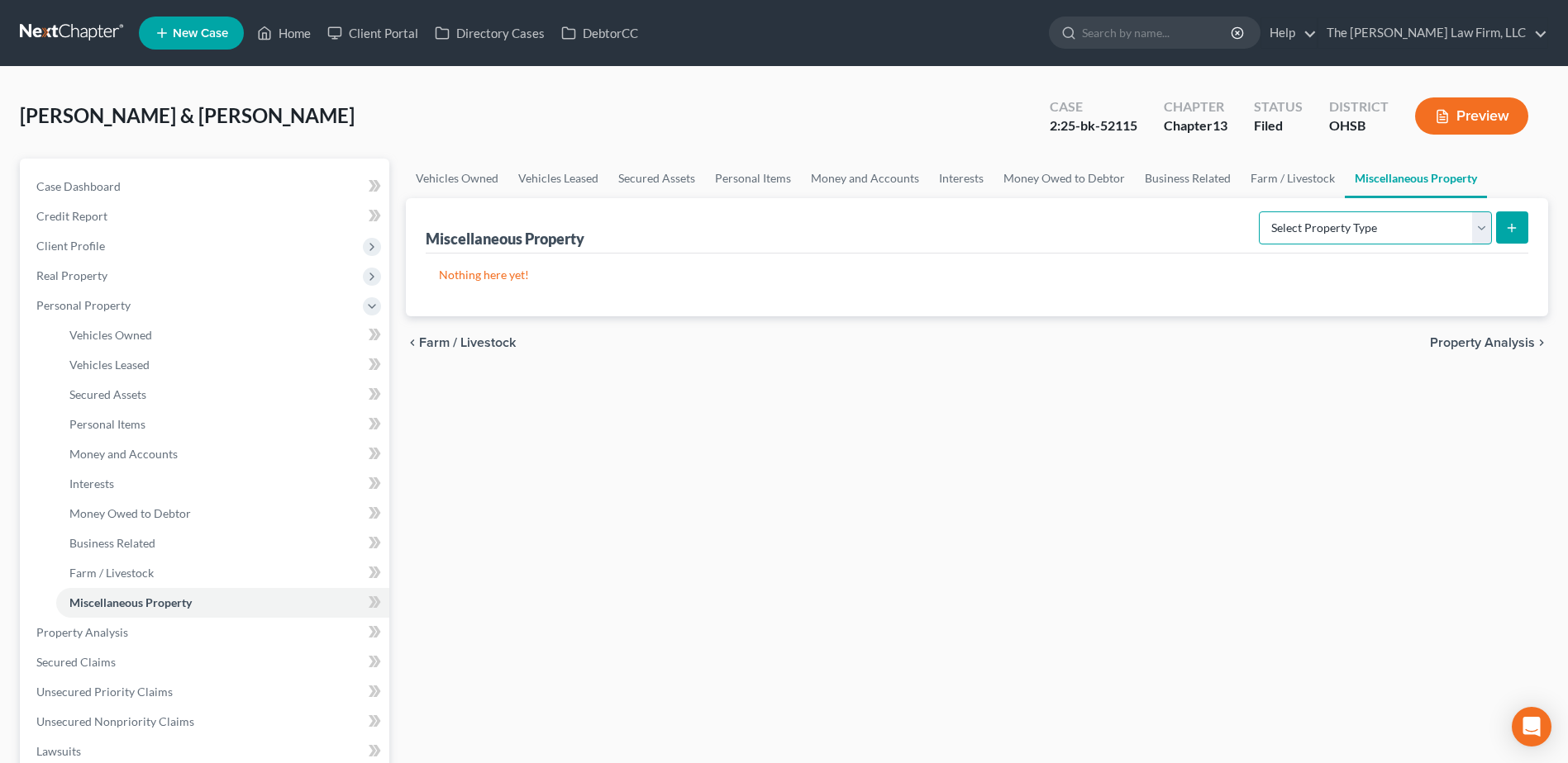
click at [1435, 233] on select "Select Property Type Assigned for Creditor Benefit [DATE] Holding for Another N…" at bounding box center [1375, 227] width 233 height 33
select select "transferred"
click at [1259, 212] on select "Select Property Type Assigned for Creditor Benefit [DATE] Holding for Another N…" at bounding box center [1375, 227] width 233 height 33
click at [110, 669] on link "Secured Claims" at bounding box center [207, 661] width 366 height 29
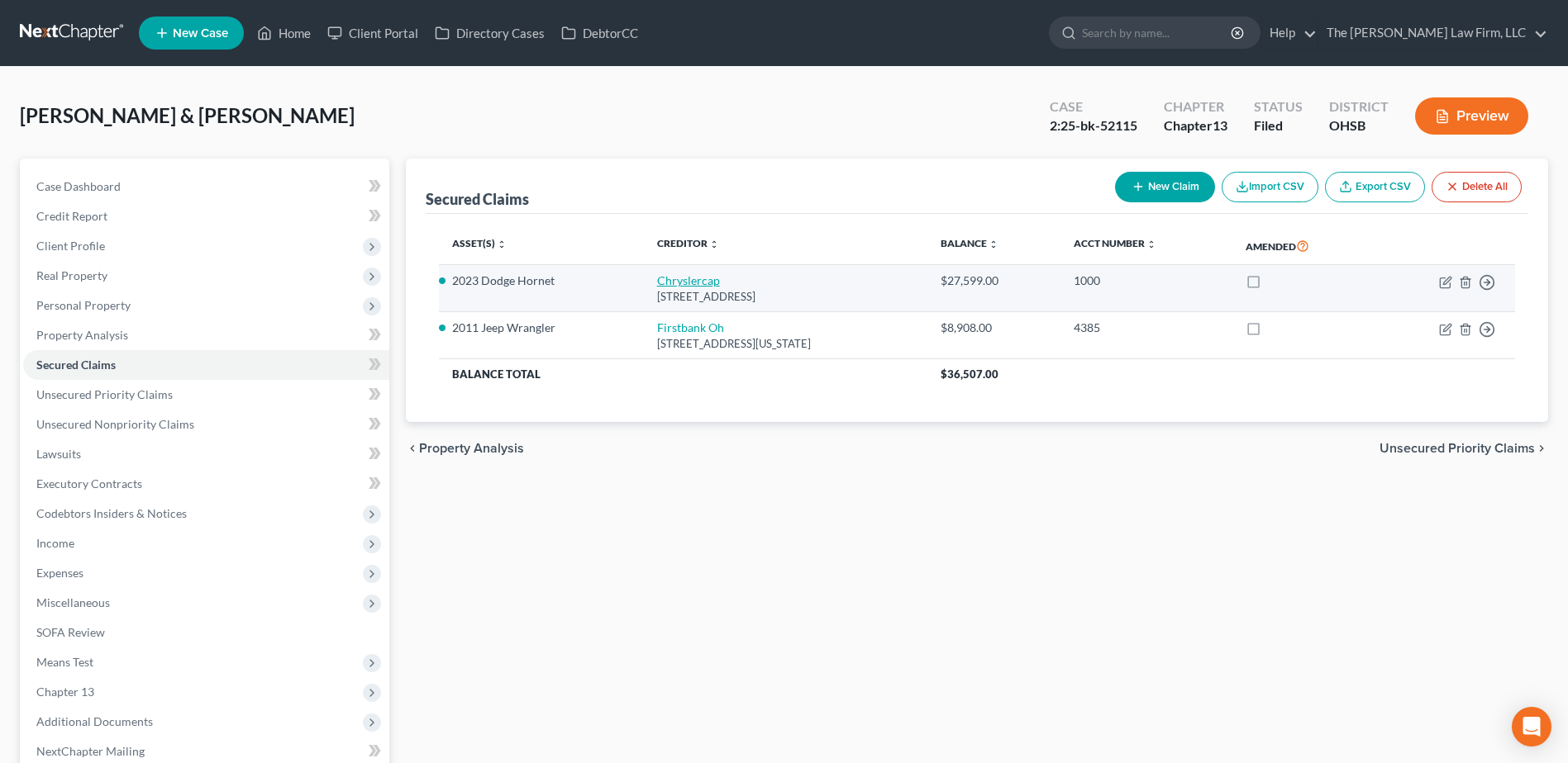
click at [678, 279] on link "Chryslercap" at bounding box center [688, 280] width 63 height 14
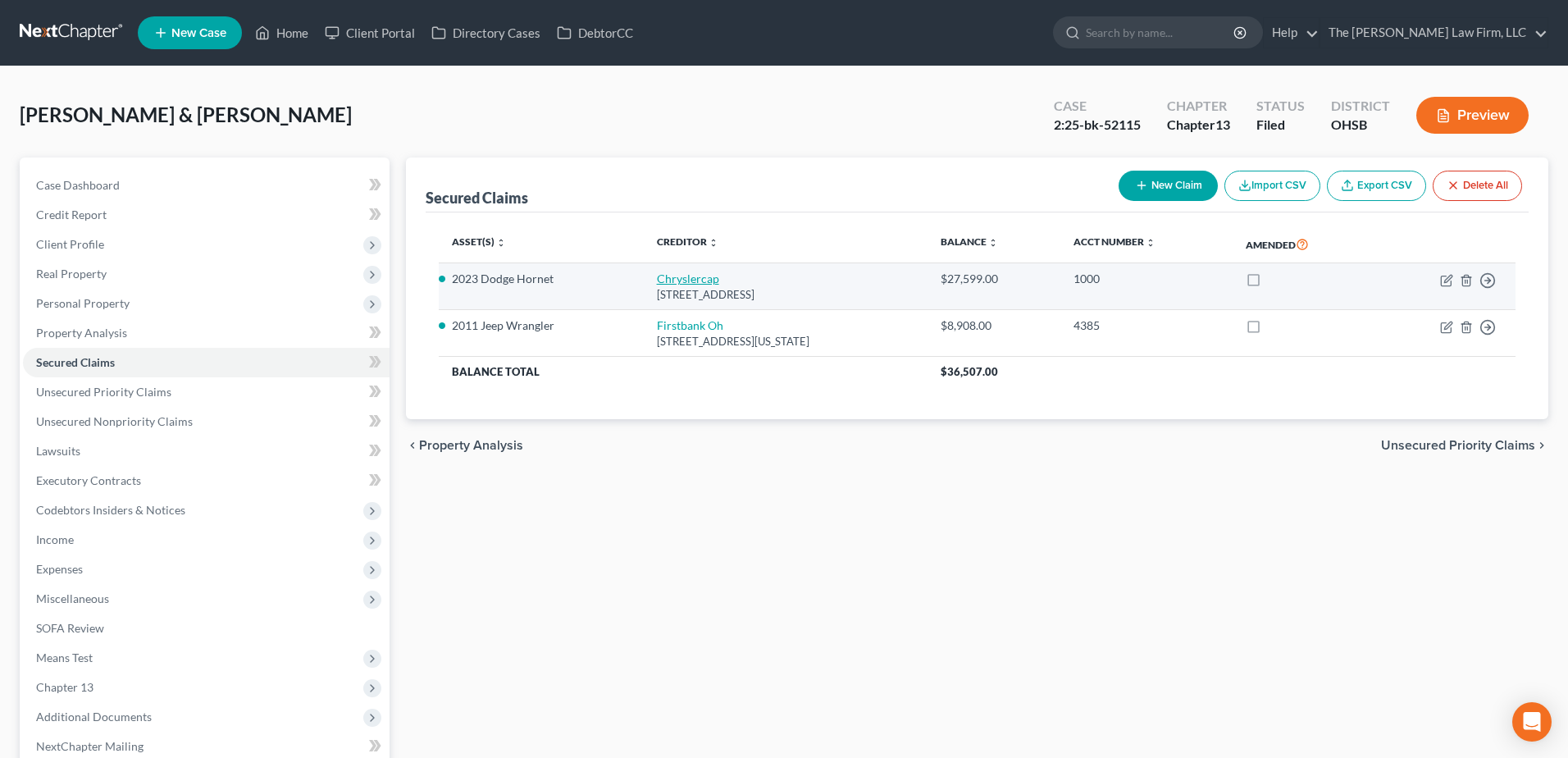
select select "45"
select select "0"
select select "6"
select select "2"
select select "0"
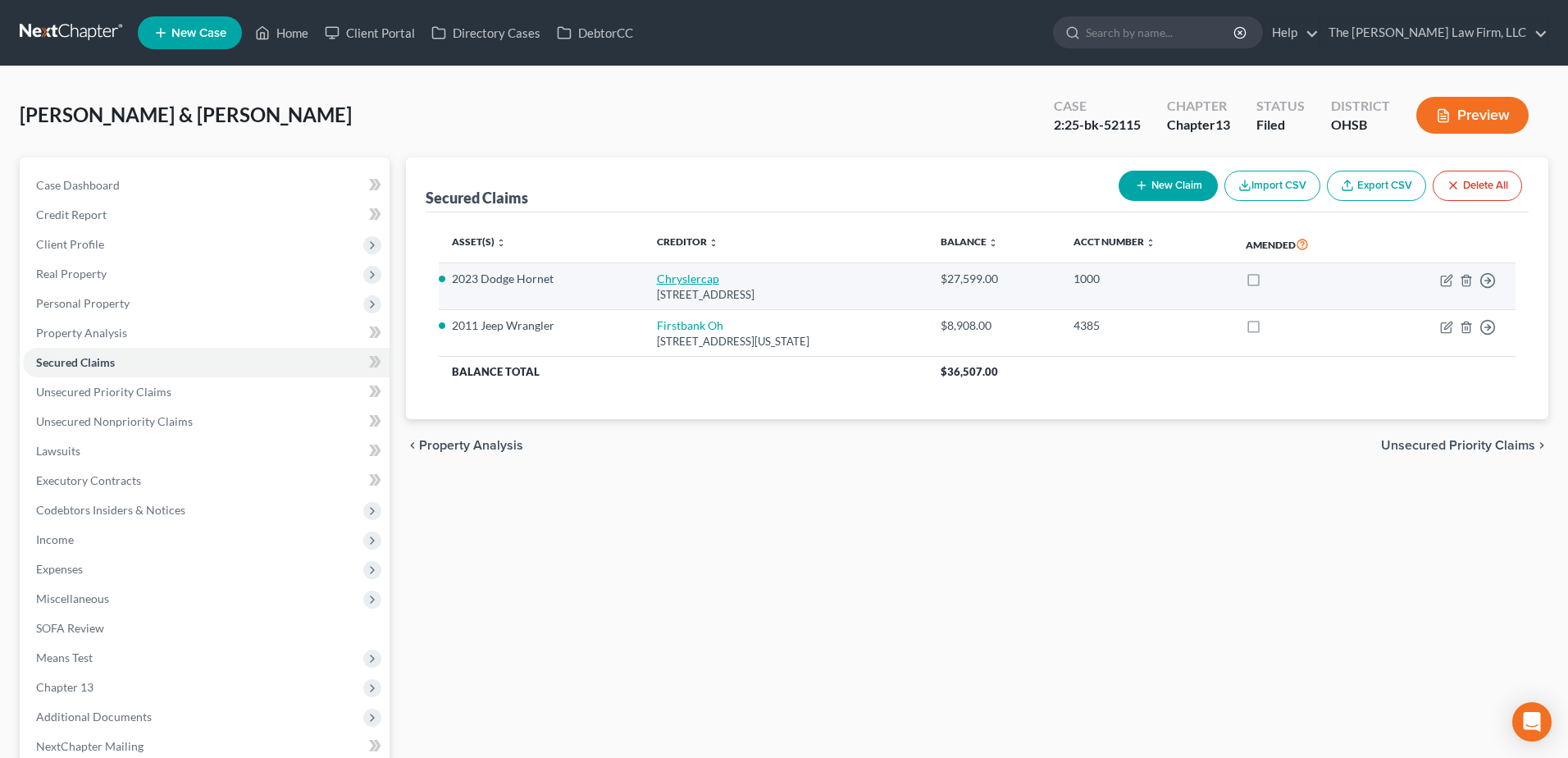
select select "0"
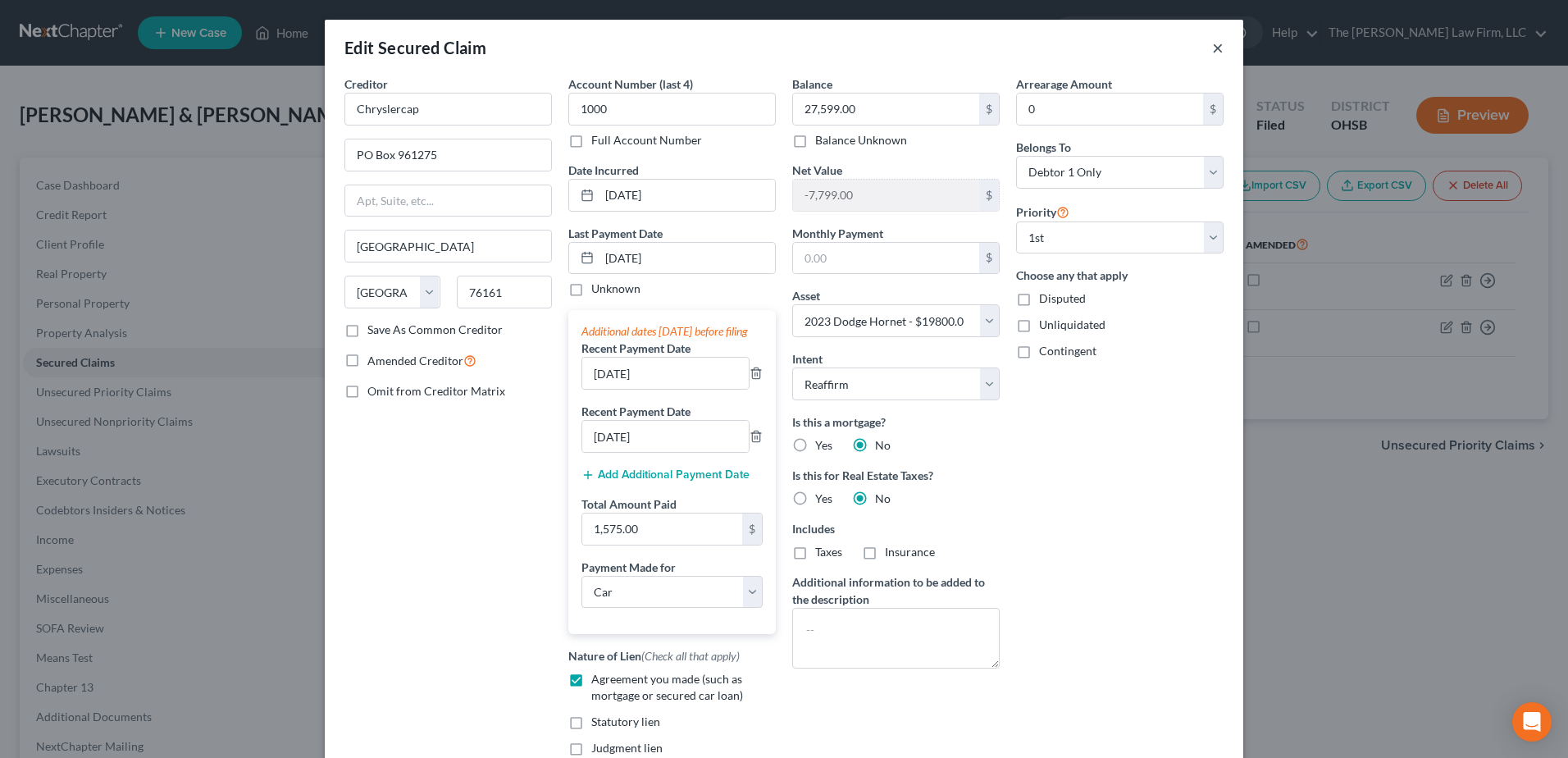
click at [1212, 43] on button "×" at bounding box center [1218, 48] width 12 height 20
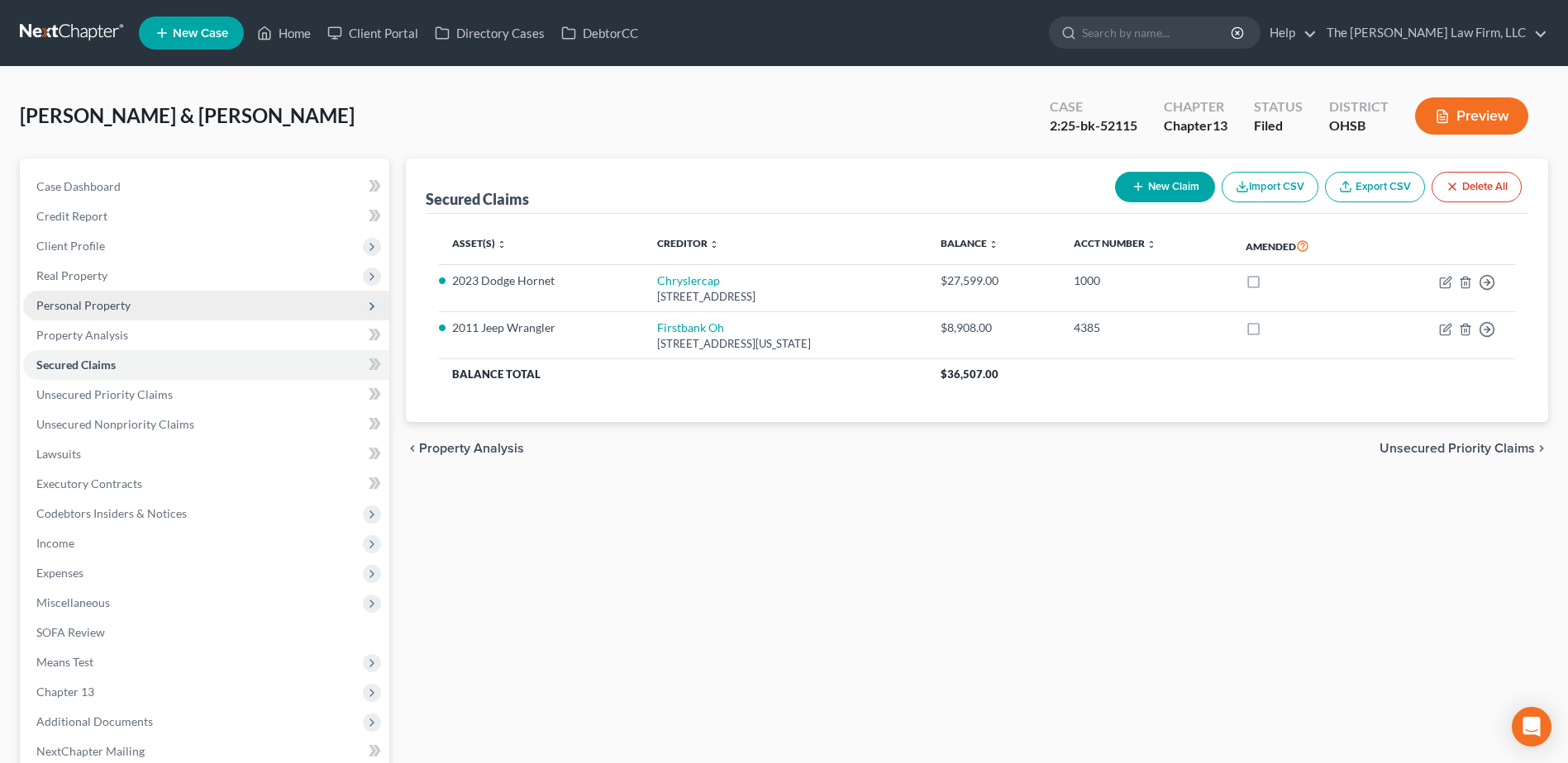
click at [92, 308] on span "Personal Property" at bounding box center [83, 305] width 94 height 14
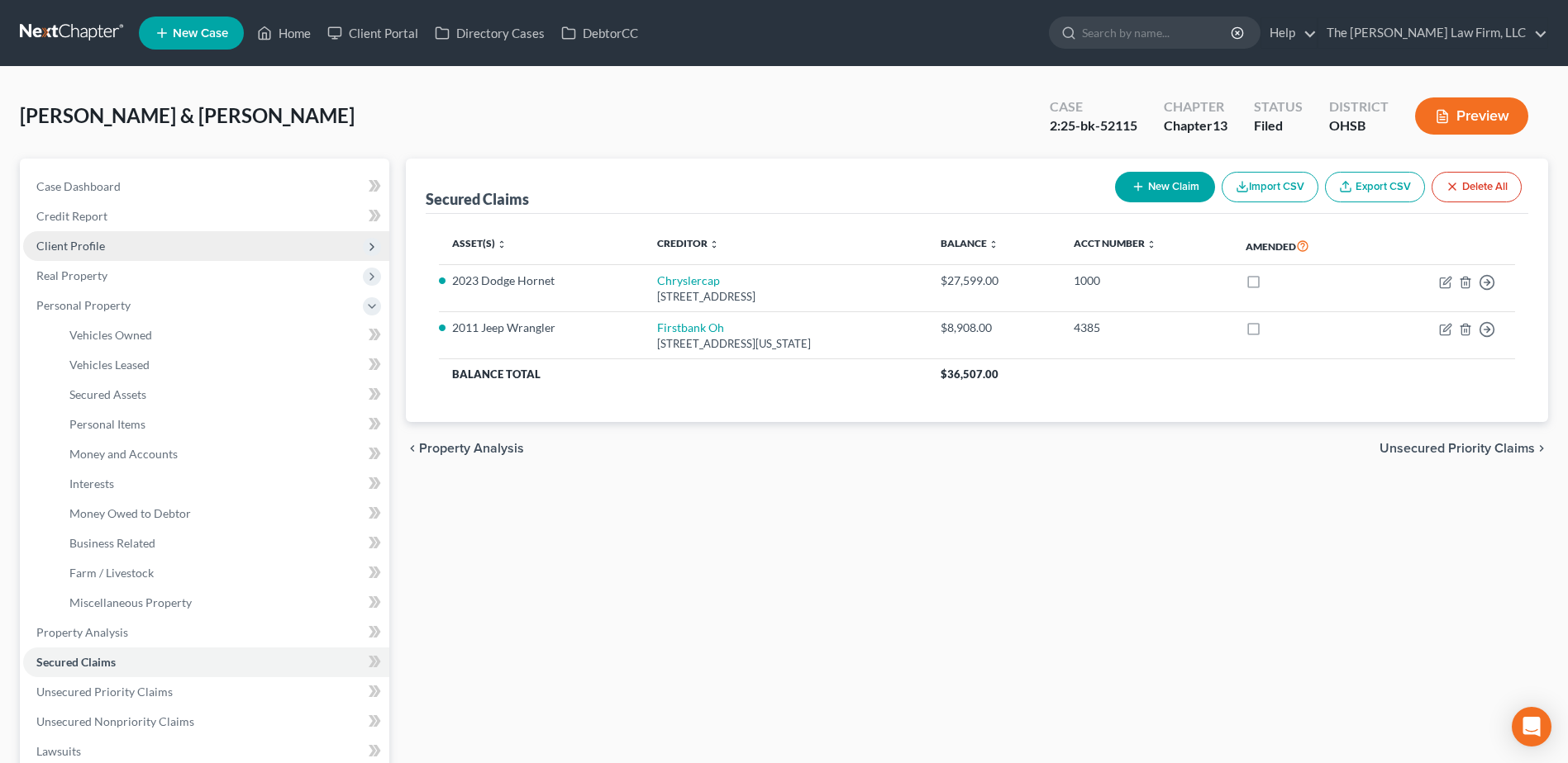
drag, startPoint x: 90, startPoint y: 241, endPoint x: 92, endPoint y: 253, distance: 12.2
click at [90, 241] on span "Client Profile" at bounding box center [71, 245] width 69 height 14
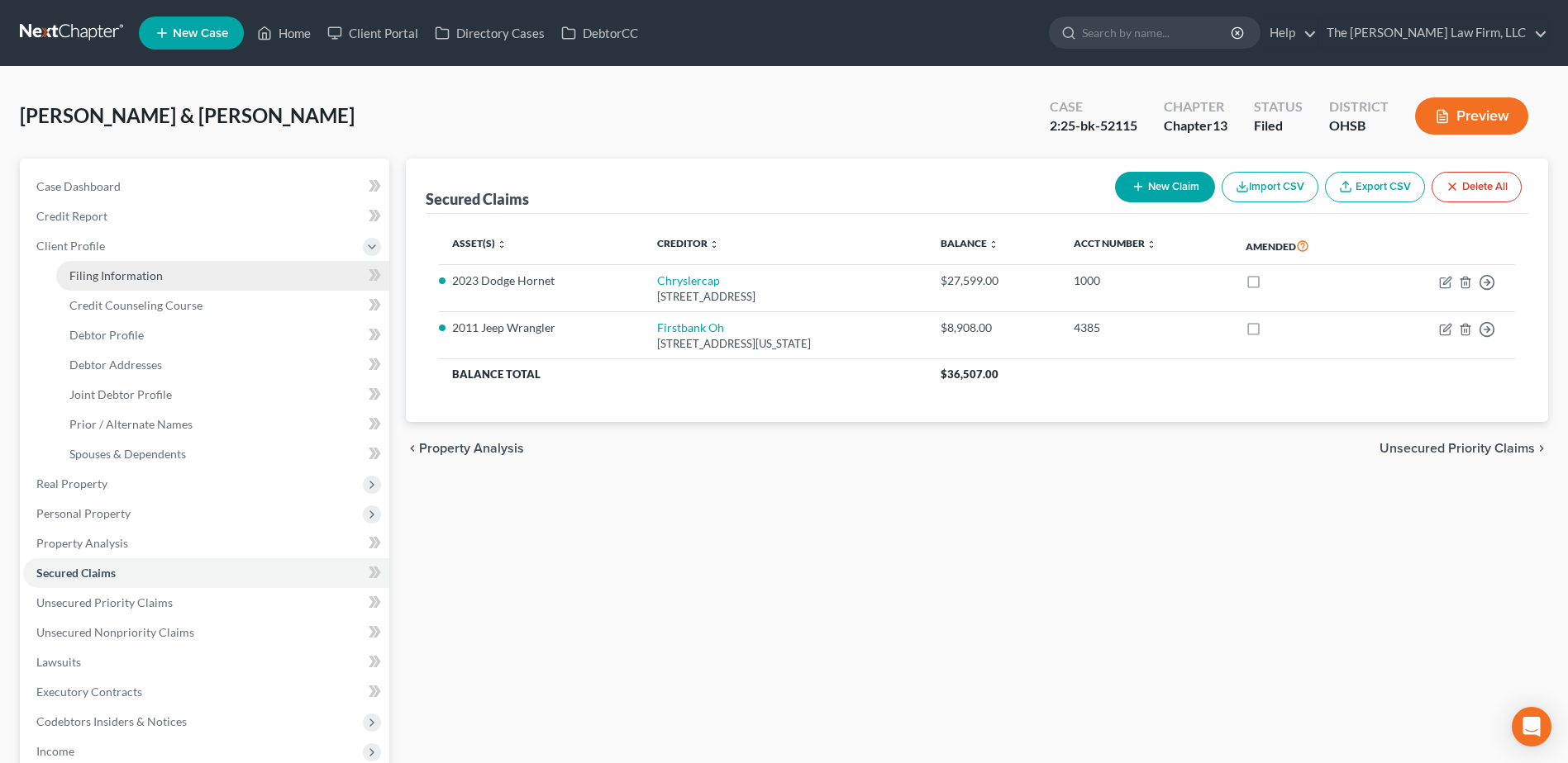
click at [116, 281] on span "Filing Information" at bounding box center [116, 275] width 93 height 14
select select "1"
select select "3"
select select "62"
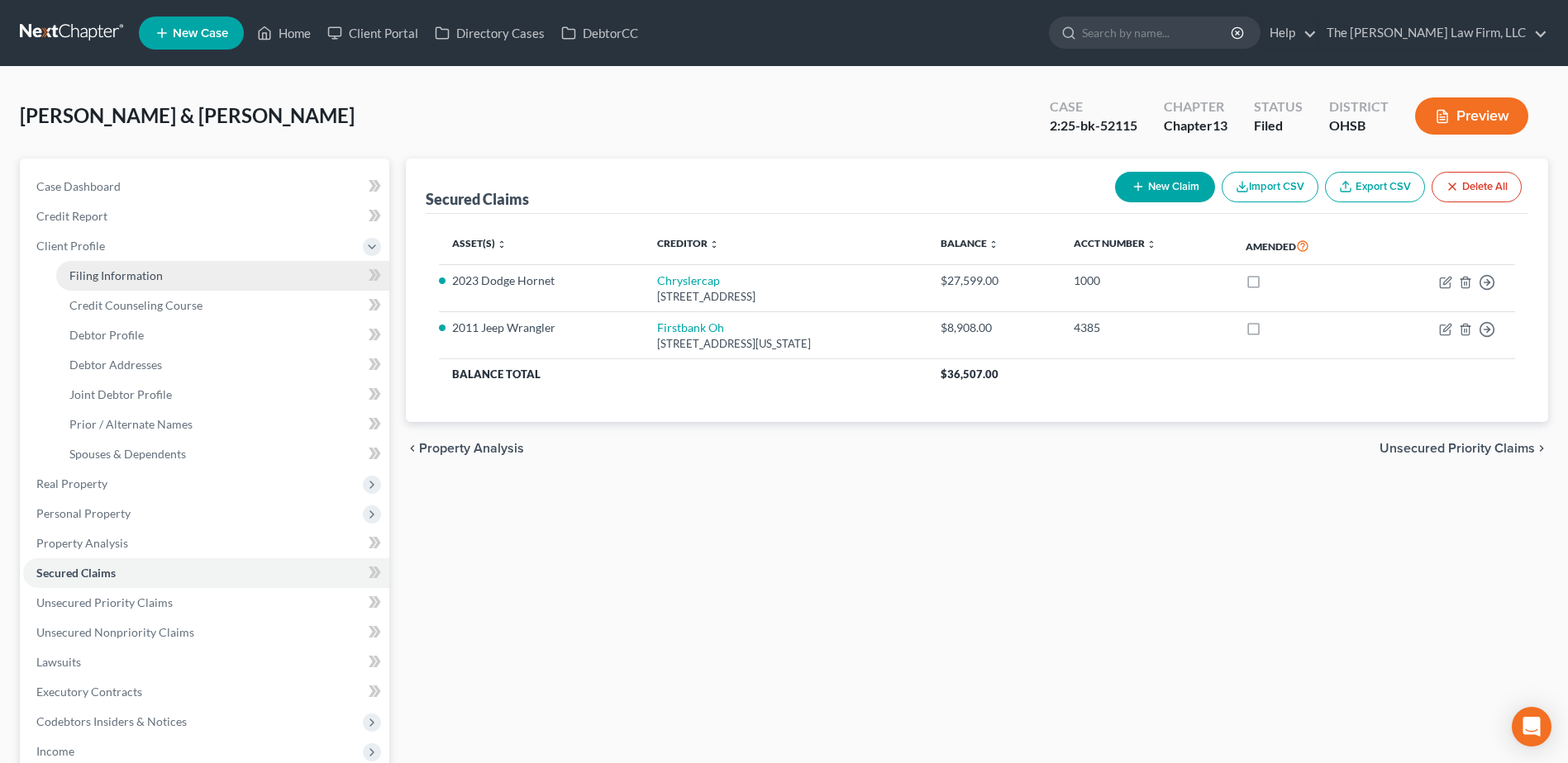
select select "2"
select select "36"
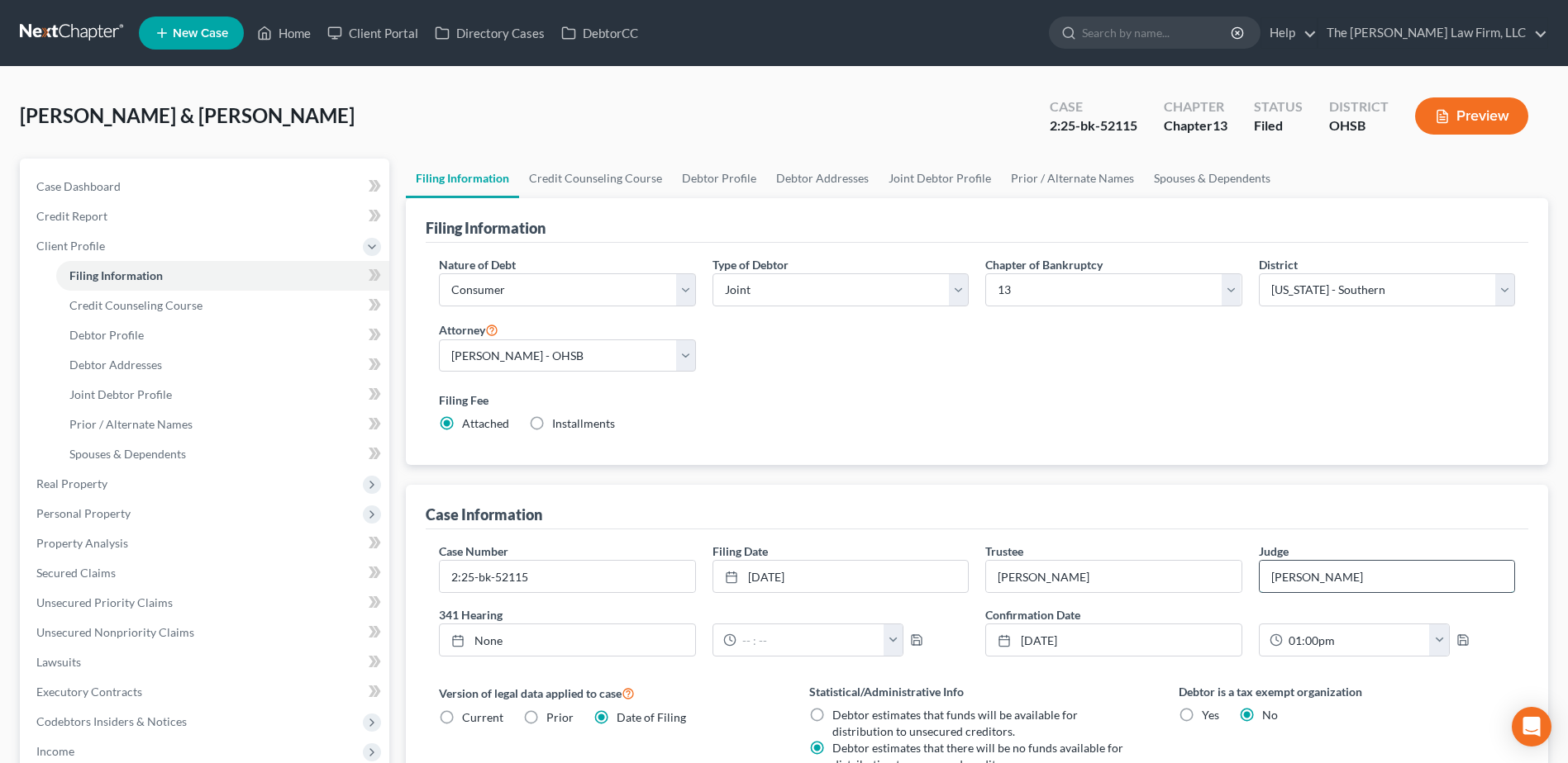
click at [1283, 578] on input "[PERSON_NAME]" at bounding box center [1387, 576] width 254 height 31
click at [1284, 578] on input "[PERSON_NAME]" at bounding box center [1387, 576] width 254 height 31
type input "[PERSON_NAME] [PERSON_NAME]"
